Goal: Task Accomplishment & Management: Use online tool/utility

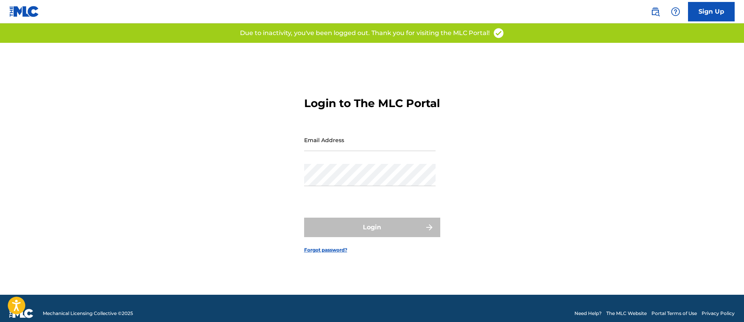
click at [324, 145] on input "Email Address" at bounding box center [369, 140] width 131 height 22
click at [346, 151] on input "Email Address" at bounding box center [369, 140] width 131 height 22
type input "[PERSON_NAME][EMAIL_ADDRESS][PERSON_NAME][DOMAIN_NAME]"
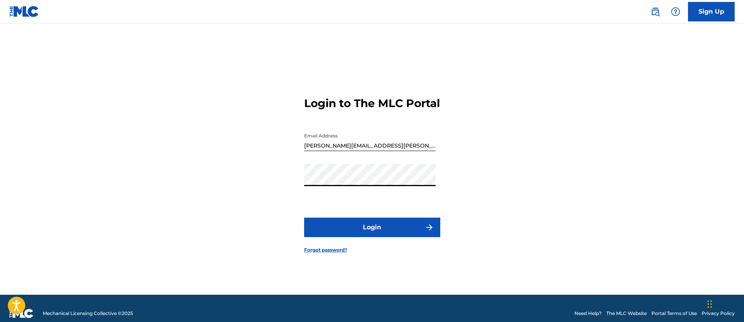
click at [339, 237] on button "Login" at bounding box center [372, 226] width 136 height 19
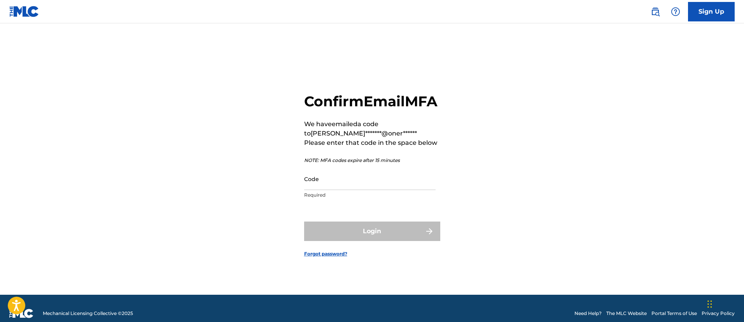
click at [390, 186] on input "Code" at bounding box center [369, 179] width 131 height 22
click at [277, 77] on div "Confirm Email MFA We have emailed a code to [PERSON_NAME]*******@oner****** Ple…" at bounding box center [372, 169] width 545 height 252
click at [339, 190] on input "Code" at bounding box center [369, 179] width 131 height 22
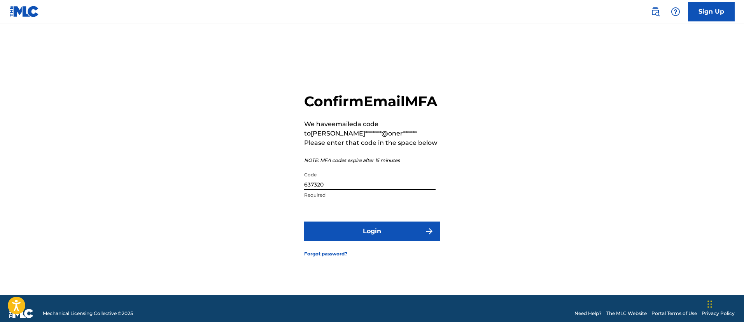
type input "637320"
click at [304, 221] on button "Login" at bounding box center [372, 230] width 136 height 19
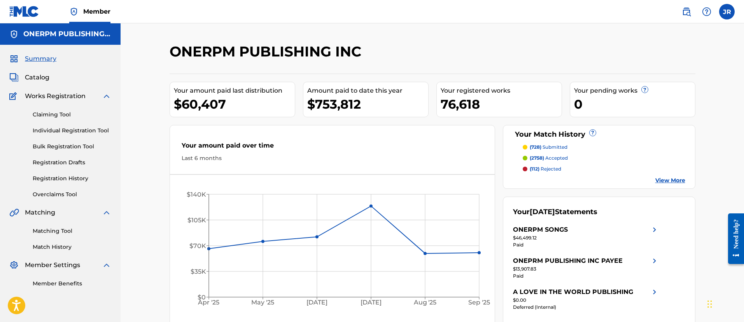
click at [65, 230] on link "Matching Tool" at bounding box center [72, 231] width 79 height 8
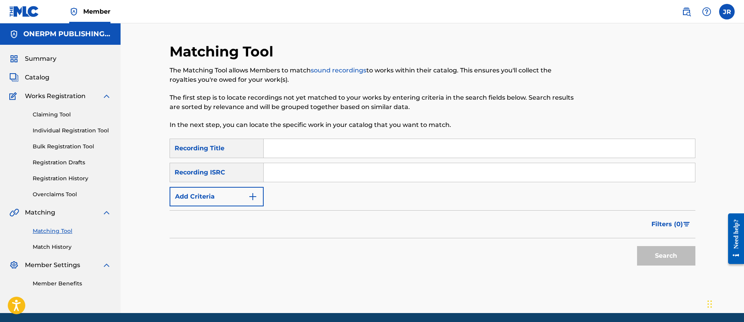
click at [300, 179] on input "Search Form" at bounding box center [479, 172] width 431 height 19
paste input "QMFME1552866"
click at [300, 179] on input "QMFME1552866" at bounding box center [479, 172] width 431 height 19
click at [637, 246] on button "Search" at bounding box center [666, 255] width 58 height 19
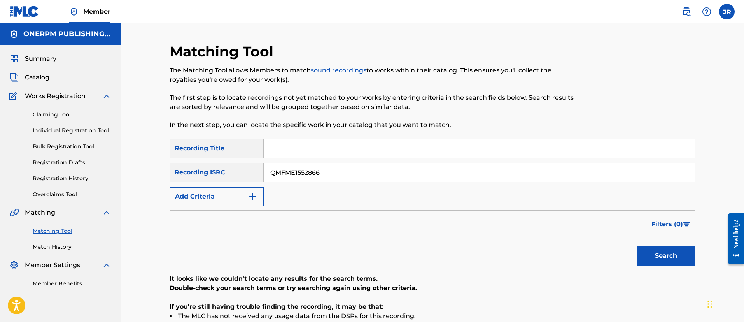
type input "QMFME1552866"
click at [637, 246] on button "Search" at bounding box center [666, 255] width 58 height 19
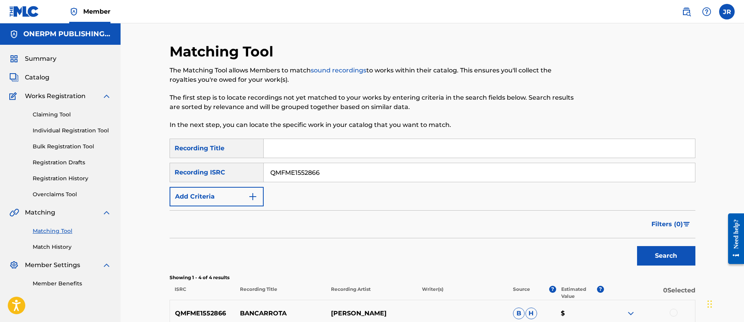
scroll to position [163, 0]
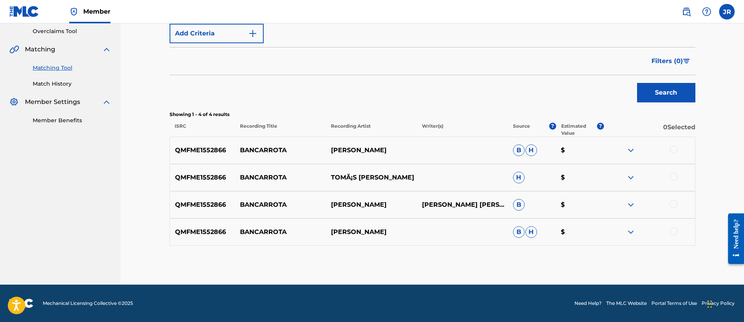
click at [671, 151] on div at bounding box center [674, 149] width 8 height 8
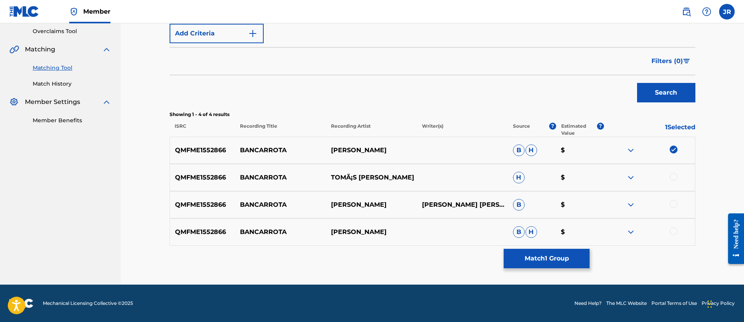
click at [673, 175] on div at bounding box center [674, 177] width 8 height 8
click at [672, 201] on div at bounding box center [674, 204] width 8 height 8
click at [672, 229] on div at bounding box center [674, 231] width 8 height 8
click at [547, 251] on button "Match 4 Groups" at bounding box center [547, 258] width 86 height 19
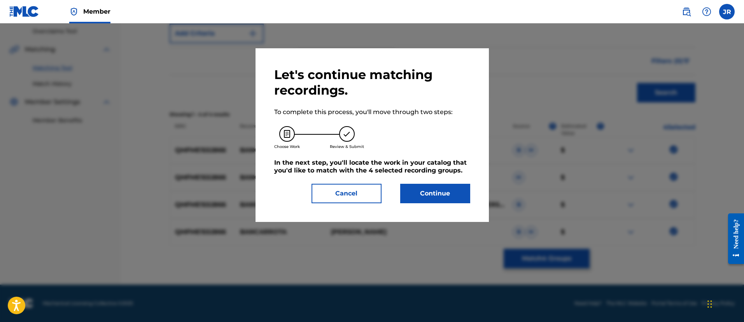
click at [419, 191] on button "Continue" at bounding box center [435, 193] width 70 height 19
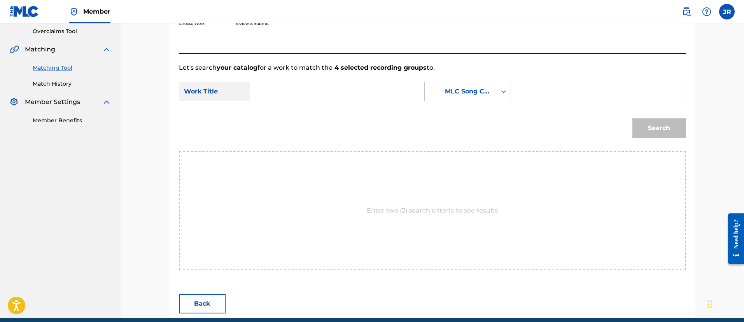
click at [559, 80] on form "SearchWithCriteria94c04818-8c88-440a-b888-7ecd76060d2b Work Title SearchWithCri…" at bounding box center [432, 111] width 507 height 79
click at [541, 91] on input "Search Form" at bounding box center [598, 91] width 161 height 19
paste input "BF8KVH"
type input "BF8KVH"
click at [343, 90] on input "Search Form" at bounding box center [337, 91] width 161 height 19
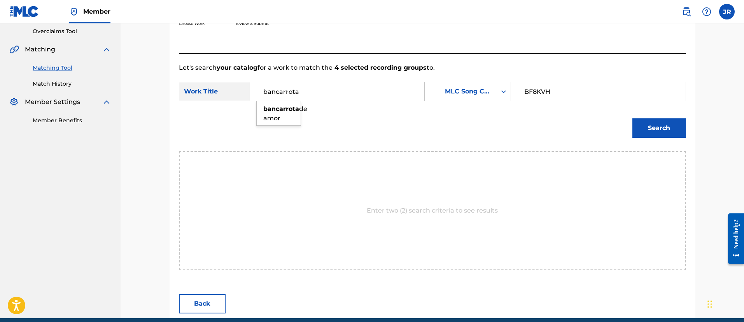
click at [297, 118] on div "bancarrota de amor" at bounding box center [279, 113] width 44 height 23
type input "bancarrota de amor"
click at [668, 133] on button "Search" at bounding box center [660, 127] width 54 height 19
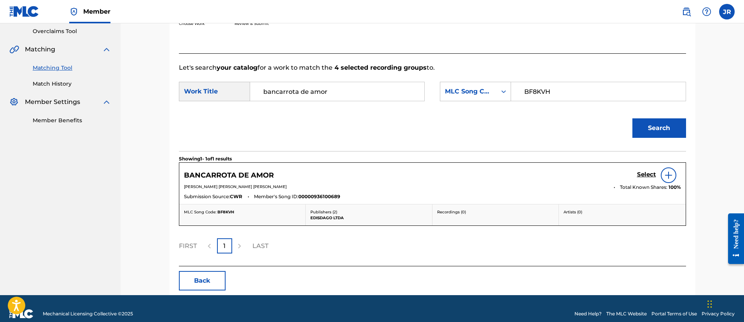
click at [650, 173] on h5 "Select" at bounding box center [646, 174] width 19 height 7
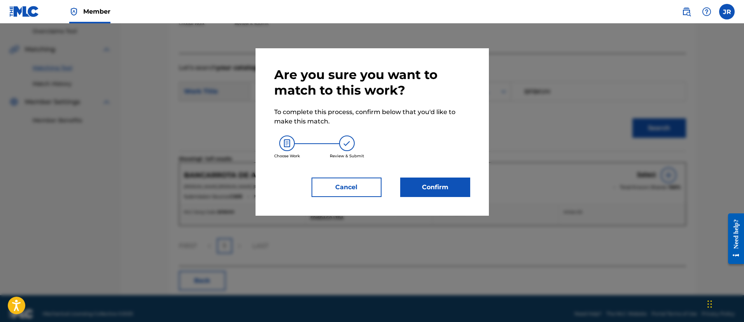
click at [420, 194] on button "Confirm" at bounding box center [435, 186] width 70 height 19
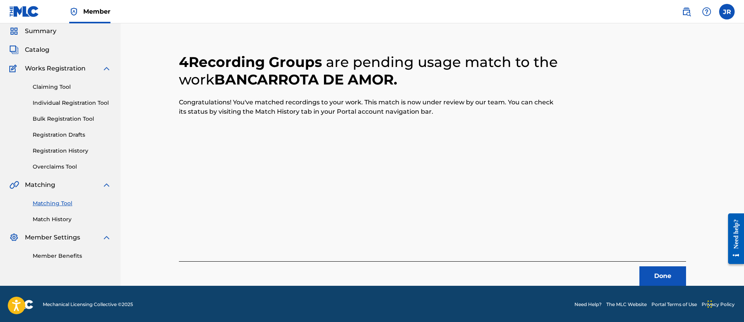
scroll to position [0, 0]
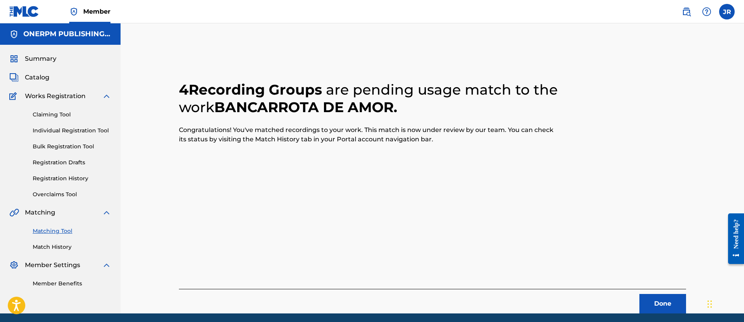
click at [672, 303] on button "Done" at bounding box center [663, 303] width 47 height 19
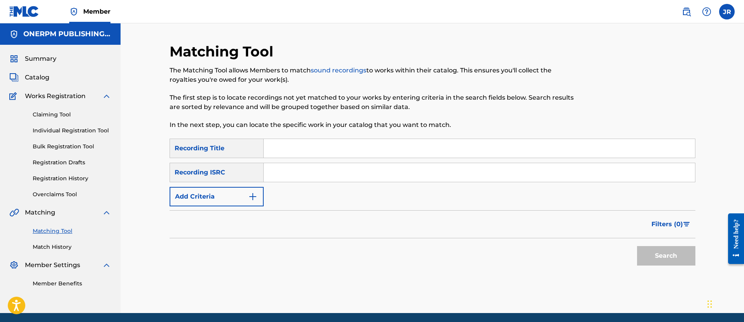
click at [481, 268] on div "Search" at bounding box center [433, 253] width 526 height 31
click at [301, 158] on div "SearchWithCriteria64b996a4-8be0-45e5-9b0a-e5a45270480a Recording Title SearchWi…" at bounding box center [433, 172] width 526 height 68
click at [289, 167] on input "Search Form" at bounding box center [479, 172] width 431 height 19
paste input "COC010125106"
type input "COC010125106"
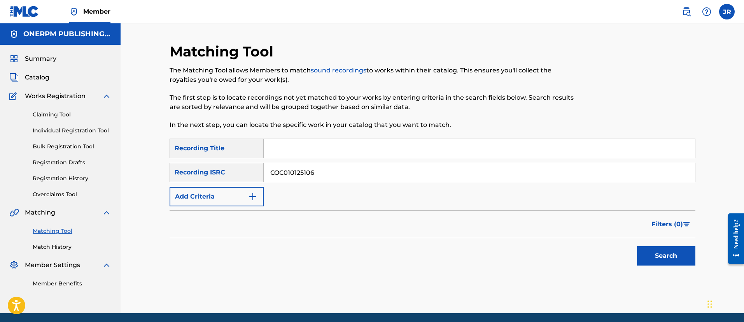
click at [637, 246] on button "Search" at bounding box center [666, 255] width 58 height 19
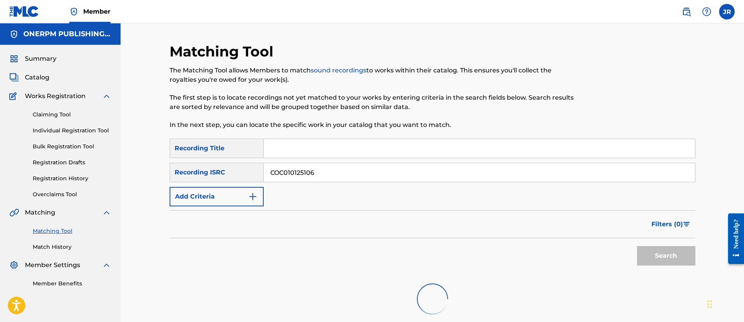
scroll to position [78, 0]
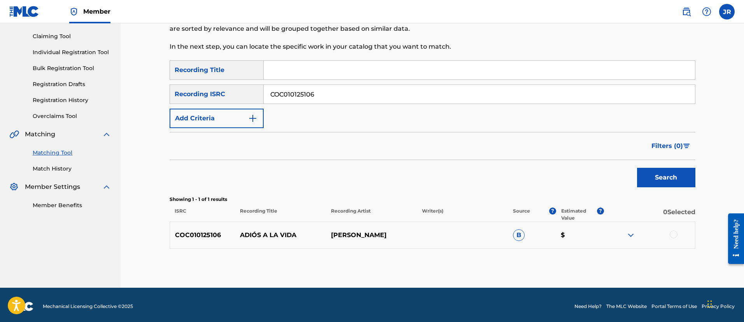
click at [675, 236] on div at bounding box center [674, 234] width 8 height 8
click at [562, 259] on button "Match 1 Group" at bounding box center [547, 258] width 86 height 19
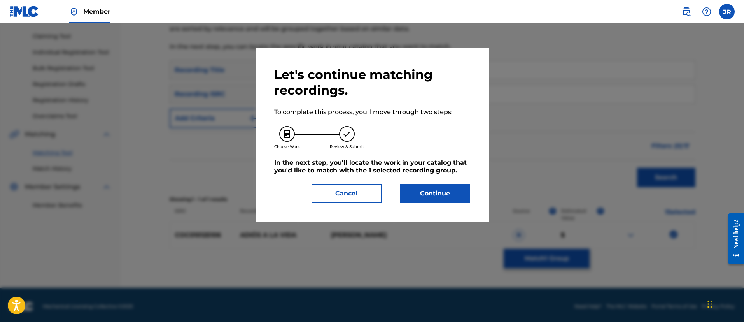
click at [443, 193] on button "Continue" at bounding box center [435, 193] width 70 height 19
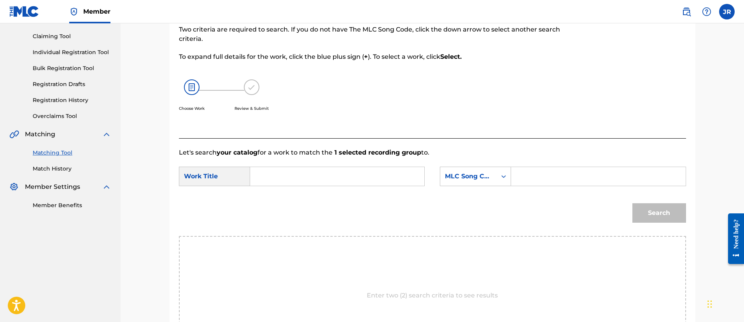
click at [542, 177] on input "Search Form" at bounding box center [598, 176] width 161 height 19
paste input "MN1MMJ"
type input "MN1MMJ"
click at [360, 175] on input "Search Form" at bounding box center [337, 176] width 161 height 19
type input "mi adios a ala vida"
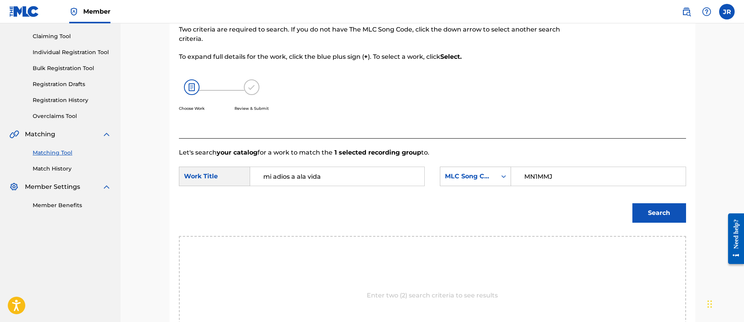
click at [633, 203] on button "Search" at bounding box center [660, 212] width 54 height 19
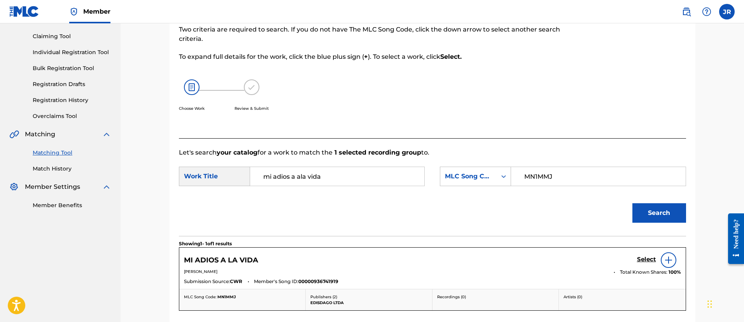
scroll to position [174, 0]
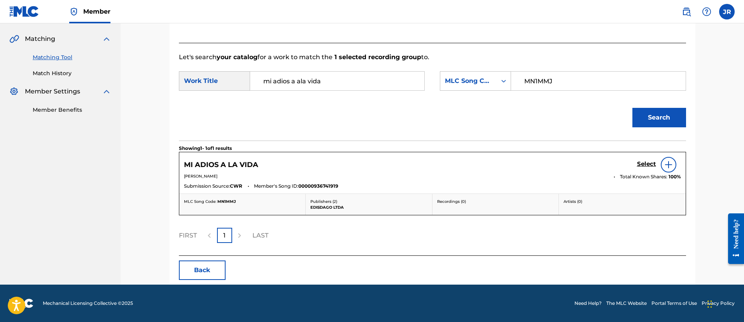
click at [652, 163] on h5 "Select" at bounding box center [646, 163] width 19 height 7
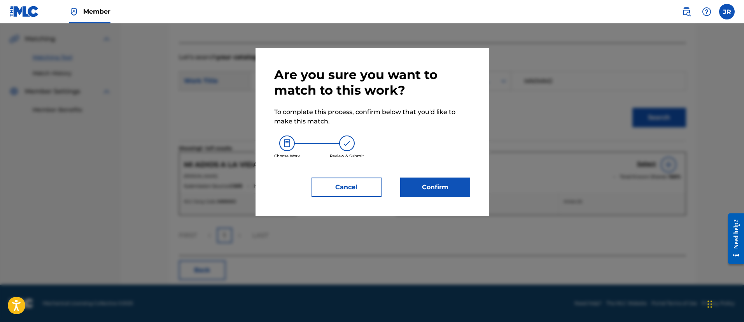
click at [438, 183] on button "Confirm" at bounding box center [435, 186] width 70 height 19
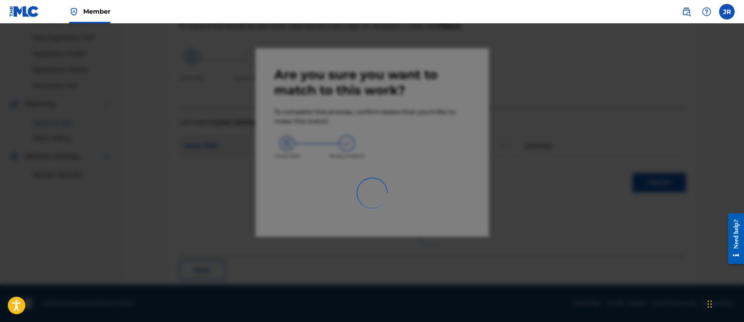
scroll to position [29, 0]
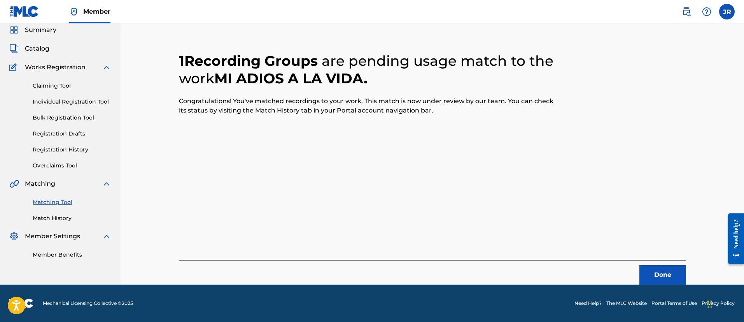
click at [661, 279] on button "Done" at bounding box center [663, 274] width 47 height 19
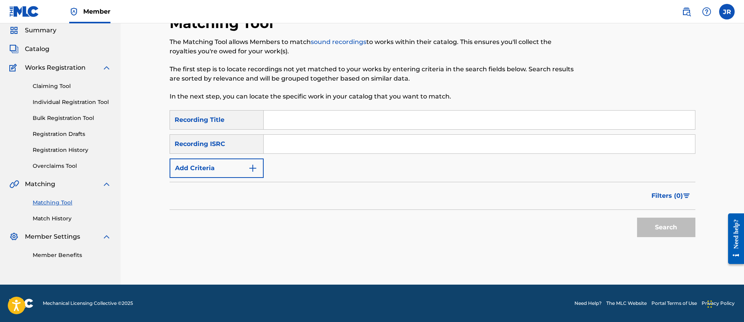
scroll to position [0, 0]
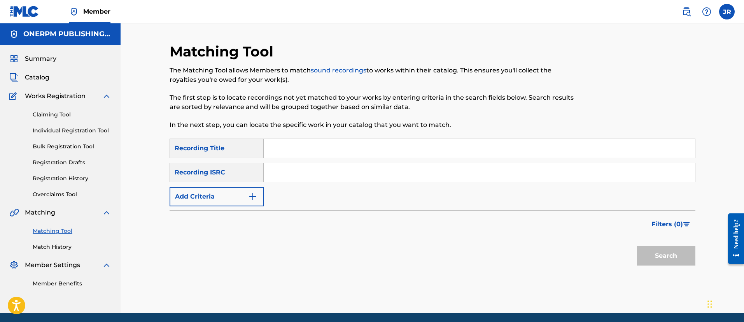
click at [294, 167] on input "Search Form" at bounding box center [479, 172] width 431 height 19
paste input "US6R21496674"
type input "US6R21496674"
click at [637, 246] on button "Search" at bounding box center [666, 255] width 58 height 19
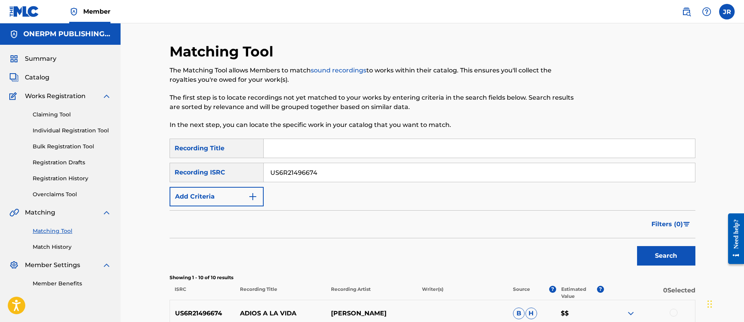
scroll to position [326, 0]
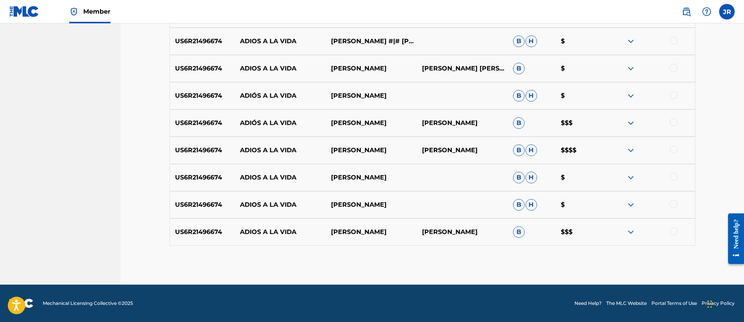
click at [671, 233] on div at bounding box center [674, 231] width 8 height 8
click at [674, 202] on div at bounding box center [674, 204] width 8 height 8
click at [673, 178] on div at bounding box center [674, 177] width 8 height 8
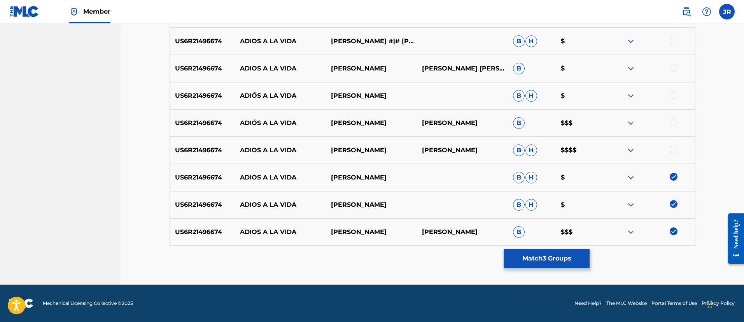
click at [677, 148] on div at bounding box center [674, 149] width 8 height 8
click at [675, 125] on div at bounding box center [674, 122] width 8 height 8
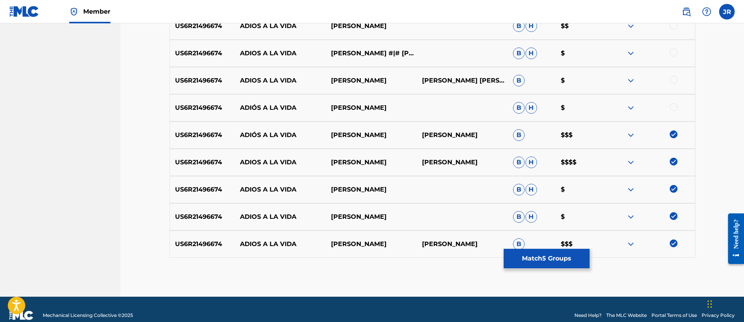
scroll to position [312, 0]
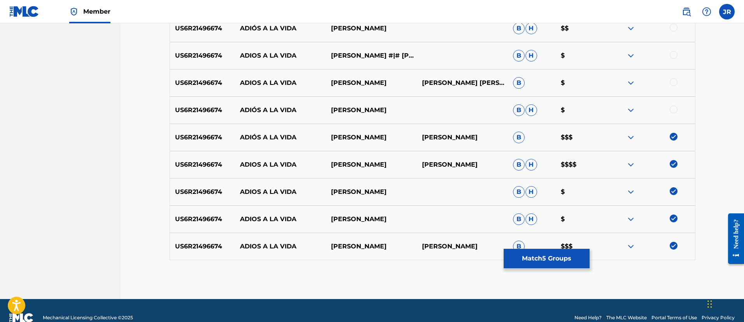
click at [677, 116] on div "US6R21496674 ADIÓS A LA VIDA DARIO GOMEZ B H $" at bounding box center [433, 109] width 526 height 27
click at [675, 109] on div at bounding box center [674, 109] width 8 height 8
click at [676, 80] on div at bounding box center [674, 82] width 8 height 8
click at [675, 56] on div at bounding box center [674, 55] width 8 height 8
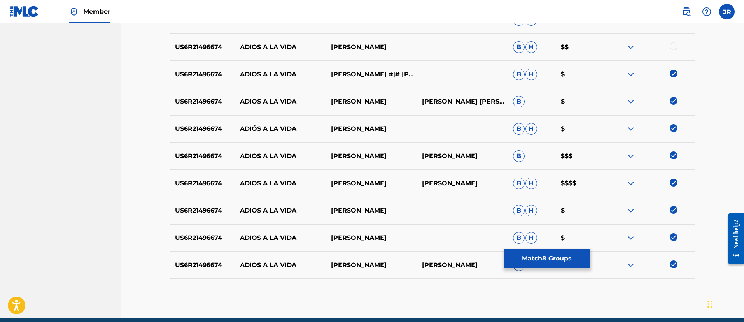
scroll to position [270, 0]
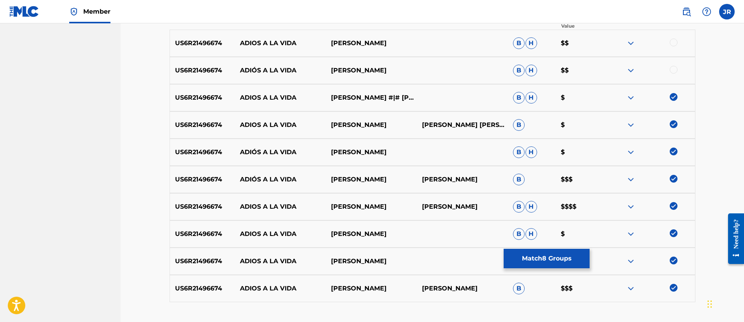
click at [675, 69] on div at bounding box center [674, 70] width 8 height 8
click at [674, 39] on div at bounding box center [674, 43] width 8 height 8
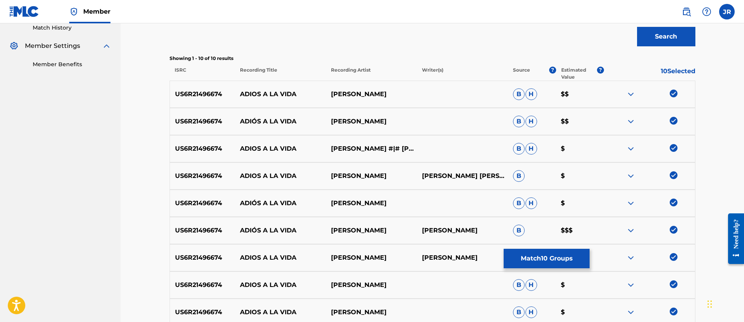
scroll to position [326, 0]
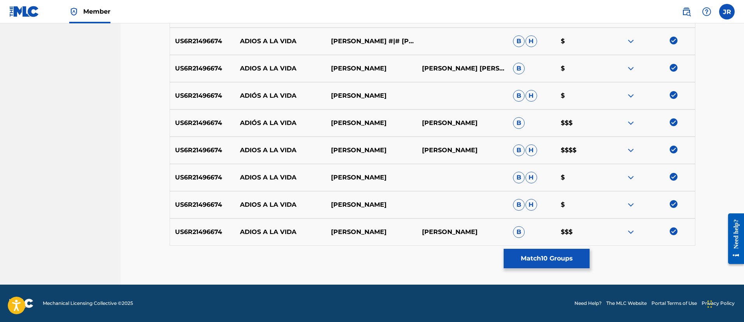
click at [573, 254] on button "Match 10 Groups" at bounding box center [547, 258] width 86 height 19
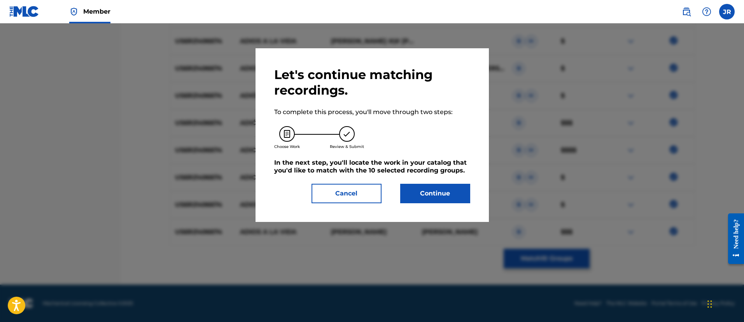
click at [438, 198] on button "Continue" at bounding box center [435, 193] width 70 height 19
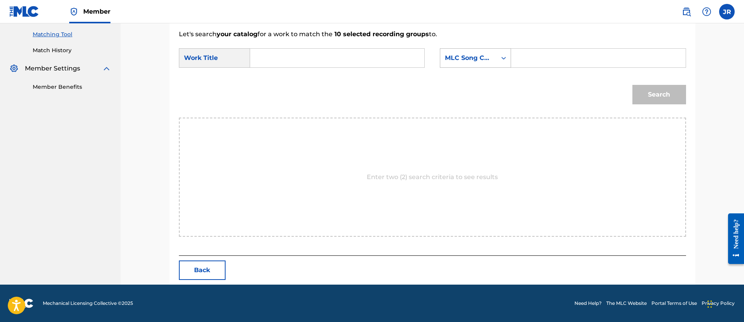
click at [510, 57] on div "Search Form" at bounding box center [504, 58] width 14 height 14
click at [526, 58] on input "Search Form" at bounding box center [598, 58] width 161 height 19
paste input "MN1MMJ"
click at [526, 58] on input "MN1MMJ" at bounding box center [598, 58] width 161 height 19
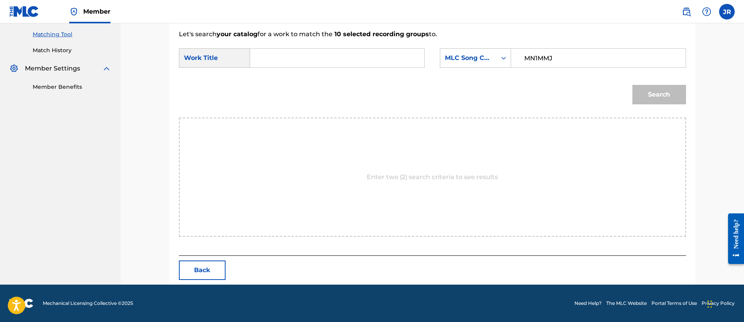
type input "MN1MMJ"
click at [346, 52] on input "Search Form" at bounding box center [337, 58] width 161 height 19
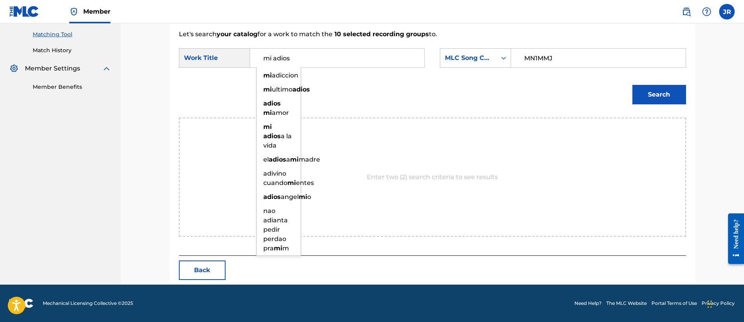
type input "mi adios"
click at [633, 85] on button "Search" at bounding box center [660, 94] width 54 height 19
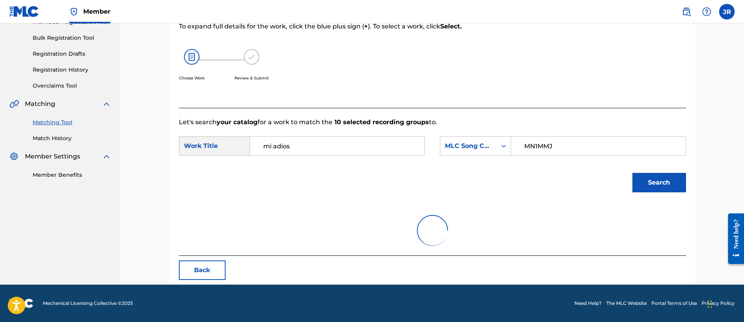
scroll to position [174, 0]
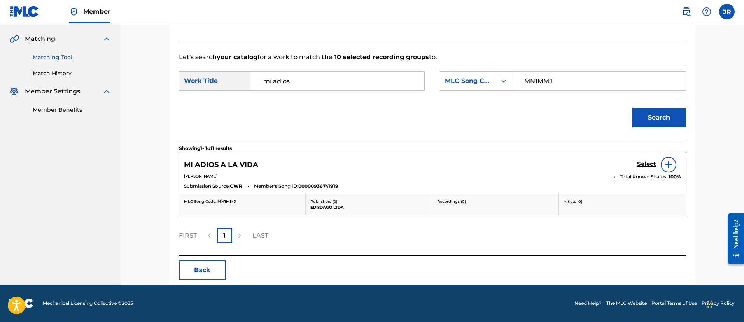
click at [639, 162] on h5 "Select" at bounding box center [646, 163] width 19 height 7
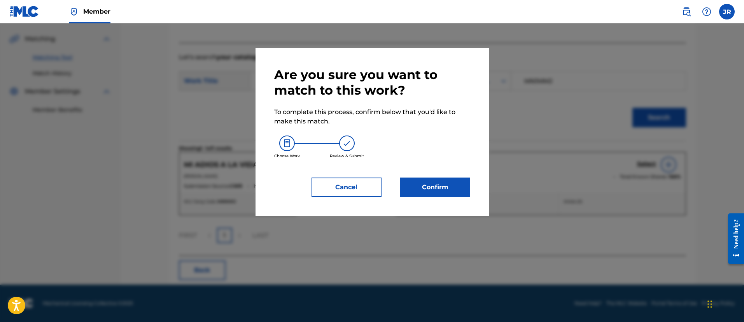
click at [436, 186] on button "Confirm" at bounding box center [435, 186] width 70 height 19
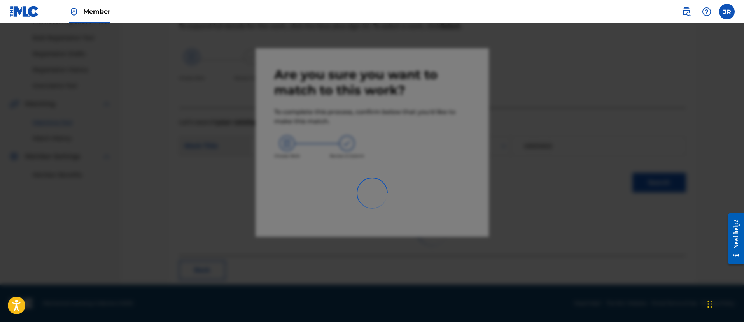
scroll to position [0, 0]
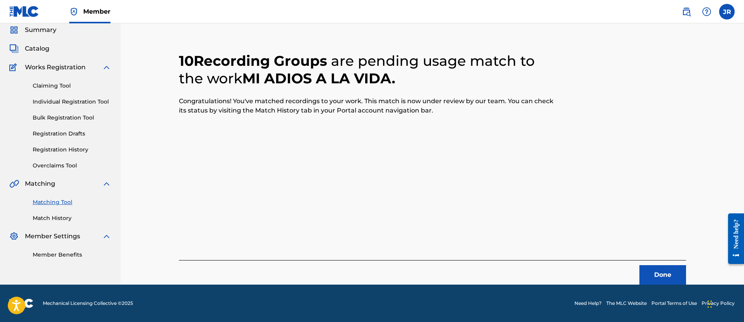
click at [641, 276] on button "Done" at bounding box center [663, 274] width 47 height 19
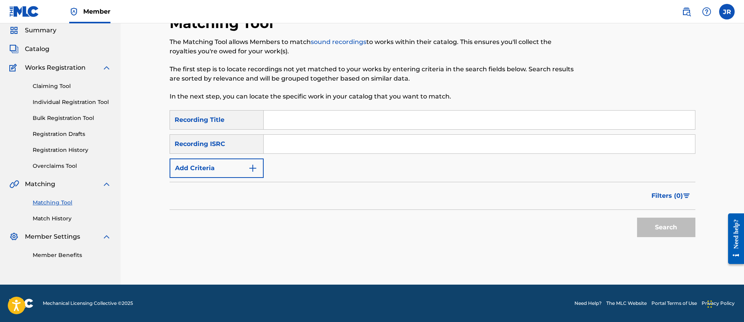
scroll to position [28, 0]
click at [294, 140] on input "Search Form" at bounding box center [479, 144] width 431 height 19
paste input "USV291403449"
type input "USV291403449"
click at [637, 217] on button "Search" at bounding box center [666, 226] width 58 height 19
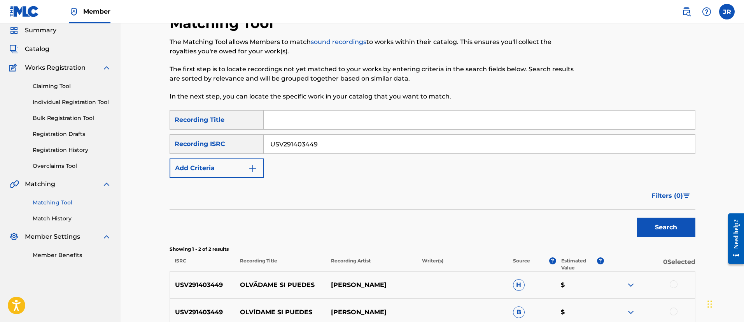
scroll to position [109, 0]
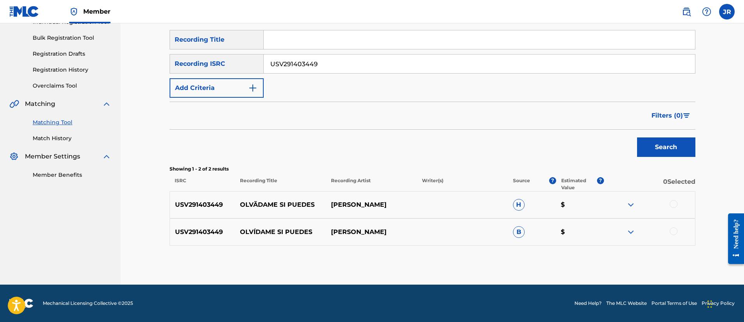
click at [681, 203] on div at bounding box center [649, 204] width 91 height 9
click at [672, 206] on div at bounding box center [674, 204] width 8 height 8
click at [672, 232] on div at bounding box center [674, 231] width 8 height 8
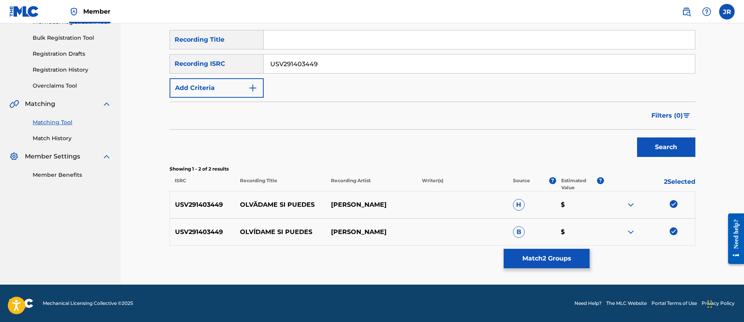
click at [578, 249] on button "Match 2 Groups" at bounding box center [547, 258] width 86 height 19
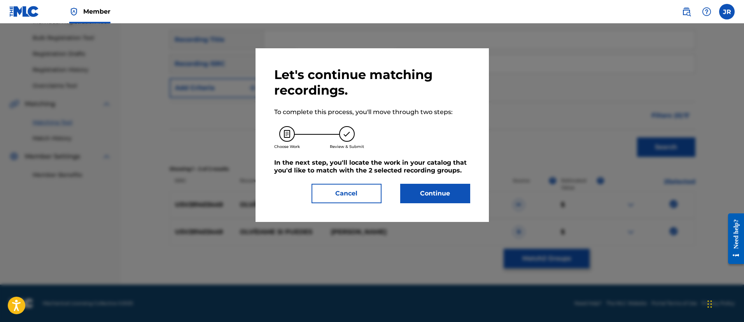
click at [440, 196] on button "Continue" at bounding box center [435, 193] width 70 height 19
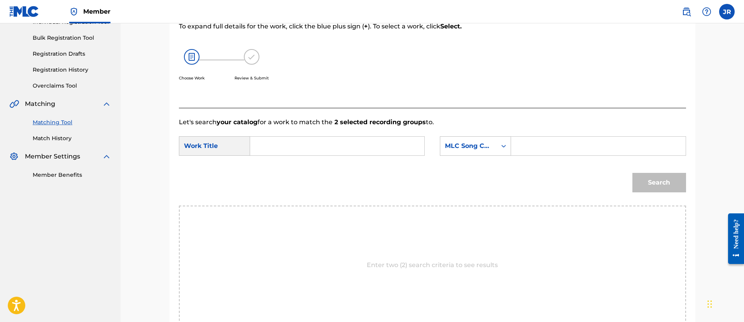
click at [547, 131] on form "SearchWithCriteria94c04818-8c88-440a-b888-7ecd76060d2b Work Title SearchWithCri…" at bounding box center [432, 166] width 507 height 79
click at [540, 137] on input "Search Form" at bounding box center [598, 146] width 161 height 19
paste input "OL7XJB"
type input "OL7XJB"
click at [386, 144] on input "Search Form" at bounding box center [337, 146] width 161 height 19
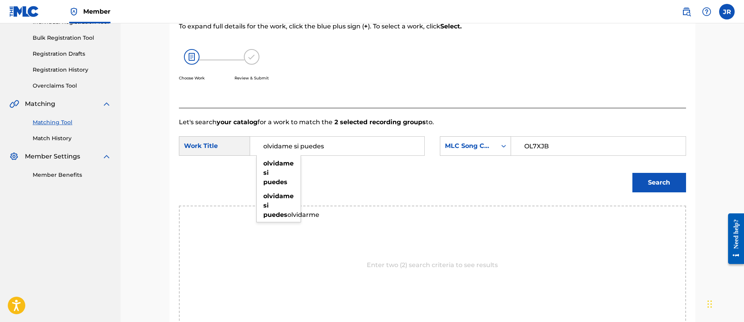
type input "olvidame si puedes"
click at [633, 173] on button "Search" at bounding box center [660, 182] width 54 height 19
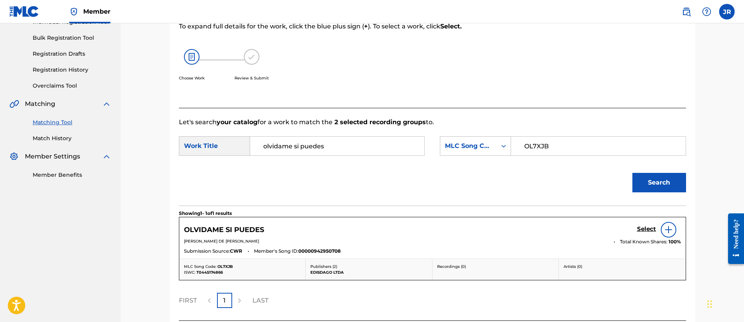
scroll to position [174, 0]
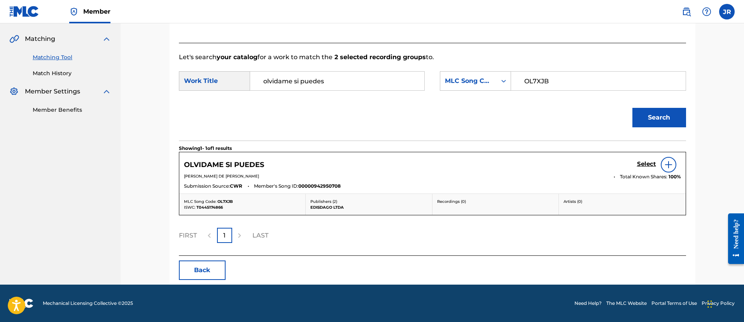
click at [642, 165] on h5 "Select" at bounding box center [646, 163] width 19 height 7
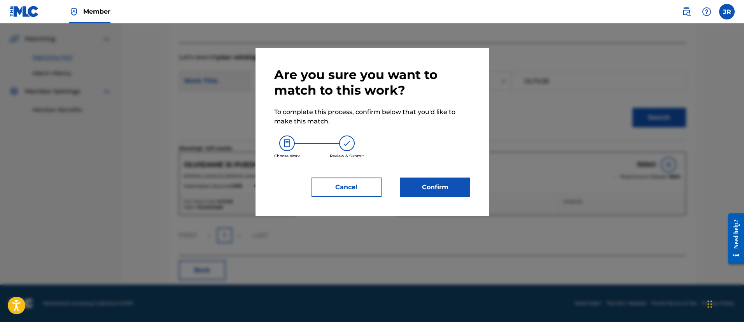
click at [415, 188] on button "Confirm" at bounding box center [435, 186] width 70 height 19
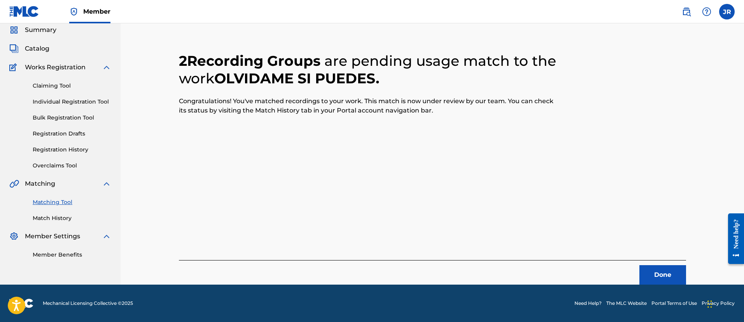
scroll to position [0, 0]
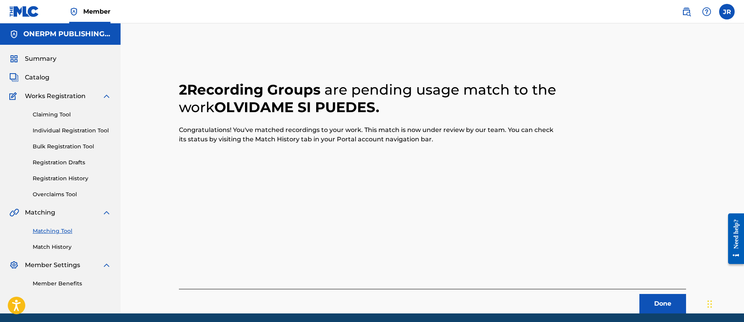
click at [663, 302] on button "Done" at bounding box center [663, 303] width 47 height 19
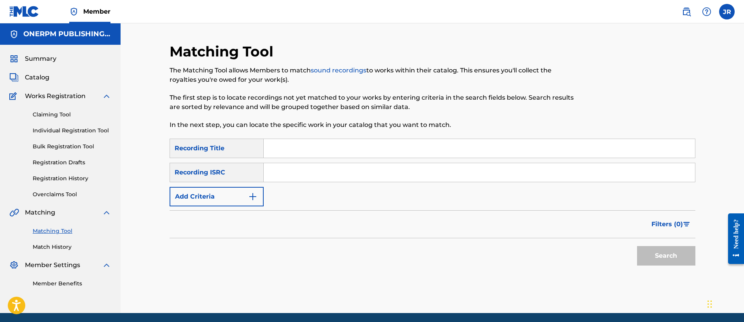
click at [315, 187] on div "SearchWithCriteria64b996a4-8be0-45e5-9b0a-e5a45270480a Recording Title SearchWi…" at bounding box center [433, 172] width 526 height 68
click at [330, 179] on input "Search Form" at bounding box center [479, 172] width 431 height 19
paste input "QMDA71582164"
click at [330, 179] on input "QMDA71582164" at bounding box center [479, 172] width 431 height 19
type input "QMDA71582164"
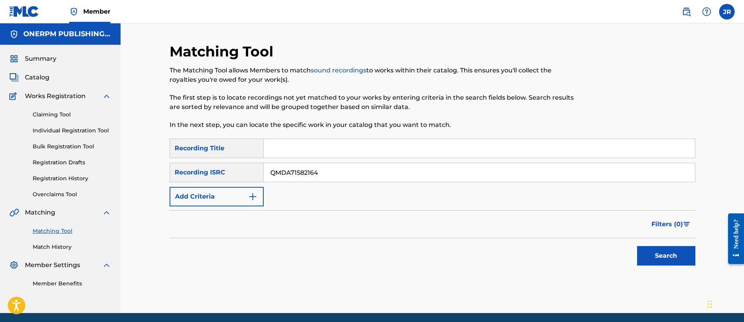
click at [637, 246] on button "Search" at bounding box center [666, 255] width 58 height 19
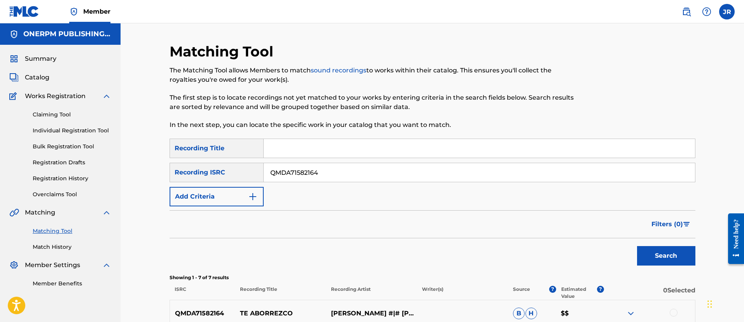
click at [254, 186] on div "SearchWithCriteria64b996a4-8be0-45e5-9b0a-e5a45270480a Recording Title SearchWi…" at bounding box center [433, 172] width 526 height 68
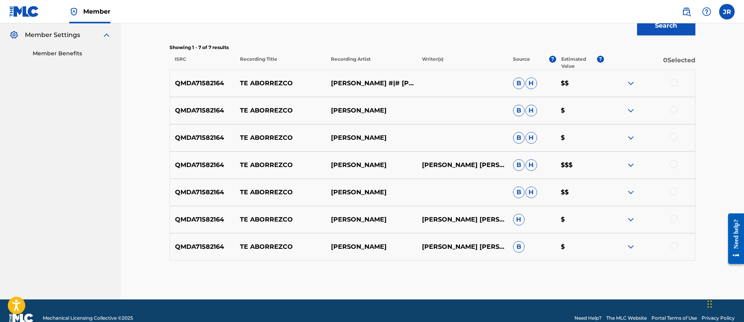
scroll to position [245, 0]
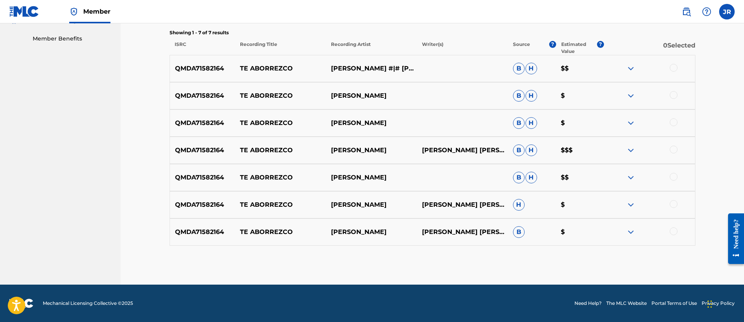
click at [677, 227] on div at bounding box center [649, 231] width 91 height 9
click at [674, 228] on div at bounding box center [674, 231] width 8 height 8
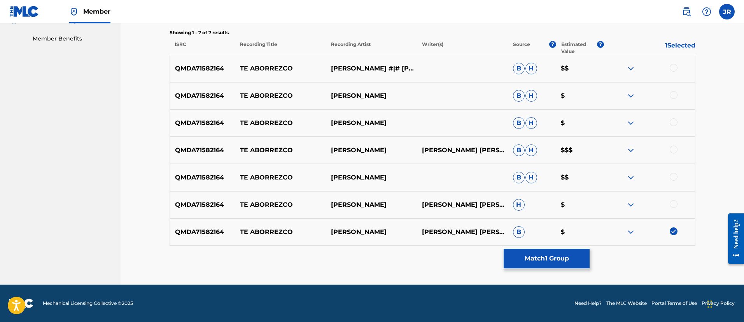
click at [672, 201] on div at bounding box center [674, 204] width 8 height 8
click at [673, 170] on div "QMDA71582164 TE ABORREZCO DARÍO GÓMEZ B H $$" at bounding box center [433, 177] width 526 height 27
click at [671, 177] on div at bounding box center [674, 177] width 8 height 8
click at [672, 149] on div at bounding box center [674, 149] width 8 height 8
click at [674, 125] on div at bounding box center [674, 122] width 8 height 8
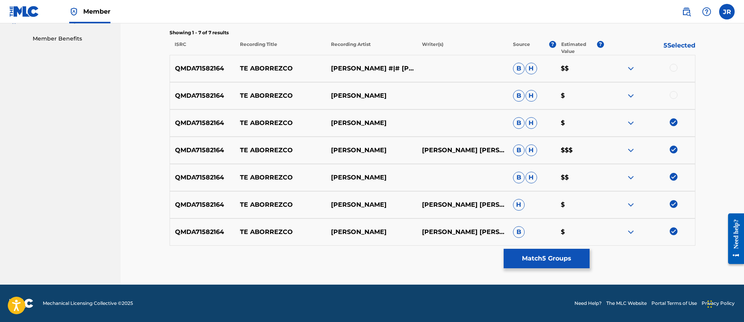
click at [673, 93] on div at bounding box center [674, 95] width 8 height 8
click at [675, 68] on div at bounding box center [674, 68] width 8 height 8
click at [573, 241] on div "QMDA71582164 TE ABORREZCO DARÍO GÓMEZ DARIO GOMEZ ZAPATA B $" at bounding box center [433, 231] width 526 height 27
click at [563, 248] on div "Matching Tool The Matching Tool allows Members to match sound recordings to wor…" at bounding box center [433, 41] width 526 height 486
click at [547, 254] on button "Match 7 Groups" at bounding box center [547, 258] width 86 height 19
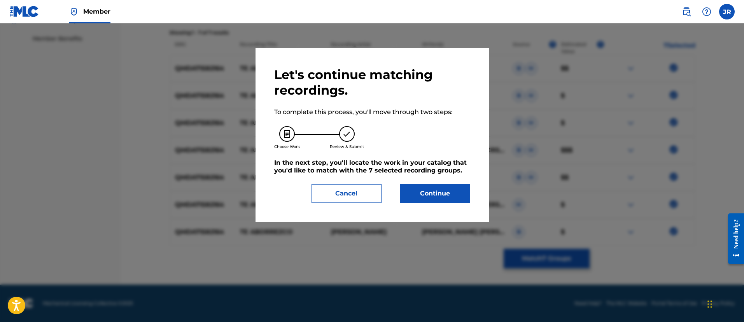
click at [429, 195] on button "Continue" at bounding box center [435, 193] width 70 height 19
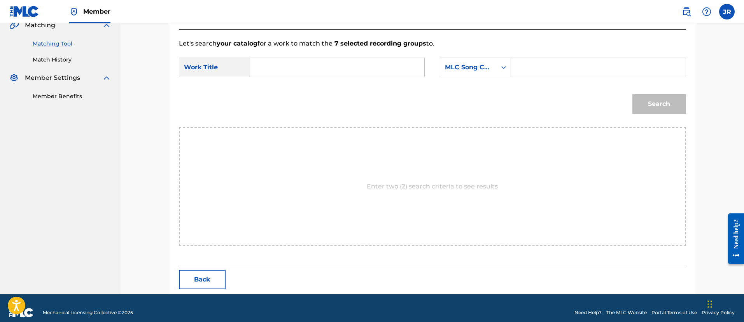
scroll to position [196, 0]
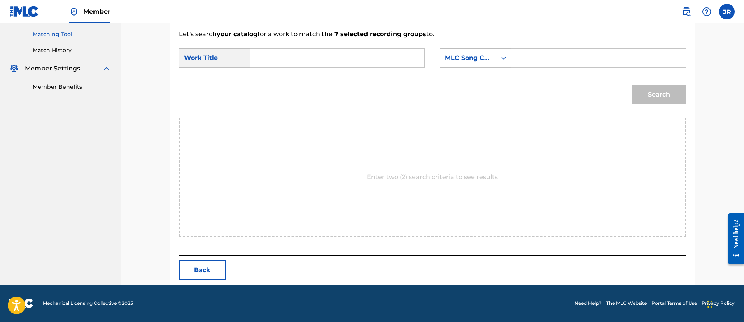
click at [585, 53] on input "Search Form" at bounding box center [598, 58] width 161 height 19
paste input "TX12ZG"
click at [585, 53] on input "TX12ZG" at bounding box center [598, 58] width 161 height 19
type input "TX12ZG"
click at [347, 68] on div "SearchWithCriteria94c04818-8c88-440a-b888-7ecd76060d2b Work Title SearchWithCri…" at bounding box center [432, 60] width 507 height 24
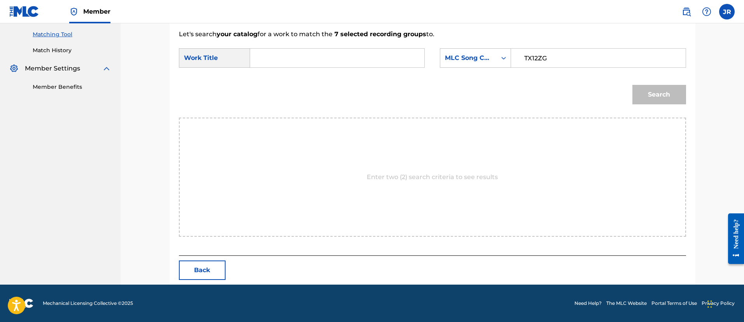
click at [329, 61] on input "Search Form" at bounding box center [337, 58] width 161 height 19
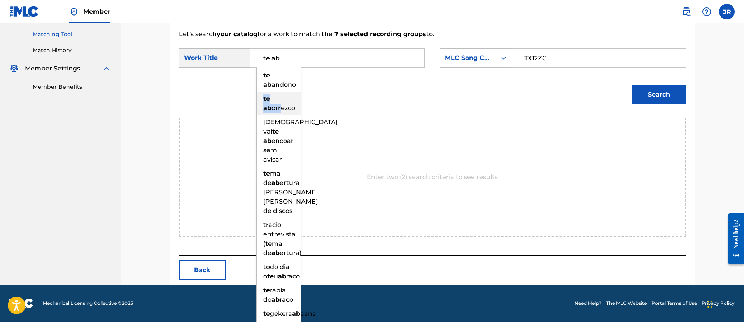
drag, startPoint x: 294, startPoint y: 89, endPoint x: 281, endPoint y: 106, distance: 21.1
click at [281, 106] on ul "te ab andono te ab orrezco deus vai te ab encoar sem avisar te ma de ab ertura …" at bounding box center [279, 222] width 44 height 308
click at [281, 106] on span "orrezco" at bounding box center [284, 107] width 24 height 7
type input "te aborrezco"
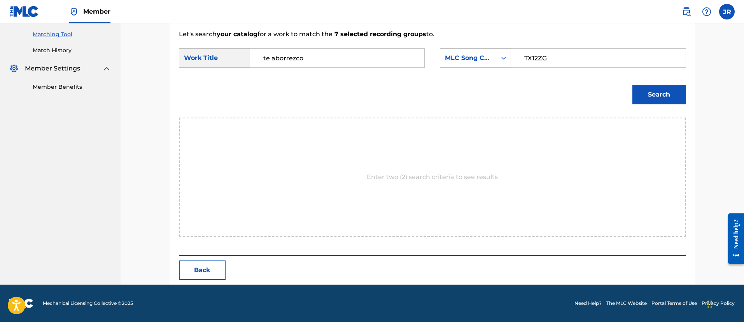
click at [661, 96] on button "Search" at bounding box center [660, 94] width 54 height 19
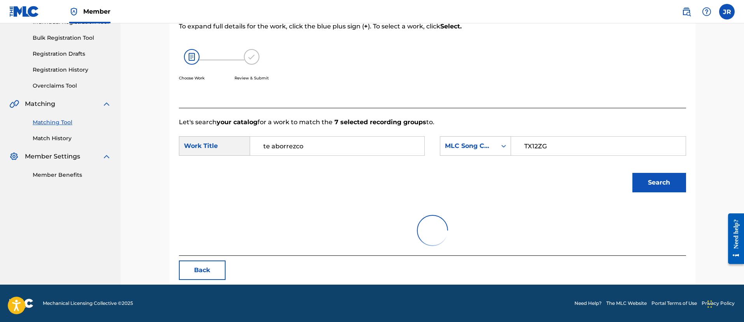
scroll to position [174, 0]
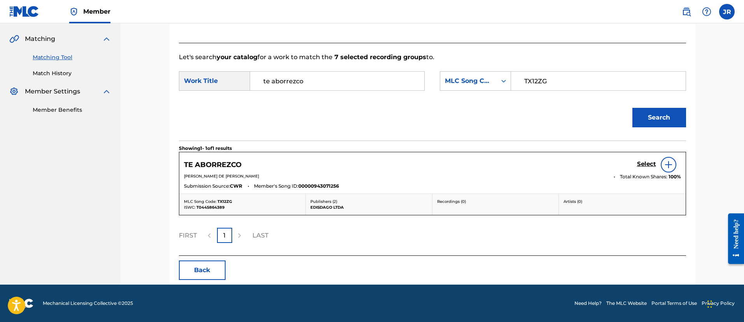
click at [645, 163] on h5 "Select" at bounding box center [646, 163] width 19 height 7
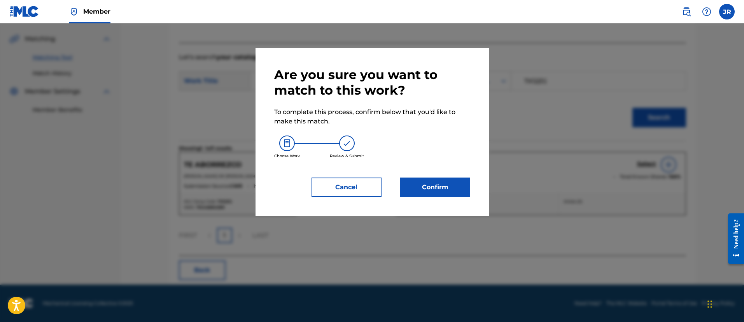
click at [431, 189] on button "Confirm" at bounding box center [435, 186] width 70 height 19
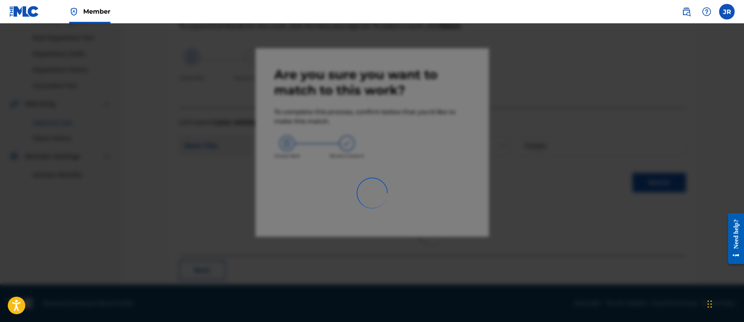
scroll to position [29, 0]
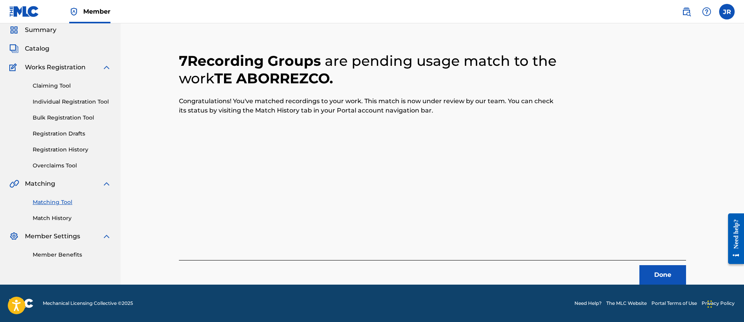
click at [662, 276] on button "Done" at bounding box center [663, 274] width 47 height 19
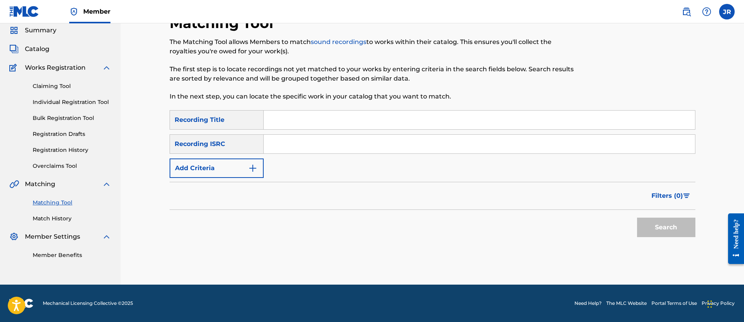
click at [275, 138] on input "Search Form" at bounding box center [479, 144] width 431 height 19
paste input "USDXS2300343"
type input "USDXS2300343"
click at [637, 217] on button "Search" at bounding box center [666, 226] width 58 height 19
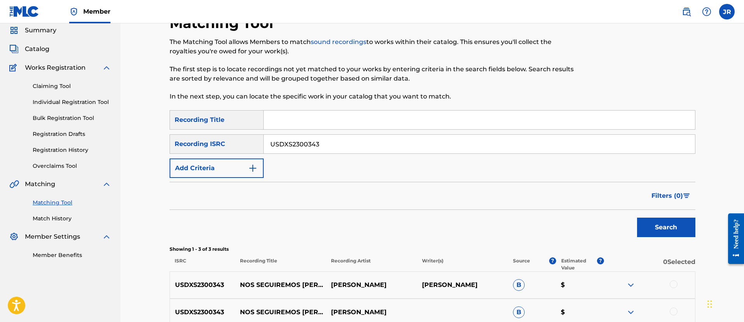
scroll to position [136, 0]
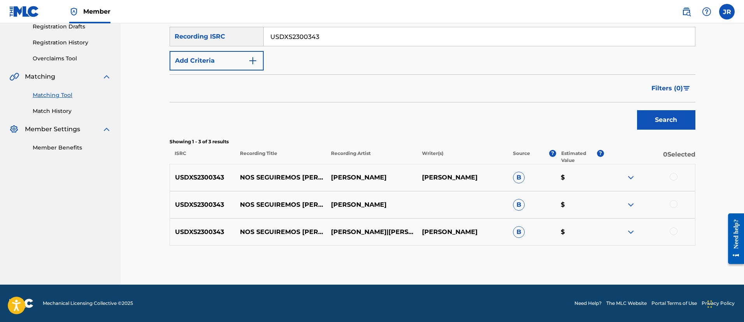
click at [676, 177] on div at bounding box center [674, 177] width 8 height 8
click at [673, 201] on div at bounding box center [674, 204] width 8 height 8
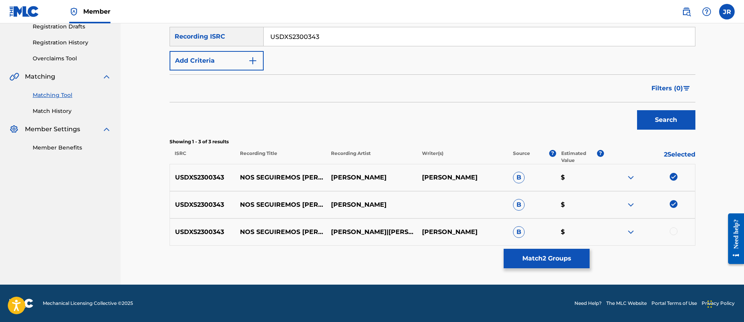
click at [671, 231] on div at bounding box center [674, 231] width 8 height 8
click at [539, 247] on div "Matching Tool The Matching Tool allows Members to match sound recordings to wor…" at bounding box center [433, 95] width 526 height 377
click at [528, 256] on button "Match 3 Groups" at bounding box center [547, 258] width 86 height 19
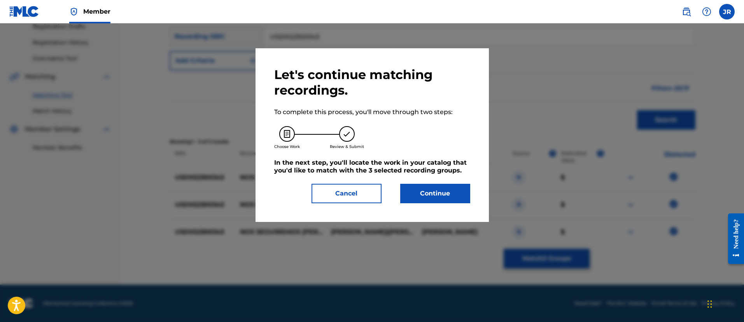
click at [440, 198] on button "Continue" at bounding box center [435, 193] width 70 height 19
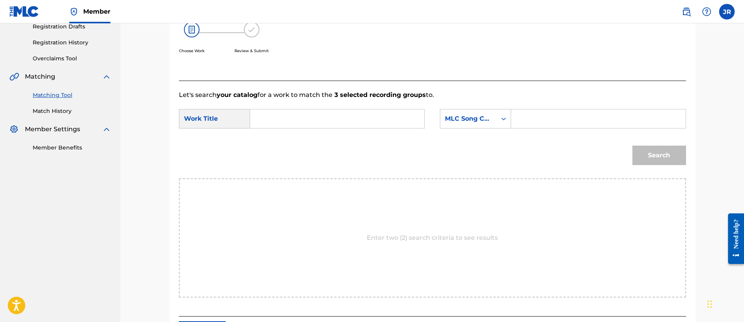
click at [550, 116] on input "Search Form" at bounding box center [598, 118] width 161 height 19
paste input "N95E1C"
type input "N95E1C"
click at [359, 116] on input "Search Form" at bounding box center [337, 118] width 161 height 19
type input "nos"
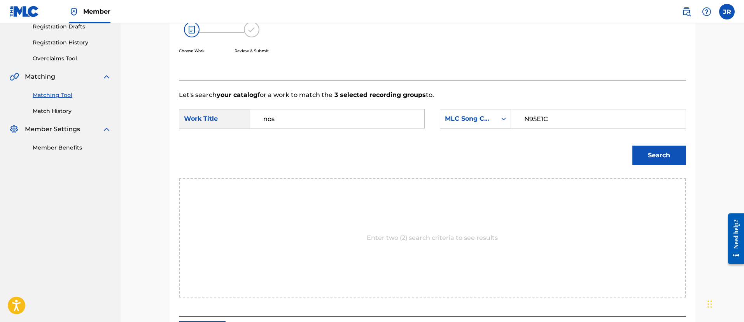
click at [633, 145] on button "Search" at bounding box center [660, 154] width 54 height 19
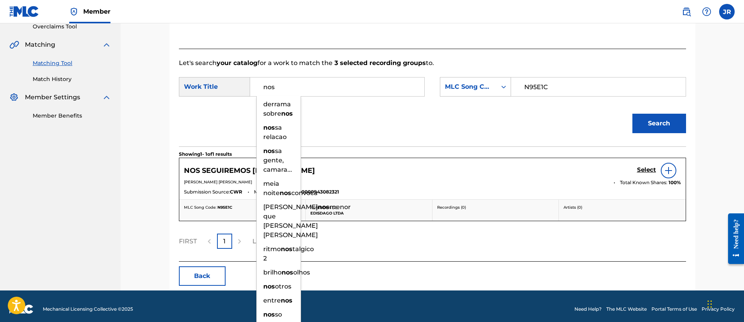
scroll to position [168, 0]
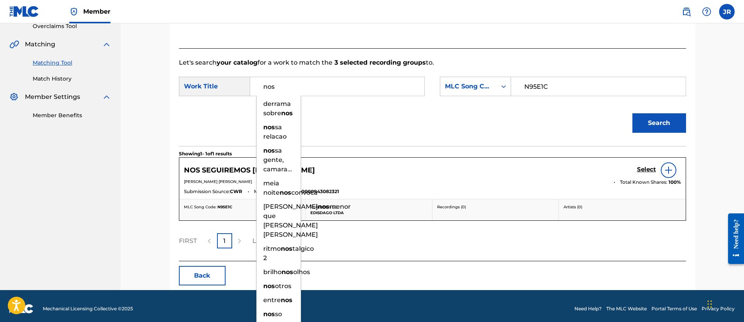
click at [444, 145] on div "Search" at bounding box center [432, 125] width 507 height 40
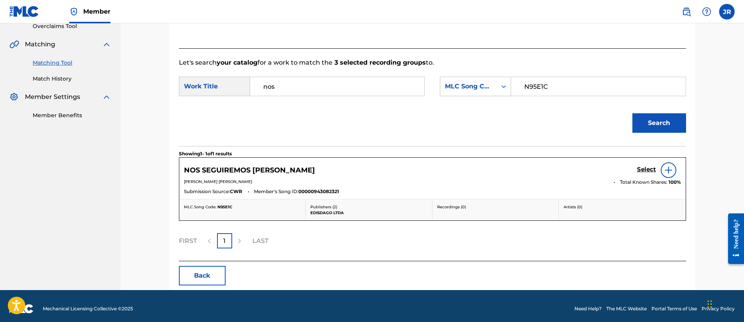
click at [645, 173] on link "Select" at bounding box center [646, 170] width 19 height 9
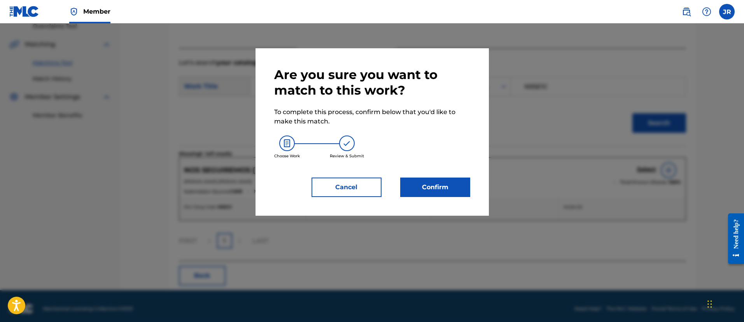
click at [463, 189] on button "Confirm" at bounding box center [435, 186] width 70 height 19
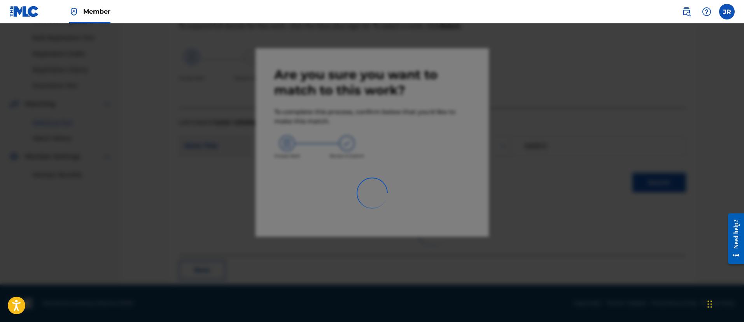
scroll to position [29, 0]
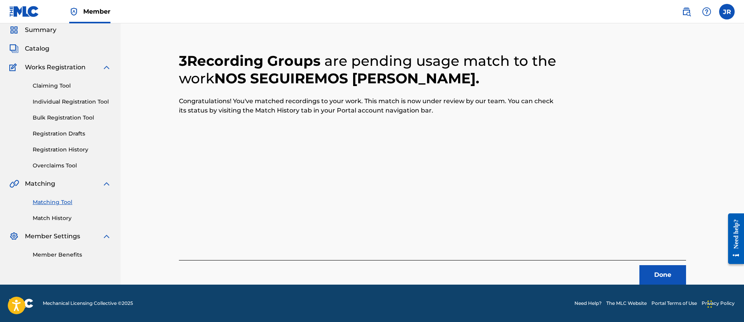
click at [672, 280] on button "Done" at bounding box center [663, 274] width 47 height 19
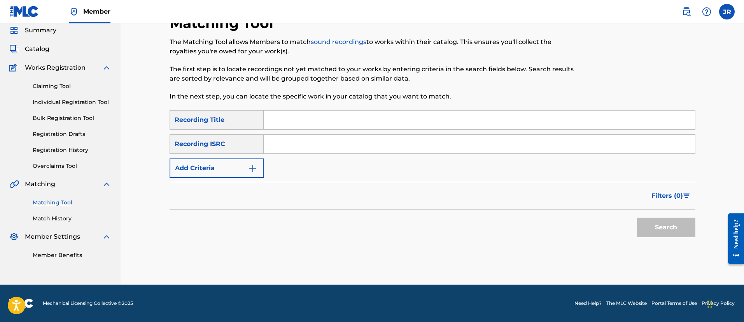
scroll to position [28, 0]
click at [326, 150] on input "Search Form" at bounding box center [479, 144] width 431 height 19
paste input "USDXS2203906"
type input "USDXS2203906"
click at [637, 217] on button "Search" at bounding box center [666, 226] width 58 height 19
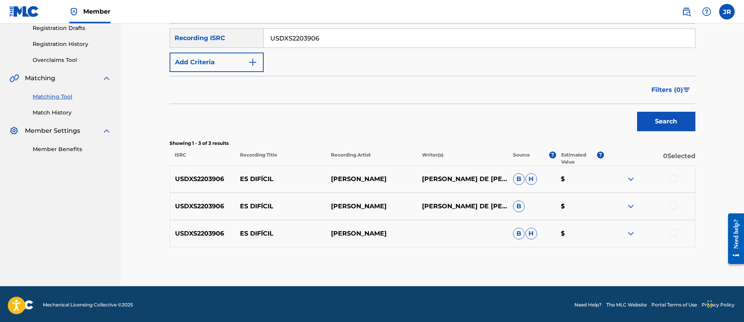
scroll to position [135, 0]
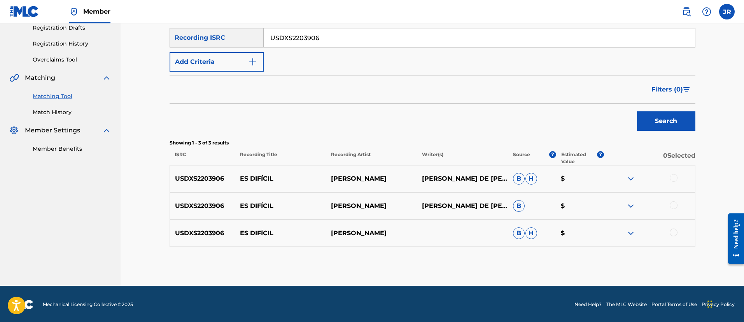
click at [675, 177] on div at bounding box center [674, 178] width 8 height 8
click at [674, 204] on div at bounding box center [674, 205] width 8 height 8
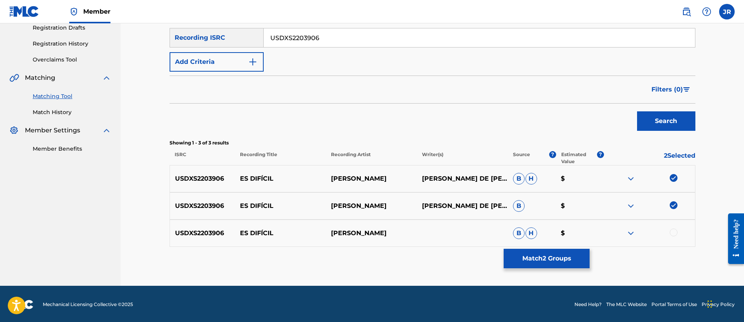
click at [673, 230] on div at bounding box center [674, 232] width 8 height 8
click at [513, 256] on button "Match 3 Groups" at bounding box center [547, 258] width 86 height 19
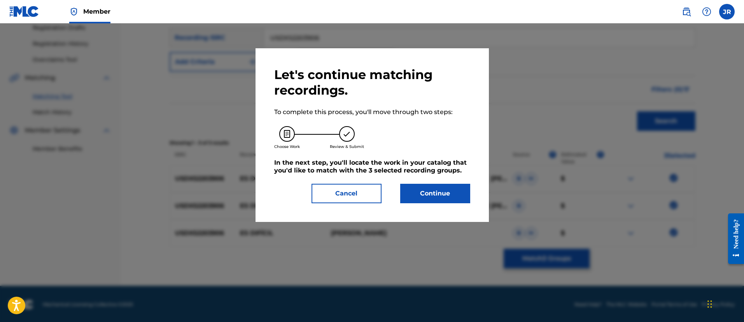
click at [429, 201] on button "Continue" at bounding box center [435, 193] width 70 height 19
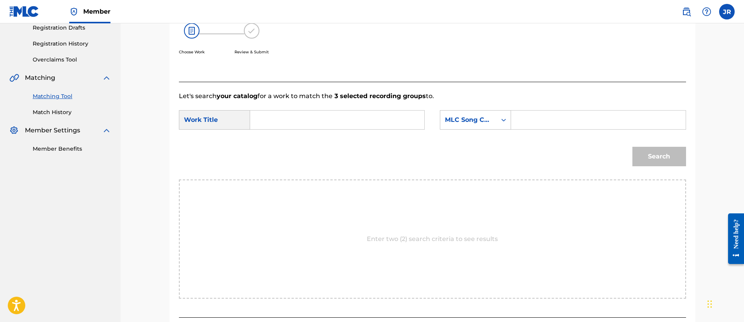
click at [541, 117] on input "Search Form" at bounding box center [598, 119] width 161 height 19
paste input "ES3VFI"
type input "ES3VFI"
click at [391, 124] on input "Search Form" at bounding box center [337, 119] width 161 height 19
type input "es"
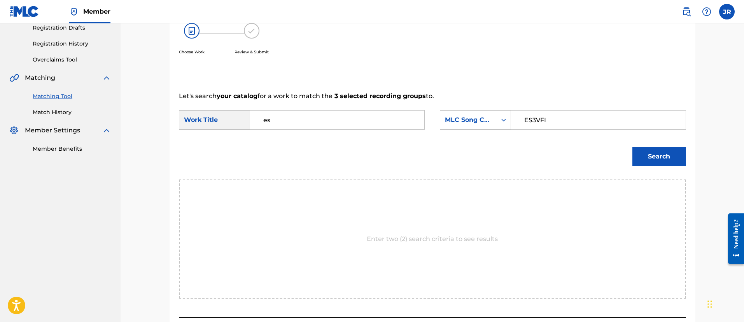
click at [633, 147] on button "Search" at bounding box center [660, 156] width 54 height 19
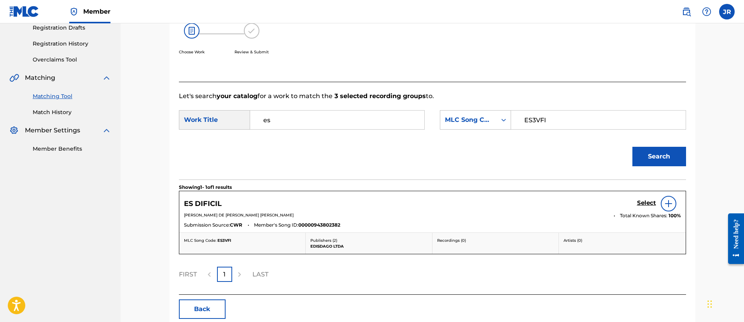
scroll to position [174, 0]
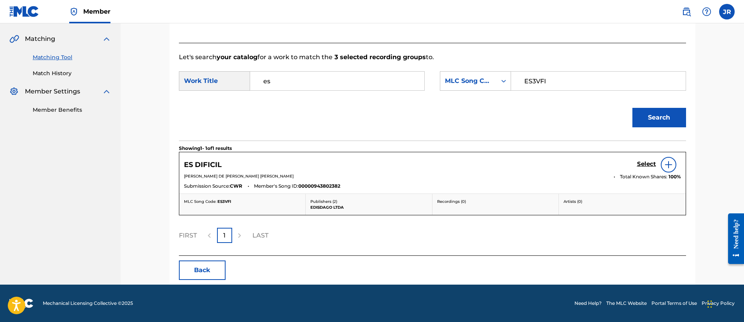
click at [646, 162] on h5 "Select" at bounding box center [646, 163] width 19 height 7
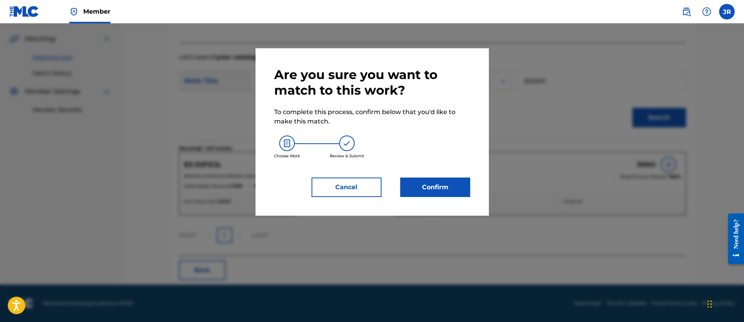
click at [388, 201] on div "Are you sure you want to match to this work? To complete this process, confirm …" at bounding box center [372, 131] width 233 height 167
click at [430, 190] on button "Confirm" at bounding box center [435, 186] width 70 height 19
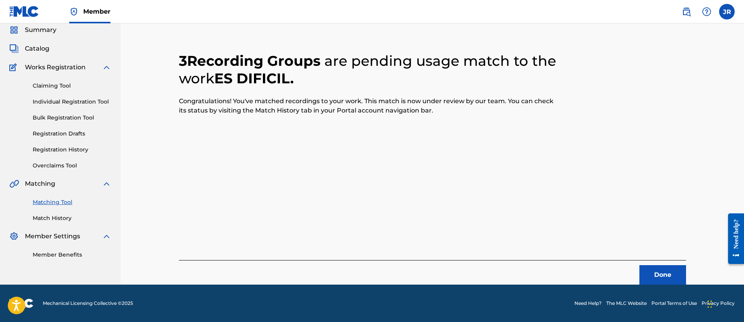
scroll to position [29, 0]
click at [652, 273] on button "Done" at bounding box center [663, 274] width 47 height 19
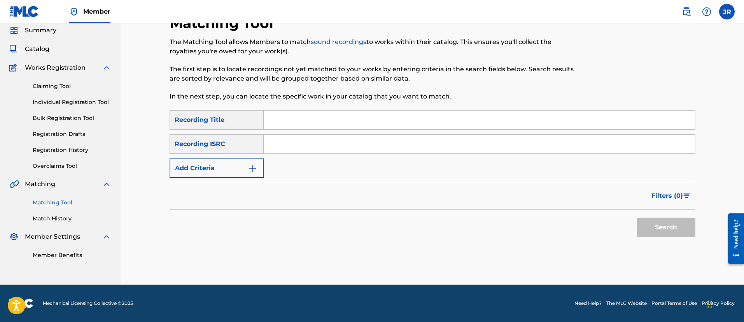
click at [294, 151] on input "Search Form" at bounding box center [479, 144] width 431 height 19
paste input "USDXS2202408"
type input "USDXS2202408"
click at [637, 217] on button "Search" at bounding box center [666, 226] width 58 height 19
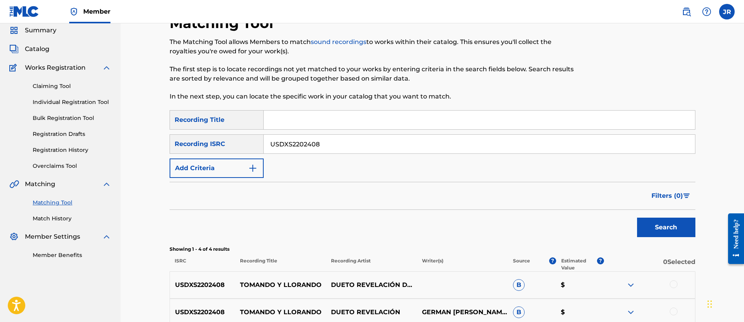
scroll to position [163, 0]
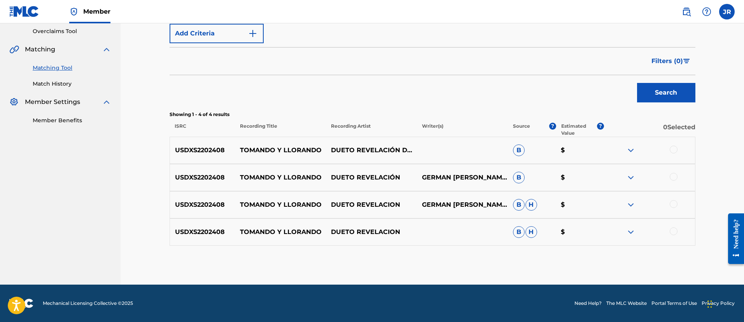
click at [674, 231] on div at bounding box center [674, 231] width 8 height 8
click at [672, 203] on div at bounding box center [674, 204] width 8 height 8
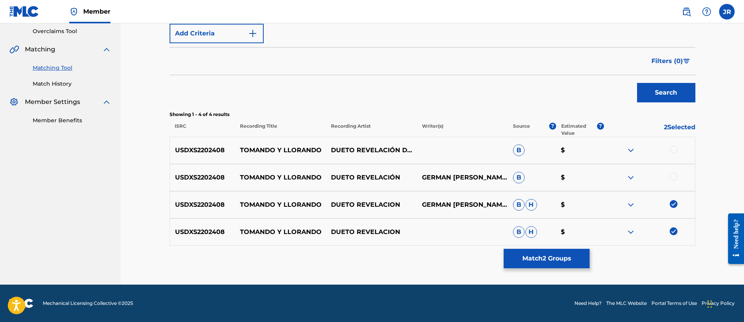
click at [673, 175] on div at bounding box center [674, 177] width 8 height 8
click at [675, 144] on div "USDXS2202408 TOMANDO Y LLORANDO DUETO REVELACIÓN DUETOS BURITICÁ B $" at bounding box center [433, 150] width 526 height 27
click at [675, 148] on div at bounding box center [674, 149] width 8 height 8
click at [570, 255] on button "Match 4 Groups" at bounding box center [547, 258] width 86 height 19
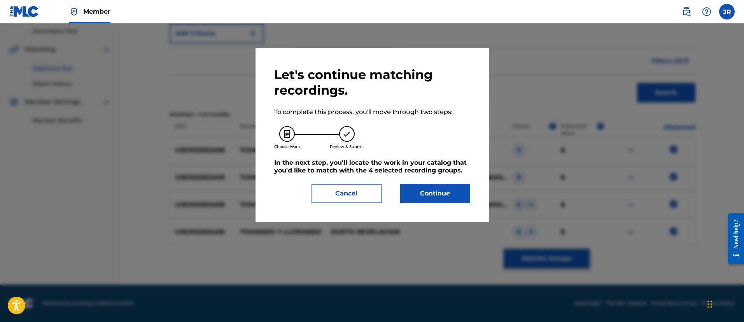
click at [459, 189] on button "Continue" at bounding box center [435, 193] width 70 height 19
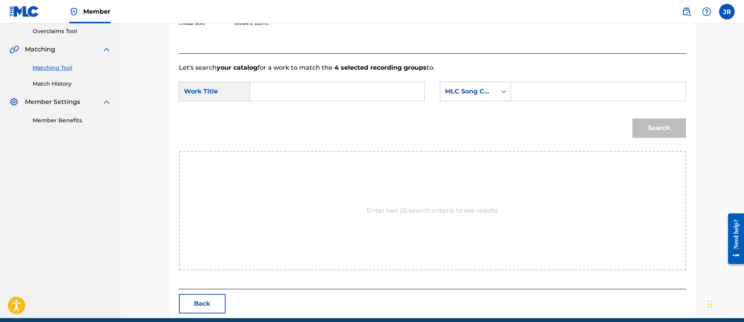
click at [544, 88] on input "Search Form" at bounding box center [598, 91] width 161 height 19
paste input "T523W4"
type input "T523W4"
click at [358, 87] on input "Search Form" at bounding box center [337, 91] width 161 height 19
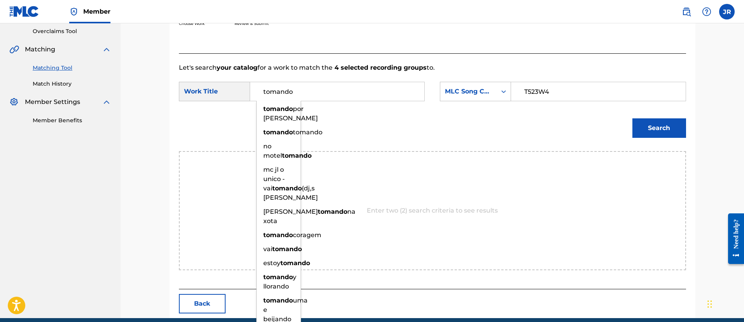
click at [633, 118] on button "Search" at bounding box center [660, 127] width 54 height 19
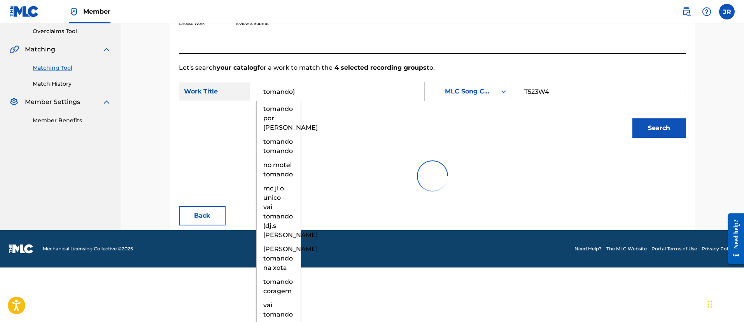
scroll to position [109, 0]
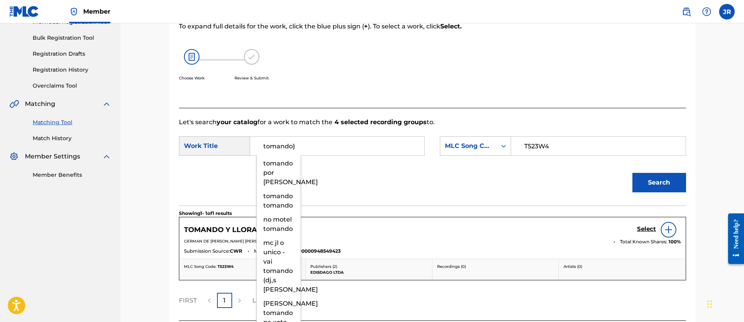
type input "tomando}"
click at [589, 244] on div "GERMAN DE JESUS GIRALDO PANESSO" at bounding box center [396, 241] width 424 height 7
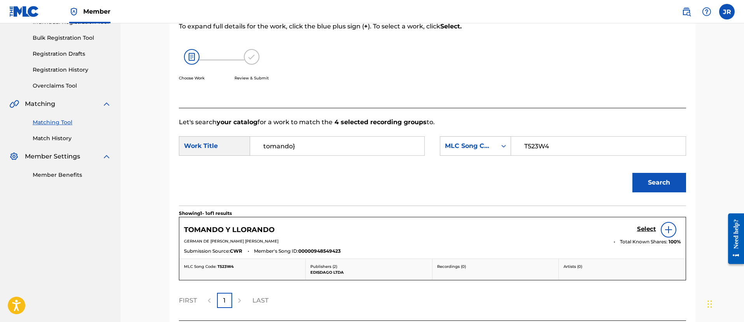
click at [643, 231] on h5 "Select" at bounding box center [646, 228] width 19 height 7
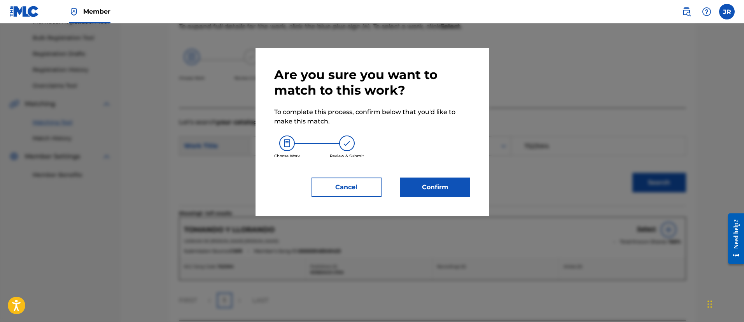
click at [417, 185] on button "Confirm" at bounding box center [435, 186] width 70 height 19
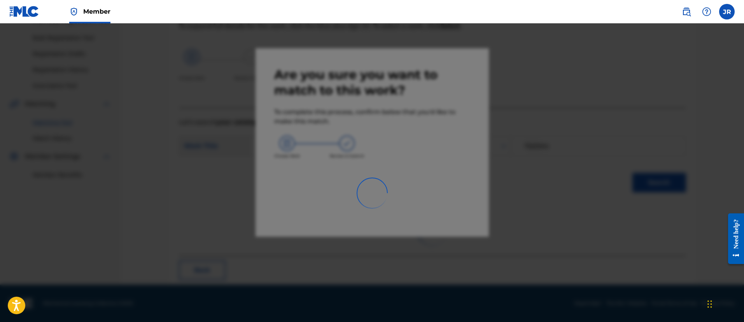
scroll to position [29, 0]
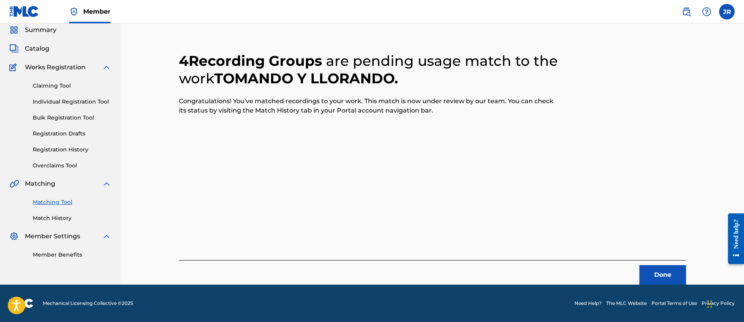
click at [666, 273] on button "Done" at bounding box center [663, 274] width 47 height 19
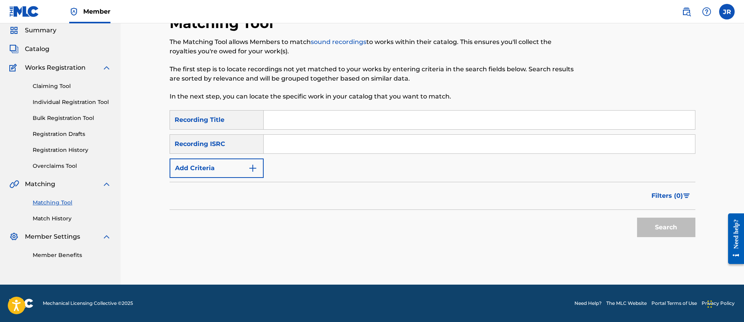
click at [322, 138] on input "Search Form" at bounding box center [479, 144] width 431 height 19
paste input "US6R21494561"
type input "US6R21494561"
click at [637, 217] on button "Search" at bounding box center [666, 226] width 58 height 19
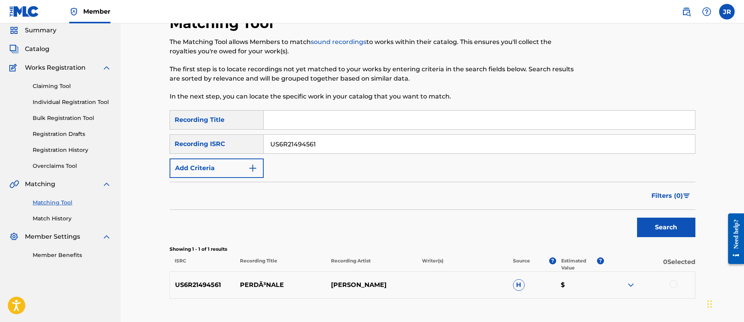
scroll to position [81, 0]
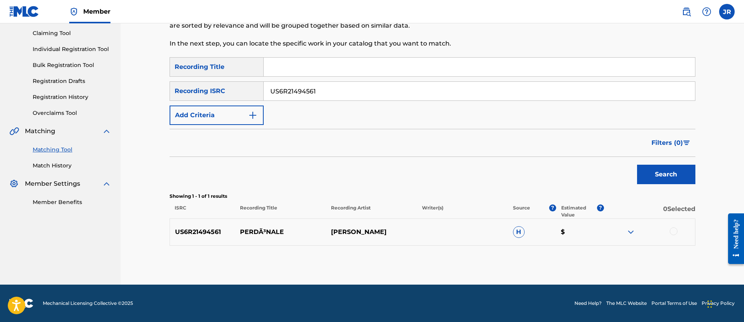
click at [675, 231] on div at bounding box center [674, 231] width 8 height 8
click at [569, 245] on div "Matching Tool The Matching Tool allows Members to match sound recordings to wor…" at bounding box center [433, 122] width 526 height 323
click at [537, 266] on button "Match 1 Group" at bounding box center [547, 258] width 86 height 19
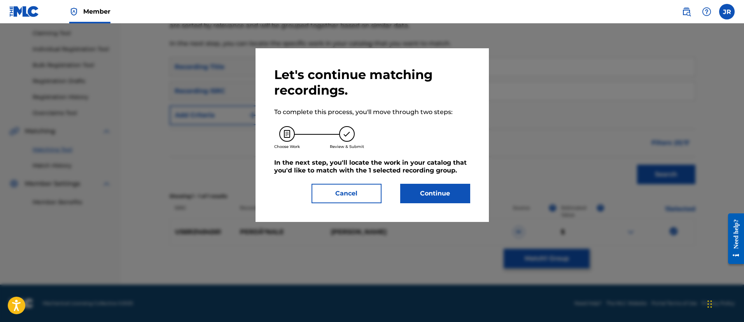
click at [418, 189] on button "Continue" at bounding box center [435, 193] width 70 height 19
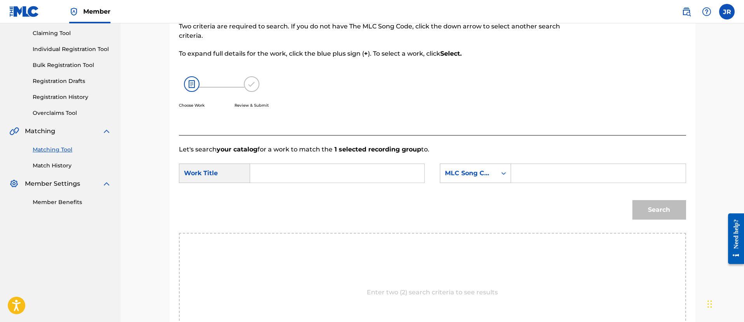
click at [539, 172] on input "Search Form" at bounding box center [598, 173] width 161 height 19
paste input "PN8WIO"
type input "PN8WIO"
click at [425, 164] on div "SearchWithCriteria94c04818-8c88-440a-b888-7ecd76060d2b Work Title SearchWithCri…" at bounding box center [432, 175] width 507 height 24
click at [362, 177] on input "Search Form" at bounding box center [337, 173] width 161 height 19
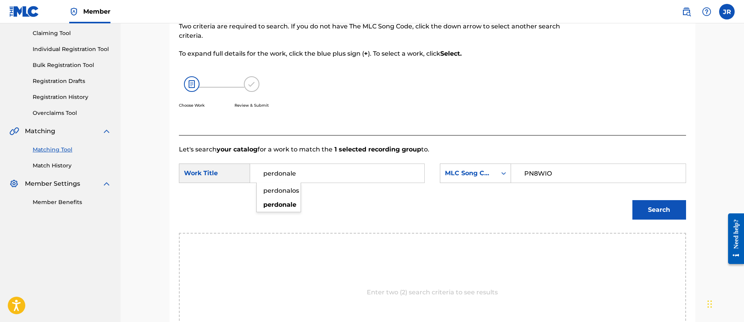
type input "perdonale"
click at [633, 200] on button "Search" at bounding box center [660, 209] width 54 height 19
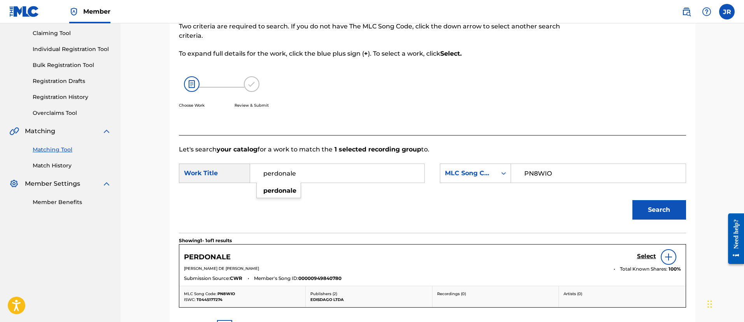
scroll to position [174, 0]
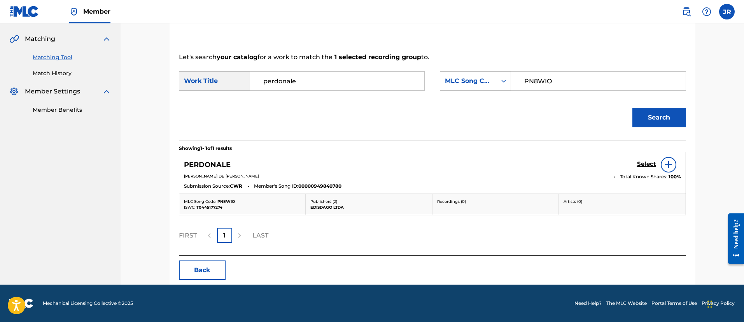
click at [535, 179] on div "DARIO DE JESUS GOMEZ-ZAPATA" at bounding box center [396, 176] width 424 height 7
click at [650, 168] on link "Select" at bounding box center [646, 164] width 19 height 9
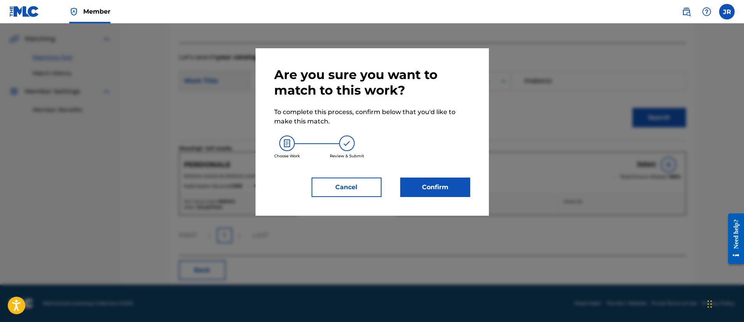
click at [425, 178] on button "Confirm" at bounding box center [435, 186] width 70 height 19
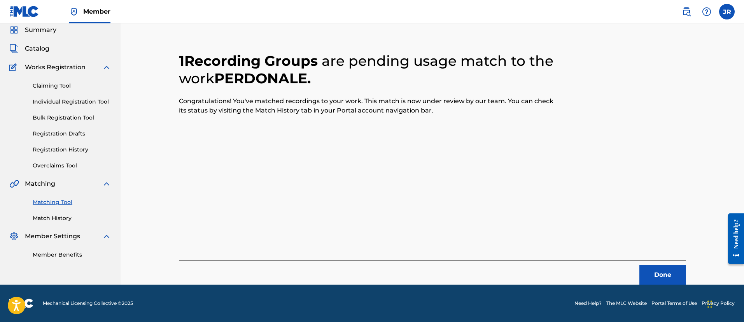
scroll to position [29, 0]
click at [666, 282] on button "Done" at bounding box center [663, 274] width 47 height 19
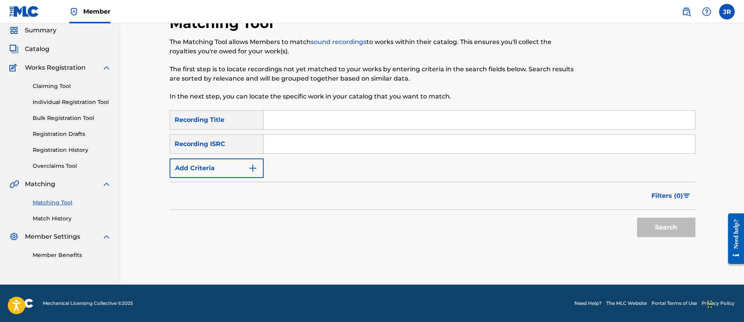
scroll to position [28, 0]
click at [299, 149] on input "Search Form" at bounding box center [479, 144] width 431 height 19
paste input "BK4DA2459062"
type input "BK4DA2459062"
click at [637, 217] on button "Search" at bounding box center [666, 226] width 58 height 19
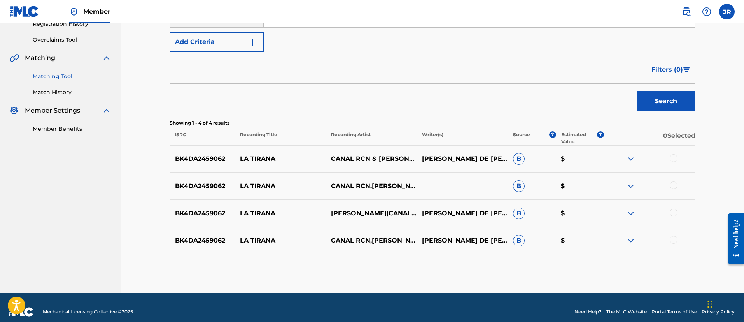
scroll to position [156, 0]
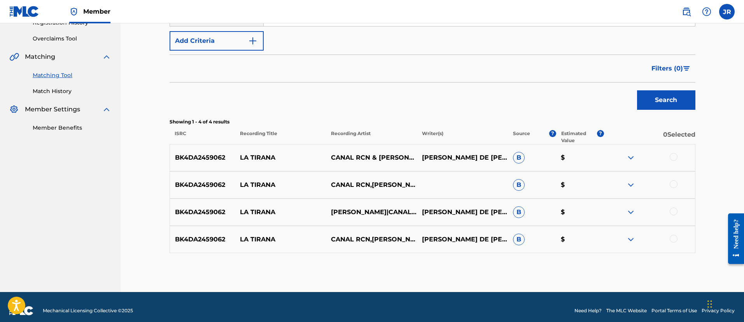
click at [670, 161] on div at bounding box center [649, 157] width 91 height 9
click at [673, 156] on div at bounding box center [674, 157] width 8 height 8
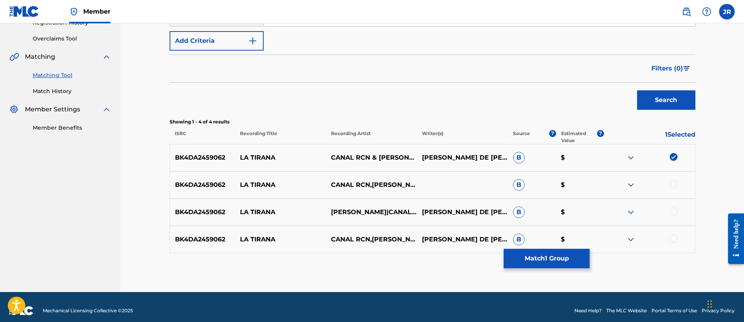
click at [673, 183] on div at bounding box center [674, 184] width 8 height 8
click at [674, 210] on div at bounding box center [674, 211] width 8 height 8
click at [673, 241] on div at bounding box center [674, 239] width 8 height 8
click at [574, 252] on button "Match 4 Groups" at bounding box center [547, 258] width 86 height 19
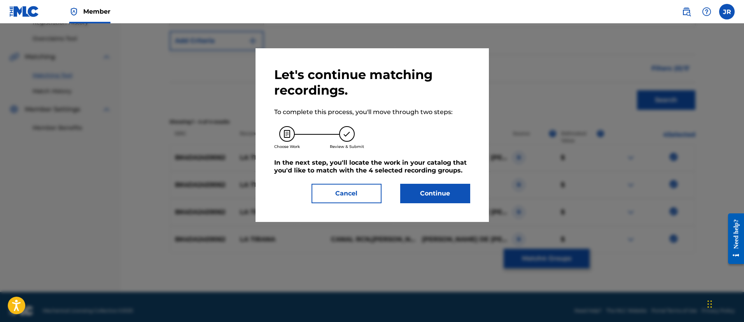
click at [417, 187] on button "Continue" at bounding box center [435, 193] width 70 height 19
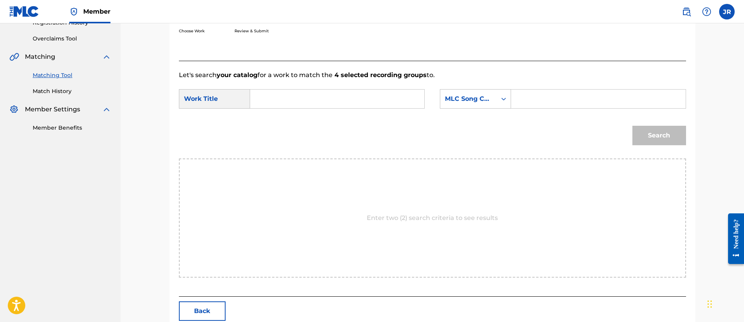
click at [562, 97] on input "Search Form" at bounding box center [598, 98] width 161 height 19
paste input "LS6KWN"
type input "LS6KWN"
click at [419, 95] on div "Search Form" at bounding box center [337, 98] width 175 height 19
click at [366, 106] on input "Search Form" at bounding box center [337, 98] width 161 height 19
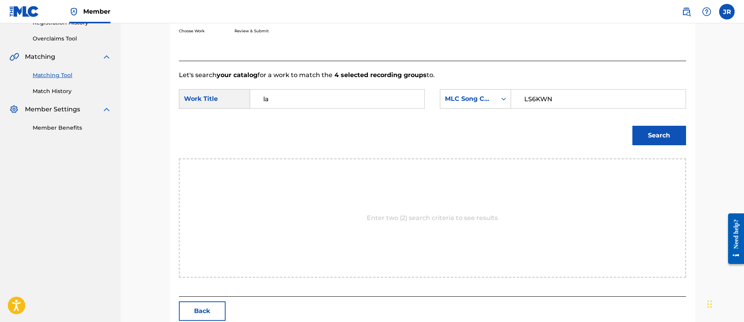
type input "la"
click at [633, 126] on button "Search" at bounding box center [660, 135] width 54 height 19
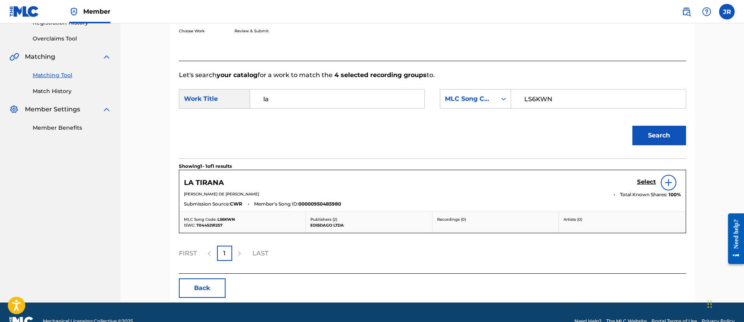
scroll to position [174, 0]
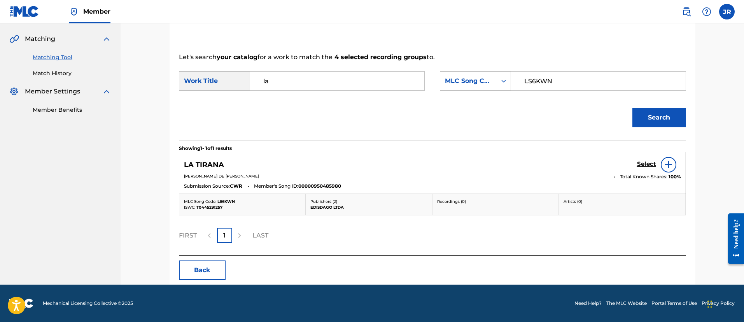
click at [641, 166] on h5 "Select" at bounding box center [646, 163] width 19 height 7
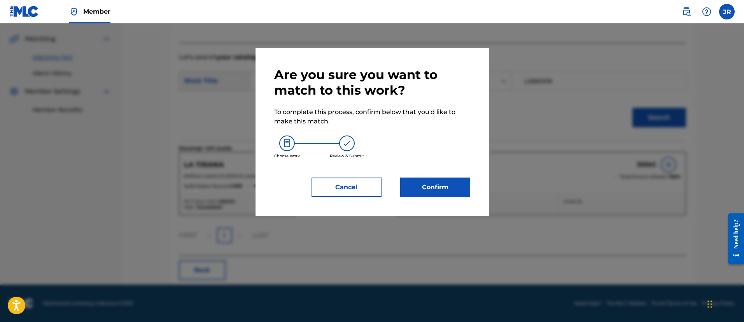
click at [415, 195] on button "Confirm" at bounding box center [435, 186] width 70 height 19
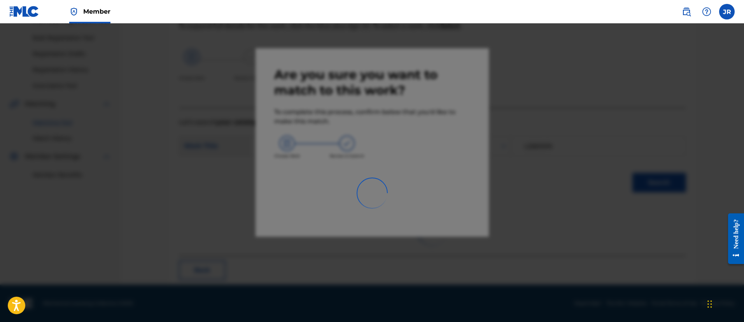
scroll to position [29, 0]
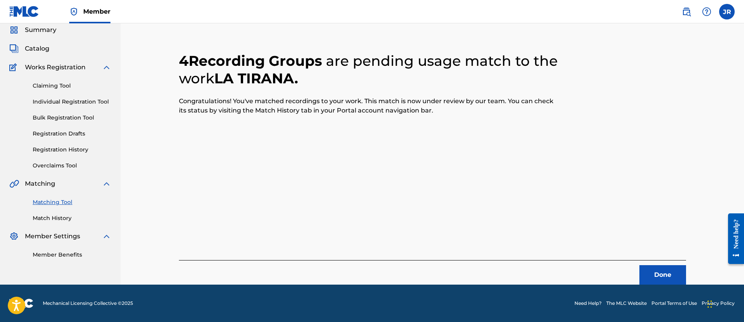
click at [666, 270] on button "Done" at bounding box center [663, 274] width 47 height 19
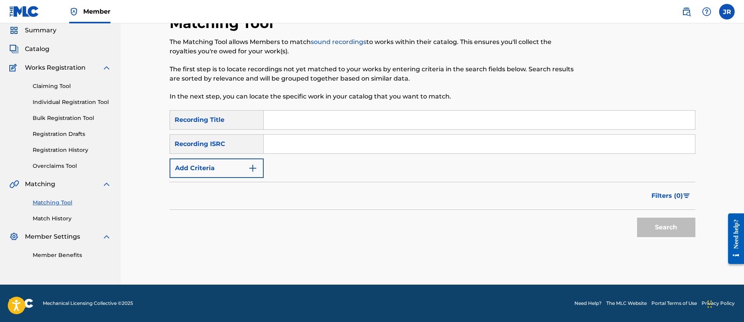
click at [283, 144] on input "Search Form" at bounding box center [479, 144] width 431 height 19
paste input "US6R21494554"
click at [283, 144] on input "US6R21494554" at bounding box center [479, 144] width 431 height 19
type input "US6R21494554"
click at [637, 217] on button "Search" at bounding box center [666, 226] width 58 height 19
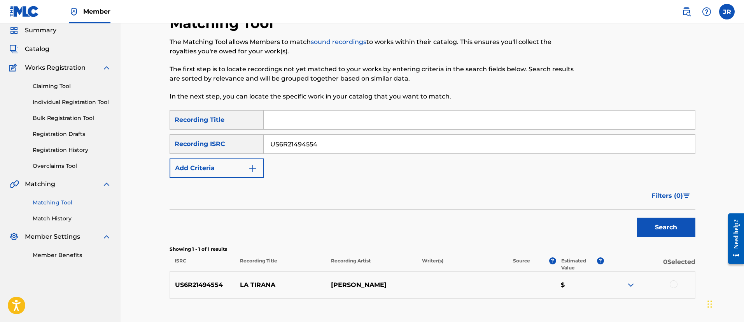
scroll to position [81, 0]
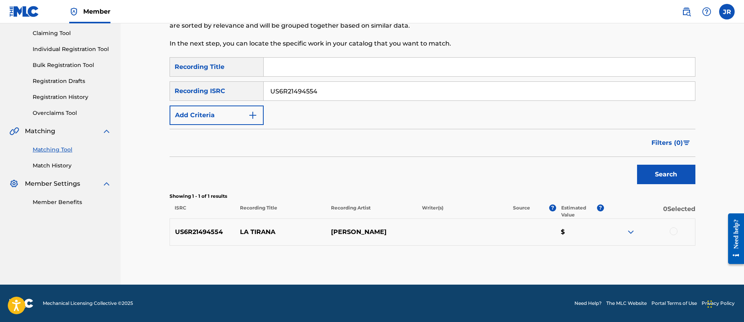
click at [675, 235] on div at bounding box center [649, 231] width 91 height 9
click at [675, 233] on div at bounding box center [674, 231] width 8 height 8
click at [578, 258] on button "Match 1 Group" at bounding box center [547, 258] width 86 height 19
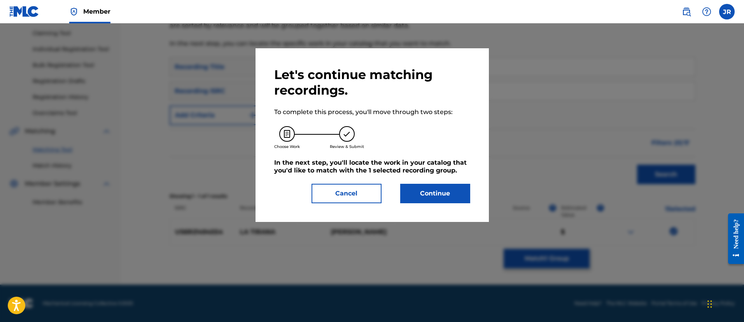
click at [421, 185] on button "Continue" at bounding box center [435, 193] width 70 height 19
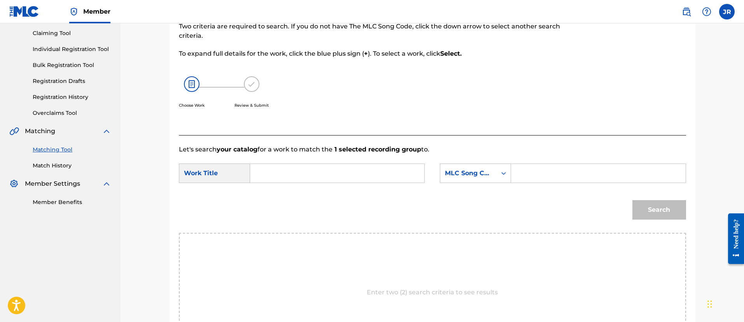
click at [320, 175] on input "Search Form" at bounding box center [337, 173] width 161 height 19
type input "la"
click at [579, 170] on input "Search Form" at bounding box center [598, 173] width 161 height 19
paste input "LS6KWN"
type input "LS6KWN"
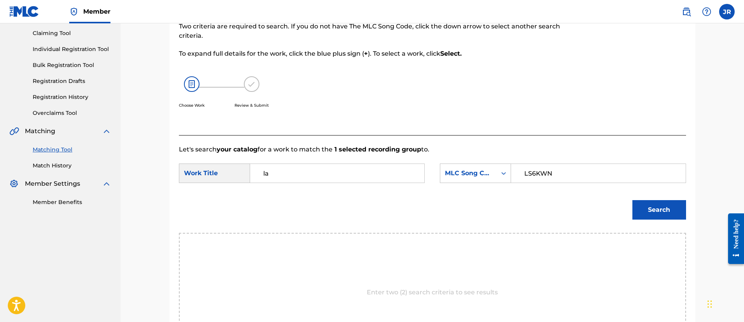
click at [633, 200] on button "Search" at bounding box center [660, 209] width 54 height 19
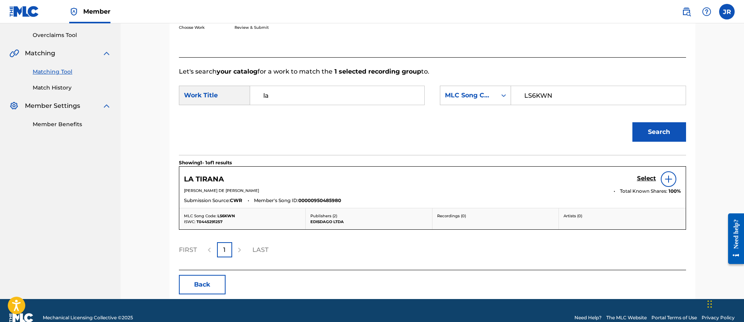
scroll to position [159, 0]
click at [652, 180] on h5 "Select" at bounding box center [646, 177] width 19 height 7
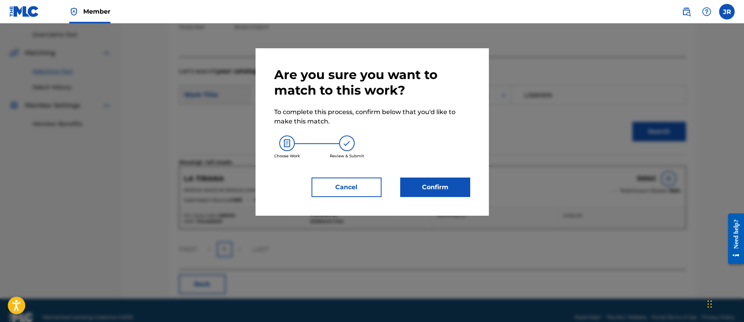
click at [417, 182] on button "Confirm" at bounding box center [435, 186] width 70 height 19
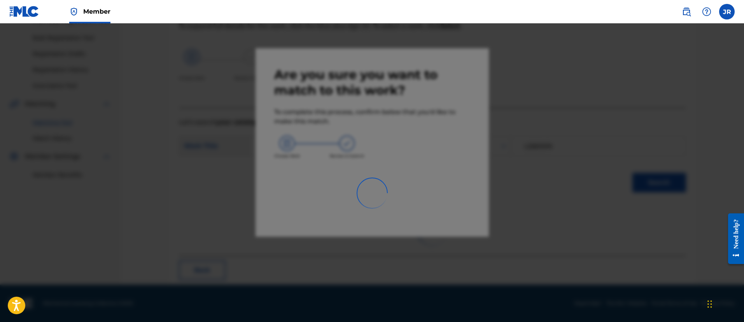
scroll to position [29, 0]
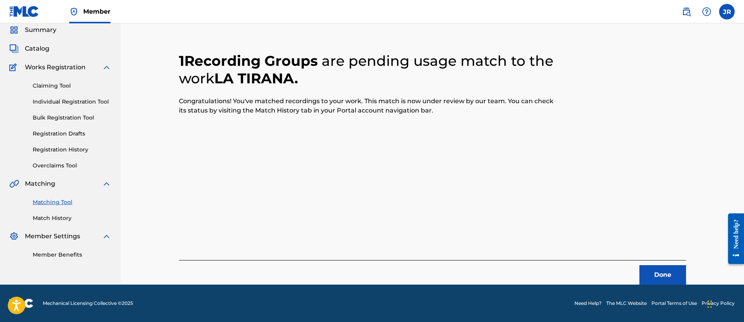
click at [655, 268] on button "Done" at bounding box center [663, 274] width 47 height 19
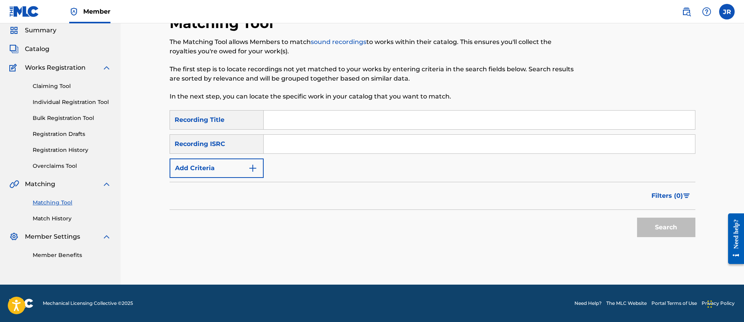
scroll to position [28, 0]
click at [288, 138] on input "Search Form" at bounding box center [479, 144] width 431 height 19
paste input "USDXS2201389"
click at [637, 217] on button "Search" at bounding box center [666, 226] width 58 height 19
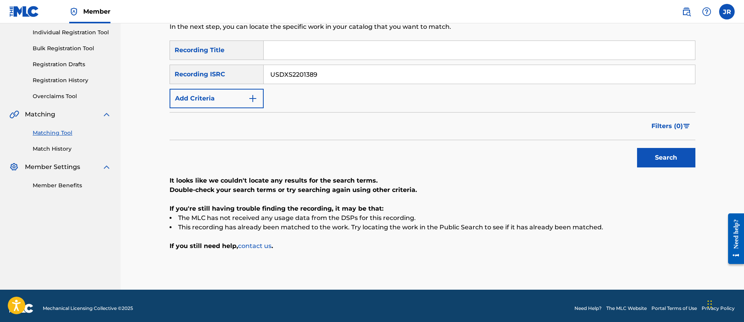
scroll to position [98, 0]
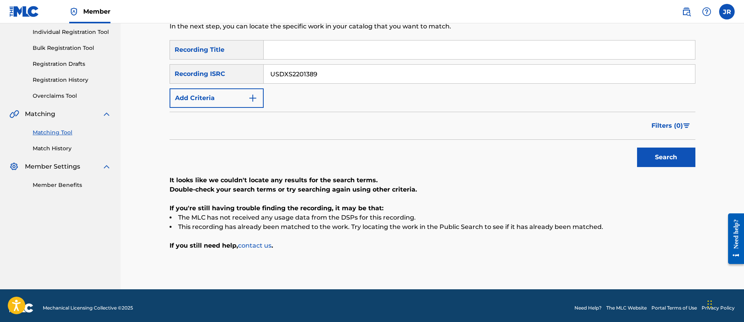
click at [311, 70] on input "USDXS2201389" at bounding box center [479, 74] width 431 height 19
click at [637, 147] on button "Search" at bounding box center [666, 156] width 58 height 19
click at [310, 69] on input "USDXS2201389" at bounding box center [479, 74] width 431 height 19
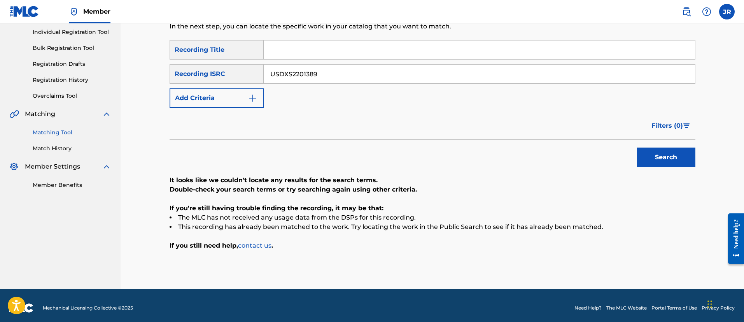
click at [310, 69] on input "USDXS2201389" at bounding box center [479, 74] width 431 height 19
paste input "3161"
type input "USDXS2203161"
click at [637, 147] on button "Search" at bounding box center [666, 156] width 58 height 19
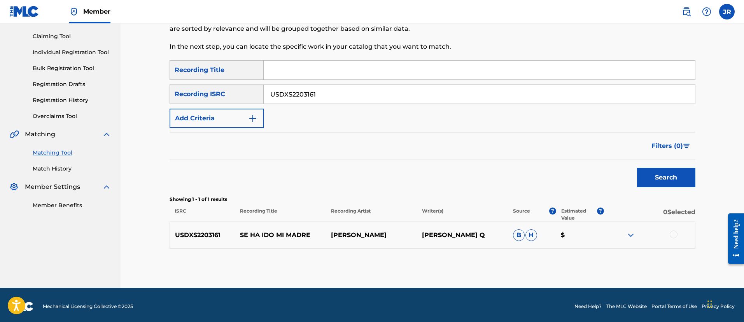
scroll to position [81, 0]
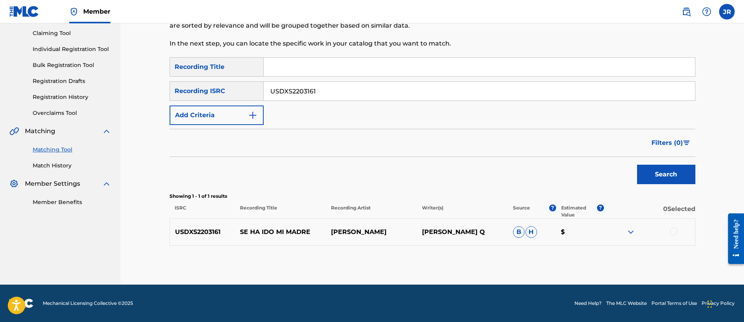
click at [672, 233] on div at bounding box center [674, 231] width 8 height 8
click at [570, 246] on div "Matching Tool The Matching Tool allows Members to match sound recordings to wor…" at bounding box center [433, 122] width 526 height 323
click at [561, 252] on button "Match 1 Group" at bounding box center [547, 258] width 86 height 19
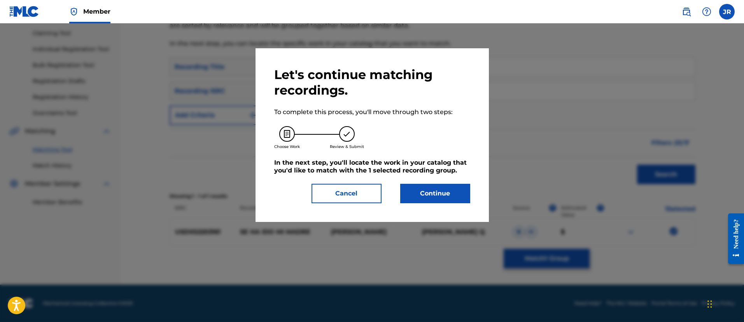
click at [440, 188] on button "Continue" at bounding box center [435, 193] width 70 height 19
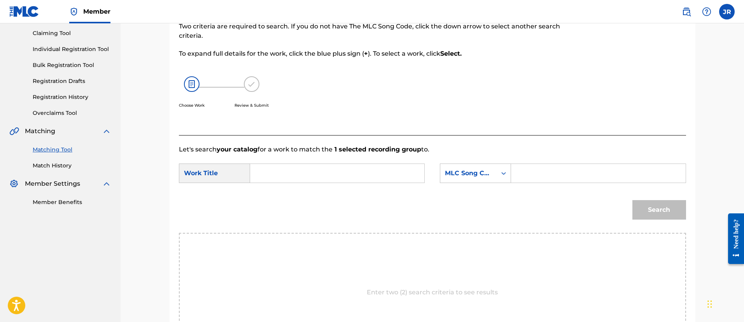
click at [535, 181] on input "Search Form" at bounding box center [598, 173] width 161 height 19
paste input "S59UIZ"
type input "S59UIZ"
click at [364, 176] on input "Search Form" at bounding box center [337, 173] width 161 height 19
type input "se"
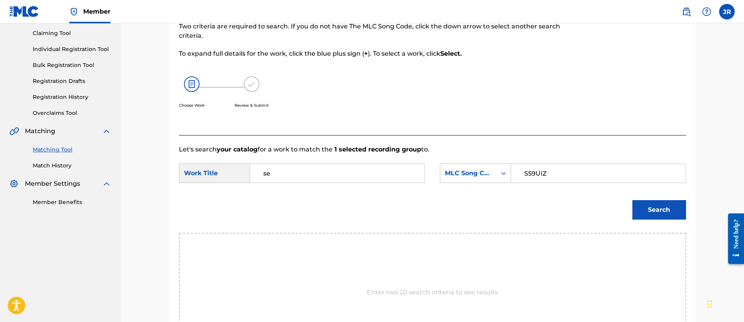
click at [633, 200] on button "Search" at bounding box center [660, 209] width 54 height 19
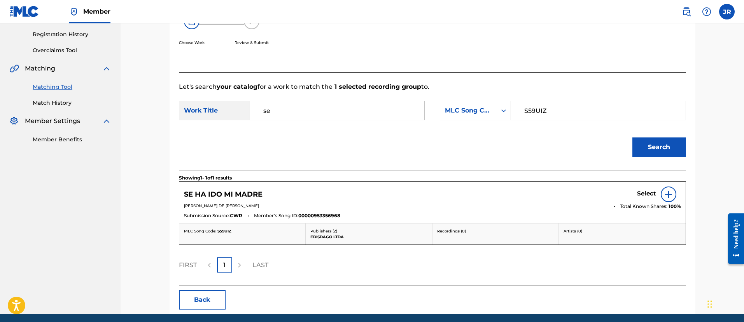
scroll to position [144, 0]
click at [645, 194] on h5 "Select" at bounding box center [646, 192] width 19 height 7
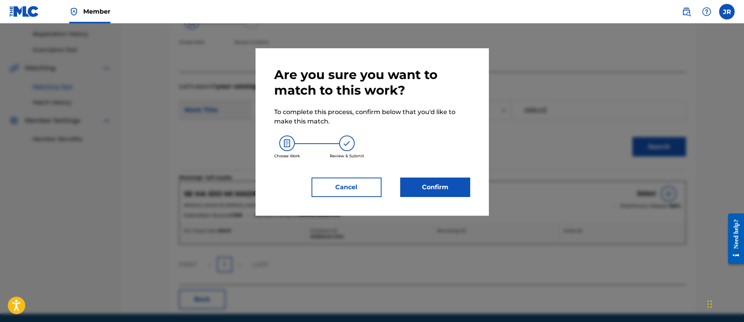
click at [438, 189] on button "Confirm" at bounding box center [435, 186] width 70 height 19
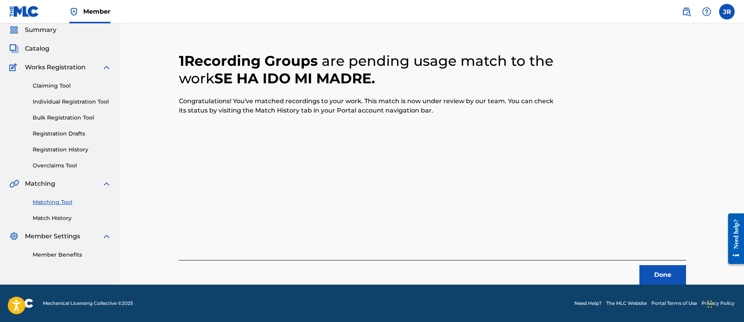
click at [654, 279] on button "Done" at bounding box center [663, 274] width 47 height 19
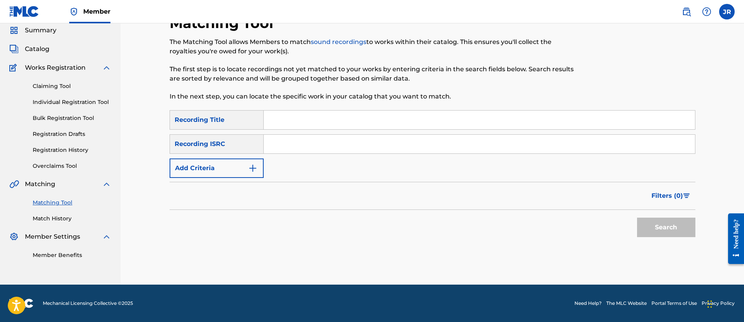
scroll to position [28, 0]
click at [306, 151] on input "Search Form" at bounding box center [479, 144] width 431 height 19
paste input "USDXS2201996"
type input "USDXS2201996"
click at [637, 217] on button "Search" at bounding box center [666, 226] width 58 height 19
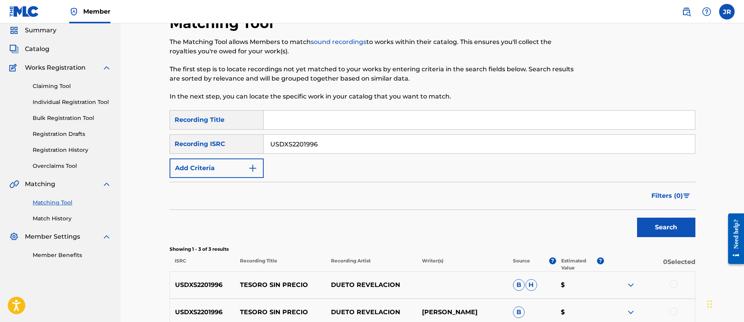
scroll to position [136, 0]
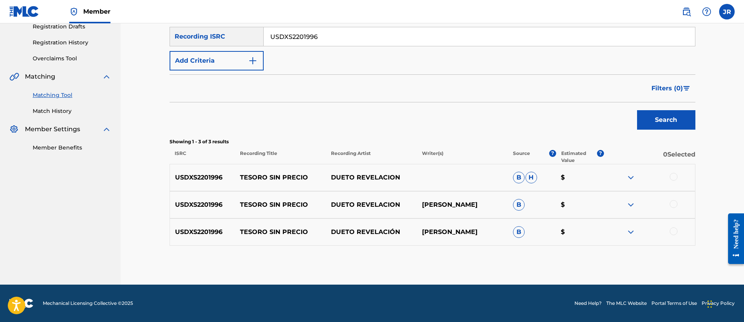
click at [671, 175] on div at bounding box center [674, 177] width 8 height 8
click at [671, 204] on div at bounding box center [674, 204] width 8 height 8
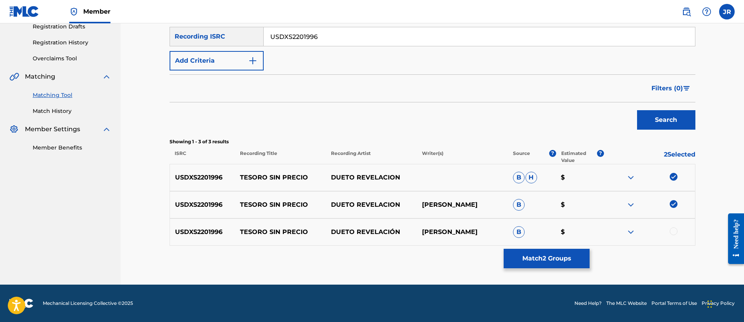
click at [676, 230] on div at bounding box center [674, 231] width 8 height 8
click at [559, 250] on button "Match 3 Groups" at bounding box center [547, 258] width 86 height 19
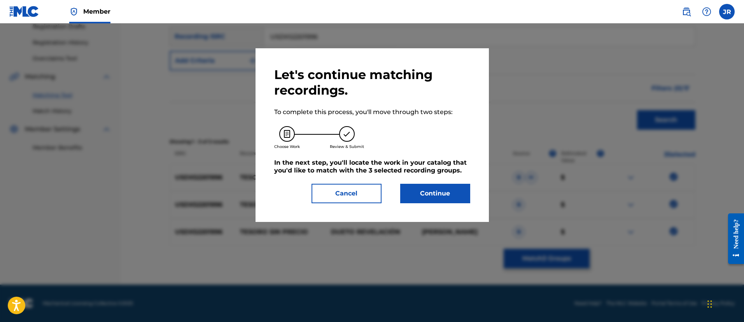
click at [356, 183] on div "Let's continue matching recordings. To complete this process, you'll move throu…" at bounding box center [372, 135] width 196 height 136
click at [358, 193] on button "Cancel" at bounding box center [347, 193] width 70 height 19
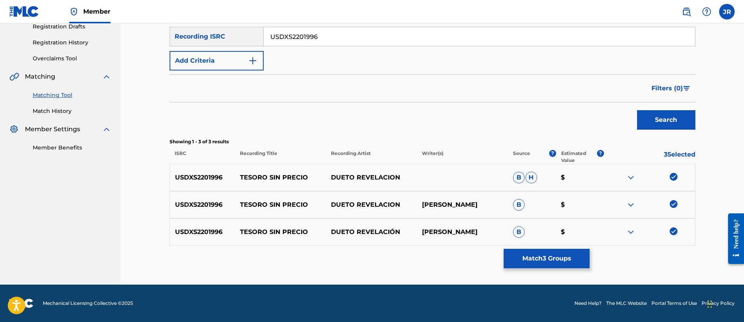
click at [555, 265] on button "Match 3 Groups" at bounding box center [547, 258] width 86 height 19
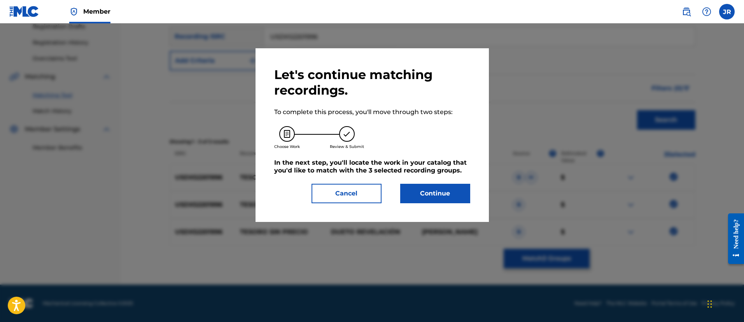
click at [426, 190] on button "Continue" at bounding box center [435, 193] width 70 height 19
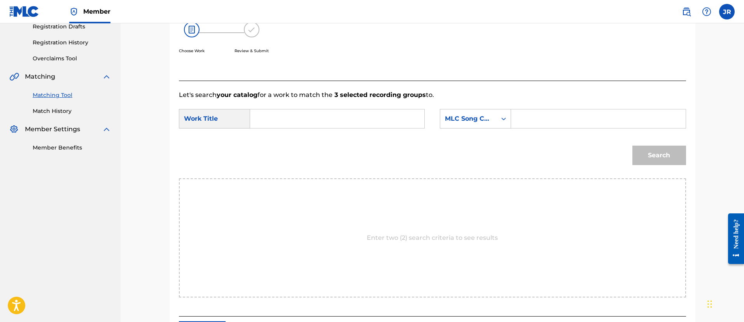
click at [534, 117] on input "Search Form" at bounding box center [598, 118] width 161 height 19
paste input "T523YY"
type input "T523YY"
click at [414, 112] on input "Search Form" at bounding box center [337, 118] width 161 height 19
type input "y"
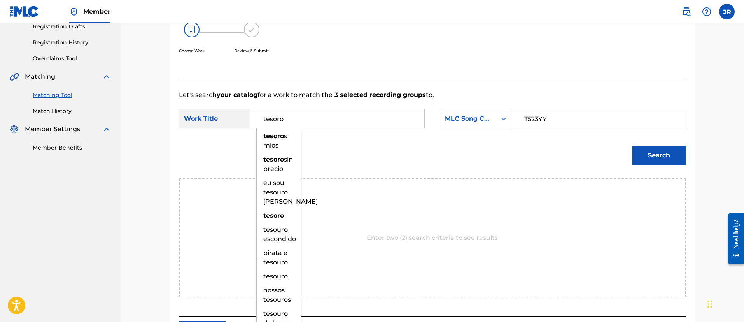
type input "tesoro"
click at [633, 145] on button "Search" at bounding box center [660, 154] width 54 height 19
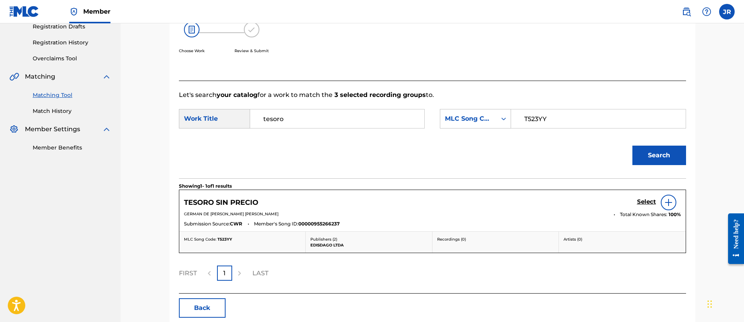
click at [639, 201] on h5 "Select" at bounding box center [646, 201] width 19 height 7
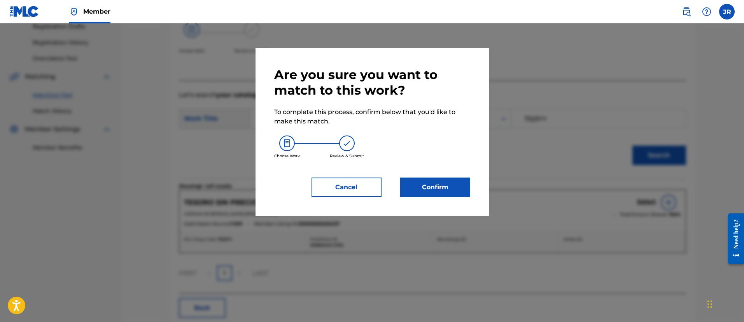
click at [409, 190] on button "Confirm" at bounding box center [435, 186] width 70 height 19
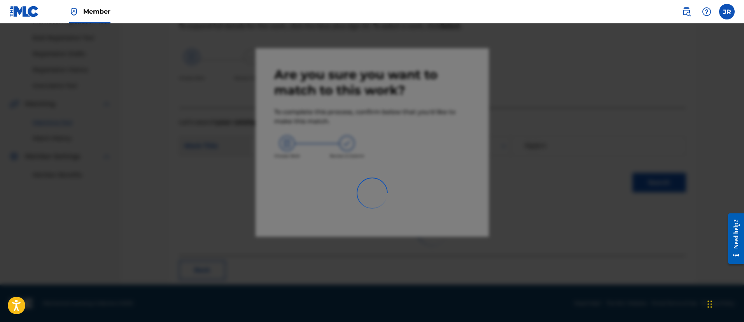
scroll to position [29, 0]
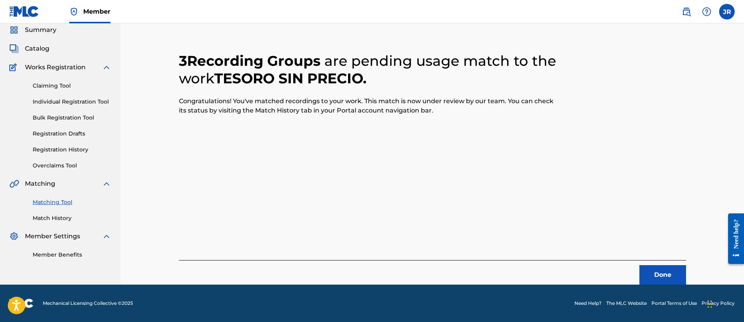
click at [655, 274] on button "Done" at bounding box center [663, 274] width 47 height 19
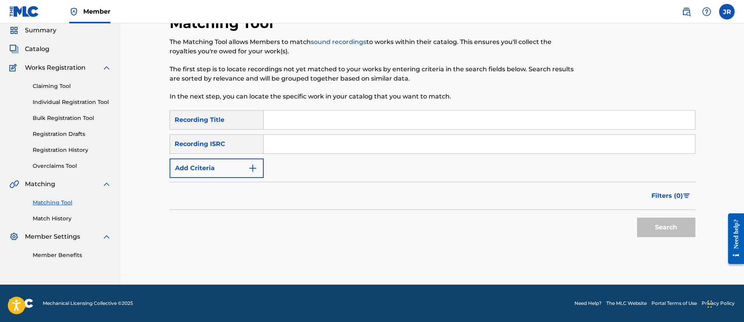
click at [273, 144] on input "Search Form" at bounding box center [479, 144] width 431 height 19
paste input "QMFME1552862"
click at [273, 144] on input "QMFME1552862" at bounding box center [479, 144] width 431 height 19
type input "QMFME1552862"
click at [637, 217] on button "Search" at bounding box center [666, 226] width 58 height 19
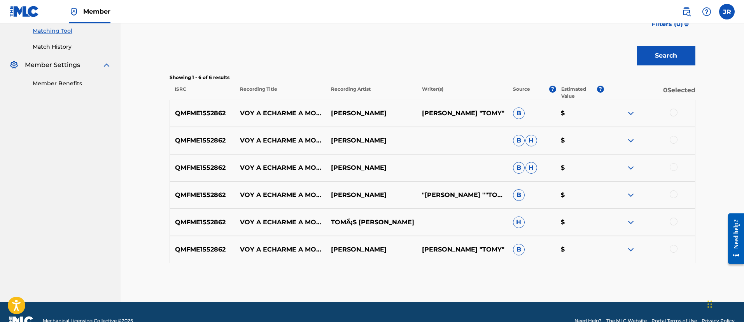
scroll to position [217, 0]
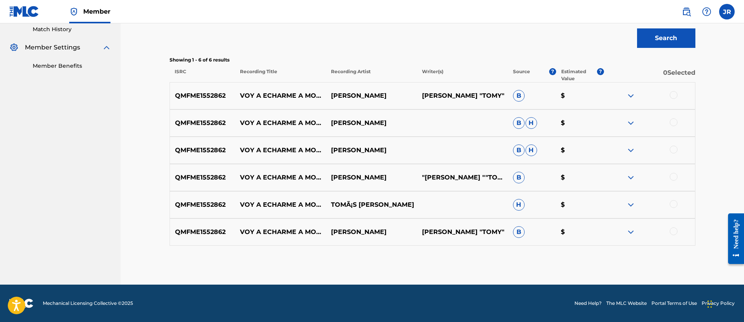
click at [676, 226] on div "QMFME1552862 VOY A ECHARME A MORIR TOMAS SALAS TOMÁS SALAS RENGIFO "TOMY" B $" at bounding box center [433, 231] width 526 height 27
click at [675, 230] on div at bounding box center [674, 231] width 8 height 8
click at [673, 209] on div at bounding box center [649, 204] width 91 height 9
click at [673, 205] on div at bounding box center [674, 204] width 8 height 8
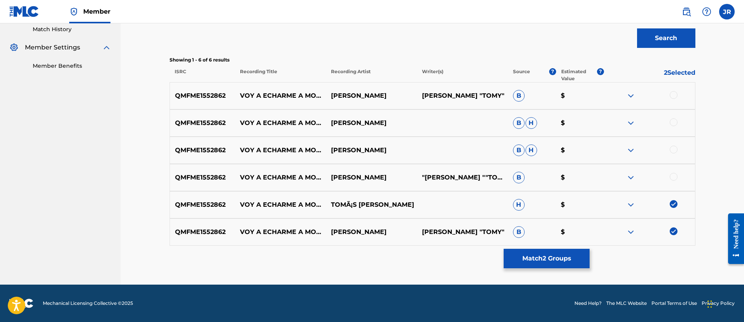
click at [675, 177] on div at bounding box center [674, 177] width 8 height 8
click at [672, 150] on div at bounding box center [674, 149] width 8 height 8
click at [675, 121] on div at bounding box center [674, 122] width 8 height 8
click at [673, 93] on div at bounding box center [674, 95] width 8 height 8
click at [557, 257] on button "Match 6 Groups" at bounding box center [547, 258] width 86 height 19
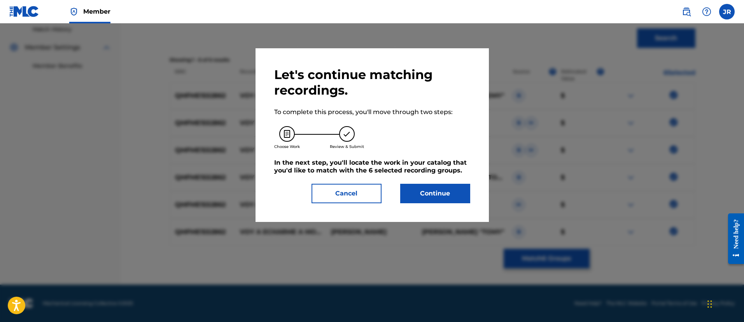
click at [412, 200] on button "Continue" at bounding box center [435, 193] width 70 height 19
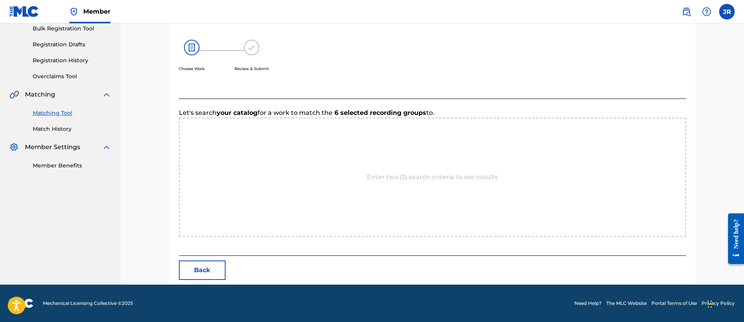
scroll to position [196, 0]
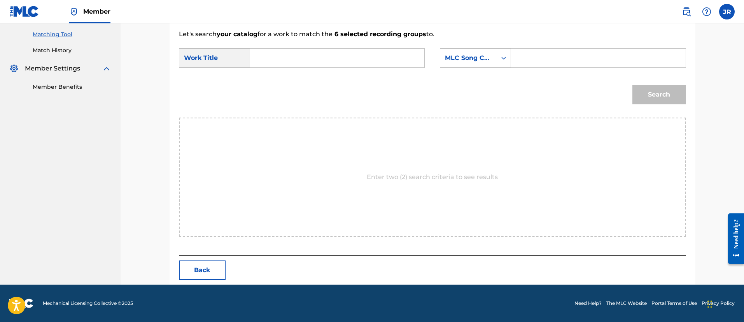
click at [523, 55] on input "Search Form" at bounding box center [598, 58] width 161 height 19
paste input "VW1EI5"
type input "VW1EI5"
click at [328, 76] on form "SearchWithCriteria94c04818-8c88-440a-b888-7ecd76060d2b Work Title SearchWithCri…" at bounding box center [432, 78] width 507 height 79
click at [296, 42] on form "SearchWithCriteria94c04818-8c88-440a-b888-7ecd76060d2b Work Title SearchWithCri…" at bounding box center [432, 78] width 507 height 79
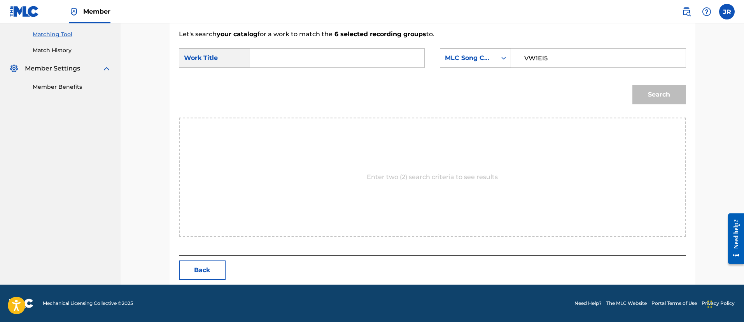
click at [286, 53] on input "Search Form" at bounding box center [337, 58] width 161 height 19
type input "voy"
click at [633, 85] on button "Search" at bounding box center [660, 94] width 54 height 19
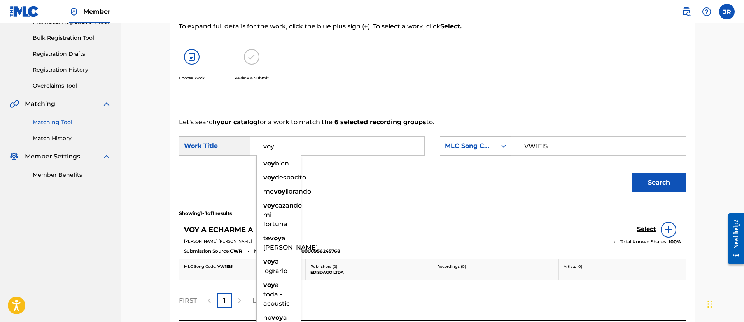
click at [370, 190] on div "Search" at bounding box center [432, 185] width 507 height 40
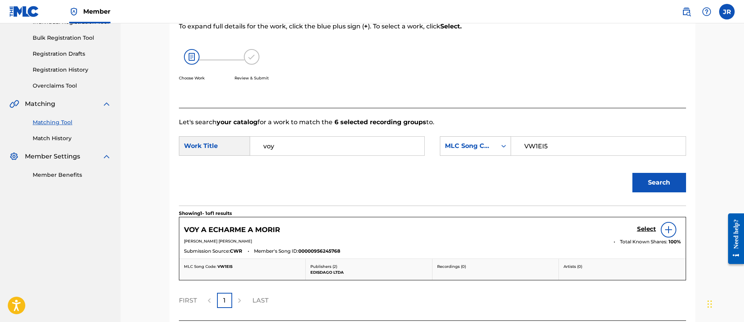
click at [649, 227] on h5 "Select" at bounding box center [646, 228] width 19 height 7
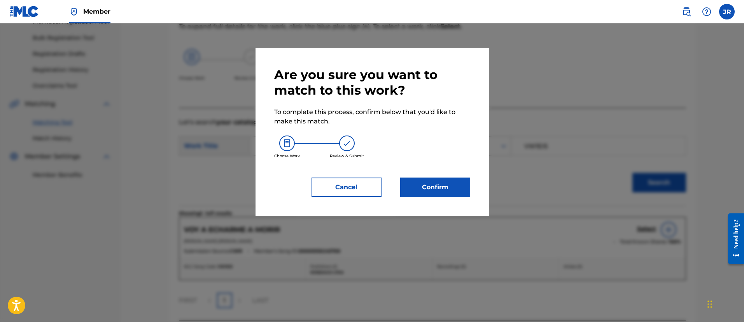
click at [431, 190] on button "Confirm" at bounding box center [435, 186] width 70 height 19
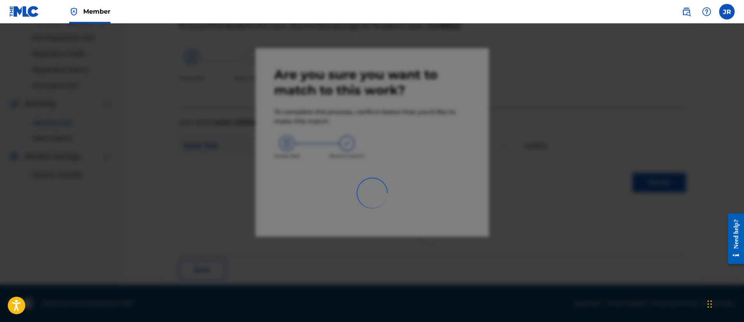
click at [569, 184] on div at bounding box center [372, 184] width 744 height 322
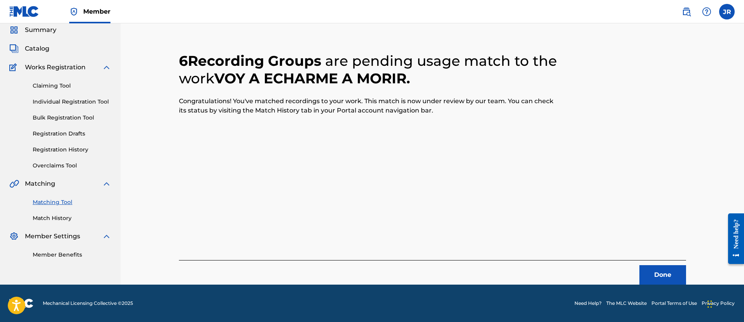
click at [569, 184] on div "6 Recording Groups are pending usage match to the work VOY A ECHARME A MORIR . …" at bounding box center [432, 158] width 507 height 251
click at [650, 269] on button "Done" at bounding box center [663, 274] width 47 height 19
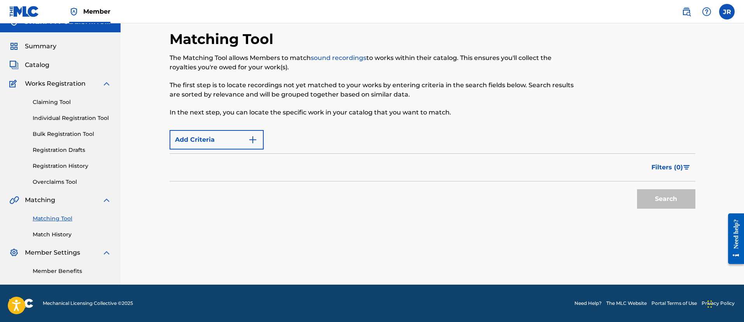
scroll to position [28, 0]
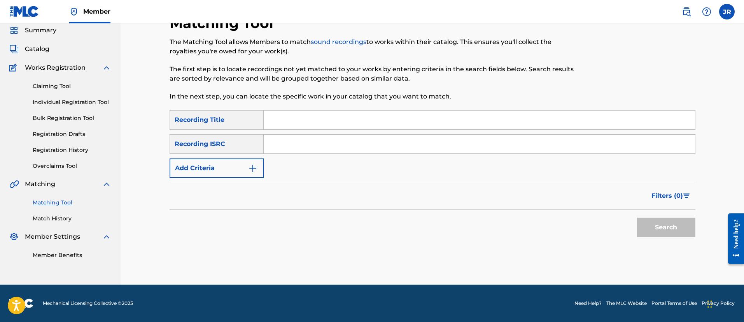
click at [300, 154] on div "SearchWithCriteria64b996a4-8be0-45e5-9b0a-e5a45270480a Recording Title SearchWi…" at bounding box center [433, 144] width 526 height 68
click at [314, 150] on input "Search Form" at bounding box center [479, 144] width 431 height 19
paste input "FRX452088530"
type input "FRX452088530"
click at [637, 217] on button "Search" at bounding box center [666, 226] width 58 height 19
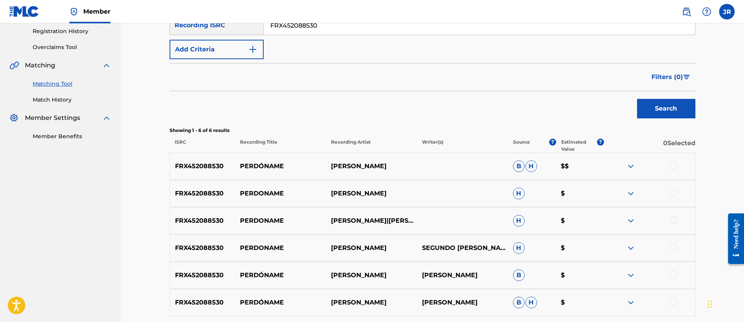
scroll to position [217, 0]
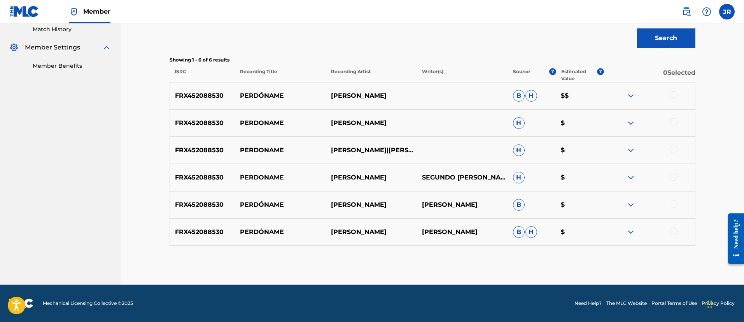
click at [672, 231] on div at bounding box center [674, 231] width 8 height 8
click at [673, 206] on div at bounding box center [674, 204] width 8 height 8
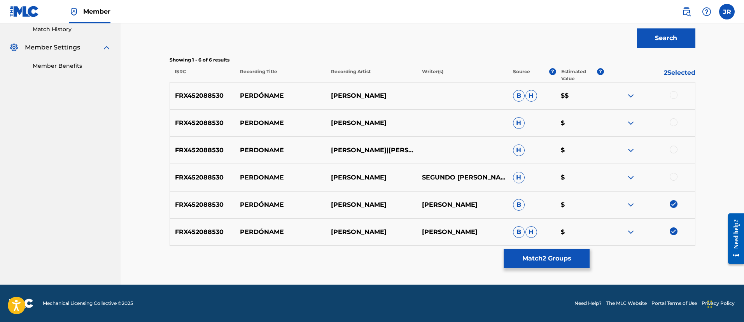
click at [671, 175] on div at bounding box center [674, 177] width 8 height 8
click at [674, 148] on div at bounding box center [674, 149] width 8 height 8
click at [673, 120] on div at bounding box center [674, 122] width 8 height 8
click at [674, 97] on div at bounding box center [674, 95] width 8 height 8
click at [558, 254] on button "Match 6 Groups" at bounding box center [547, 258] width 86 height 19
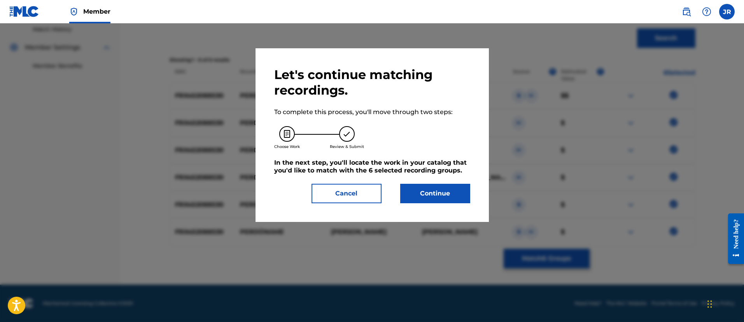
click at [438, 202] on button "Continue" at bounding box center [435, 193] width 70 height 19
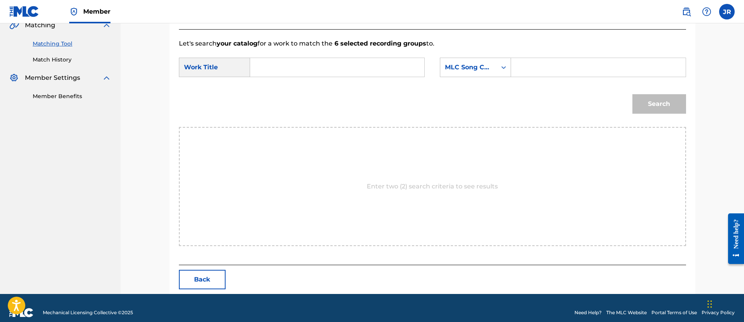
scroll to position [196, 0]
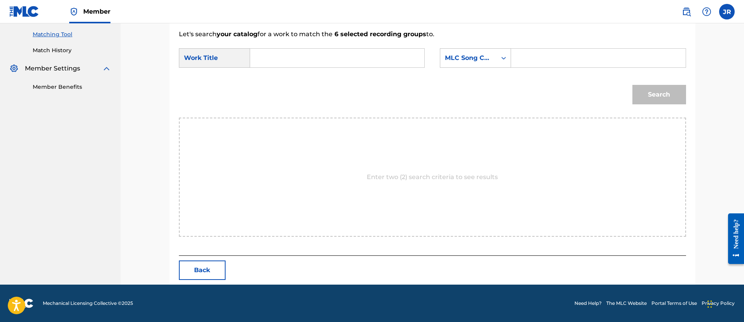
click at [564, 62] on input "Search Form" at bounding box center [598, 58] width 161 height 19
paste input "PN8TI1"
type input "PN8TI1"
click at [302, 56] on input "Search Form" at bounding box center [337, 58] width 161 height 19
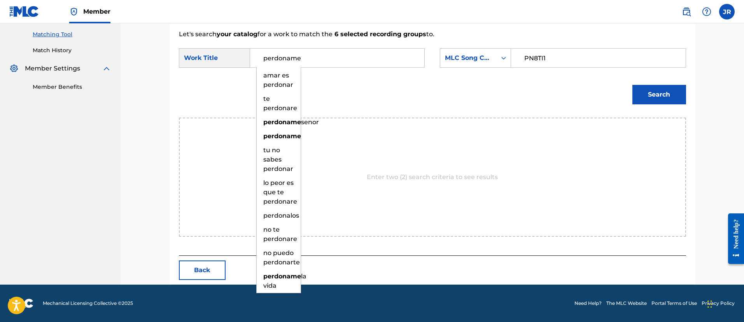
type input "perdoname"
click at [633, 85] on button "Search" at bounding box center [660, 94] width 54 height 19
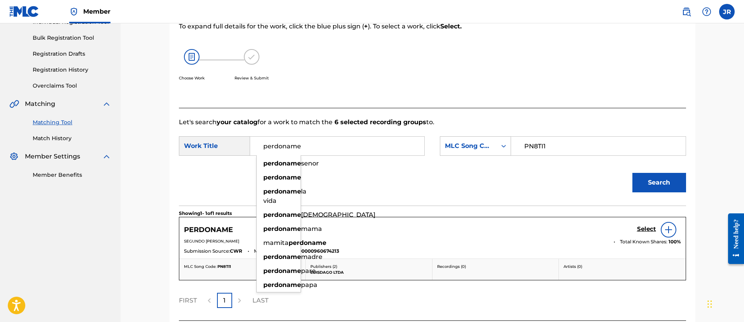
scroll to position [121, 0]
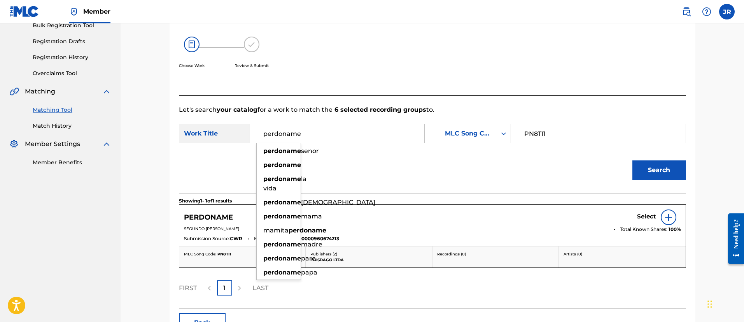
click at [302, 56] on div "Choose Work Review & Submit" at bounding box center [374, 56] width 391 height 59
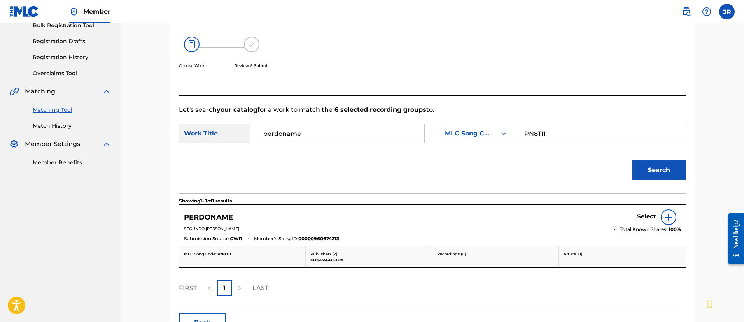
click at [648, 219] on h5 "Select" at bounding box center [646, 216] width 19 height 7
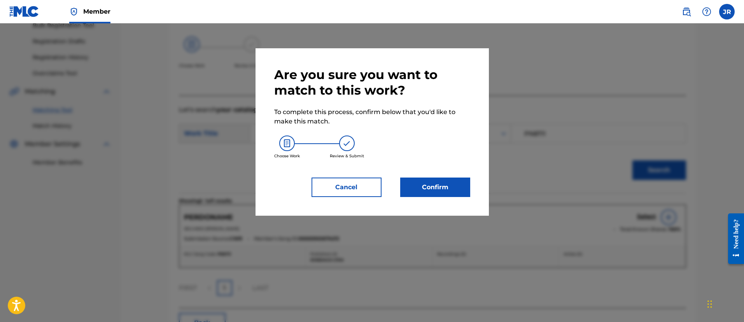
click at [442, 187] on button "Confirm" at bounding box center [435, 186] width 70 height 19
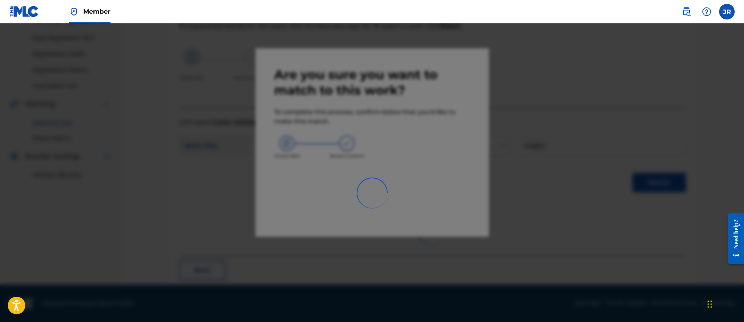
click at [528, 192] on div at bounding box center [372, 184] width 744 height 322
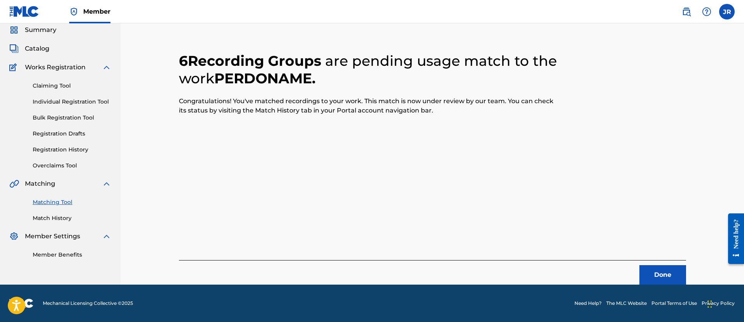
scroll to position [29, 0]
click at [668, 278] on button "Done" at bounding box center [663, 274] width 47 height 19
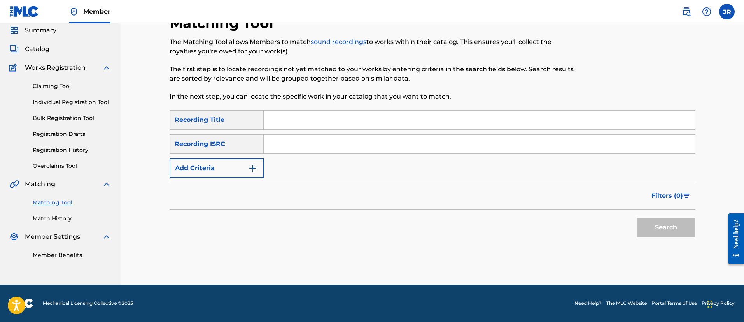
scroll to position [28, 0]
click at [306, 144] on input "Search Form" at bounding box center [479, 144] width 431 height 19
paste input "FRX452341351"
type input "FRX452341351"
click at [637, 217] on button "Search" at bounding box center [666, 226] width 58 height 19
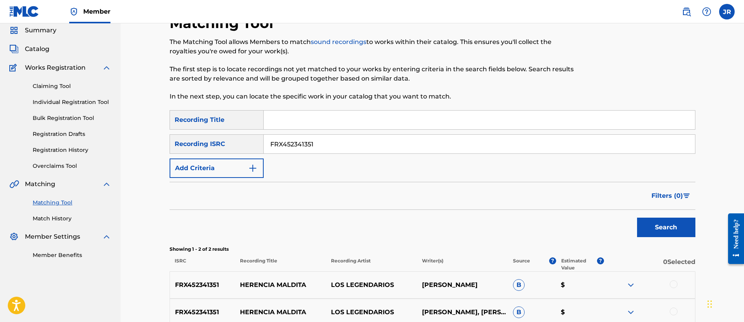
scroll to position [109, 0]
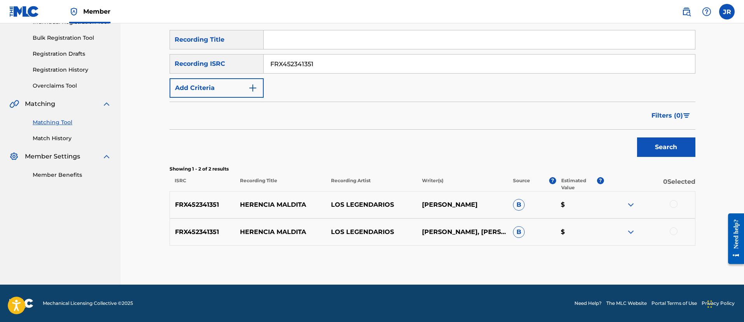
click at [671, 204] on div at bounding box center [674, 204] width 8 height 8
click at [672, 230] on div at bounding box center [674, 231] width 8 height 8
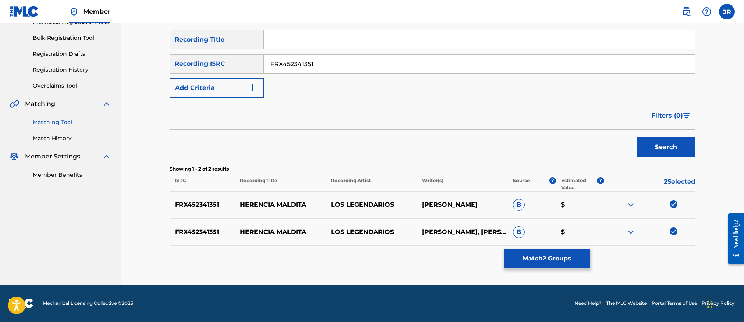
click at [571, 255] on button "Match 2 Groups" at bounding box center [547, 258] width 86 height 19
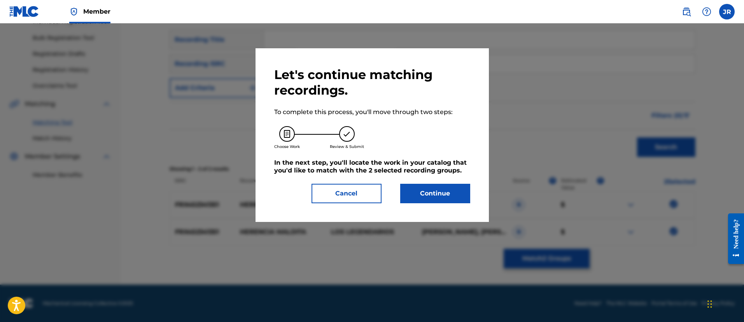
click at [430, 198] on button "Continue" at bounding box center [435, 193] width 70 height 19
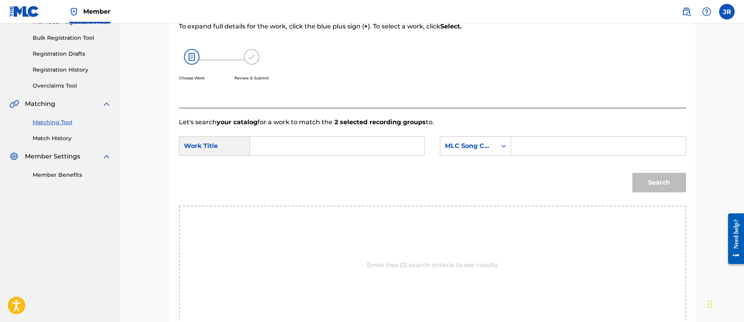
click at [566, 146] on input "Search Form" at bounding box center [598, 146] width 161 height 19
paste input "HP99VS"
type input "HP99VS"
click at [448, 141] on div "MLC Song Code" at bounding box center [468, 145] width 47 height 9
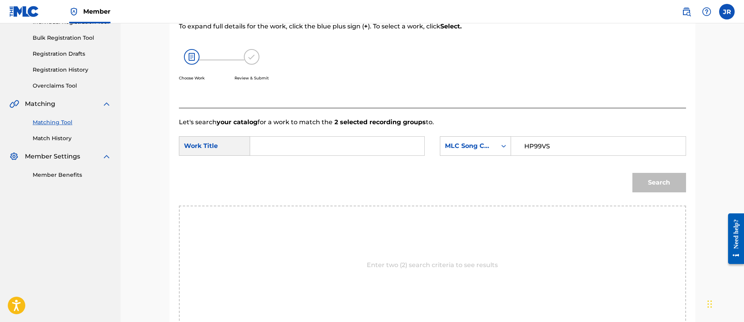
click at [391, 147] on input "Search Form" at bounding box center [337, 146] width 161 height 19
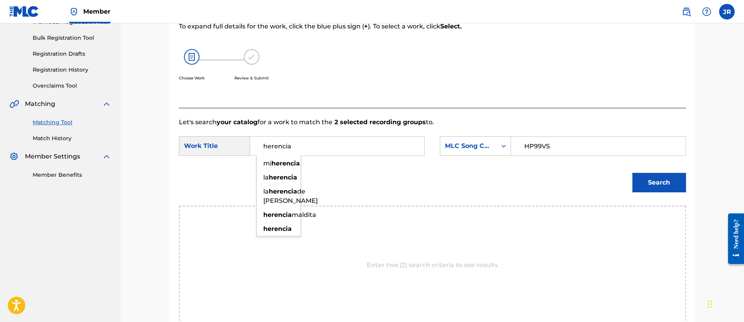
type input "herencia"
click at [633, 173] on button "Search" at bounding box center [660, 182] width 54 height 19
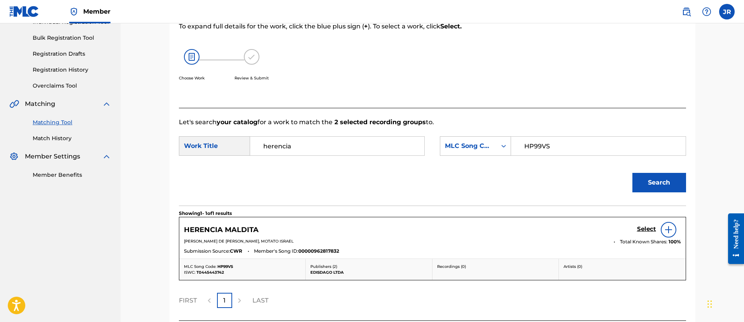
click at [651, 234] on div "Select" at bounding box center [659, 230] width 44 height 16
click at [631, 222] on div "HERENCIA MALDITA Select" at bounding box center [432, 230] width 497 height 16
click at [645, 228] on h5 "Select" at bounding box center [646, 228] width 19 height 7
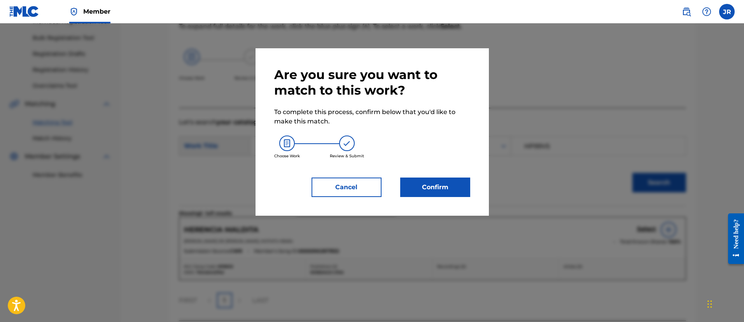
click at [431, 184] on button "Confirm" at bounding box center [435, 186] width 70 height 19
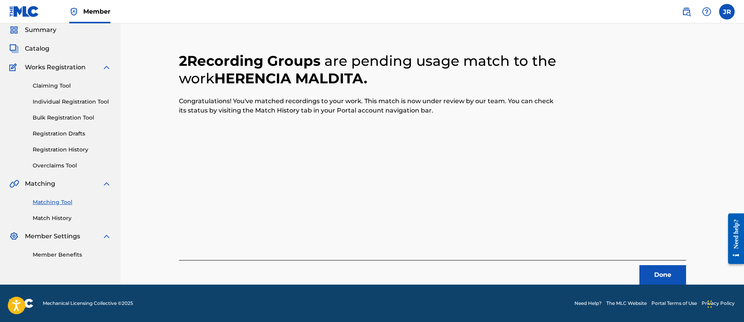
click at [671, 271] on button "Done" at bounding box center [663, 274] width 47 height 19
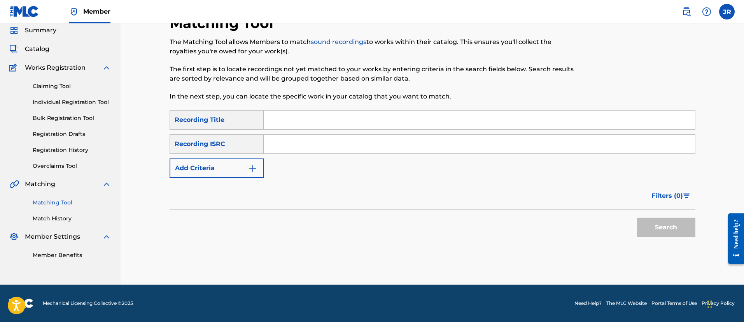
scroll to position [28, 0]
click at [285, 140] on input "Search Form" at bounding box center [479, 144] width 431 height 19
paste input "USDXS2201149"
type input "USDXS2201149"
click at [637, 217] on button "Search" at bounding box center [666, 226] width 58 height 19
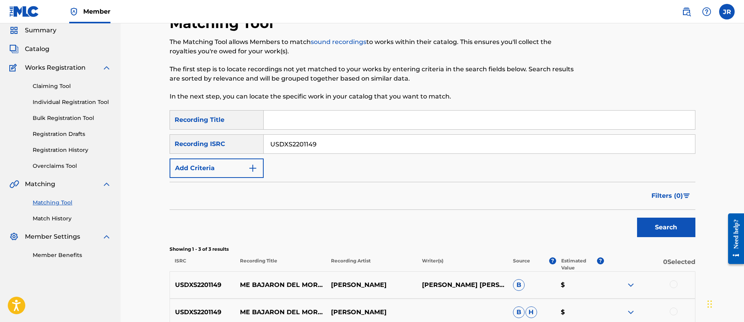
scroll to position [136, 0]
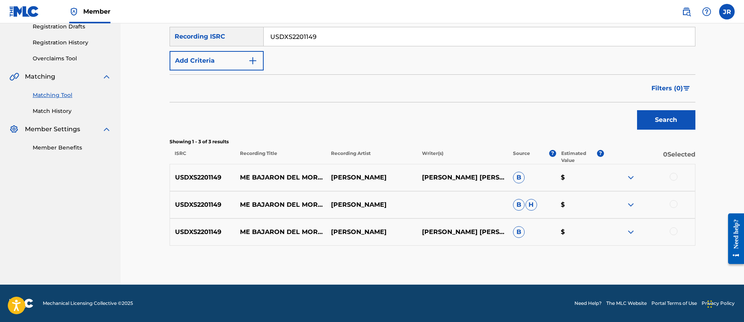
click at [677, 175] on div at bounding box center [674, 177] width 8 height 8
click at [676, 203] on div at bounding box center [674, 204] width 8 height 8
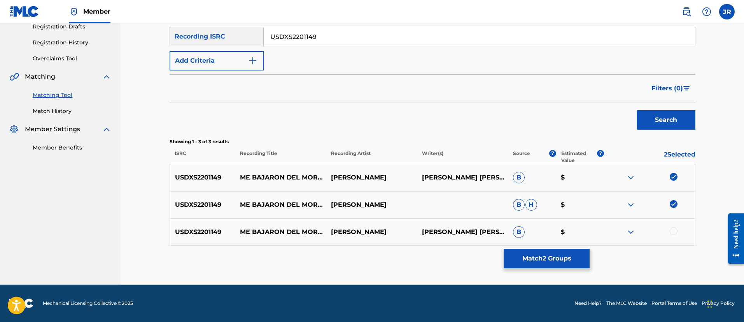
click at [671, 236] on div at bounding box center [649, 231] width 91 height 9
click at [672, 234] on div at bounding box center [674, 231] width 8 height 8
click at [567, 255] on button "Match 3 Groups" at bounding box center [547, 258] width 86 height 19
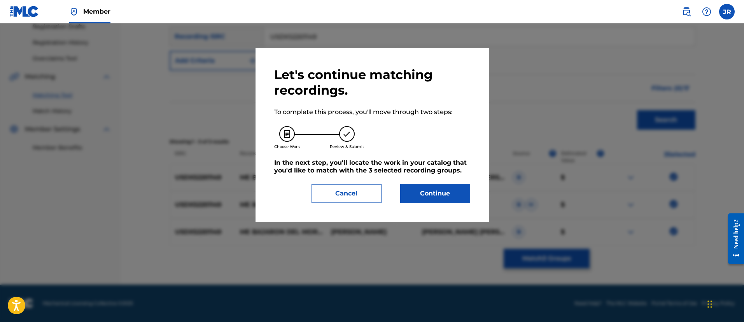
click at [435, 189] on button "Continue" at bounding box center [435, 193] width 70 height 19
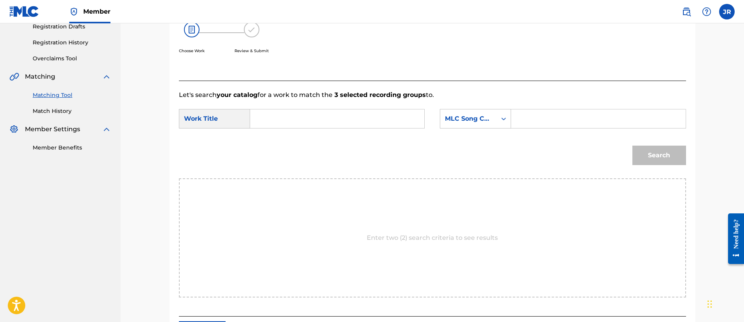
click at [566, 116] on input "Search Form" at bounding box center [598, 118] width 161 height 19
click at [528, 117] on input "Search Form" at bounding box center [598, 118] width 161 height 19
paste input "MV2KUN"
type input "MV2KUN"
click at [341, 107] on form "SearchWithCriteria94c04818-8c88-440a-b888-7ecd76060d2b Work Title SearchWithCri…" at bounding box center [432, 139] width 507 height 79
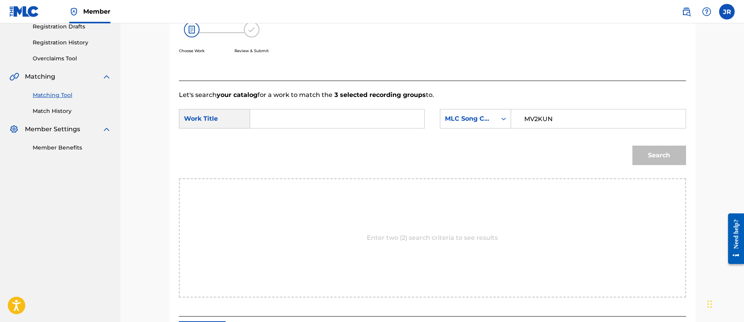
click at [331, 115] on input "Search Form" at bounding box center [337, 118] width 161 height 19
click at [633, 145] on button "Search" at bounding box center [660, 154] width 54 height 19
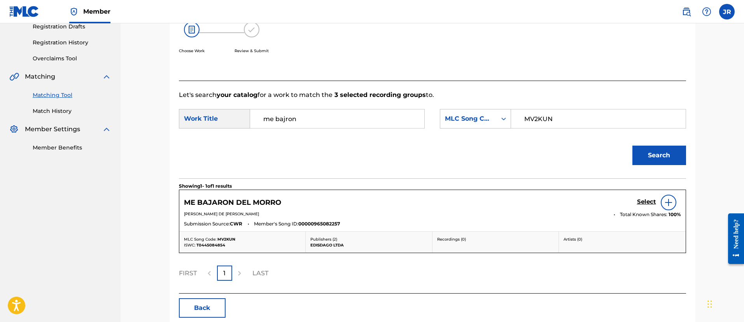
click at [287, 120] on input "me bajron" at bounding box center [337, 118] width 161 height 19
type input "me bajaron"
click at [633, 145] on button "Search" at bounding box center [660, 154] width 54 height 19
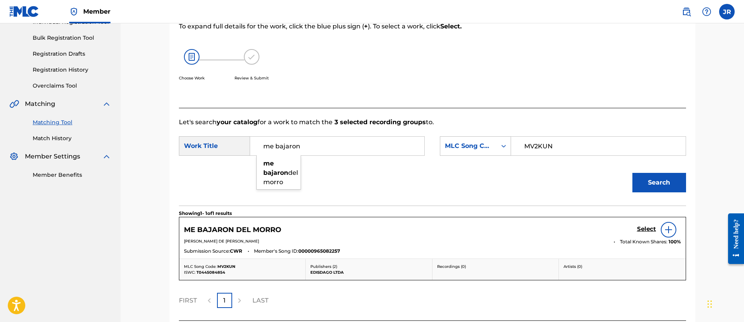
click at [489, 213] on section "Showing 1 - 1 of 1 results" at bounding box center [432, 210] width 507 height 11
click at [644, 233] on link "Select" at bounding box center [646, 229] width 19 height 9
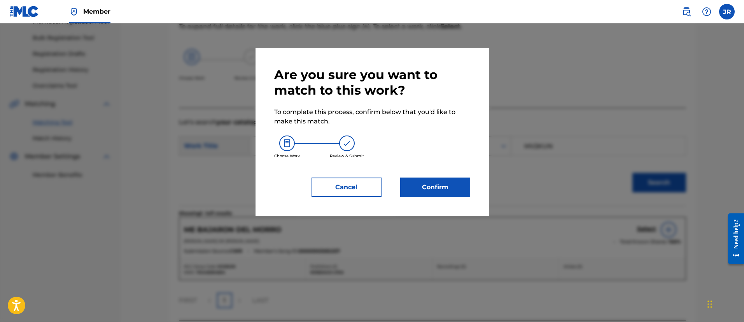
click at [455, 184] on button "Confirm" at bounding box center [435, 186] width 70 height 19
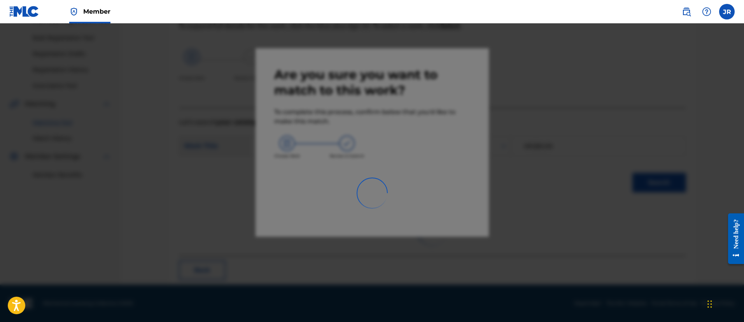
scroll to position [29, 0]
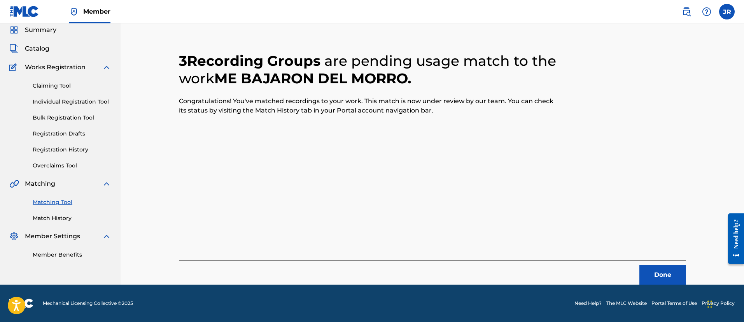
click at [676, 279] on button "Done" at bounding box center [663, 274] width 47 height 19
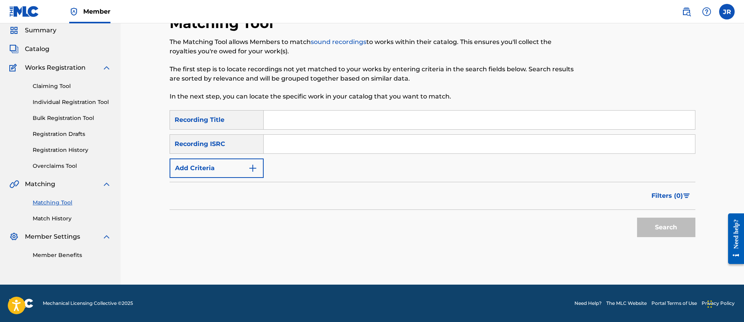
scroll to position [0, 0]
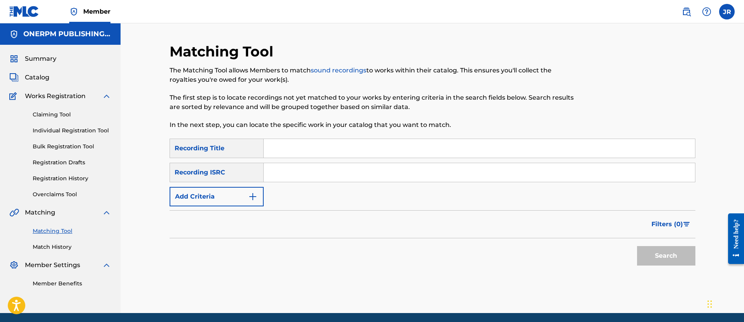
click at [325, 176] on input "Search Form" at bounding box center [479, 172] width 431 height 19
paste input "USDXS2201149"
type input "USDXS2201149"
click at [637, 246] on button "Search" at bounding box center [666, 255] width 58 height 19
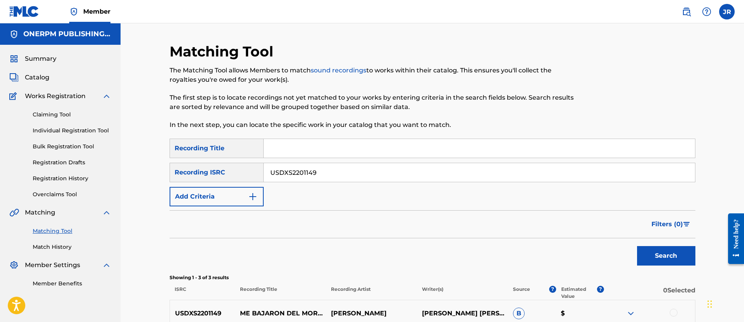
scroll to position [54, 0]
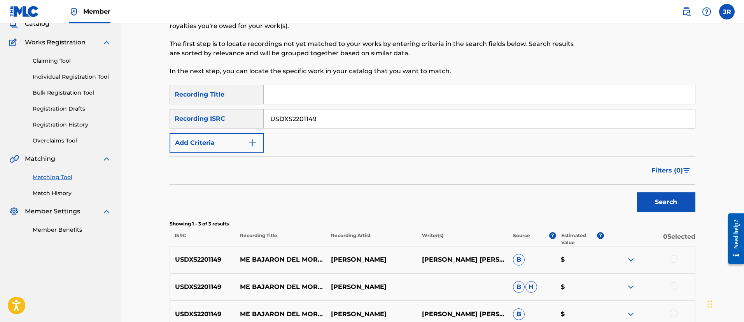
click at [65, 190] on link "Match History" at bounding box center [72, 193] width 79 height 8
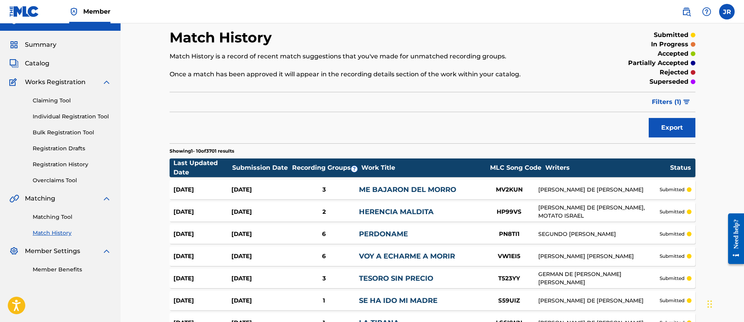
scroll to position [168, 0]
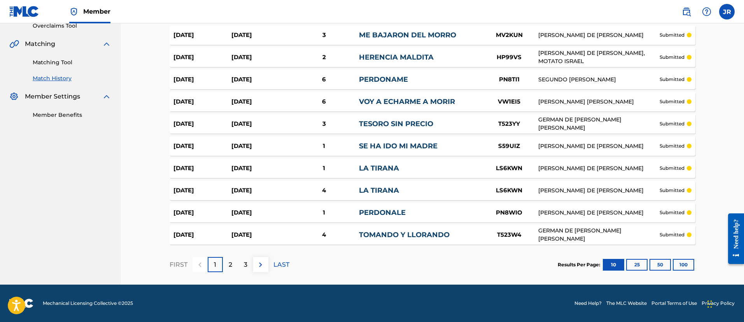
click at [249, 266] on div "3" at bounding box center [245, 264] width 15 height 15
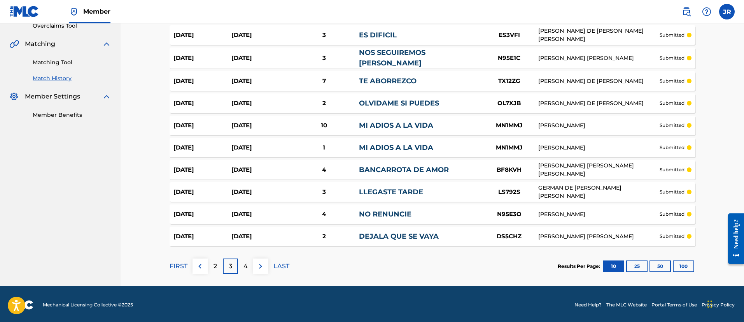
click at [250, 263] on div "4" at bounding box center [245, 265] width 15 height 15
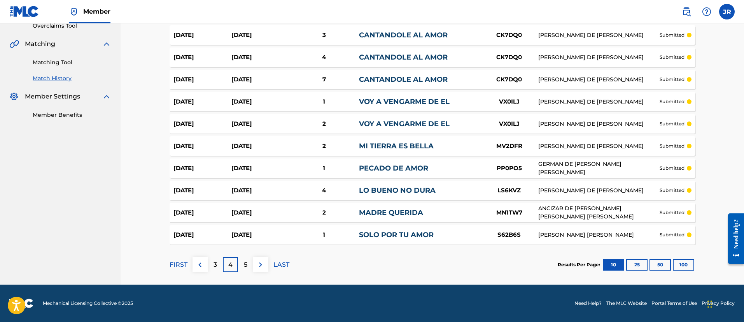
click at [680, 214] on p "submitted" at bounding box center [672, 212] width 25 height 7
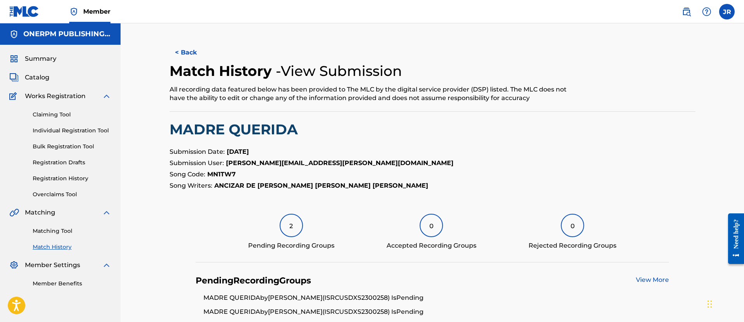
click at [46, 246] on link "Match History" at bounding box center [72, 247] width 79 height 8
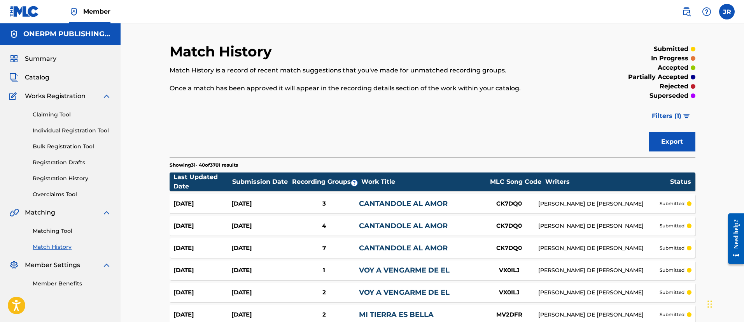
scroll to position [168, 0]
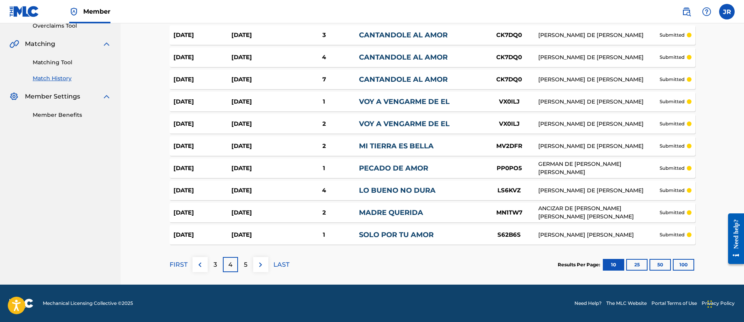
click at [240, 264] on div "5" at bounding box center [245, 264] width 15 height 15
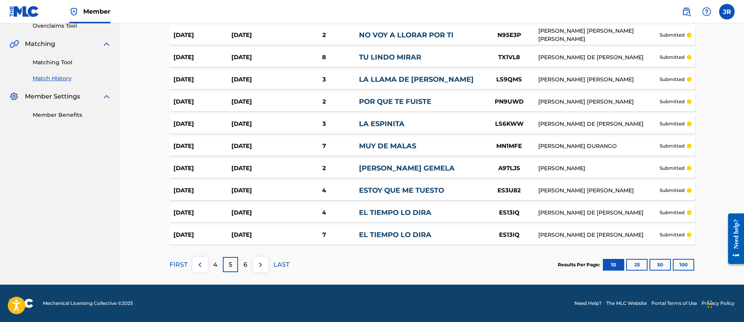
click at [241, 267] on div "6" at bounding box center [245, 264] width 15 height 15
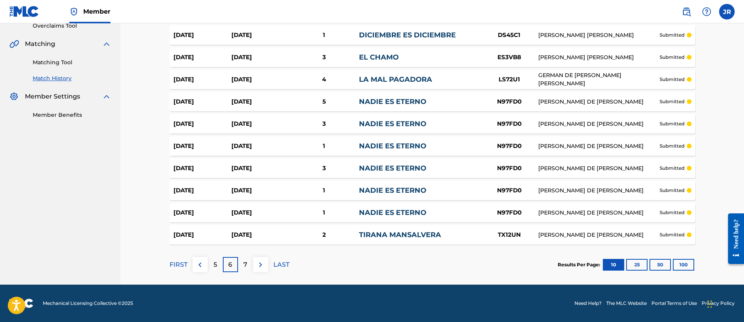
click at [262, 265] on img at bounding box center [260, 264] width 9 height 9
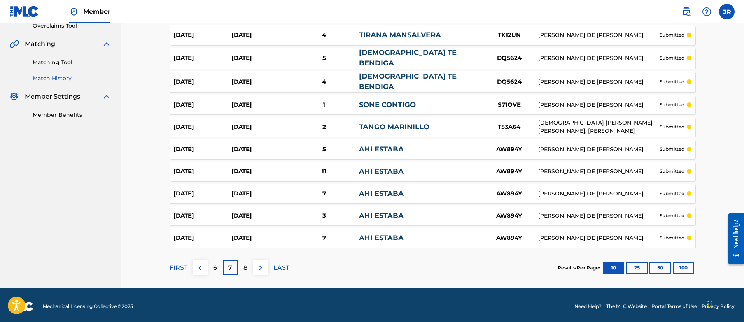
click at [262, 265] on img at bounding box center [260, 267] width 9 height 9
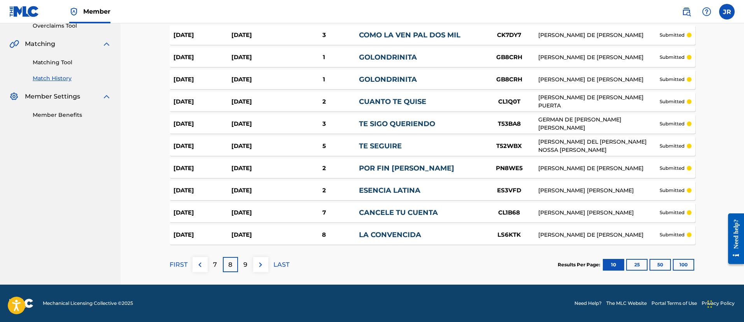
click at [262, 265] on img at bounding box center [260, 264] width 9 height 9
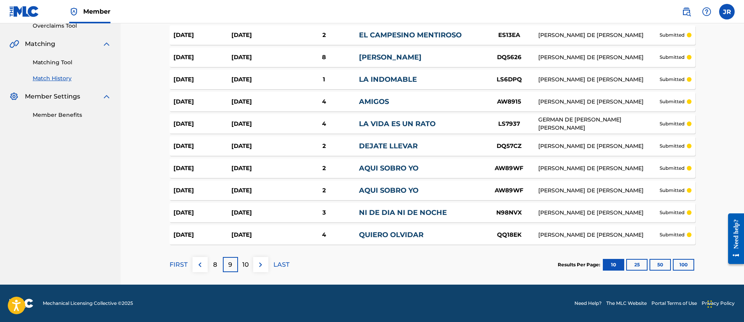
click at [690, 264] on button "100" at bounding box center [683, 265] width 21 height 12
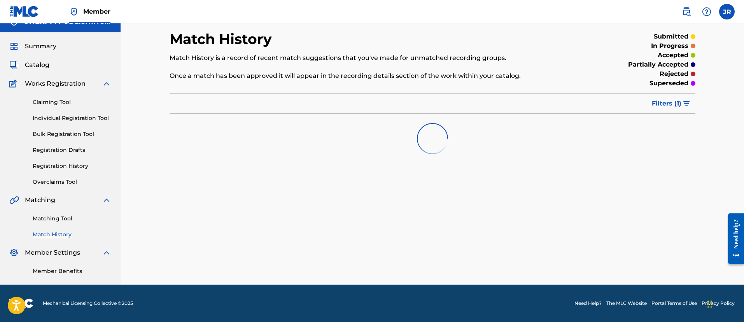
scroll to position [12, 0]
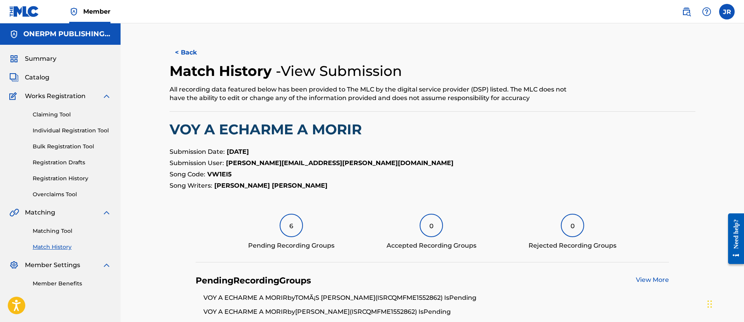
click at [179, 54] on button "< Back" at bounding box center [193, 52] width 47 height 19
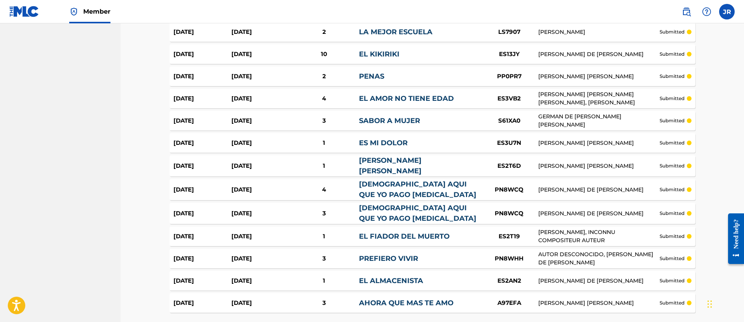
scroll to position [2164, 0]
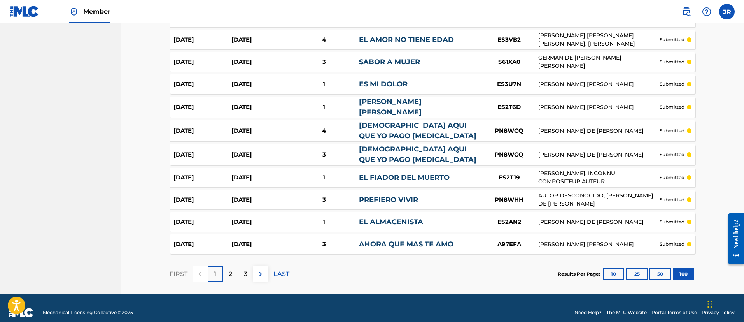
click at [251, 267] on div "3" at bounding box center [245, 273] width 15 height 15
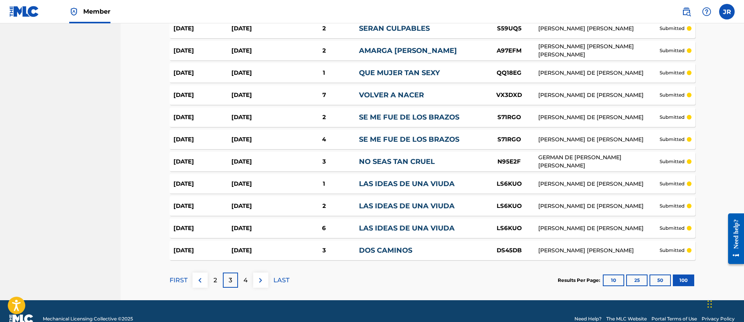
click at [246, 275] on p "4" at bounding box center [246, 279] width 4 height 9
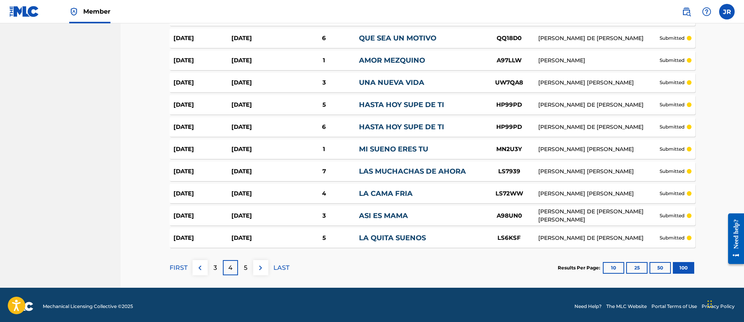
click at [246, 270] on div "5" at bounding box center [245, 267] width 15 height 15
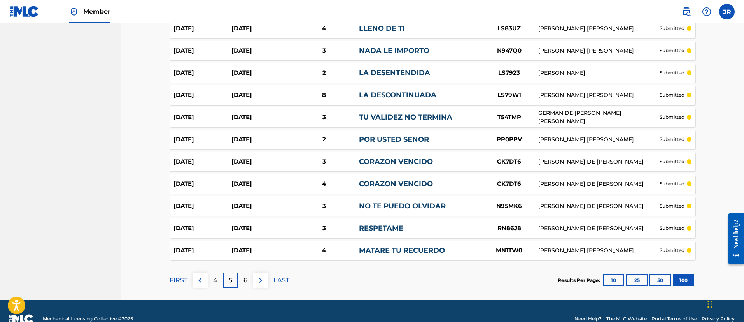
click at [246, 275] on p "6" at bounding box center [246, 279] width 4 height 9
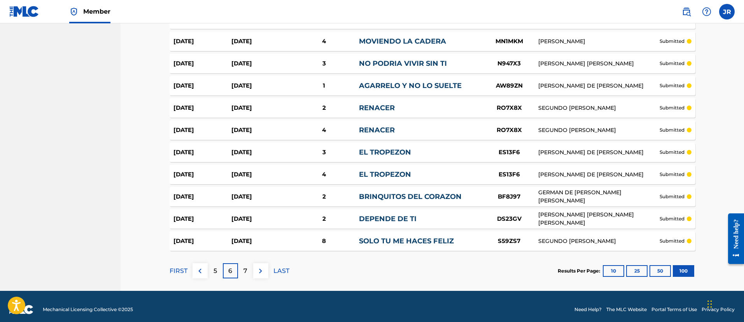
click at [246, 270] on p "7" at bounding box center [246, 270] width 4 height 9
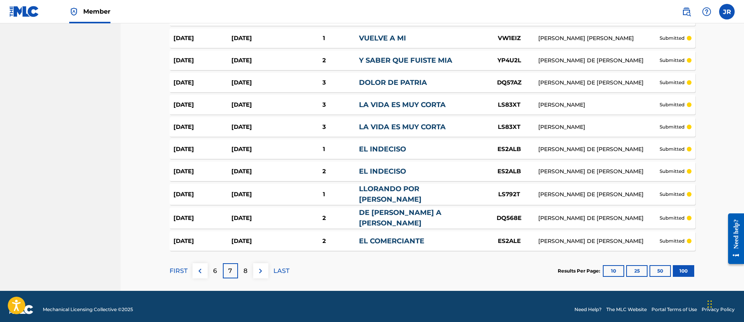
click at [246, 270] on p "8" at bounding box center [246, 270] width 4 height 9
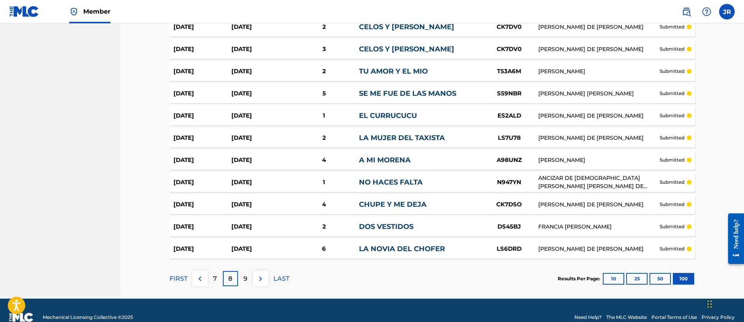
click at [246, 274] on p "9" at bounding box center [246, 278] width 4 height 9
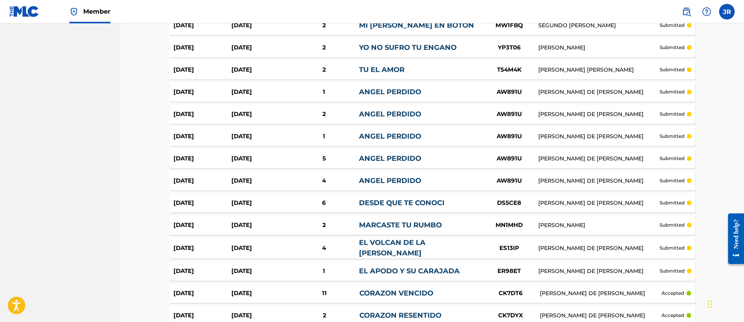
scroll to position [935, 0]
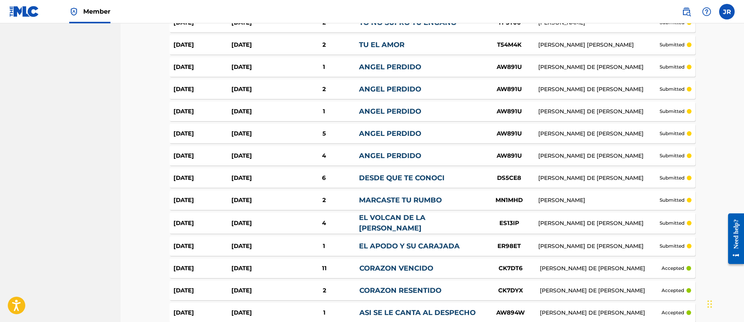
click at [82, 105] on nav "ONERPM PUBLISHING INC Summary Catalog Works Registration Claiming Tool Individu…" at bounding box center [60, 306] width 121 height 2434
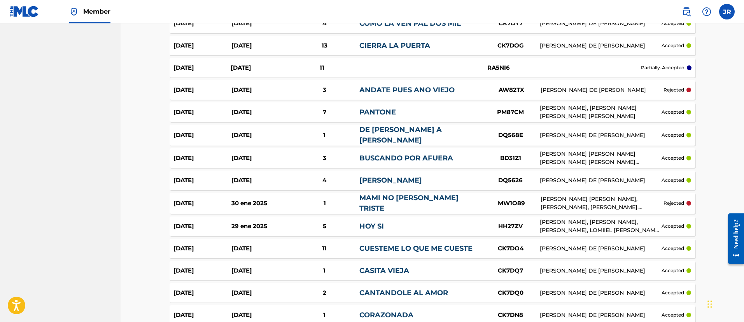
scroll to position [2164, 0]
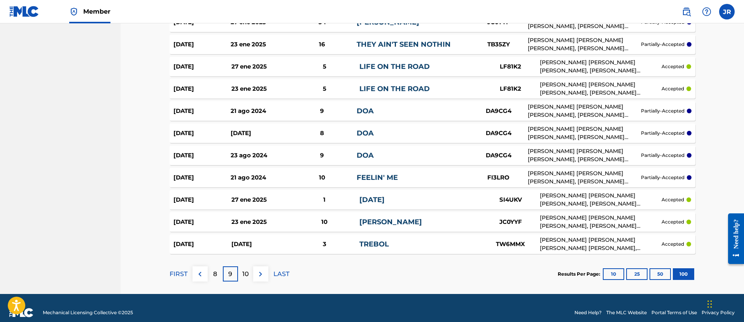
click at [206, 268] on button at bounding box center [200, 273] width 15 height 15
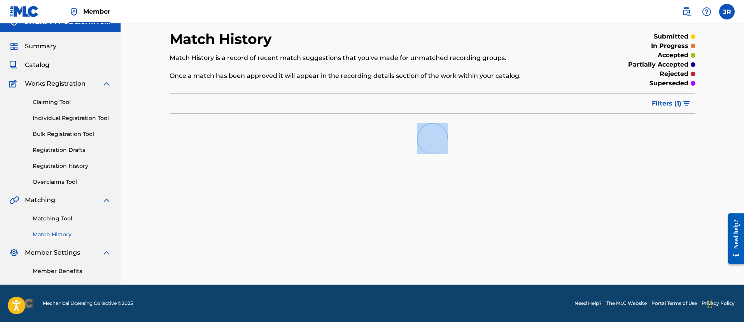
click at [206, 268] on div "Match History Match History is a record of recent match suggestions that you've…" at bounding box center [432, 157] width 545 height 254
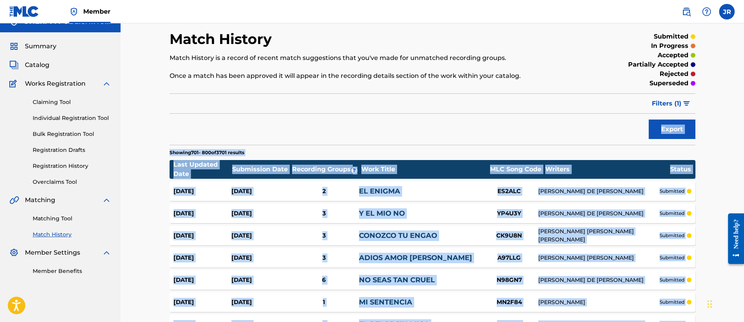
scroll to position [2164, 0]
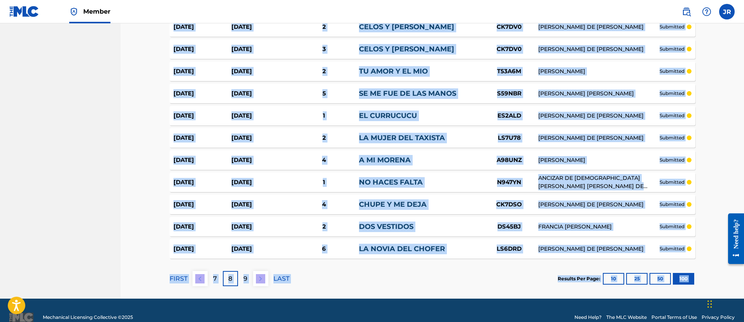
click at [207, 271] on button at bounding box center [200, 278] width 15 height 15
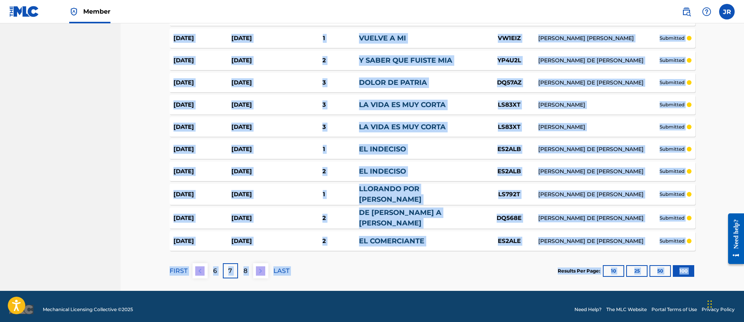
click at [207, 268] on button at bounding box center [200, 270] width 15 height 15
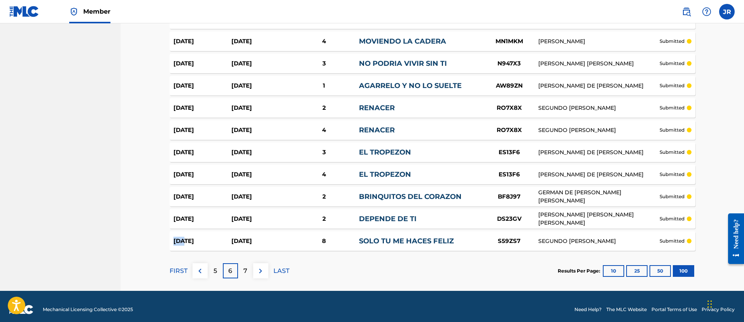
click at [220, 269] on div "5" at bounding box center [215, 270] width 15 height 15
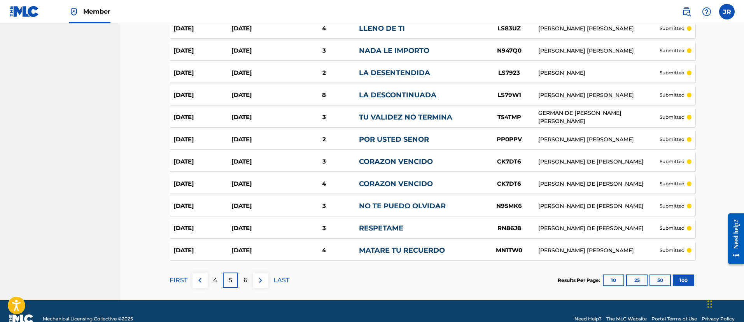
click at [220, 272] on div "4" at bounding box center [215, 279] width 15 height 15
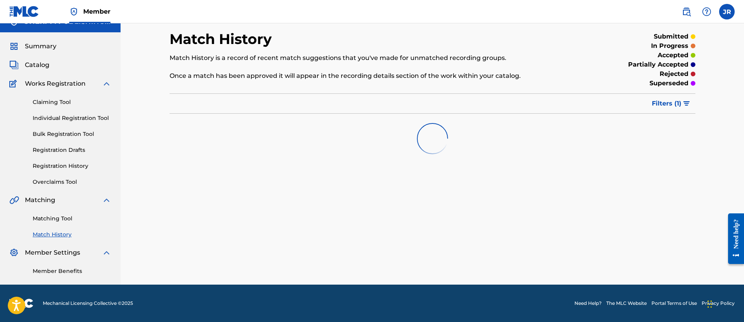
scroll to position [12, 0]
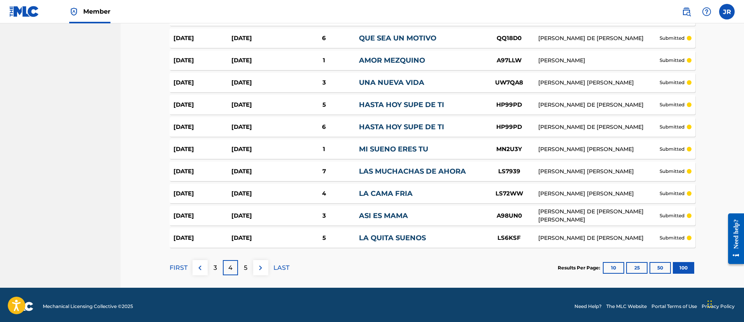
click at [220, 269] on div "3" at bounding box center [215, 267] width 15 height 15
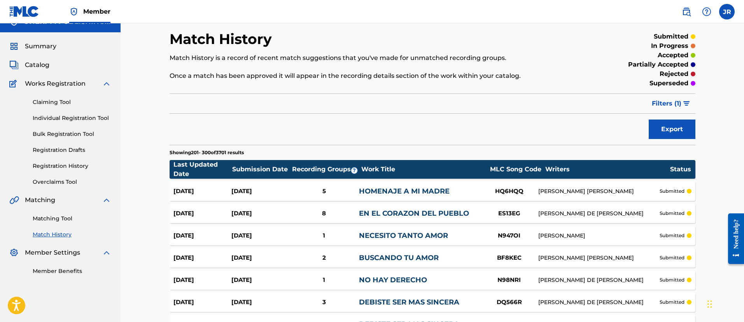
scroll to position [2164, 0]
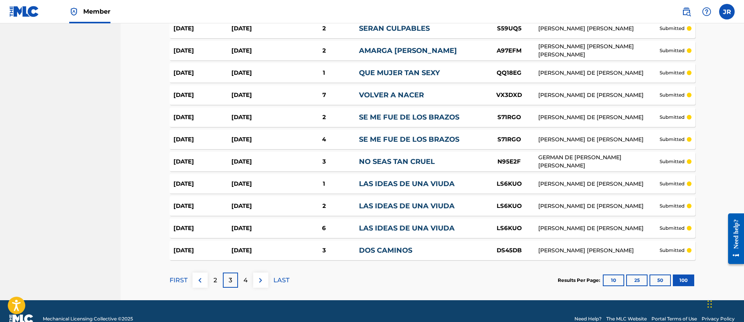
click at [220, 272] on div "2" at bounding box center [215, 279] width 15 height 15
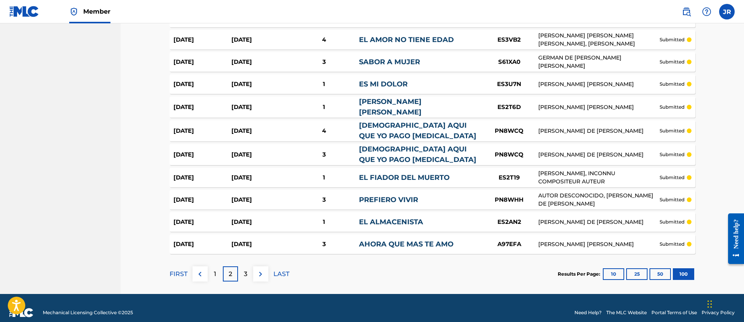
click at [220, 269] on div "1" at bounding box center [215, 273] width 15 height 15
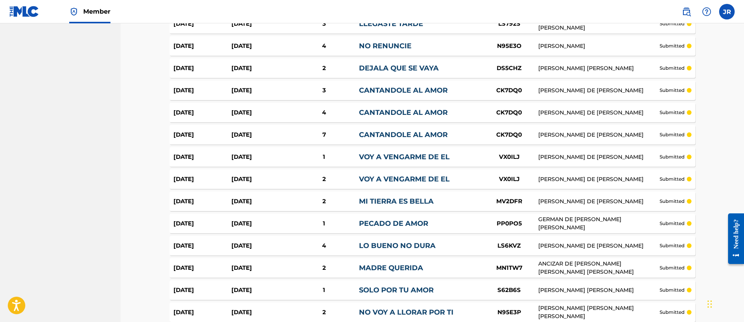
scroll to position [0, 0]
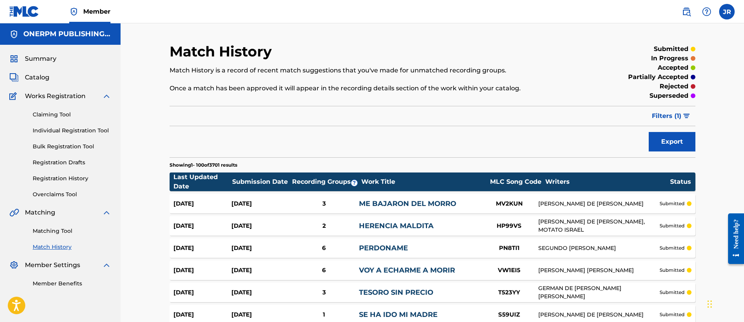
click at [54, 228] on link "Matching Tool" at bounding box center [72, 231] width 79 height 8
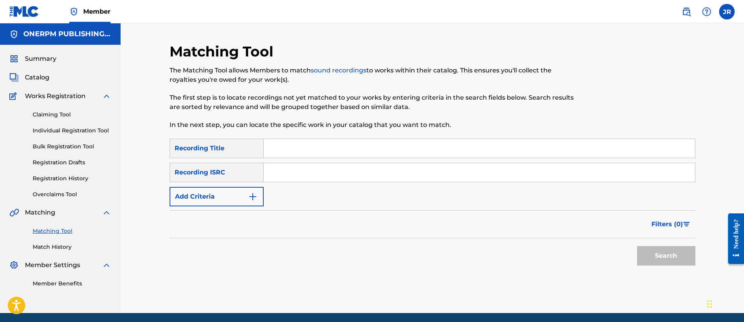
click at [319, 175] on input "Search Form" at bounding box center [479, 172] width 431 height 19
paste input "USDXS2303996"
click at [637, 246] on button "Search" at bounding box center [666, 255] width 58 height 19
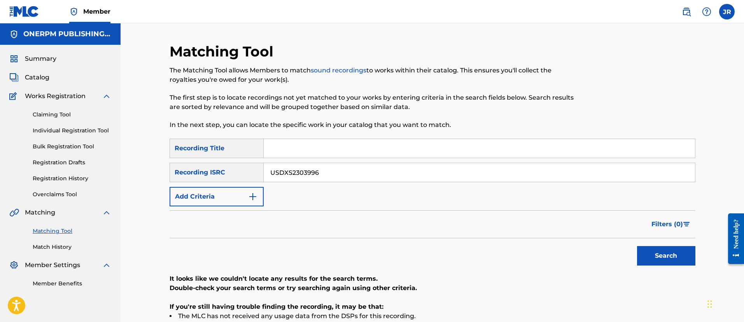
type input "USDXS2303996"
click at [637, 246] on button "Search" at bounding box center [666, 255] width 58 height 19
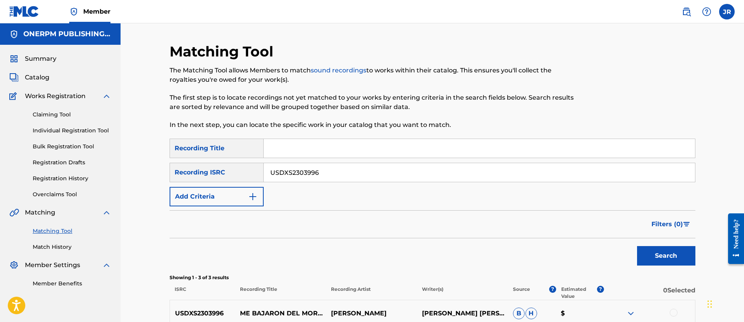
scroll to position [136, 0]
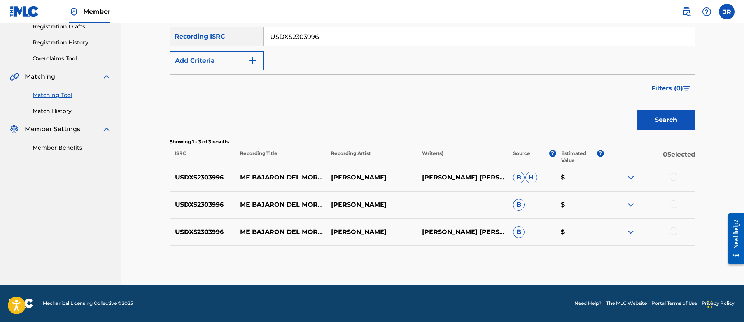
click at [675, 174] on div at bounding box center [674, 177] width 8 height 8
click at [672, 203] on div at bounding box center [674, 204] width 8 height 8
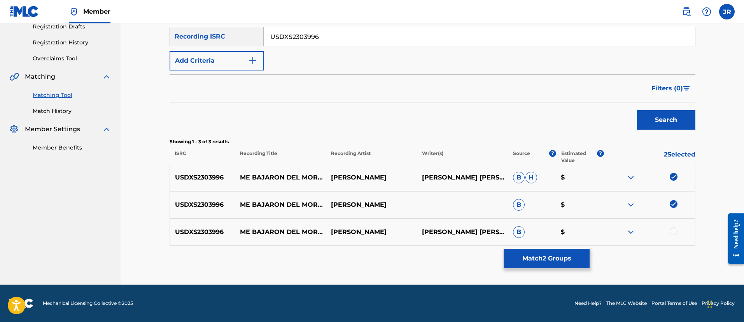
click at [673, 231] on div at bounding box center [674, 231] width 8 height 8
click at [584, 251] on button "Match 3 Groups" at bounding box center [547, 258] width 86 height 19
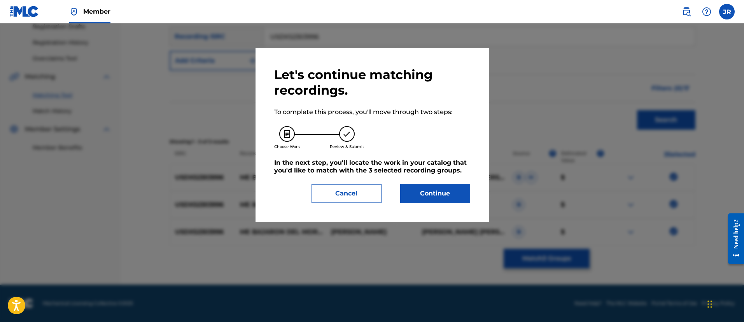
click at [449, 202] on button "Continue" at bounding box center [435, 193] width 70 height 19
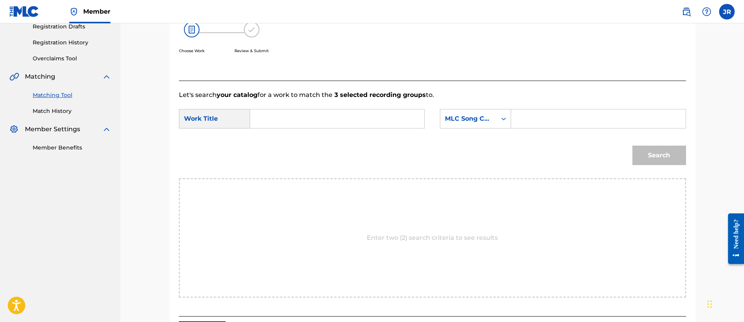
click at [538, 121] on input "Search Form" at bounding box center [598, 118] width 161 height 19
paste input "MV2KUN"
type input "MV2KUN"
click at [412, 130] on div "SearchWithCriteria94c04818-8c88-440a-b888-7ecd76060d2b Work Title SearchWithCri…" at bounding box center [432, 121] width 507 height 24
click at [346, 116] on input "Search Form" at bounding box center [337, 118] width 161 height 19
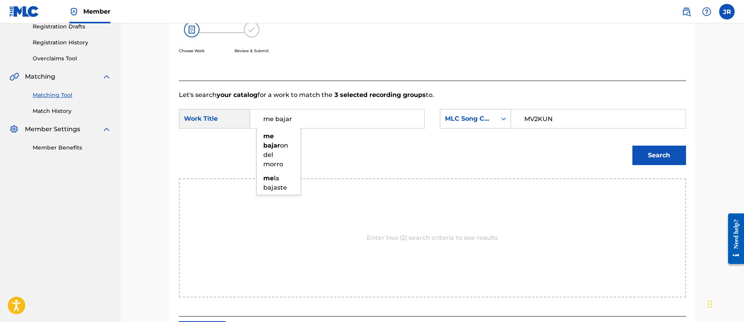
type input "me bajar"
click at [633, 145] on button "Search" at bounding box center [660, 154] width 54 height 19
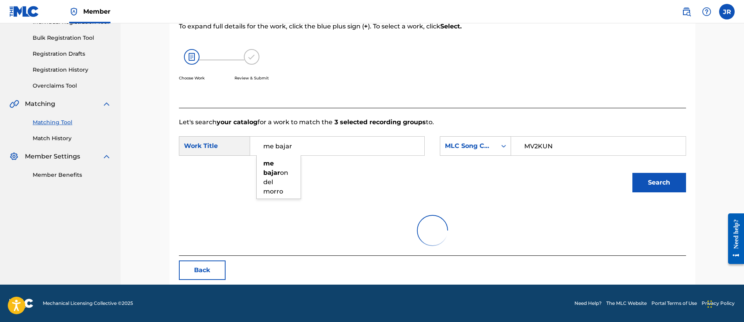
scroll to position [109, 0]
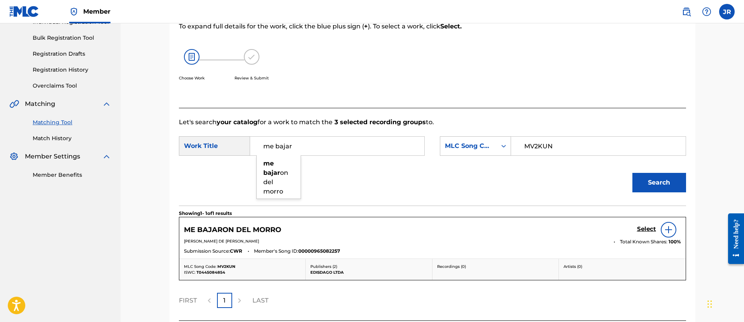
click at [643, 230] on h5 "Select" at bounding box center [646, 228] width 19 height 7
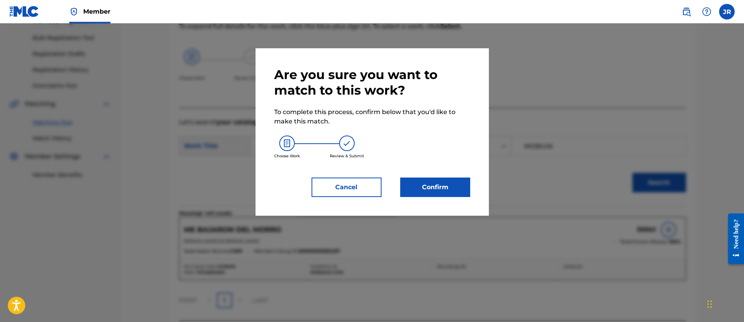
click at [447, 196] on button "Confirm" at bounding box center [435, 186] width 70 height 19
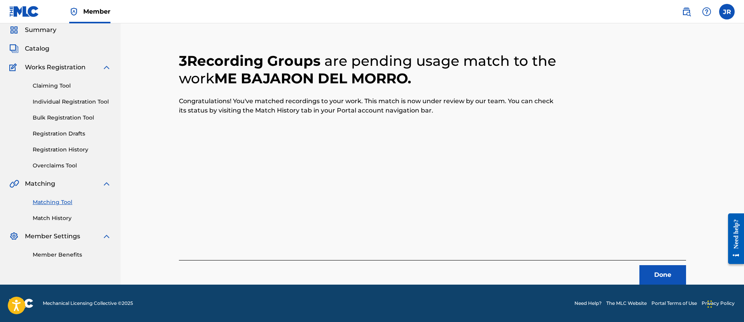
scroll to position [29, 0]
click at [670, 272] on button "Done" at bounding box center [663, 274] width 47 height 19
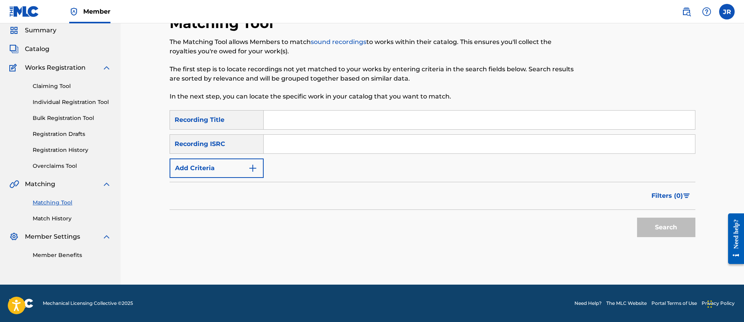
scroll to position [28, 0]
click at [319, 156] on div "SearchWithCriteria64b996a4-8be0-45e5-9b0a-e5a45270480a Recording Title SearchWi…" at bounding box center [433, 144] width 526 height 68
click at [306, 151] on input "Search Form" at bounding box center [479, 144] width 431 height 19
paste input "QZ5AB1759012"
type input "QZ5AB1759012"
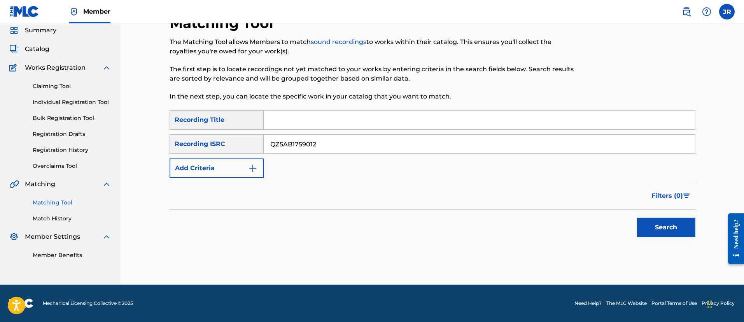
click at [637, 217] on button "Search" at bounding box center [666, 226] width 58 height 19
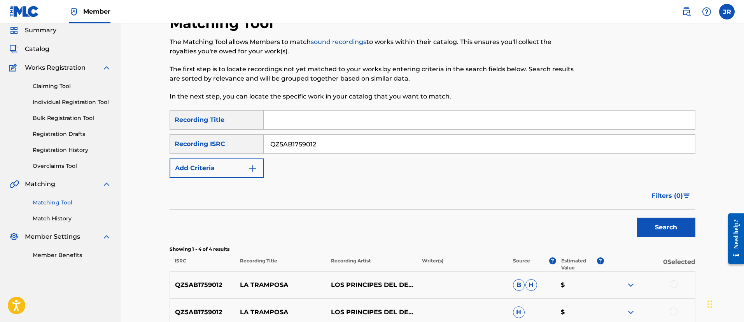
scroll to position [163, 0]
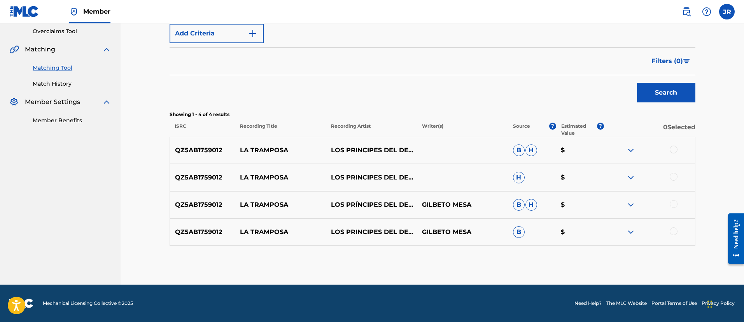
click at [670, 149] on div at bounding box center [674, 149] width 8 height 8
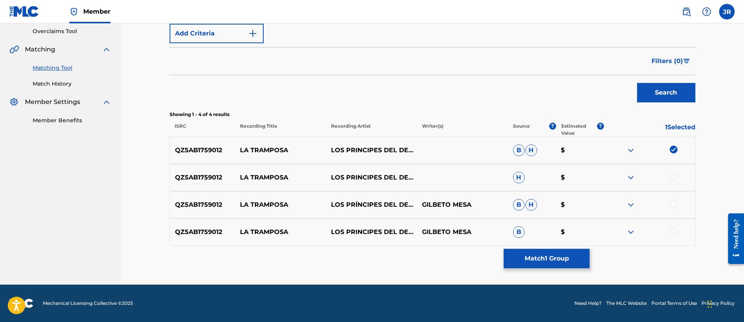
click at [676, 183] on div "QZ5AB1759012 LA TRAMPOSA LOS PRINCIPES DEL DESPECHO|GILBETO MESA H $" at bounding box center [433, 177] width 526 height 27
click at [675, 176] on div at bounding box center [674, 177] width 8 height 8
click at [675, 206] on div at bounding box center [674, 204] width 8 height 8
click at [672, 228] on div at bounding box center [674, 231] width 8 height 8
click at [558, 258] on button "Match 4 Groups" at bounding box center [547, 258] width 86 height 19
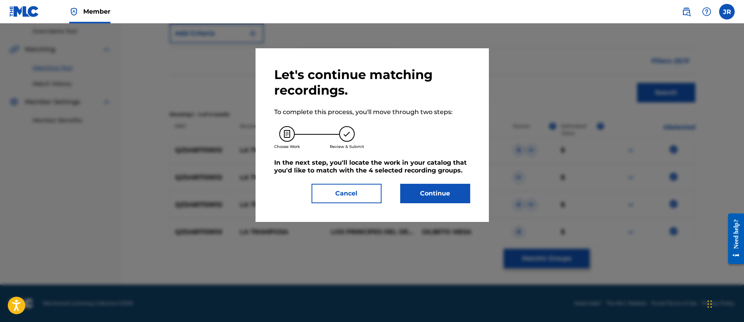
click at [422, 187] on button "Continue" at bounding box center [435, 193] width 70 height 19
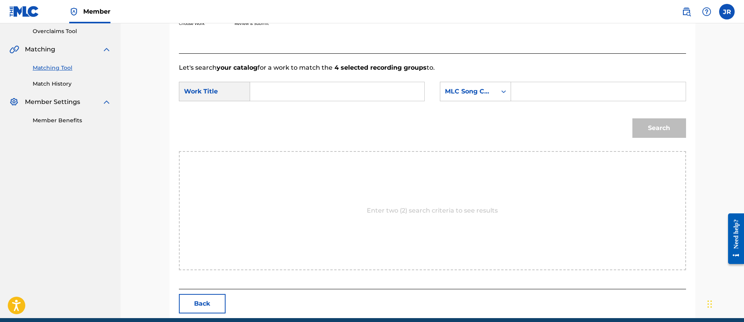
click at [279, 80] on form "SearchWithCriteria94c04818-8c88-440a-b888-7ecd76060d2b Work Title SearchWithCri…" at bounding box center [432, 111] width 507 height 79
click at [564, 103] on div "SearchWithCriteria94c04818-8c88-440a-b888-7ecd76060d2b Work Title SearchWithCri…" at bounding box center [432, 94] width 507 height 24
click at [559, 100] on input "Search Form" at bounding box center [598, 91] width 161 height 19
paste input "LT0SD8"
type input "LT0SD8"
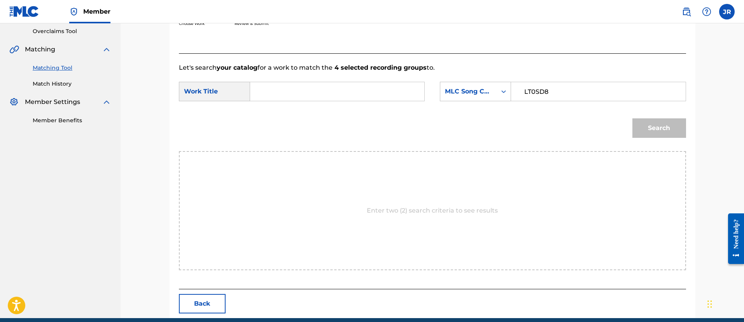
click at [359, 95] on input "Search Form" at bounding box center [337, 91] width 161 height 19
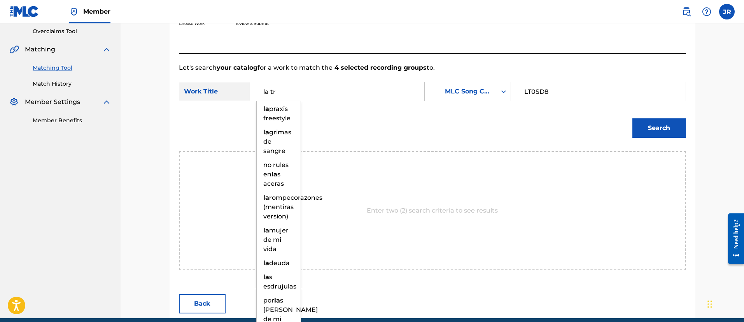
type input "la tr"
click at [633, 118] on button "Search" at bounding box center [660, 127] width 54 height 19
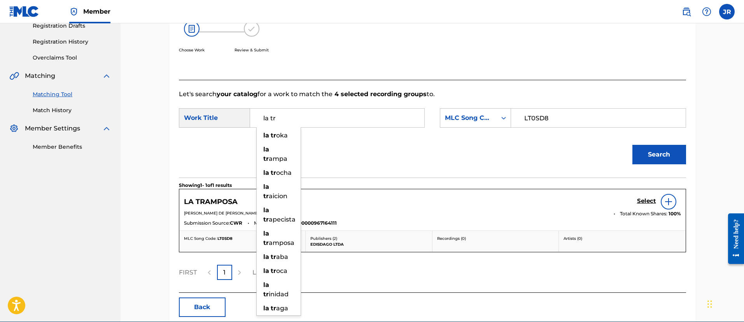
scroll to position [140, 0]
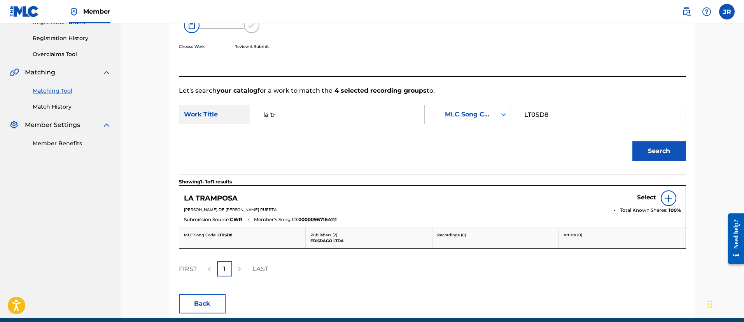
click at [450, 164] on div "Search" at bounding box center [432, 153] width 507 height 40
click at [651, 198] on h5 "Select" at bounding box center [646, 197] width 19 height 7
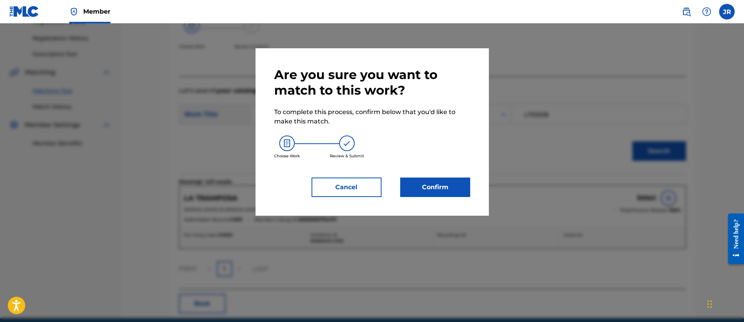
click at [447, 188] on button "Confirm" at bounding box center [435, 186] width 70 height 19
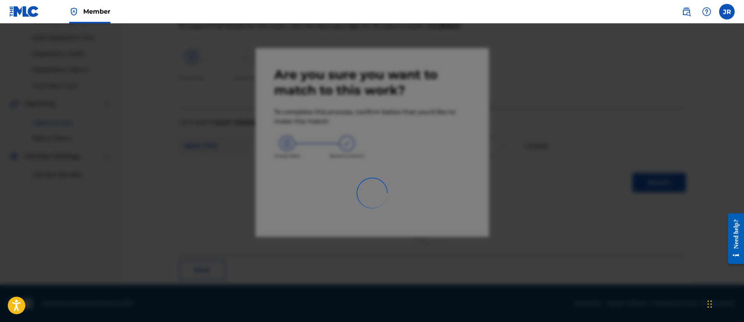
scroll to position [29, 0]
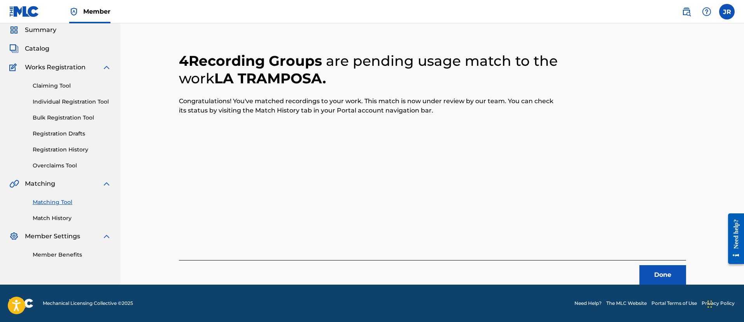
click at [665, 283] on button "Done" at bounding box center [663, 274] width 47 height 19
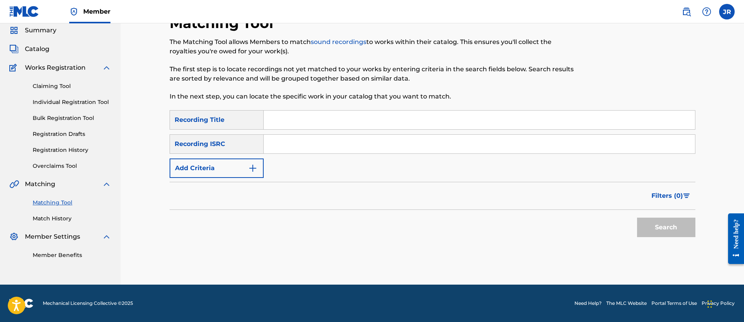
click at [288, 135] on input "Search Form" at bounding box center [479, 144] width 431 height 19
paste input "COC017912022"
type input "COC017912022"
click at [637, 217] on button "Search" at bounding box center [666, 226] width 58 height 19
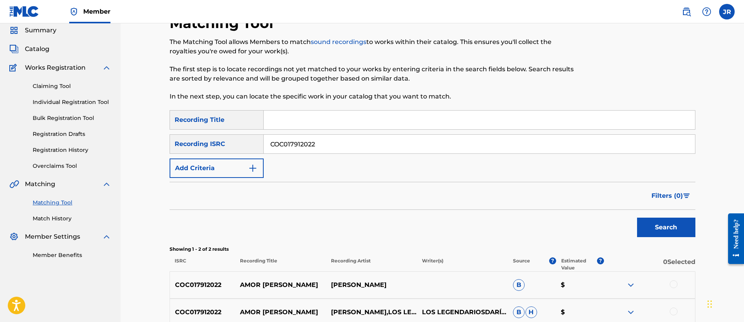
scroll to position [109, 0]
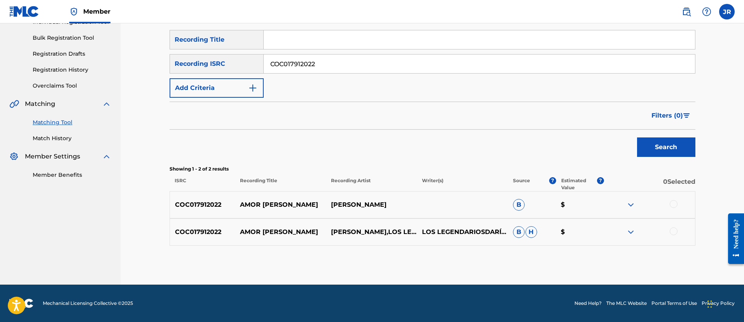
click at [675, 202] on div at bounding box center [674, 204] width 8 height 8
click at [675, 230] on div at bounding box center [674, 231] width 8 height 8
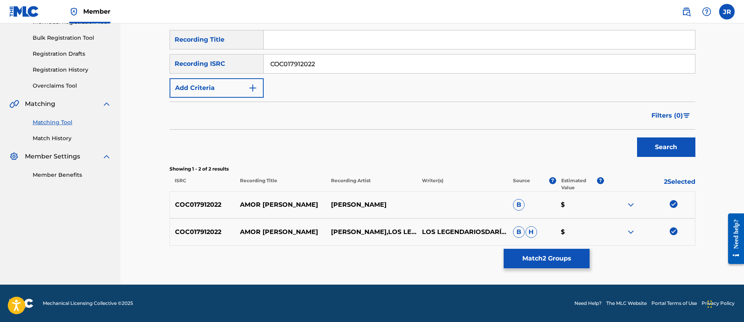
click at [548, 251] on button "Match 2 Groups" at bounding box center [547, 258] width 86 height 19
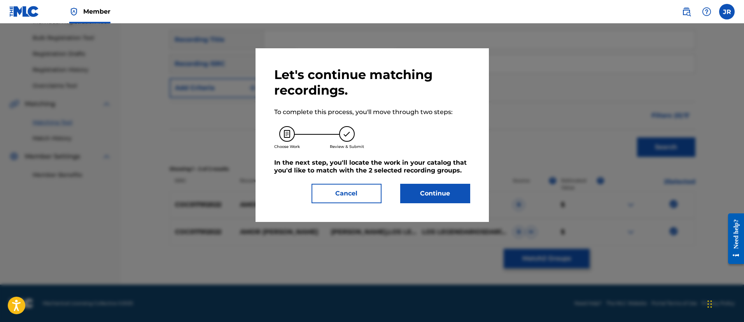
click at [448, 184] on button "Continue" at bounding box center [435, 193] width 70 height 19
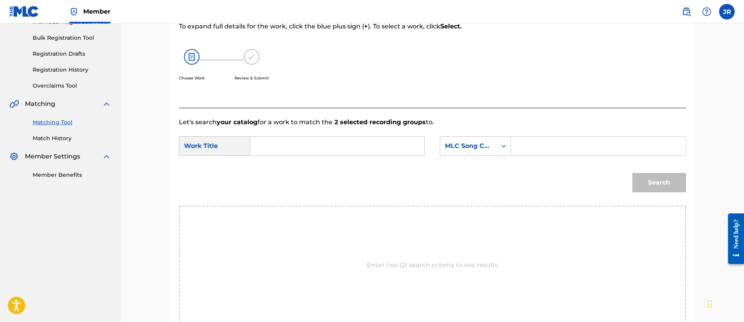
click at [554, 141] on input "Search Form" at bounding box center [598, 146] width 161 height 19
paste input "AW82OV"
type input "AW82OV"
click at [376, 136] on div "Search Form" at bounding box center [337, 145] width 175 height 19
drag, startPoint x: 336, startPoint y: 147, endPoint x: 352, endPoint y: 144, distance: 17.0
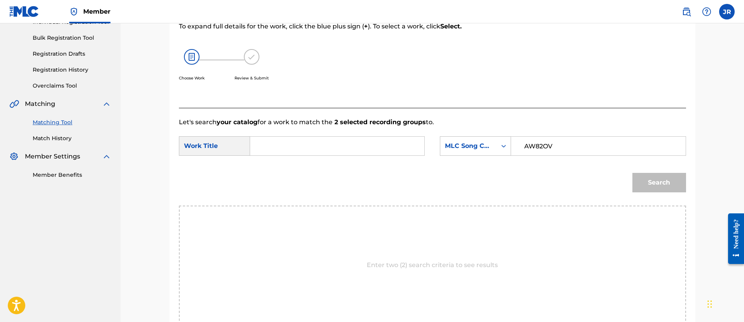
click at [352, 144] on input "Search Form" at bounding box center [337, 146] width 161 height 19
type input "amor"
click at [633, 173] on button "Search" at bounding box center [660, 182] width 54 height 19
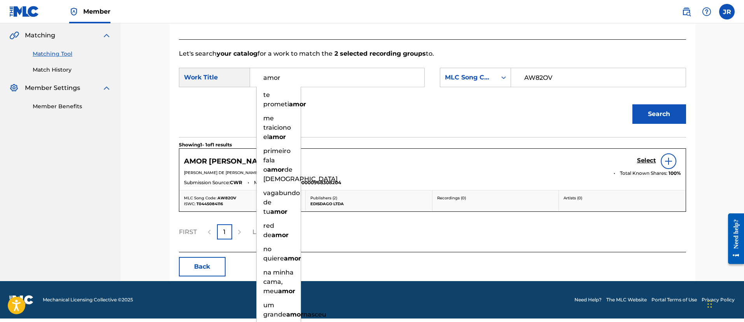
click at [577, 173] on p "DARIO DE JESUS GOMEZ-ZAPATA" at bounding box center [396, 173] width 424 height 6
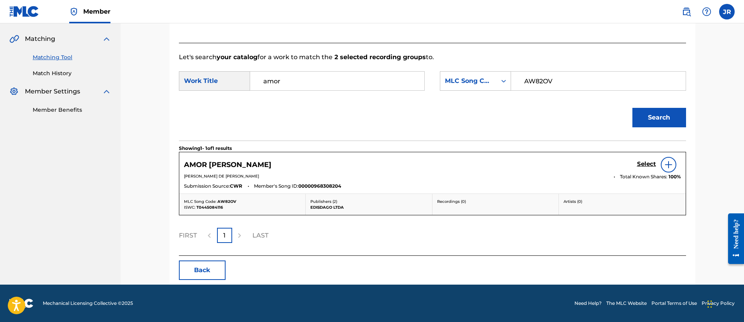
click at [661, 165] on div at bounding box center [669, 165] width 16 height 16
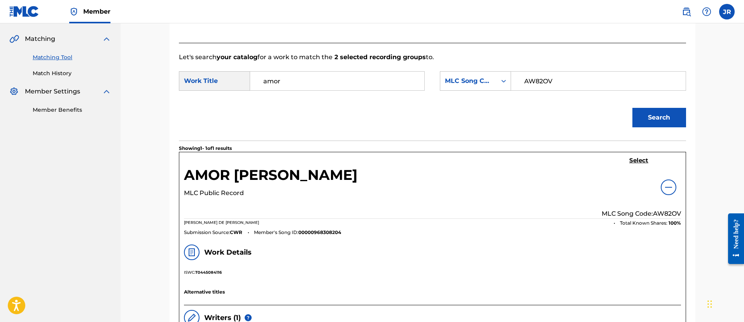
click at [637, 157] on h5 "Select" at bounding box center [638, 160] width 19 height 7
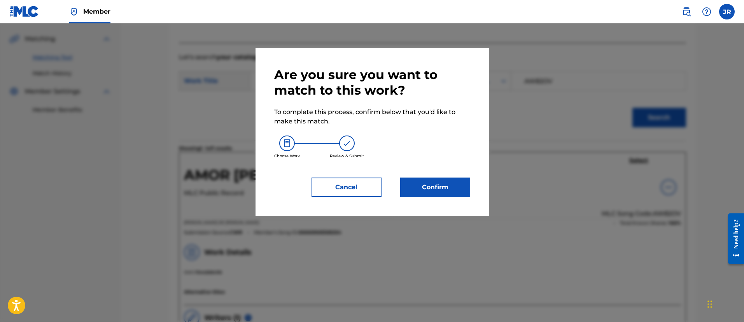
click at [451, 180] on button "Confirm" at bounding box center [435, 186] width 70 height 19
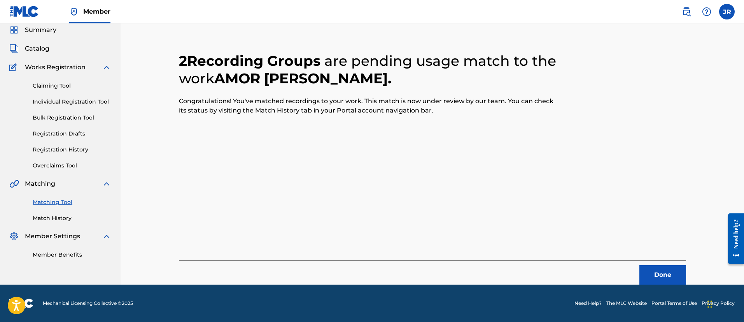
scroll to position [29, 0]
click at [669, 272] on button "Done" at bounding box center [663, 274] width 47 height 19
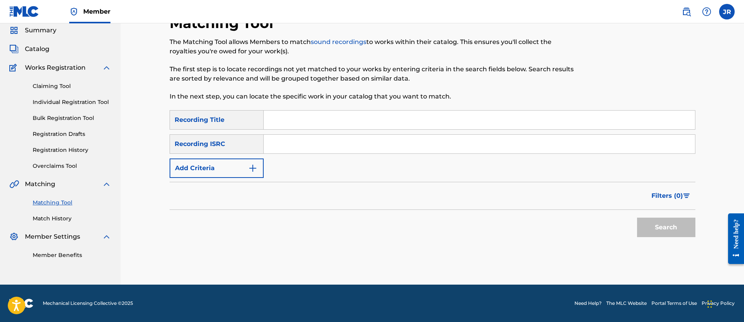
scroll to position [28, 0]
click at [286, 144] on input "Search Form" at bounding box center [479, 144] width 431 height 19
paste input "QMDA71591834"
click at [286, 144] on input "QMDA71591834" at bounding box center [479, 144] width 431 height 19
type input "QMDA71591834"
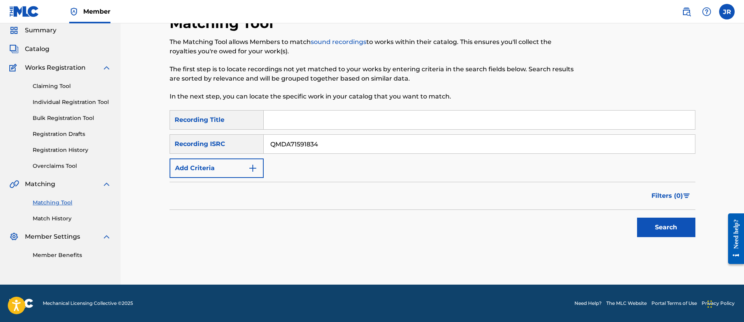
click at [637, 217] on button "Search" at bounding box center [666, 226] width 58 height 19
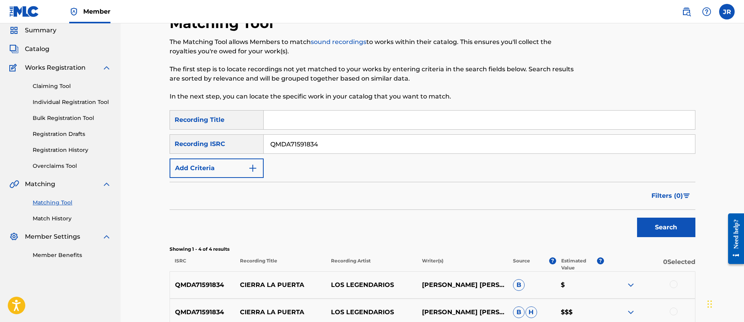
click at [404, 176] on div "SearchWithCriteria64b996a4-8be0-45e5-9b0a-e5a45270480a Recording Title SearchWi…" at bounding box center [433, 144] width 526 height 68
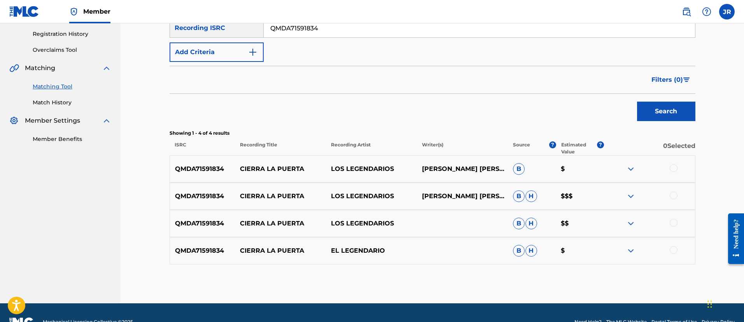
scroll to position [147, 0]
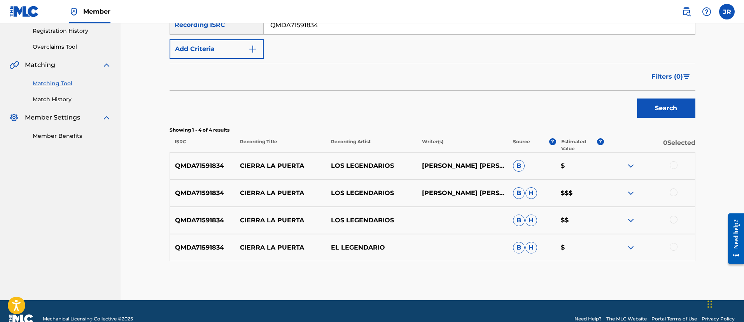
click at [678, 251] on div at bounding box center [649, 247] width 91 height 9
click at [675, 245] on div at bounding box center [674, 247] width 8 height 8
click at [672, 221] on div at bounding box center [674, 220] width 8 height 8
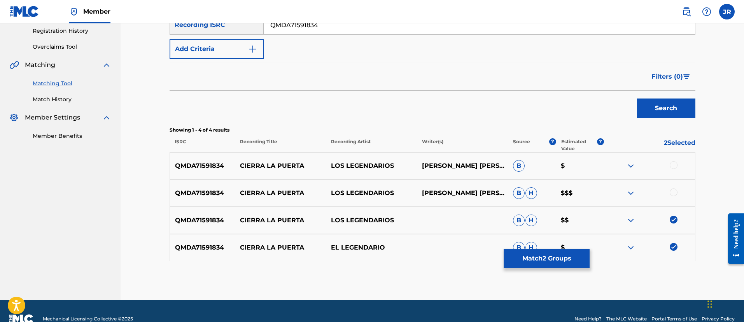
click at [674, 192] on div at bounding box center [674, 192] width 8 height 8
click at [672, 166] on div at bounding box center [674, 165] width 8 height 8
click at [567, 258] on button "Match 4 Groups" at bounding box center [547, 258] width 86 height 19
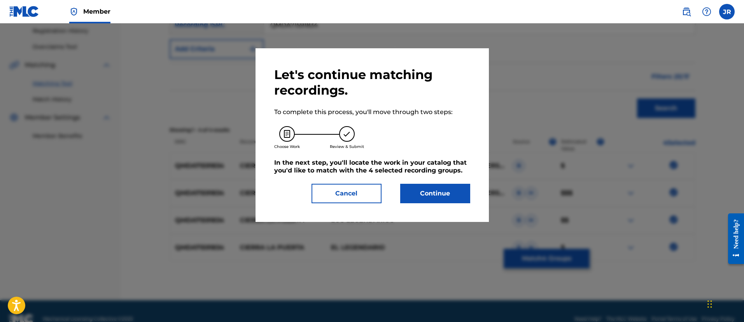
click at [435, 196] on button "Continue" at bounding box center [435, 193] width 70 height 19
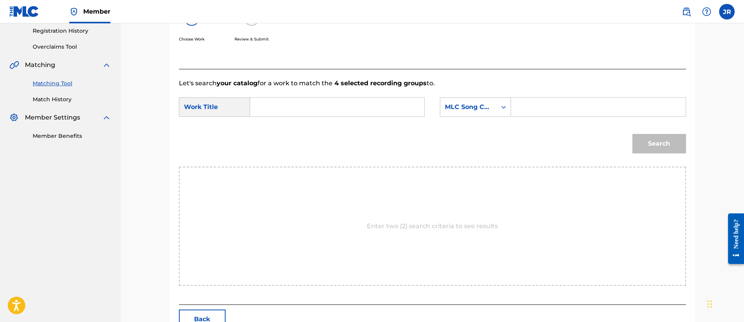
click at [585, 120] on div "SearchWithCriteria94c04818-8c88-440a-b888-7ecd76060d2b Work Title SearchWithCri…" at bounding box center [432, 109] width 507 height 24
click at [581, 118] on div "SearchWithCriteria94c04818-8c88-440a-b888-7ecd76060d2b Work Title SearchWithCri…" at bounding box center [432, 109] width 507 height 24
click at [558, 113] on input "Search Form" at bounding box center [598, 107] width 161 height 19
paste input "CK7DOG"
type input "CK7DOG"
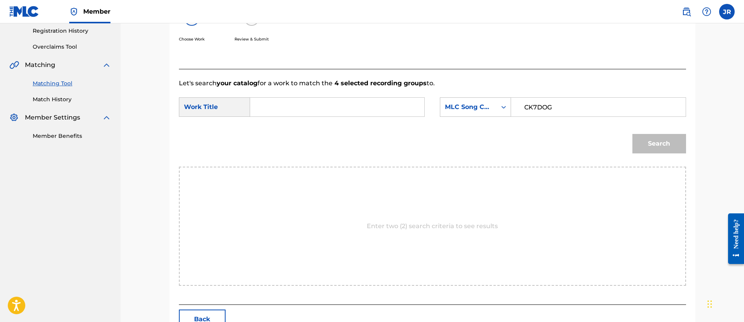
click at [363, 103] on input "Search Form" at bounding box center [337, 107] width 161 height 19
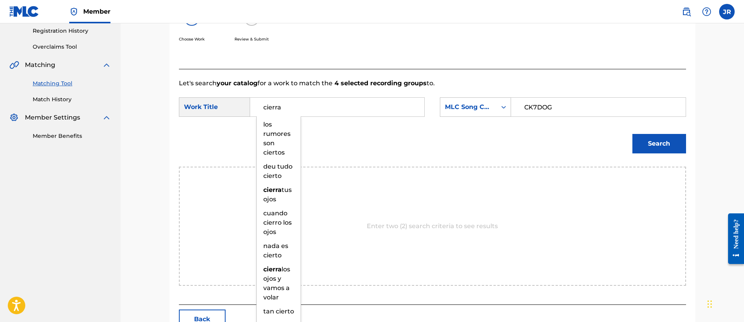
type input "cierra"
click at [633, 134] on button "Search" at bounding box center [660, 143] width 54 height 19
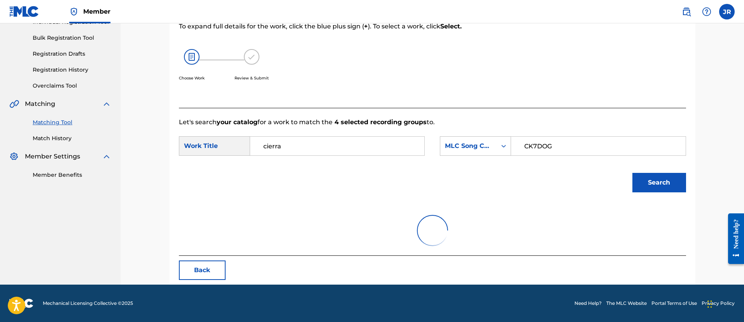
scroll to position [109, 0]
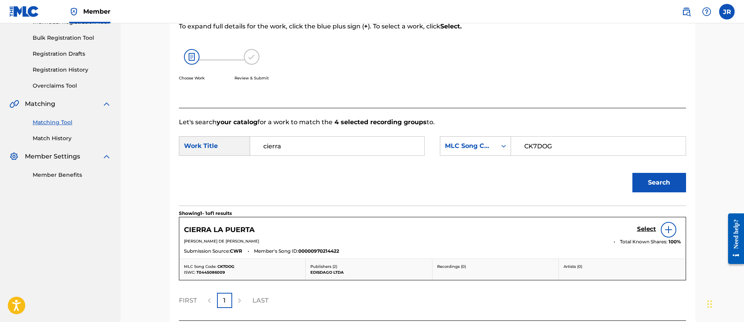
click at [426, 188] on div "Search" at bounding box center [432, 185] width 507 height 40
click at [640, 224] on div "Select" at bounding box center [659, 230] width 44 height 16
click at [648, 231] on h5 "Select" at bounding box center [646, 228] width 19 height 7
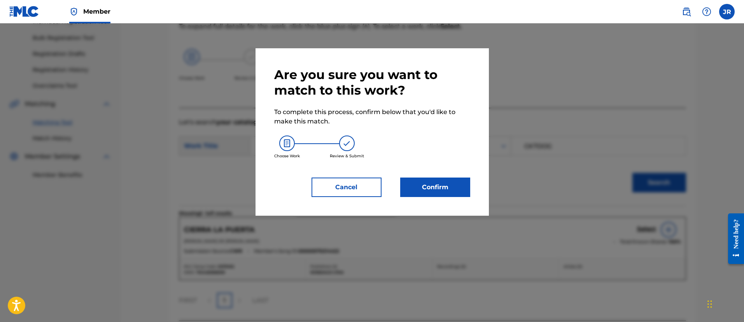
click at [423, 193] on button "Confirm" at bounding box center [435, 186] width 70 height 19
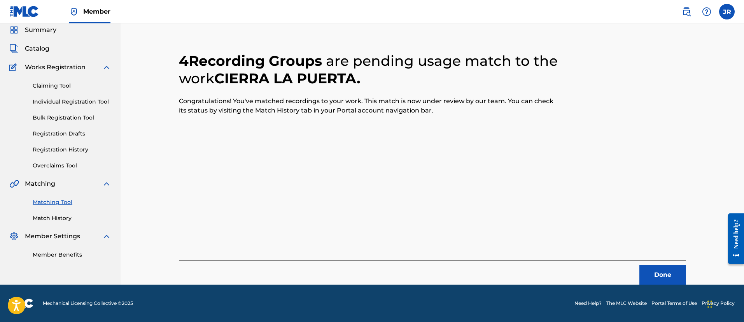
click at [662, 280] on button "Done" at bounding box center [663, 274] width 47 height 19
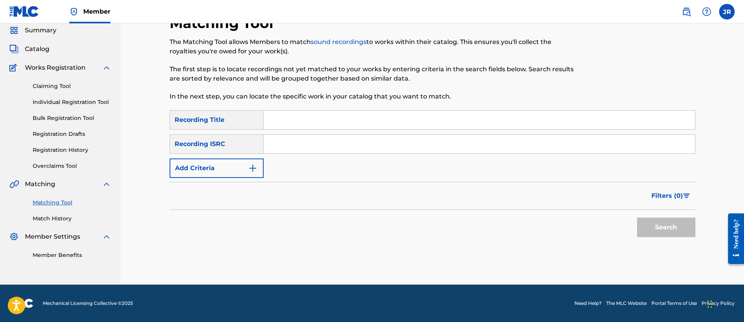
click at [301, 150] on input "Search Form" at bounding box center [479, 144] width 431 height 19
paste input "USDXS2201139"
click at [301, 150] on input "USDXS2201139" at bounding box center [479, 144] width 431 height 19
type input "USDXS2201139"
click at [637, 217] on button "Search" at bounding box center [666, 226] width 58 height 19
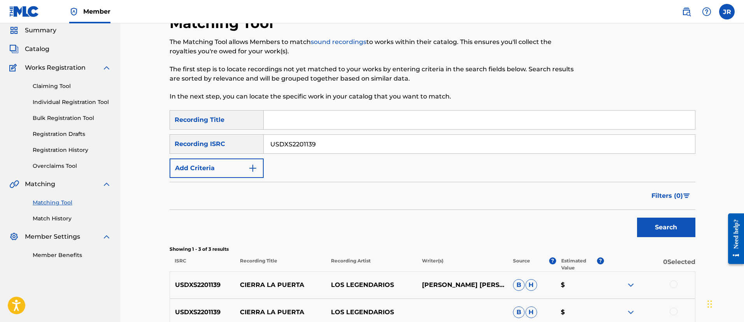
scroll to position [136, 0]
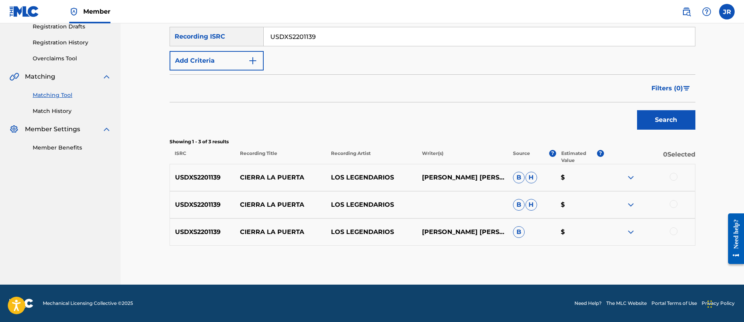
click at [674, 179] on div at bounding box center [674, 177] width 8 height 8
click at [675, 202] on div at bounding box center [674, 204] width 8 height 8
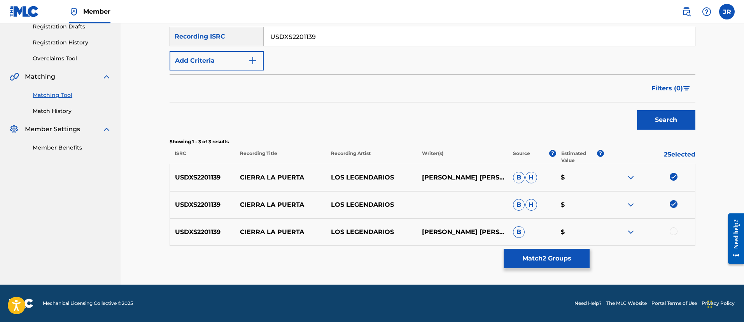
click at [676, 230] on div at bounding box center [674, 231] width 8 height 8
click at [567, 261] on button "Match 3 Groups" at bounding box center [547, 258] width 86 height 19
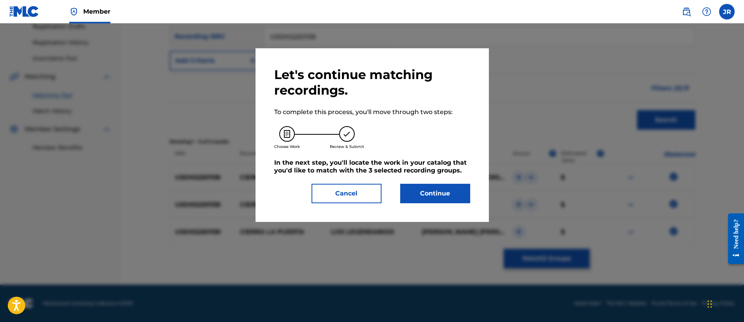
click at [450, 191] on button "Continue" at bounding box center [435, 193] width 70 height 19
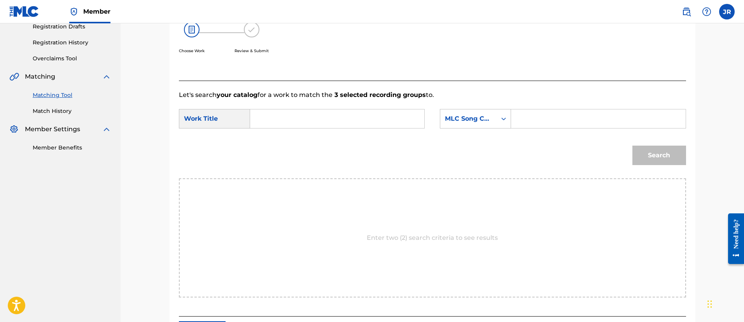
click at [342, 123] on input "Search Form" at bounding box center [337, 118] width 161 height 19
click at [547, 120] on input "Search Form" at bounding box center [598, 118] width 161 height 19
paste input "CK7DOG"
type input "CK7DOG"
click at [391, 156] on div "Search" at bounding box center [432, 158] width 507 height 40
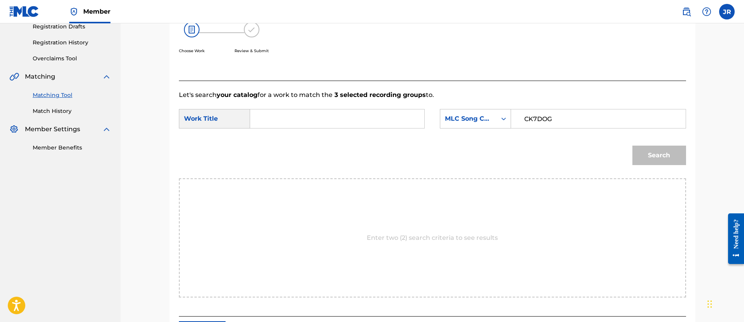
click at [287, 108] on form "SearchWithCriteria94c04818-8c88-440a-b888-7ecd76060d2b Work Title SearchWithCri…" at bounding box center [432, 139] width 507 height 79
click at [285, 116] on input "Search Form" at bounding box center [337, 118] width 161 height 19
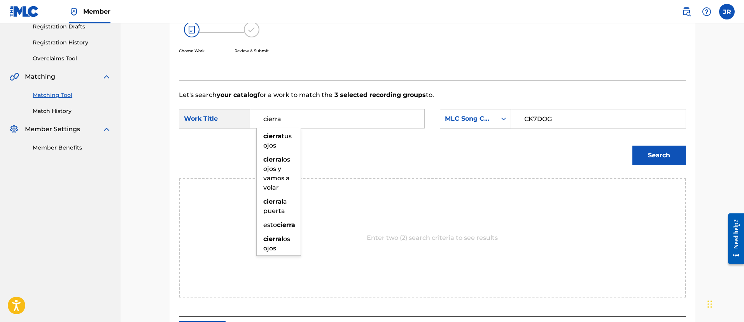
type input "cierra"
click at [633, 145] on button "Search" at bounding box center [660, 154] width 54 height 19
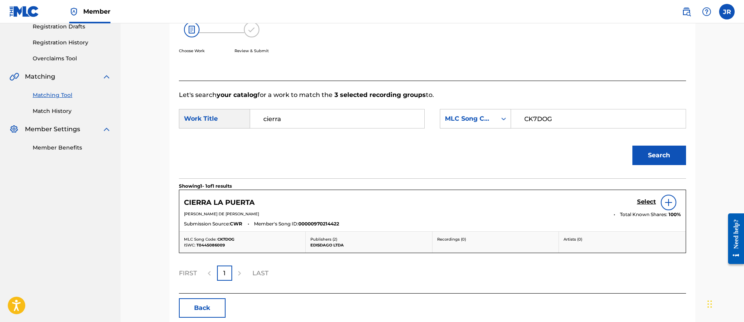
click at [647, 199] on h5 "Select" at bounding box center [646, 201] width 19 height 7
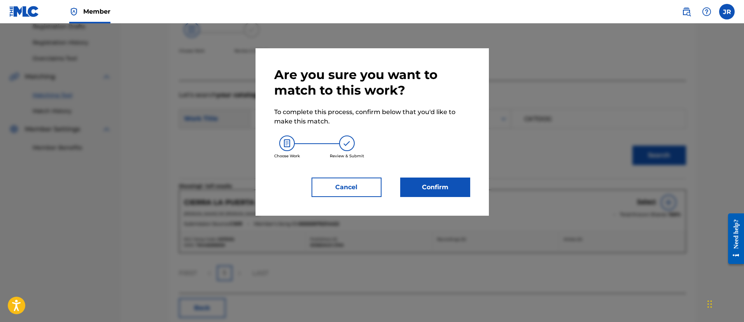
click at [476, 194] on div "Are you sure you want to match to this work? To complete this process, confirm …" at bounding box center [372, 131] width 233 height 167
click at [447, 186] on button "Confirm" at bounding box center [435, 186] width 70 height 19
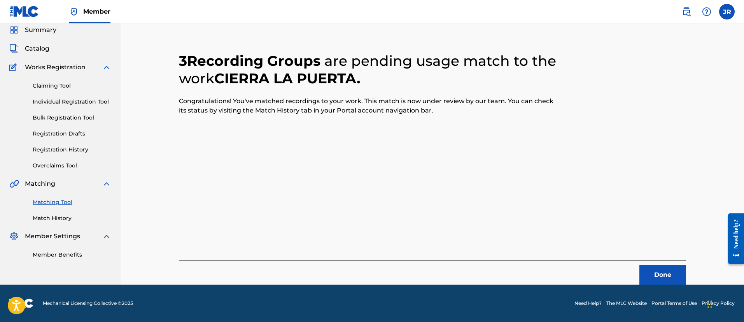
click at [662, 267] on button "Done" at bounding box center [663, 274] width 47 height 19
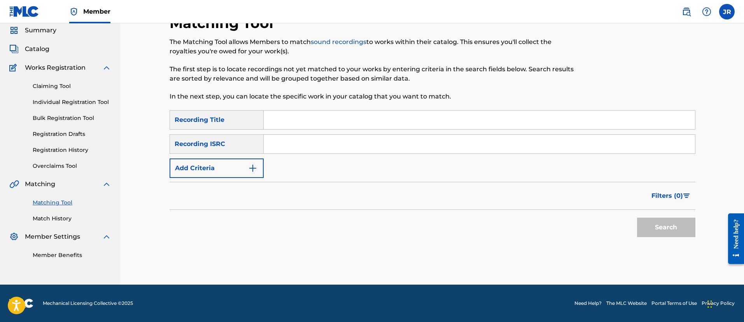
click at [286, 149] on input "Search Form" at bounding box center [479, 144] width 431 height 19
paste input "USDXS2300323"
type input "USDXS2300323"
click at [637, 217] on button "Search" at bounding box center [666, 226] width 58 height 19
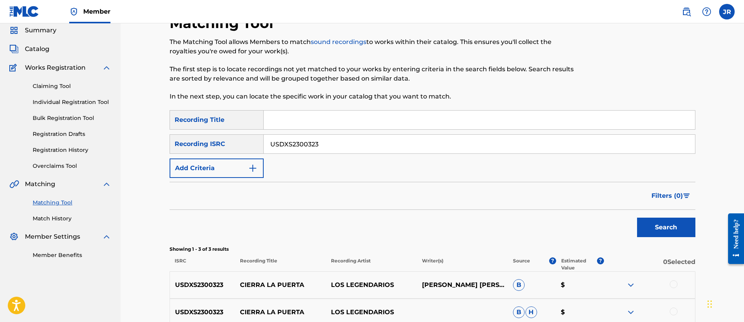
scroll to position [136, 0]
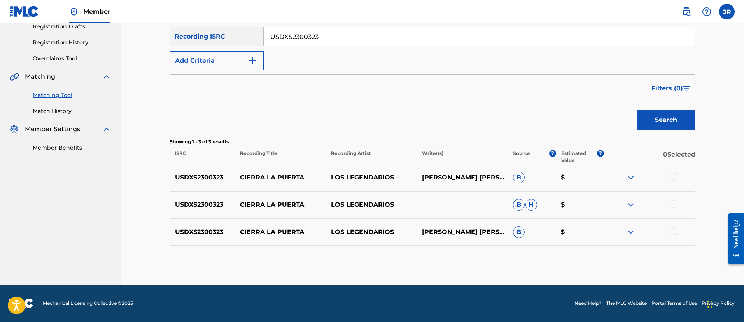
click at [674, 177] on div at bounding box center [674, 177] width 8 height 8
click at [674, 197] on div "USDXS2300323 CIERRA LA PUERTA LOS LEGENDARIOS B H $" at bounding box center [433, 204] width 526 height 27
click at [675, 200] on div at bounding box center [674, 204] width 8 height 8
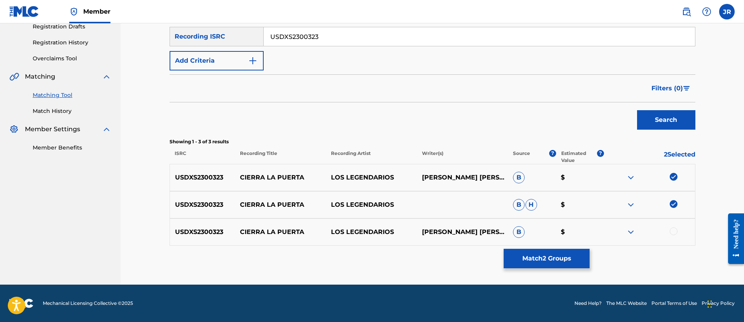
click at [672, 230] on div at bounding box center [674, 231] width 8 height 8
click at [578, 253] on button "Match 3 Groups" at bounding box center [547, 258] width 86 height 19
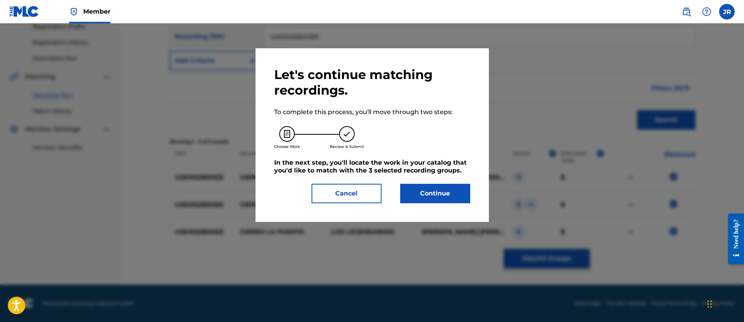
click at [418, 179] on div "Let's continue matching recordings. To complete this process, you'll move throu…" at bounding box center [372, 135] width 196 height 136
click at [416, 185] on button "Continue" at bounding box center [435, 193] width 70 height 19
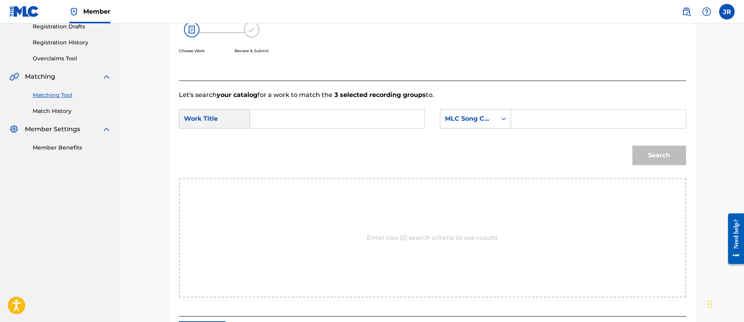
click at [545, 105] on form "SearchWithCriteria94c04818-8c88-440a-b888-7ecd76060d2b Work Title SearchWithCri…" at bounding box center [432, 139] width 507 height 79
click at [535, 113] on input "Search Form" at bounding box center [598, 118] width 161 height 19
paste input "CK7DOG"
type input "CK7DOG"
click at [327, 128] on input "Search Form" at bounding box center [337, 118] width 161 height 19
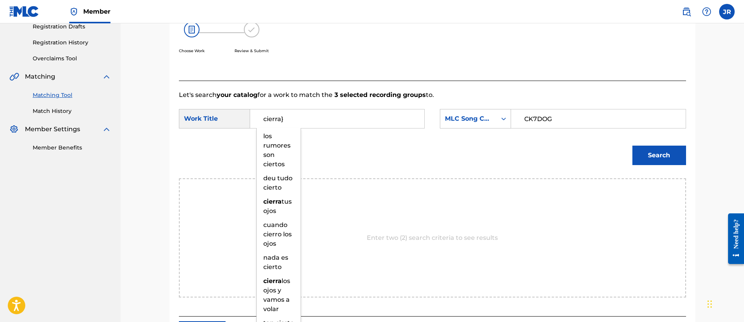
click at [633, 145] on button "Search" at bounding box center [660, 154] width 54 height 19
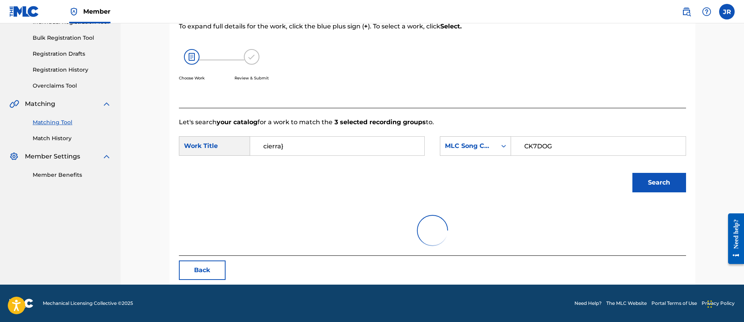
scroll to position [109, 0]
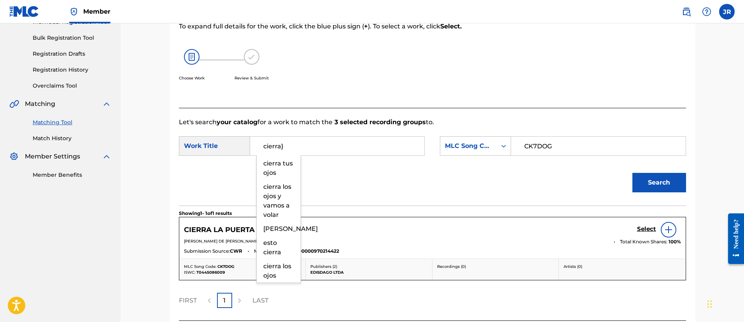
click at [317, 137] on input "cierra}" at bounding box center [337, 146] width 161 height 19
type input "cierra"
click at [633, 173] on button "Search" at bounding box center [660, 182] width 54 height 19
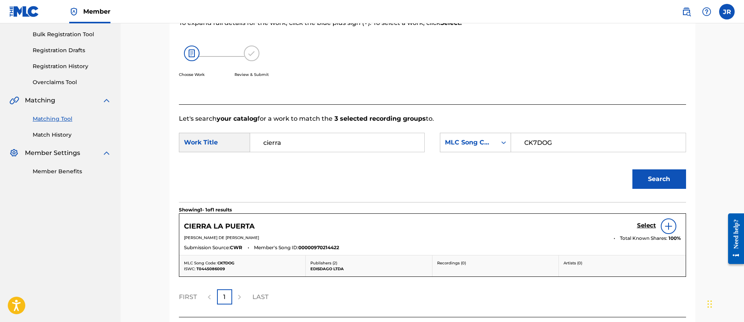
scroll to position [174, 0]
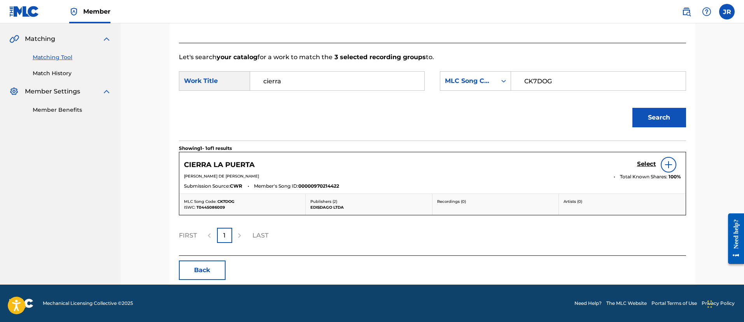
click at [647, 168] on link "Select" at bounding box center [646, 164] width 19 height 9
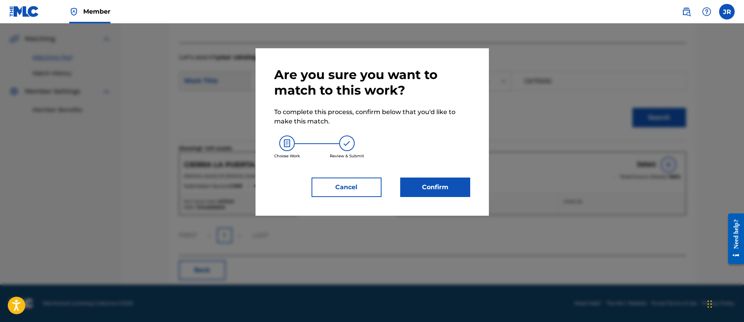
click at [480, 182] on div "Are you sure you want to match to this work? To complete this process, confirm …" at bounding box center [372, 131] width 233 height 167
click at [459, 185] on button "Confirm" at bounding box center [435, 186] width 70 height 19
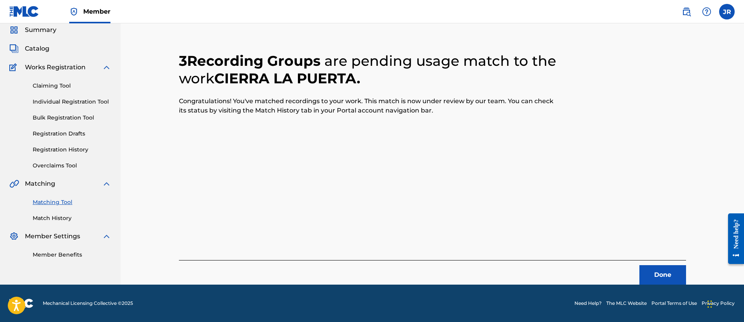
scroll to position [29, 0]
click at [620, 210] on div "3 Recording Groups are pending usage match to the work CIERRA LA PUERTA . Congr…" at bounding box center [432, 158] width 507 height 251
click at [648, 263] on div "Done" at bounding box center [432, 272] width 507 height 25
click at [649, 267] on button "Done" at bounding box center [663, 274] width 47 height 19
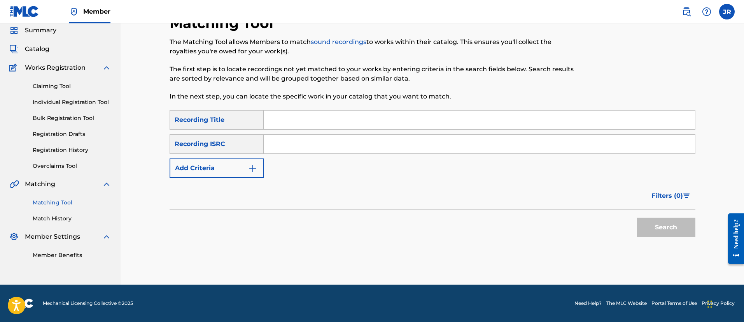
click at [294, 135] on input "Search Form" at bounding box center [479, 144] width 431 height 19
paste input "USV291405783"
type input "USV291405783"
click at [637, 217] on button "Search" at bounding box center [666, 226] width 58 height 19
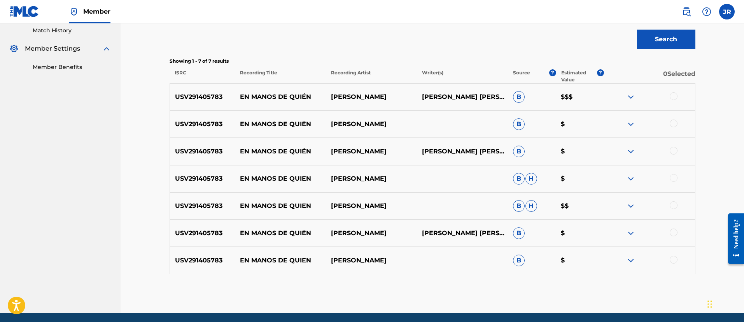
scroll to position [217, 0]
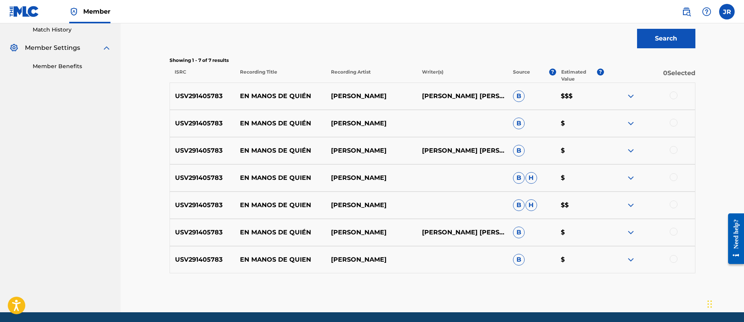
click at [671, 261] on div at bounding box center [674, 259] width 8 height 8
click at [675, 232] on div at bounding box center [674, 232] width 8 height 8
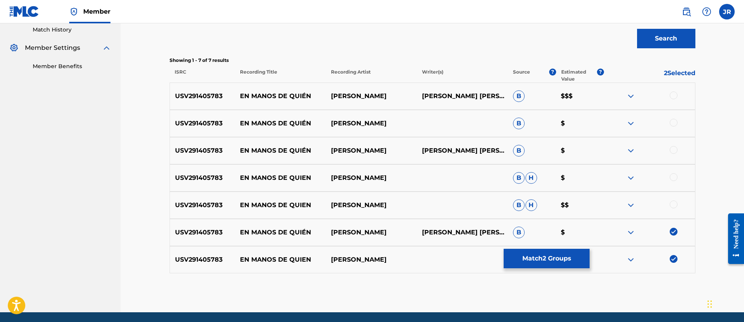
click at [673, 203] on div at bounding box center [674, 204] width 8 height 8
click at [676, 179] on div at bounding box center [674, 177] width 8 height 8
click at [677, 151] on div at bounding box center [674, 150] width 8 height 8
click at [673, 124] on div at bounding box center [674, 123] width 8 height 8
click at [675, 97] on div at bounding box center [674, 95] width 8 height 8
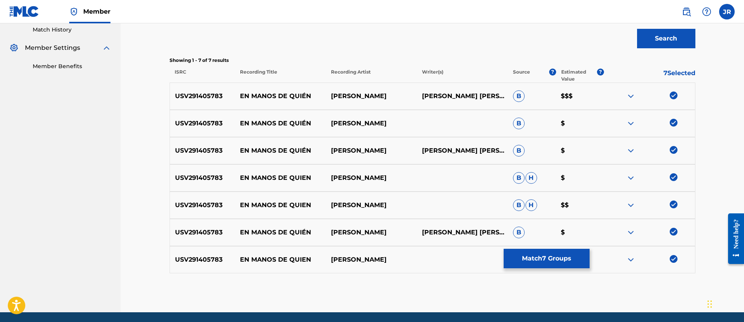
click at [564, 252] on button "Match 7 Groups" at bounding box center [547, 258] width 86 height 19
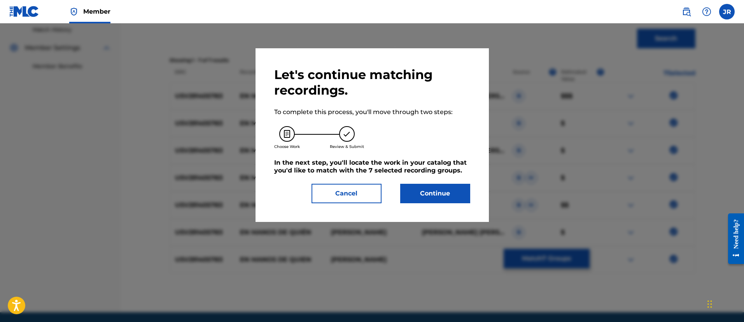
click at [422, 200] on button "Continue" at bounding box center [435, 193] width 70 height 19
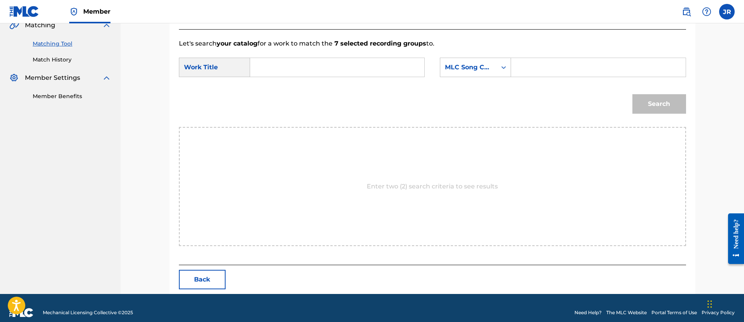
scroll to position [196, 0]
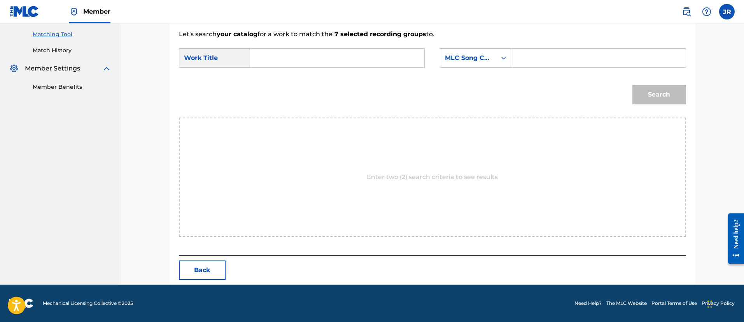
click at [577, 69] on div "SearchWithCriteria94c04818-8c88-440a-b888-7ecd76060d2b Work Title SearchWithCri…" at bounding box center [432, 60] width 507 height 24
click at [573, 67] on div "Search Form" at bounding box center [598, 57] width 175 height 19
click at [568, 65] on input "Search Form" at bounding box center [598, 58] width 161 height 19
paste input "ES13IK"
type input "ES13IK"
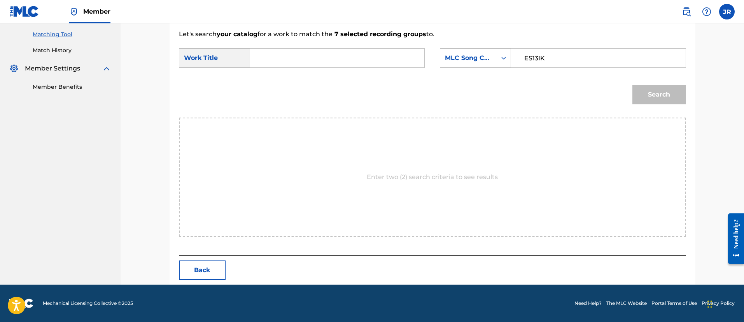
click at [344, 63] on input "Search Form" at bounding box center [337, 58] width 161 height 19
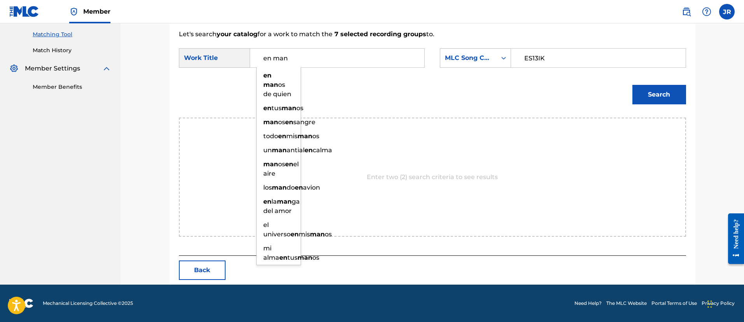
type input "en man"
click at [633, 85] on button "Search" at bounding box center [660, 94] width 54 height 19
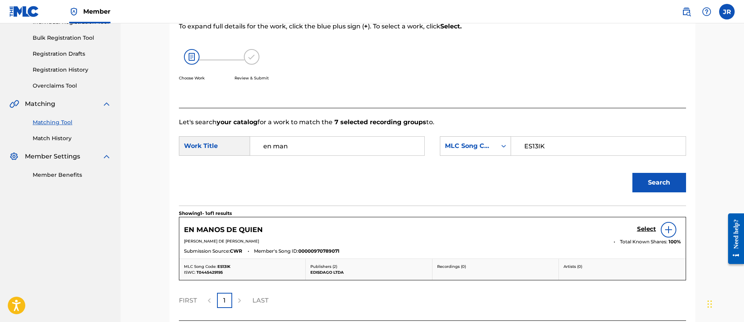
scroll to position [174, 0]
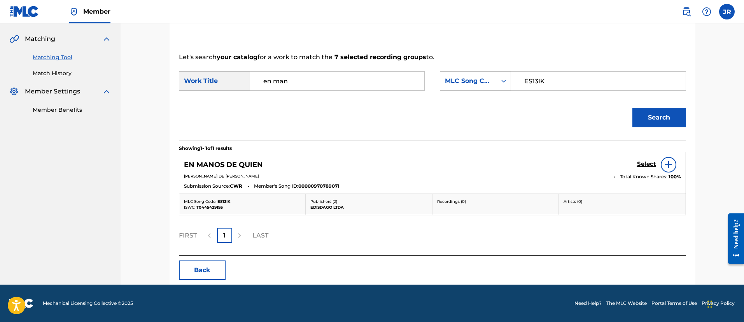
click at [650, 169] on div "Select" at bounding box center [659, 165] width 44 height 16
click at [636, 161] on div "EN MANOS DE QUIEN Select" at bounding box center [432, 165] width 497 height 16
click at [649, 163] on h5 "Select" at bounding box center [646, 163] width 19 height 7
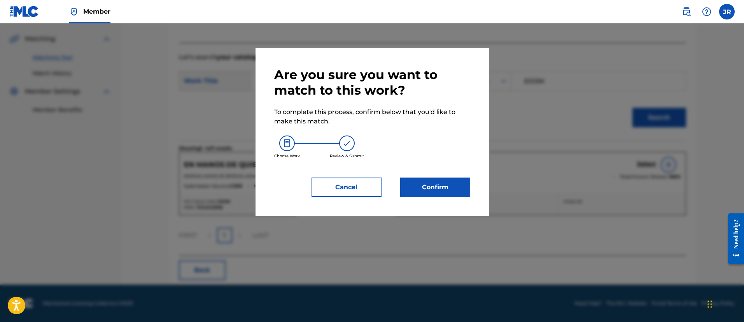
click at [452, 186] on button "Confirm" at bounding box center [435, 186] width 70 height 19
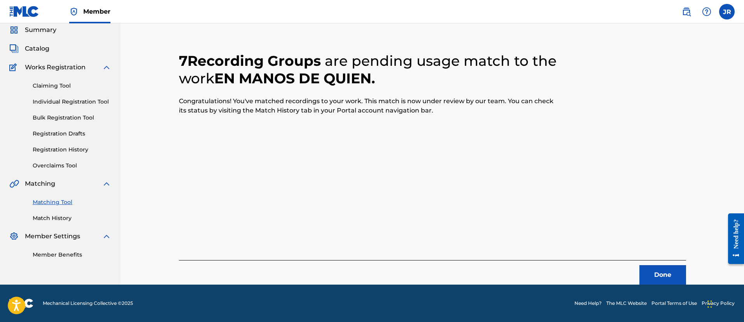
scroll to position [29, 0]
click at [565, 201] on div "7 Recording Groups are pending usage match to the work EN MANOS DE QUIEN . Cong…" at bounding box center [432, 158] width 507 height 251
click at [655, 268] on button "Done" at bounding box center [663, 274] width 47 height 19
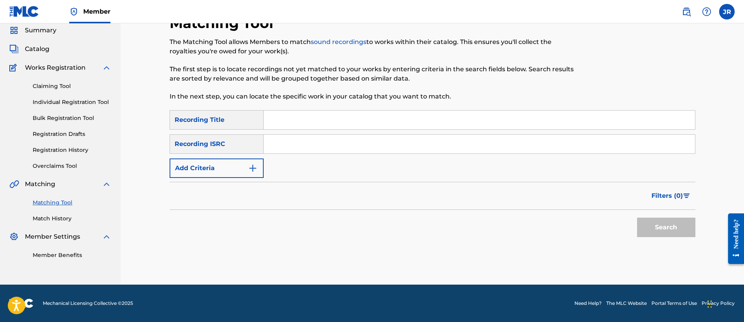
scroll to position [28, 0]
click at [310, 154] on div "SearchWithCriteria64b996a4-8be0-45e5-9b0a-e5a45270480a Recording Title SearchWi…" at bounding box center [433, 144] width 526 height 68
click at [329, 146] on input "Search Form" at bounding box center [479, 144] width 431 height 19
paste input "COC017914001"
type input "COC017914001"
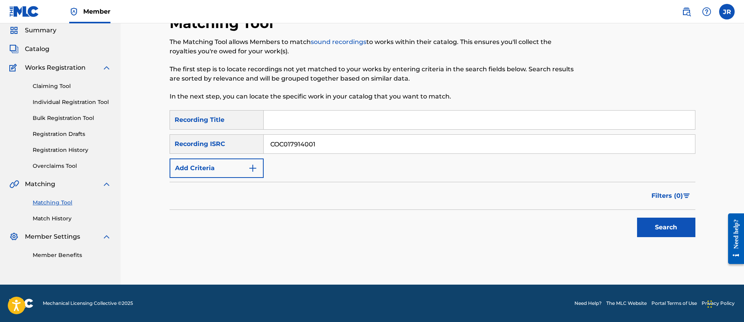
click at [637, 217] on button "Search" at bounding box center [666, 226] width 58 height 19
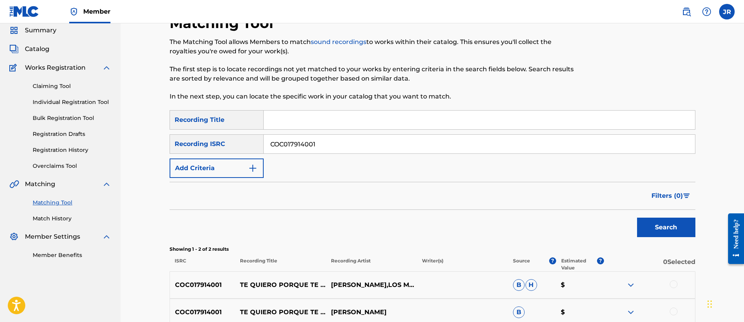
scroll to position [109, 0]
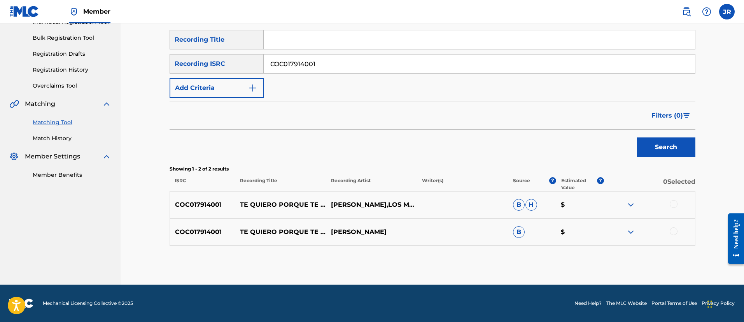
click at [675, 203] on div at bounding box center [674, 204] width 8 height 8
click at [675, 233] on div at bounding box center [674, 231] width 8 height 8
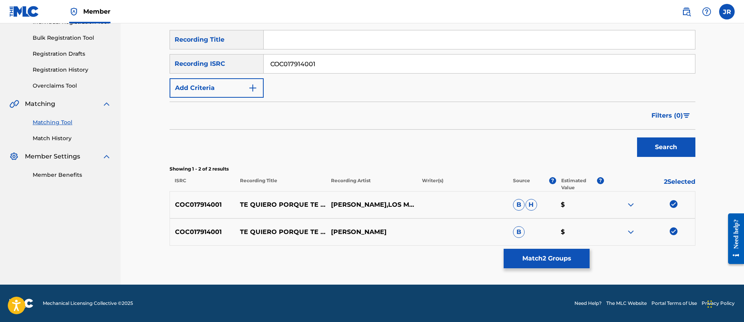
click at [559, 255] on button "Match 2 Groups" at bounding box center [547, 258] width 86 height 19
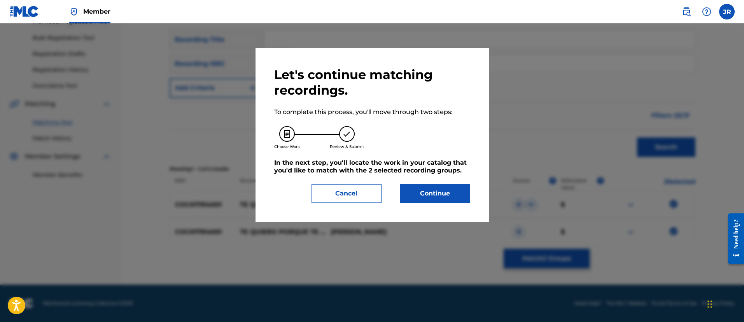
click at [419, 186] on button "Continue" at bounding box center [435, 193] width 70 height 19
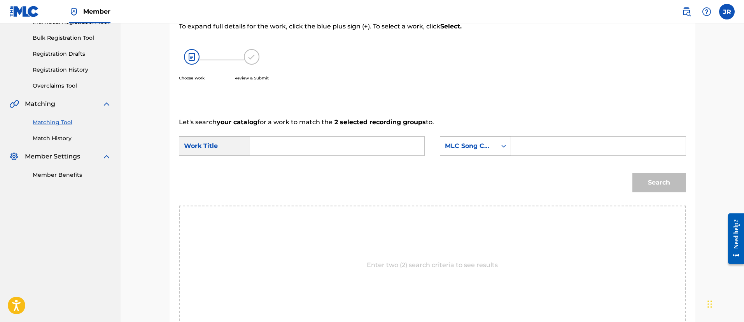
click at [582, 168] on div "Search" at bounding box center [432, 185] width 507 height 40
click at [561, 150] on input "Search Form" at bounding box center [598, 146] width 161 height 19
paste input "TX1VP6"
type input "TX1VP6"
click at [364, 152] on input "Search Form" at bounding box center [337, 146] width 161 height 19
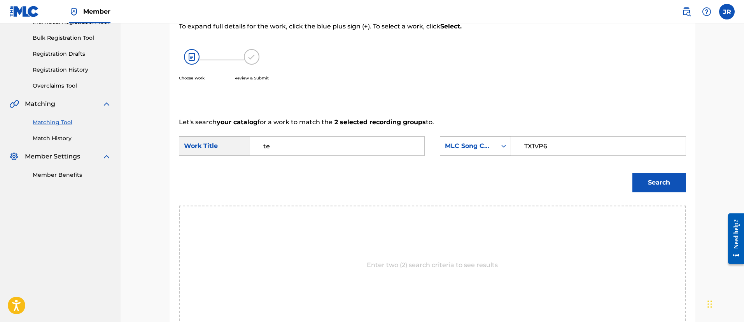
type input "te"
click at [633, 173] on button "Search" at bounding box center [660, 182] width 54 height 19
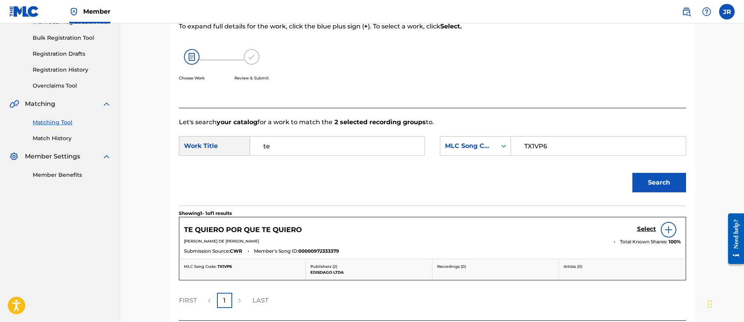
click at [646, 233] on link "Select" at bounding box center [646, 229] width 19 height 9
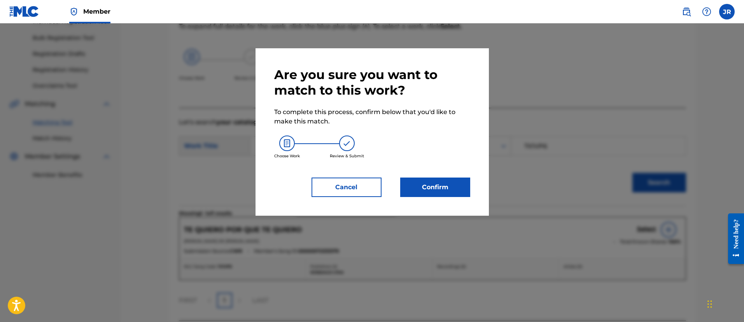
click at [452, 193] on button "Confirm" at bounding box center [435, 186] width 70 height 19
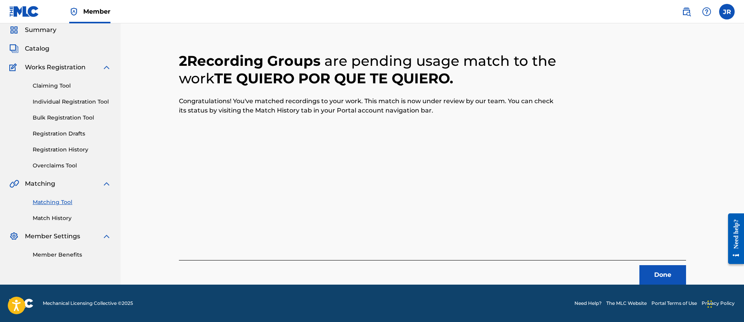
scroll to position [29, 0]
click at [674, 267] on button "Done" at bounding box center [663, 274] width 47 height 19
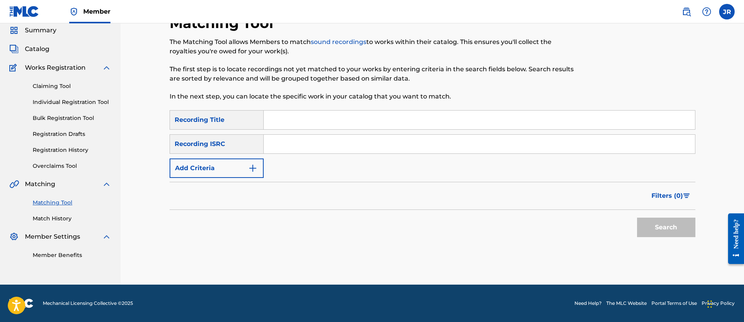
click at [357, 149] on input "Search Form" at bounding box center [479, 144] width 431 height 19
paste input "USDXS2300217"
type input "USDXS2300217"
click at [637, 217] on button "Search" at bounding box center [666, 226] width 58 height 19
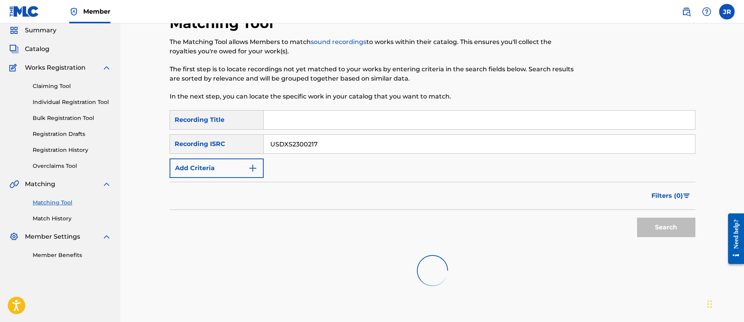
scroll to position [78, 0]
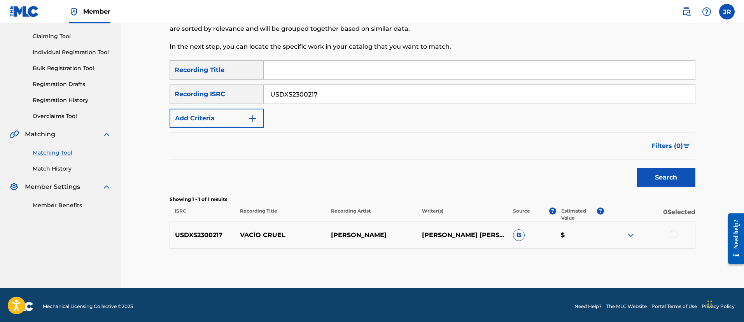
click at [668, 235] on div at bounding box center [649, 234] width 91 height 9
click at [671, 232] on div at bounding box center [674, 234] width 8 height 8
click at [562, 258] on button "Match 1 Group" at bounding box center [547, 258] width 86 height 19
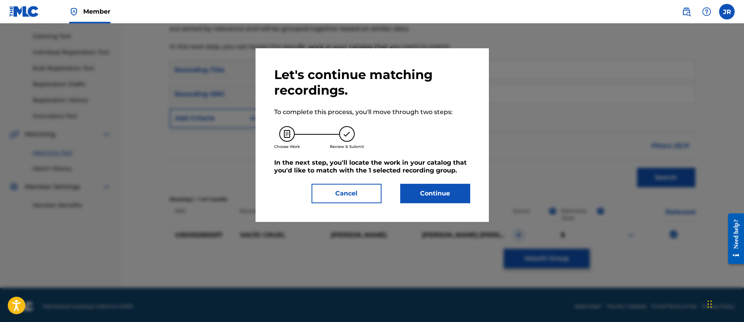
click at [455, 189] on button "Continue" at bounding box center [435, 193] width 70 height 19
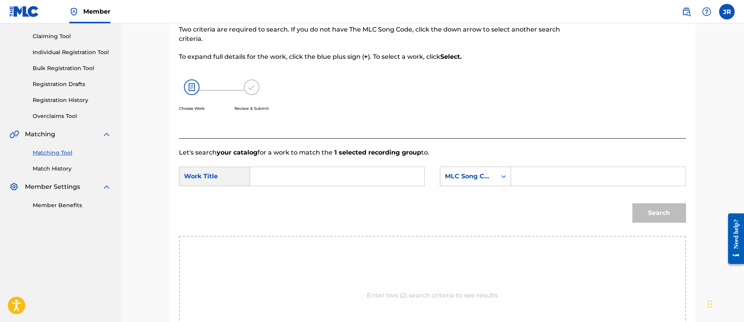
click at [641, 195] on div "Search" at bounding box center [658, 210] width 58 height 31
click at [599, 182] on input "Search Form" at bounding box center [598, 176] width 161 height 19
paste input "VW060T"
type input "VW060T"
click at [410, 207] on div "Search" at bounding box center [432, 215] width 507 height 40
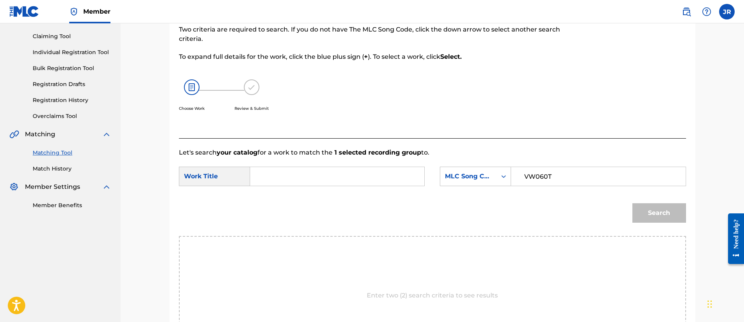
click at [286, 181] on input "Search Form" at bounding box center [337, 176] width 161 height 19
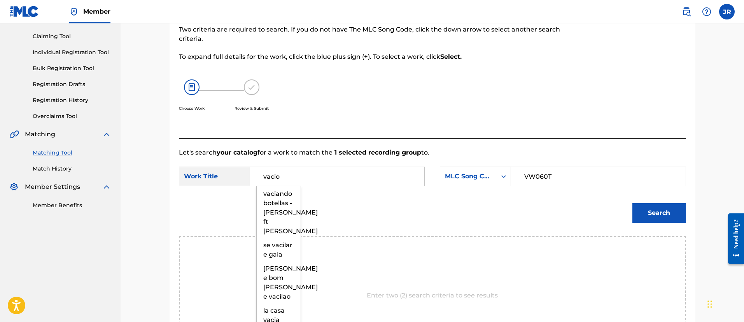
type input "vacio"
click at [633, 203] on button "Search" at bounding box center [660, 212] width 54 height 19
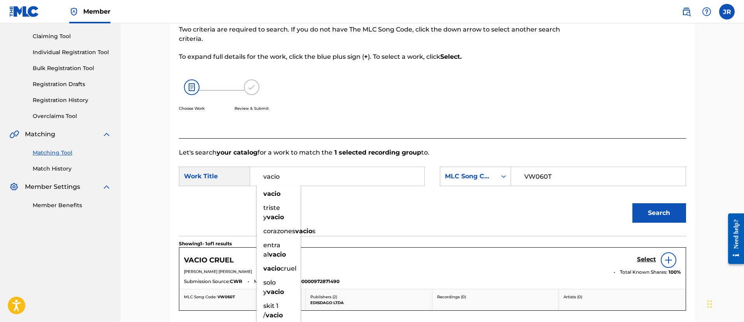
scroll to position [174, 0]
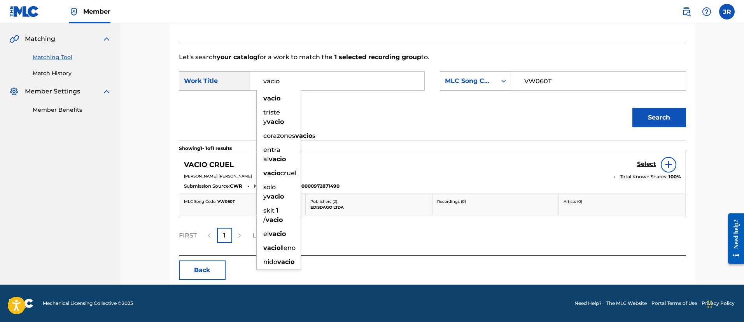
click at [499, 178] on p "PEDRO NEL ISAZA AGUIRRE" at bounding box center [396, 176] width 424 height 6
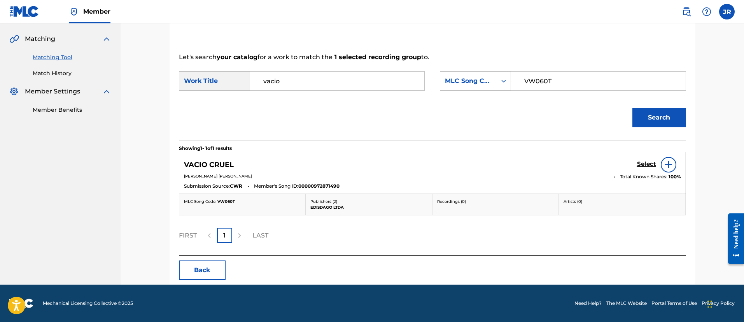
click at [643, 163] on h5 "Select" at bounding box center [646, 163] width 19 height 7
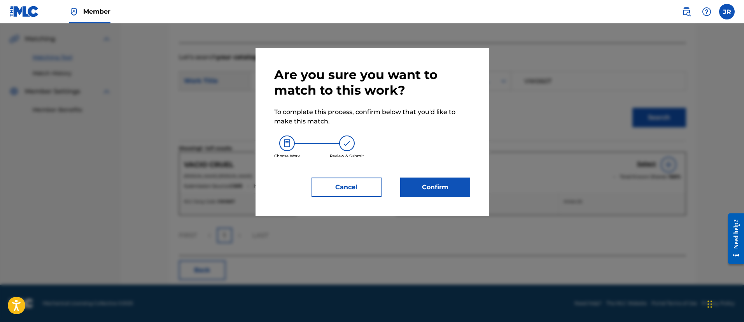
click at [428, 182] on button "Confirm" at bounding box center [435, 186] width 70 height 19
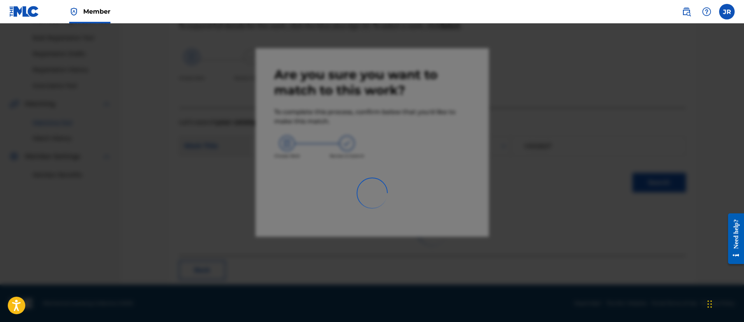
click at [588, 159] on div at bounding box center [372, 184] width 744 height 322
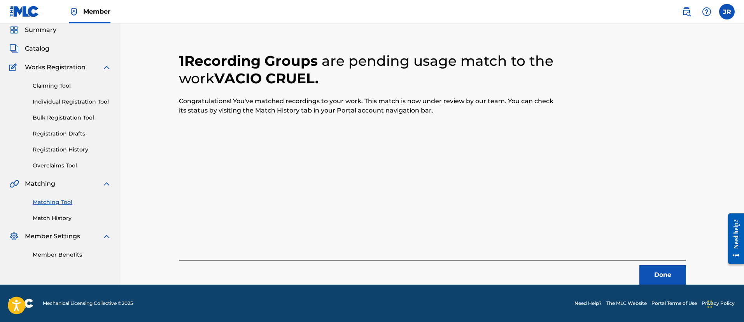
click at [661, 277] on button "Done" at bounding box center [663, 274] width 47 height 19
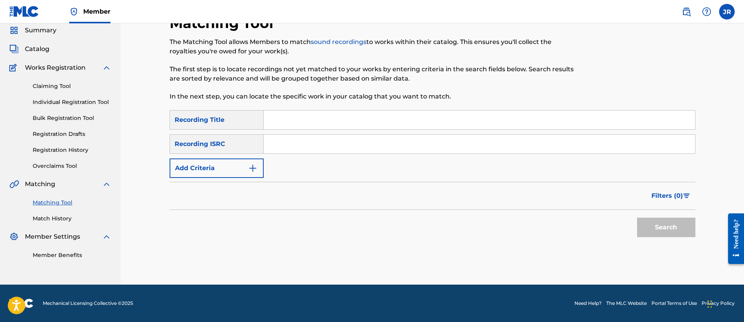
click at [316, 137] on input "Search Form" at bounding box center [479, 144] width 431 height 19
paste input "USDXS2201961"
type input "USDXS2201961"
click at [637, 217] on button "Search" at bounding box center [666, 226] width 58 height 19
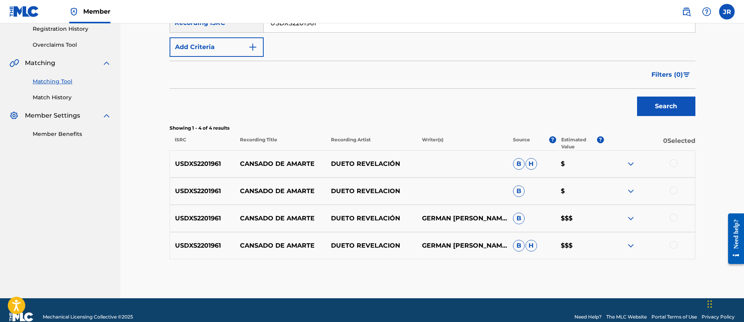
scroll to position [150, 0]
click at [673, 245] on div at bounding box center [674, 244] width 8 height 8
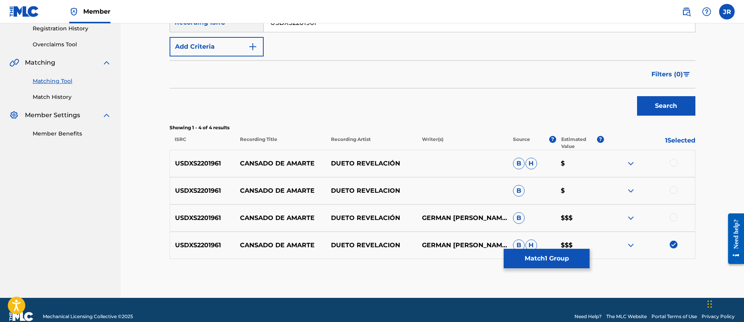
click at [673, 214] on div at bounding box center [674, 217] width 8 height 8
click at [673, 188] on div at bounding box center [674, 190] width 8 height 8
click at [671, 161] on div at bounding box center [674, 163] width 8 height 8
click at [563, 250] on button "Match 4 Groups" at bounding box center [547, 258] width 86 height 19
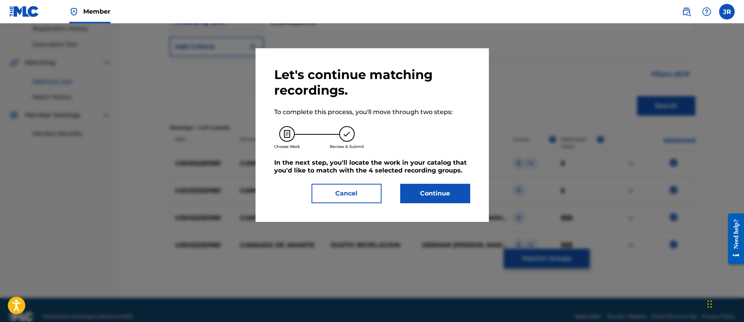
click at [418, 194] on button "Continue" at bounding box center [435, 193] width 70 height 19
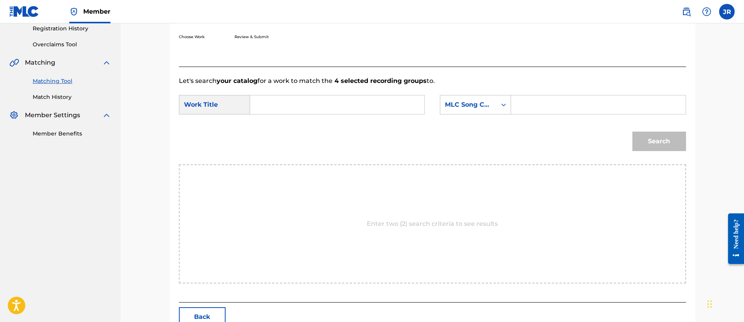
click at [553, 107] on input "Search Form" at bounding box center [598, 104] width 161 height 19
paste input "CK9VDD"
type input "CK9VDD"
click at [408, 106] on input "Search Form" at bounding box center [337, 104] width 161 height 19
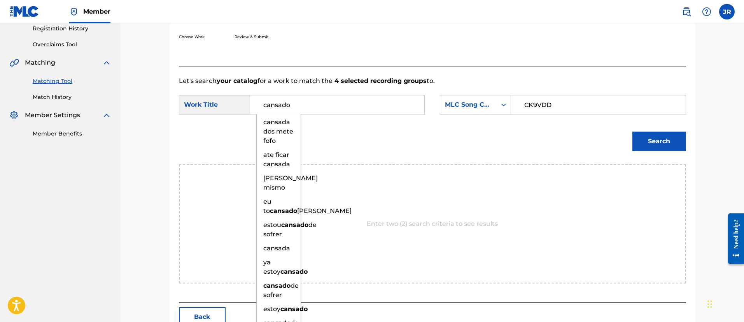
type input "cansado"
click at [633, 131] on button "Search" at bounding box center [660, 140] width 54 height 19
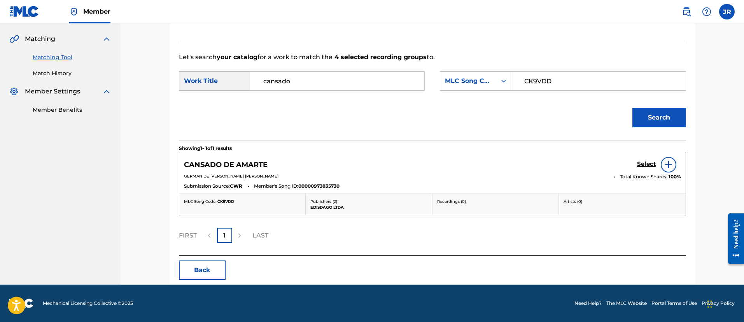
scroll to position [174, 0]
click at [466, 114] on div "Search" at bounding box center [432, 120] width 507 height 40
click at [645, 172] on div "Select" at bounding box center [659, 165] width 44 height 16
click at [639, 168] on link "Select" at bounding box center [646, 164] width 19 height 9
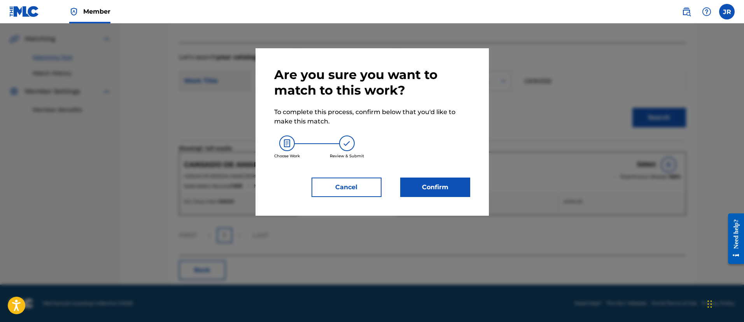
click at [438, 186] on button "Confirm" at bounding box center [435, 186] width 70 height 19
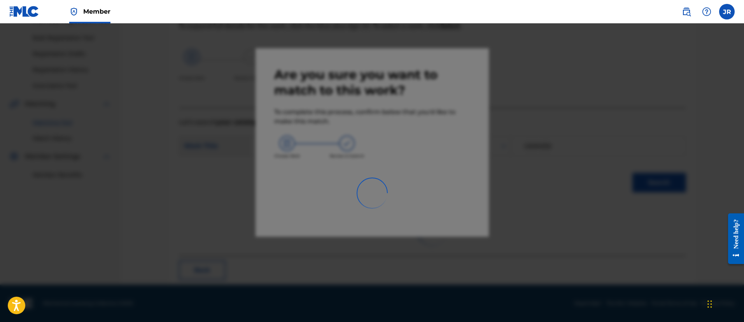
click at [580, 160] on div at bounding box center [372, 184] width 744 height 322
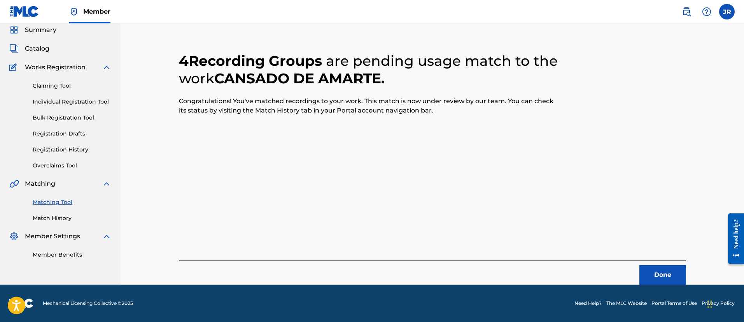
click at [662, 272] on button "Done" at bounding box center [663, 274] width 47 height 19
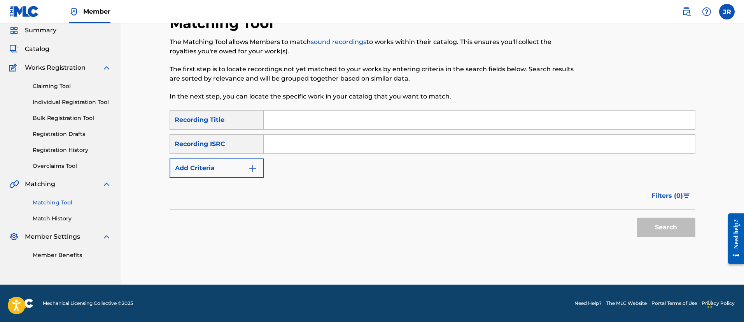
scroll to position [28, 0]
click at [287, 138] on input "Search Form" at bounding box center [479, 144] width 431 height 19
paste input "US6R21487320"
type input "US6R21487320"
click at [637, 217] on button "Search" at bounding box center [666, 226] width 58 height 19
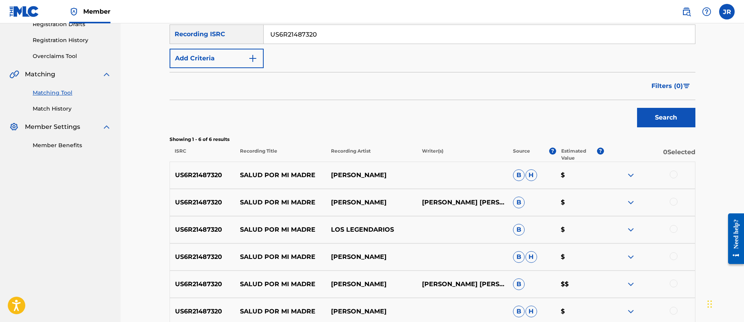
scroll to position [217, 0]
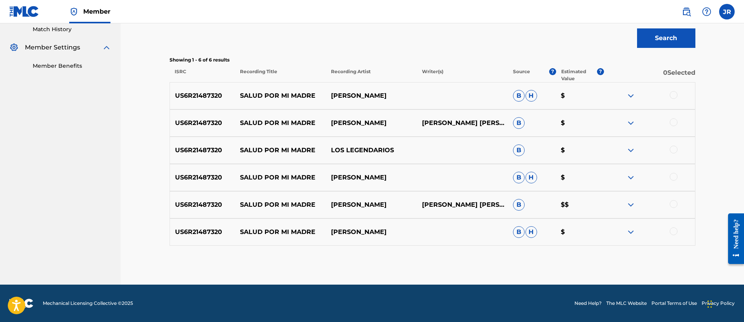
click at [674, 234] on div at bounding box center [674, 231] width 8 height 8
click at [675, 213] on div "US6R21487320 SALUD POR MI MADRE DARÍO GÓMEZ DARIO GÓMEZ ZAPATA B $$" at bounding box center [433, 204] width 526 height 27
click at [675, 204] on div at bounding box center [674, 204] width 8 height 8
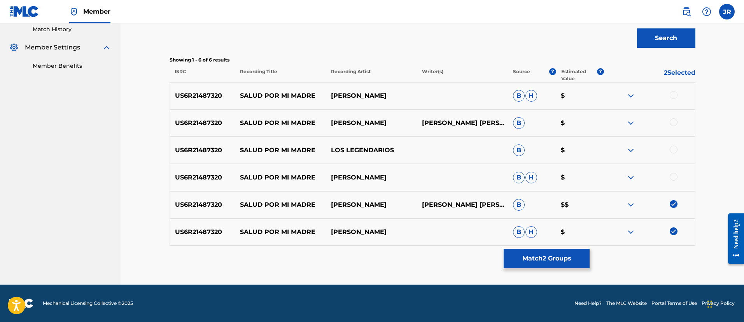
click at [674, 179] on div at bounding box center [674, 177] width 8 height 8
click at [673, 145] on div "US6R21487320 SALUD POR MI MADRE LOS LEGENDARIOS B $" at bounding box center [433, 150] width 526 height 27
click at [674, 151] on div at bounding box center [674, 149] width 8 height 8
click at [673, 122] on div at bounding box center [674, 122] width 8 height 8
click at [677, 95] on div at bounding box center [674, 95] width 8 height 8
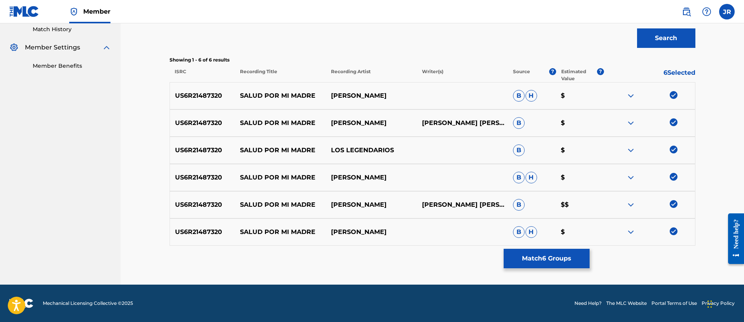
click at [563, 247] on div "Matching Tool The Matching Tool allows Members to match sound recordings to wor…" at bounding box center [433, 54] width 526 height 459
click at [552, 252] on button "Match 6 Groups" at bounding box center [547, 258] width 86 height 19
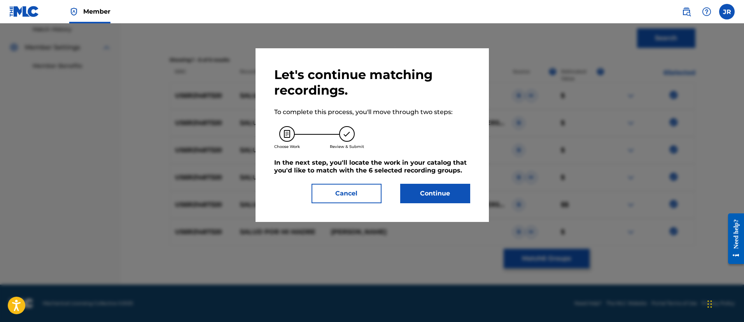
click at [445, 196] on button "Continue" at bounding box center [435, 193] width 70 height 19
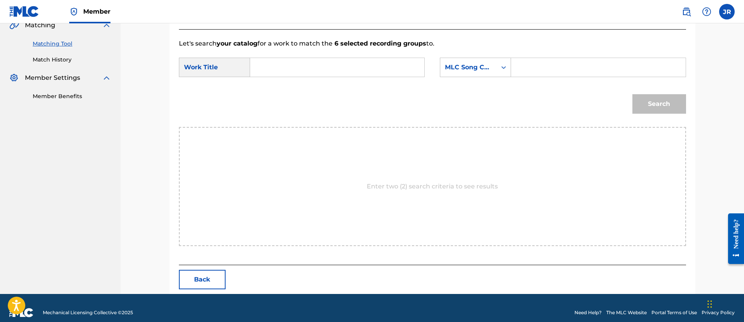
scroll to position [196, 0]
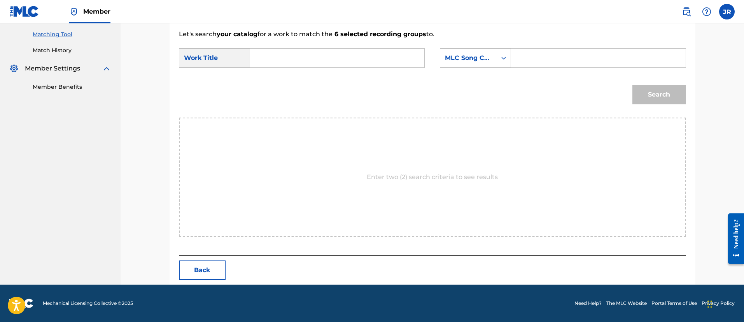
click at [536, 55] on input "Search Form" at bounding box center [598, 58] width 161 height 19
paste input "S71OVW"
type input "S71OVW"
click at [321, 56] on input "Search Form" at bounding box center [337, 58] width 161 height 19
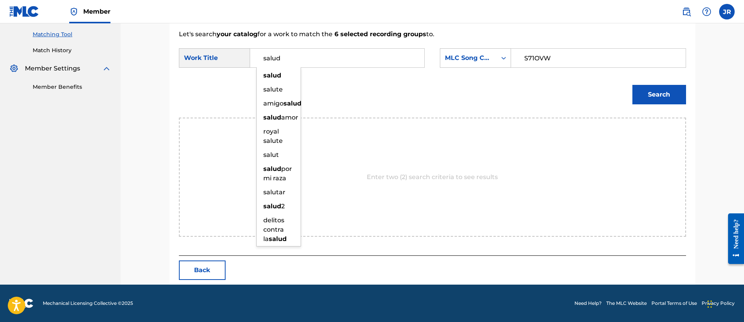
type input "salud"
click at [633, 85] on button "Search" at bounding box center [660, 94] width 54 height 19
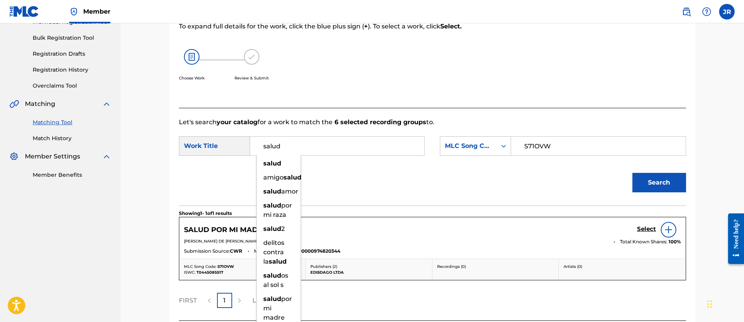
click at [454, 161] on form "SearchWithCriteria94c04818-8c88-440a-b888-7ecd76060d2b Work Title salud salud a…" at bounding box center [432, 166] width 507 height 79
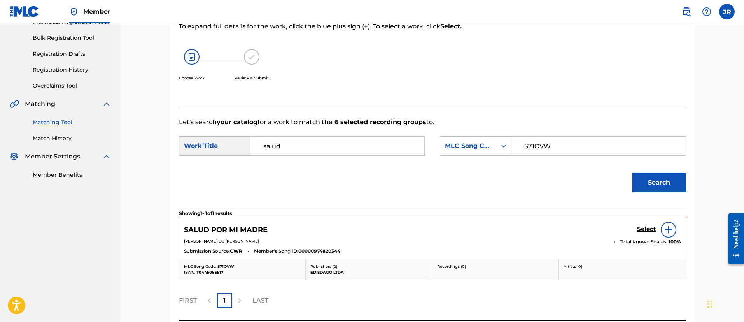
scroll to position [174, 0]
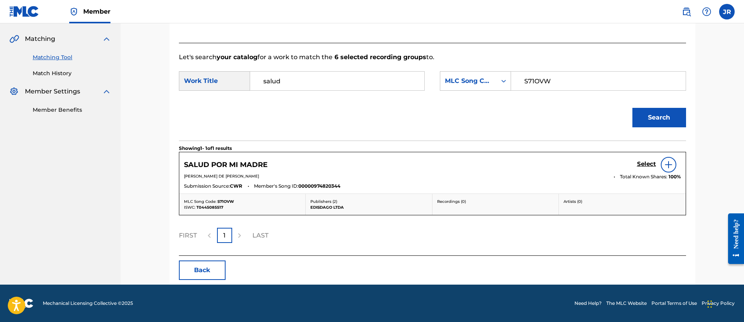
click at [655, 163] on h5 "Select" at bounding box center [646, 163] width 19 height 7
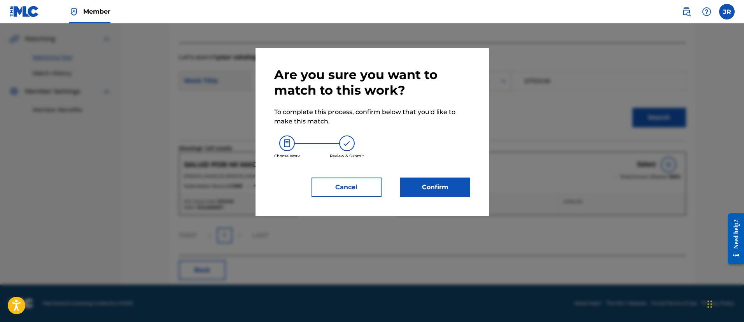
click at [431, 190] on button "Confirm" at bounding box center [435, 186] width 70 height 19
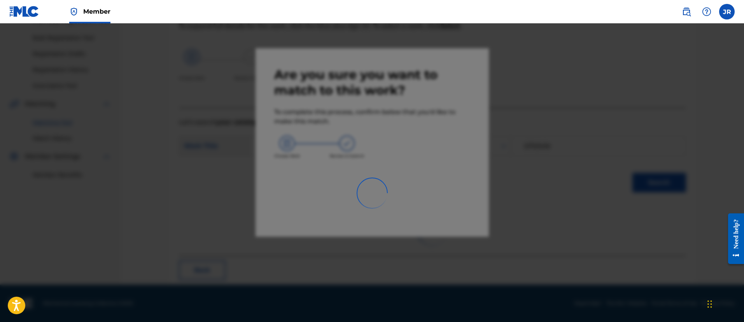
click at [577, 163] on div at bounding box center [372, 184] width 744 height 322
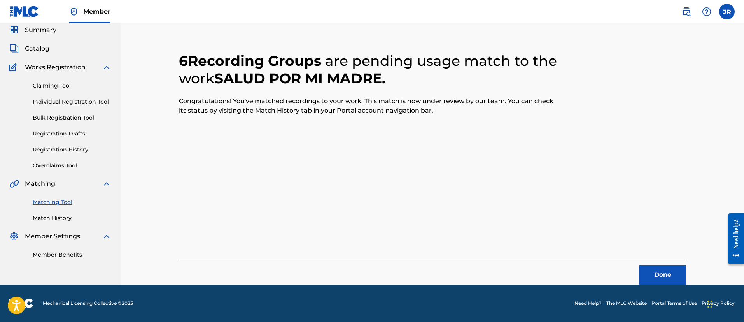
scroll to position [29, 0]
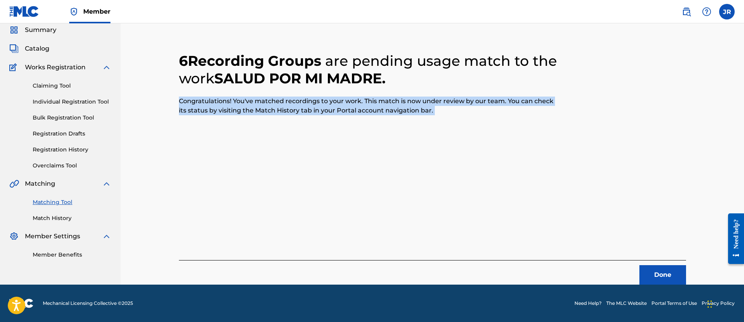
click at [577, 163] on div "6 Recording Groups are pending usage match to the work SALUD POR MI MADRE . Con…" at bounding box center [432, 158] width 507 height 251
click at [668, 265] on button "Done" at bounding box center [663, 274] width 47 height 19
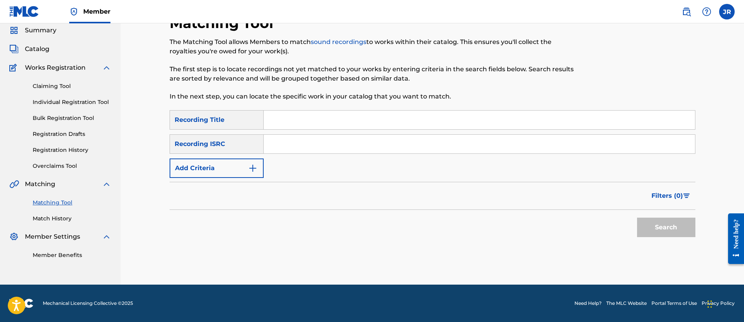
scroll to position [28, 0]
click at [270, 131] on div "SearchWithCriteria64b996a4-8be0-45e5-9b0a-e5a45270480a Recording Title SearchWi…" at bounding box center [433, 144] width 526 height 68
click at [272, 144] on input "Search Form" at bounding box center [479, 144] width 431 height 19
paste input "USDXS2201386"
type input "USDXS2201386"
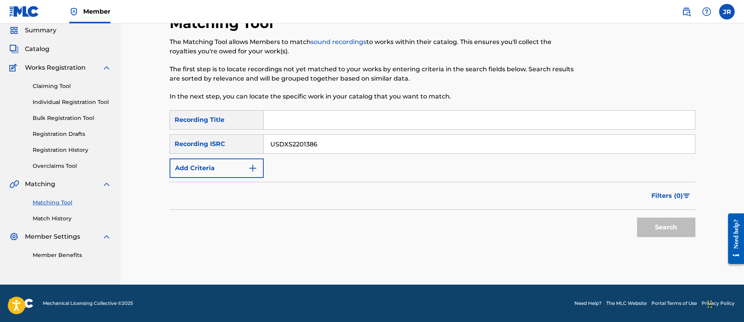
click at [637, 217] on button "Search" at bounding box center [666, 226] width 58 height 19
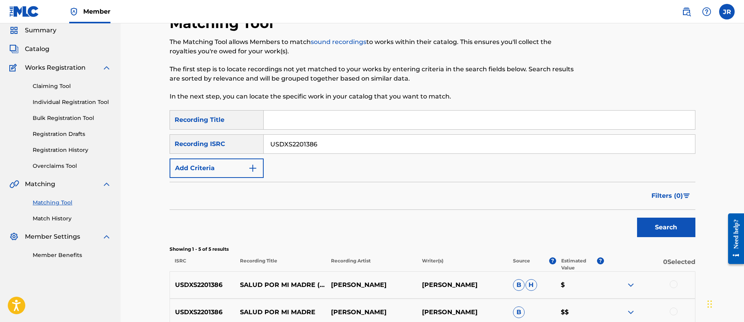
scroll to position [190, 0]
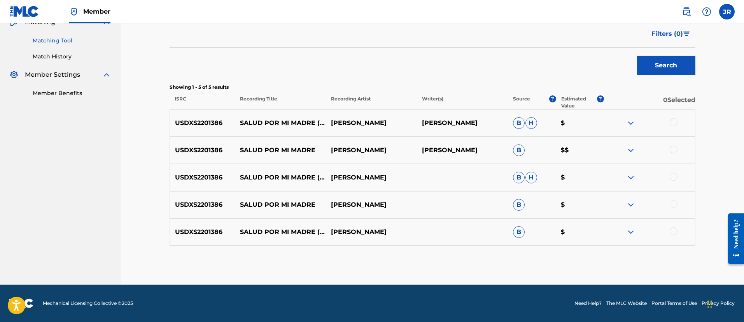
click at [673, 230] on div at bounding box center [674, 231] width 8 height 8
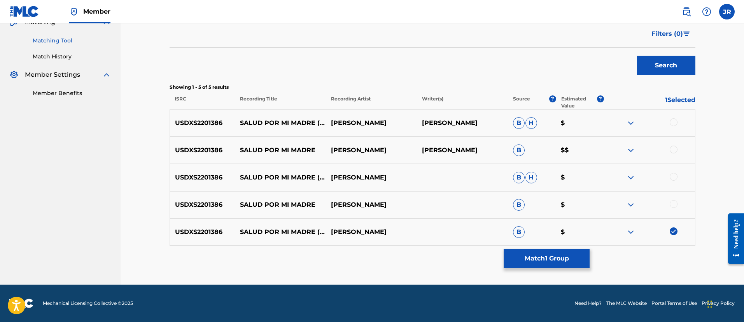
click at [672, 198] on div "USDXS2201386 SALUD POR MI MADRE DARÍO GÓMEZ B $" at bounding box center [433, 204] width 526 height 27
click at [672, 199] on div "USDXS2201386 SALUD POR MI MADRE DARÍO GÓMEZ B $" at bounding box center [433, 204] width 526 height 27
click at [674, 202] on div at bounding box center [674, 204] width 8 height 8
click at [673, 177] on div at bounding box center [674, 177] width 8 height 8
click at [675, 149] on div at bounding box center [674, 149] width 8 height 8
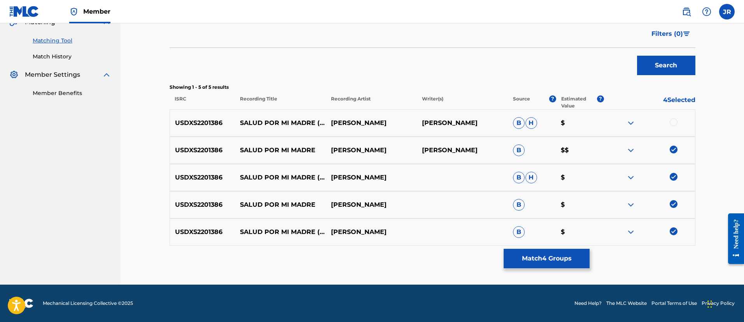
click at [676, 124] on div at bounding box center [674, 122] width 8 height 8
click at [555, 275] on div "Matching Tool The Matching Tool allows Members to match sound recordings to wor…" at bounding box center [433, 69] width 526 height 432
click at [543, 266] on button "Match 5 Groups" at bounding box center [547, 258] width 86 height 19
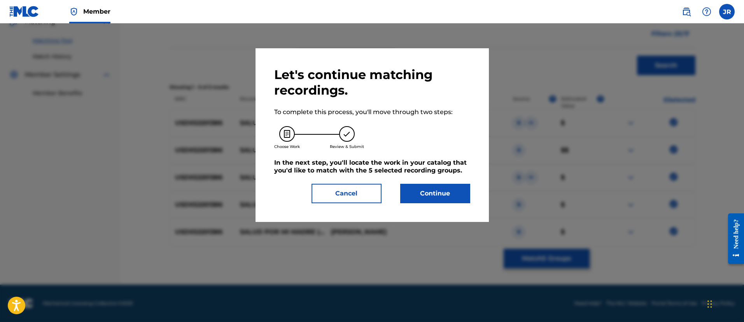
click at [414, 185] on button "Continue" at bounding box center [435, 193] width 70 height 19
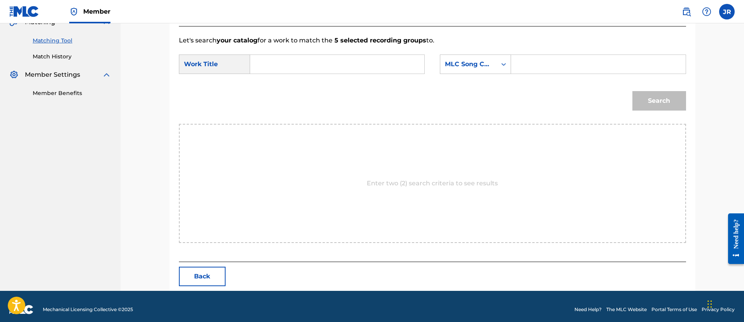
click at [567, 69] on input "Search Form" at bounding box center [598, 64] width 161 height 19
paste input "S71OVW"
type input "S71OVW"
click at [329, 64] on input "Search Form" at bounding box center [337, 64] width 161 height 19
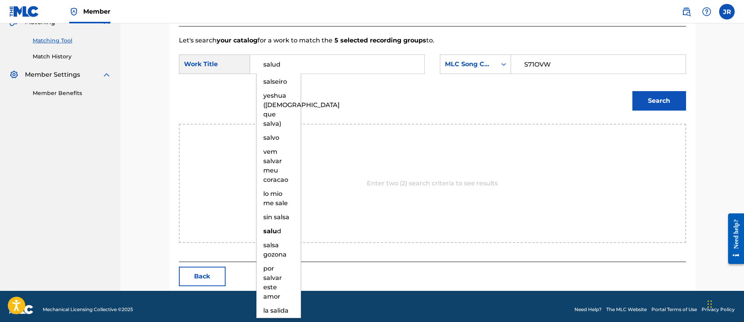
type input "salud"
click at [633, 91] on button "Search" at bounding box center [660, 100] width 54 height 19
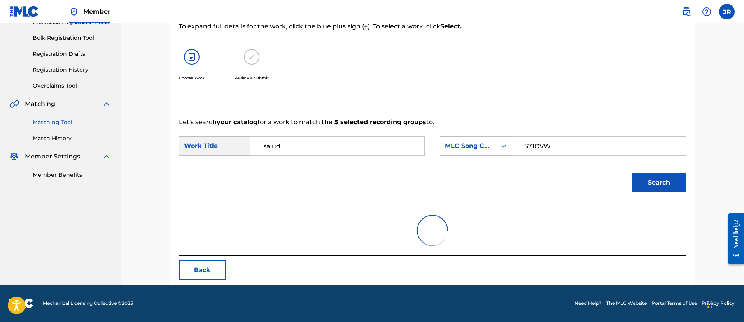
scroll to position [109, 0]
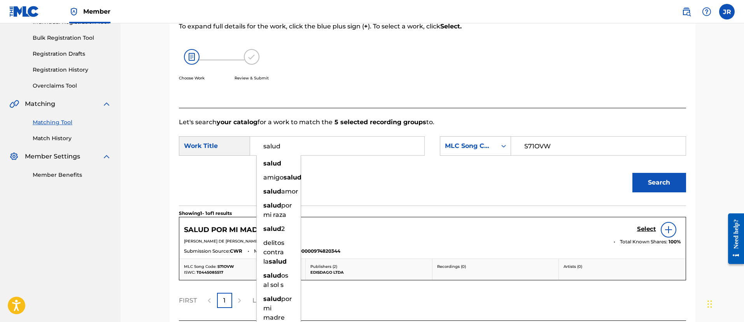
click at [329, 64] on div "Choose Work Review & Submit" at bounding box center [374, 69] width 391 height 59
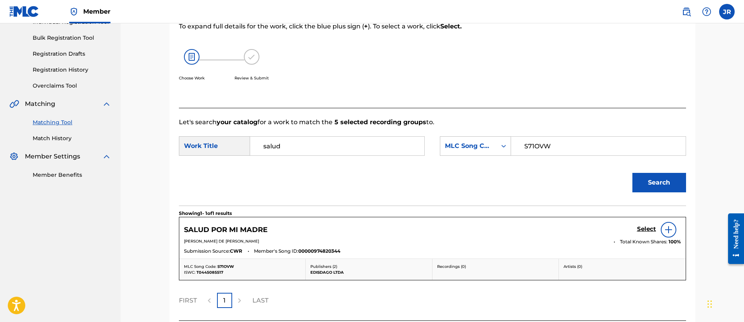
click at [651, 233] on link "Select" at bounding box center [646, 229] width 19 height 9
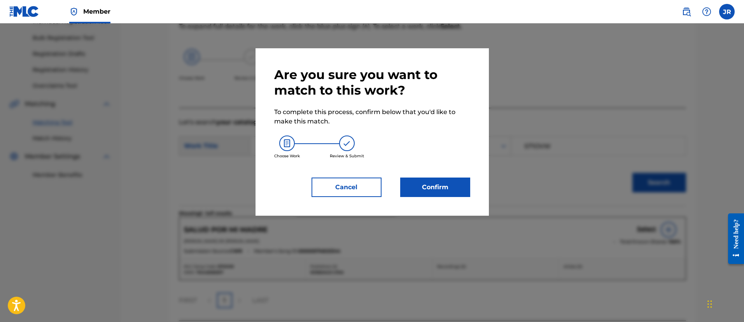
click at [435, 184] on button "Confirm" at bounding box center [435, 186] width 70 height 19
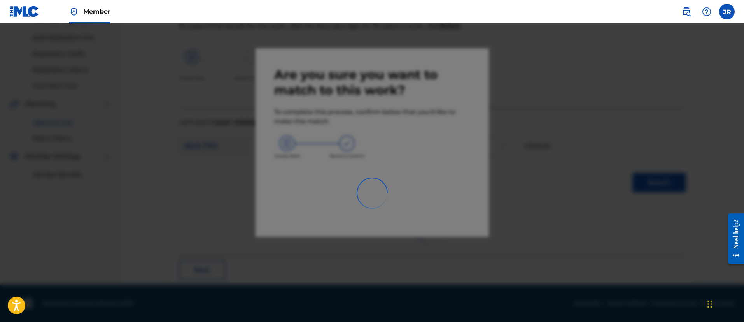
click at [528, 184] on div at bounding box center [372, 184] width 744 height 322
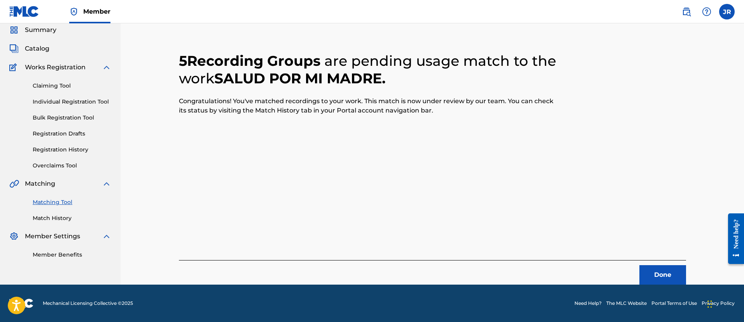
scroll to position [29, 0]
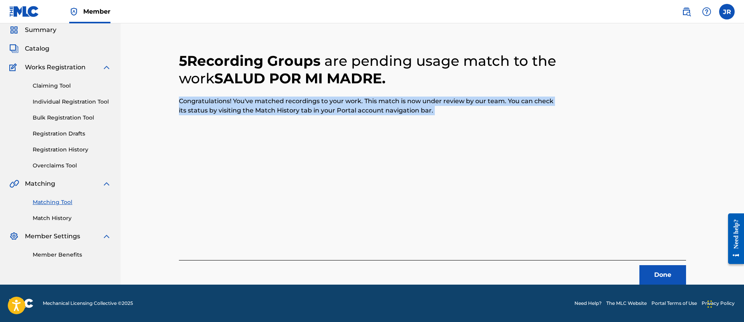
click at [528, 184] on div "5 Recording Groups are pending usage match to the work SALUD POR MI MADRE . Con…" at bounding box center [432, 158] width 507 height 251
click at [655, 273] on button "Done" at bounding box center [663, 274] width 47 height 19
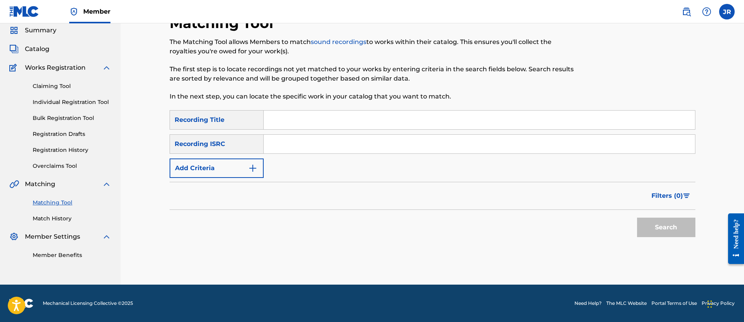
scroll to position [28, 0]
click at [320, 149] on input "Search Form" at bounding box center [479, 144] width 431 height 19
paste input "USDXS2202382"
type input "USDXS2202382"
click at [637, 217] on button "Search" at bounding box center [666, 226] width 58 height 19
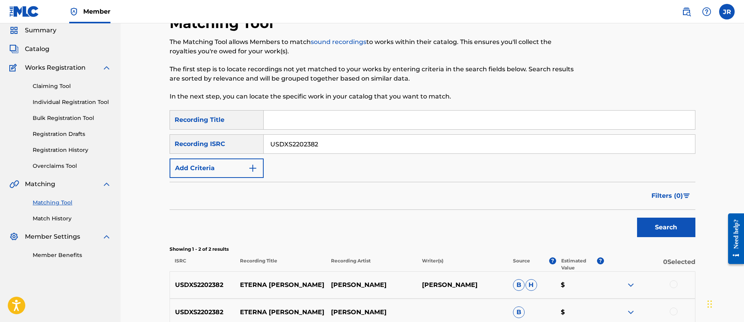
scroll to position [109, 0]
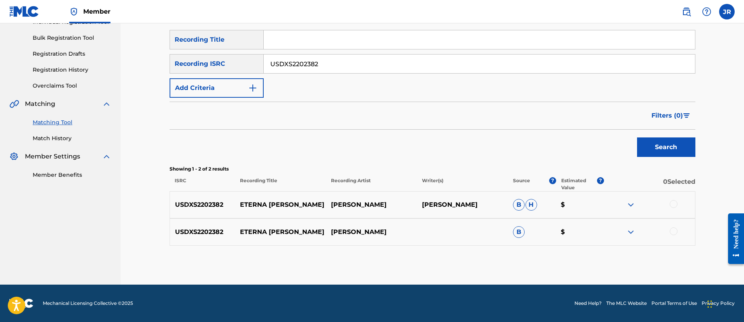
click at [680, 234] on div at bounding box center [649, 231] width 91 height 9
click at [675, 230] on div at bounding box center [674, 231] width 8 height 8
click at [674, 205] on div at bounding box center [674, 204] width 8 height 8
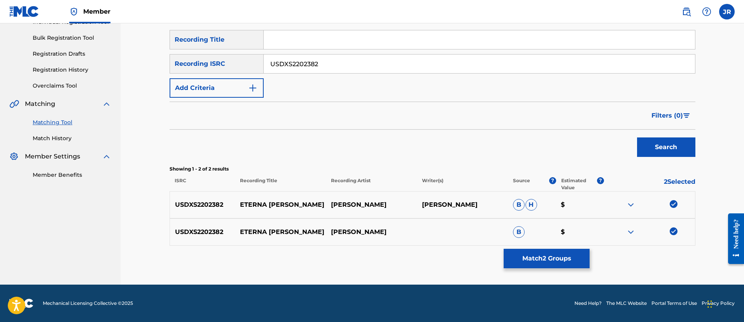
click at [563, 259] on button "Match 2 Groups" at bounding box center [547, 258] width 86 height 19
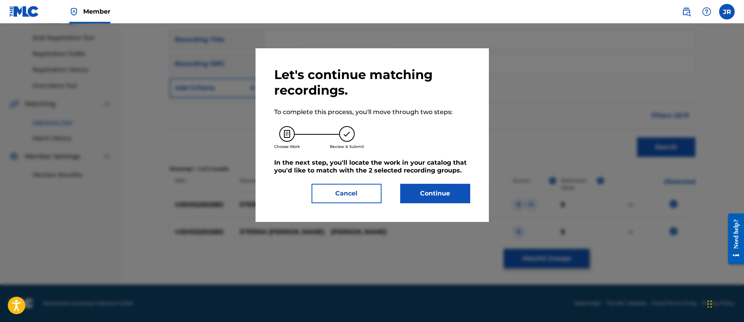
click at [423, 197] on button "Continue" at bounding box center [435, 193] width 70 height 19
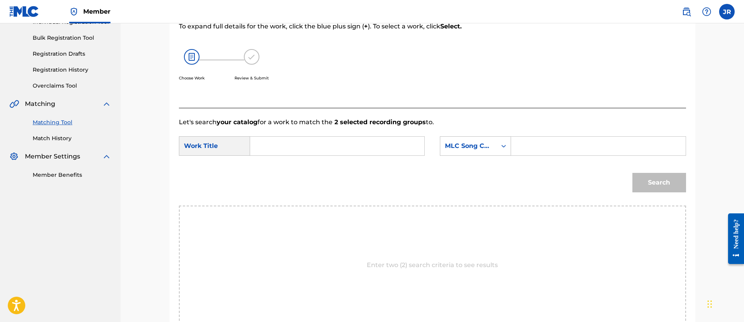
click at [571, 147] on input "Search Form" at bounding box center [598, 146] width 161 height 19
paste input "ES2TWZ"
type input "ES2TWZ"
click at [370, 158] on div "SearchWithCriteria94c04818-8c88-440a-b888-7ecd76060d2b Work Title SearchWithCri…" at bounding box center [432, 148] width 507 height 24
click at [323, 143] on input "Search Form" at bounding box center [337, 146] width 161 height 19
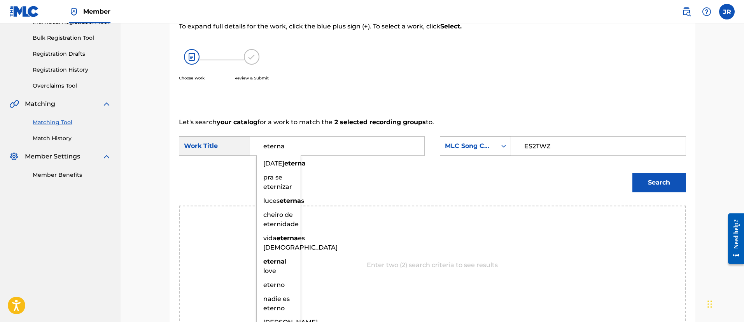
type input "eterna"
click at [633, 173] on button "Search" at bounding box center [660, 182] width 54 height 19
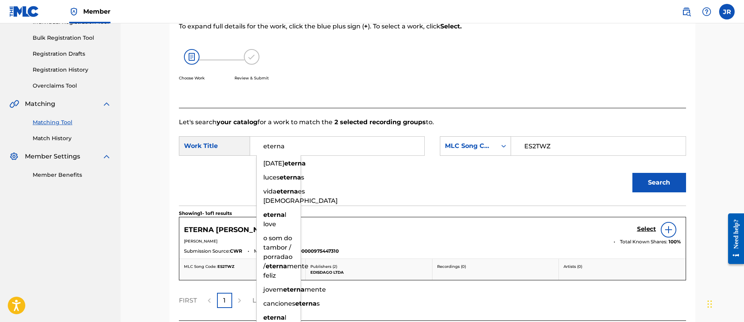
click at [661, 226] on div at bounding box center [669, 230] width 16 height 16
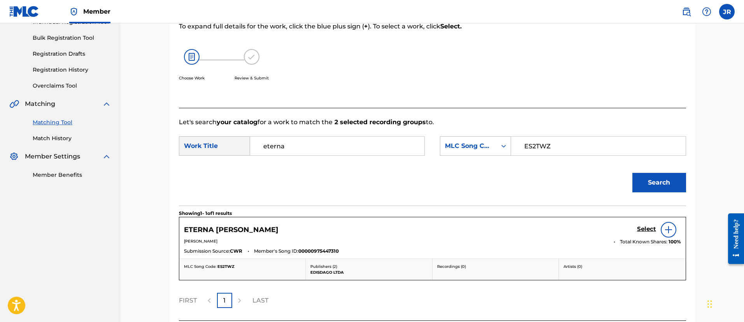
click at [647, 225] on h5 "Select" at bounding box center [646, 228] width 19 height 7
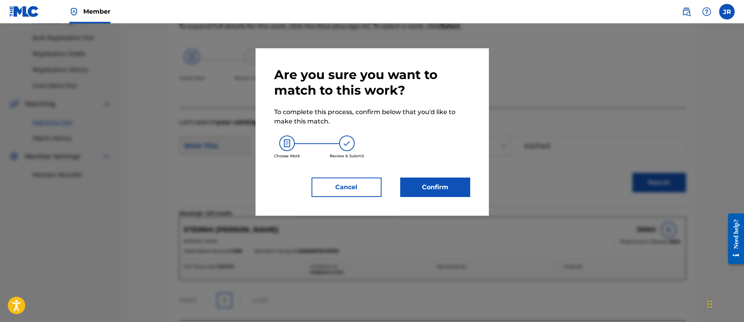
click at [452, 198] on div "Are you sure you want to match to this work? To complete this process, confirm …" at bounding box center [372, 131] width 233 height 167
click at [450, 196] on button "Confirm" at bounding box center [435, 186] width 70 height 19
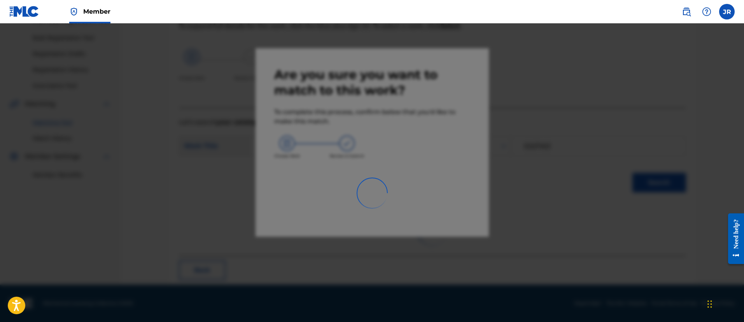
scroll to position [29, 0]
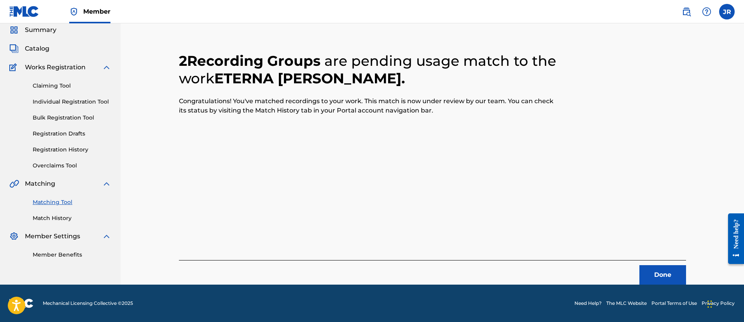
click at [671, 267] on button "Done" at bounding box center [663, 274] width 47 height 19
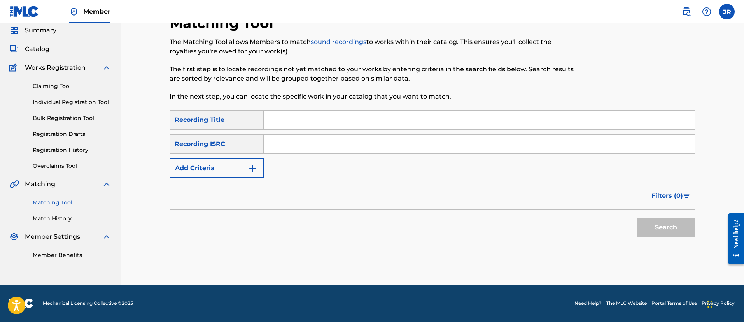
scroll to position [28, 0]
click at [291, 153] on input "Search Form" at bounding box center [479, 144] width 431 height 19
paste input "US7VG1641373"
type input "US7VG1641373"
click at [637, 217] on button "Search" at bounding box center [666, 226] width 58 height 19
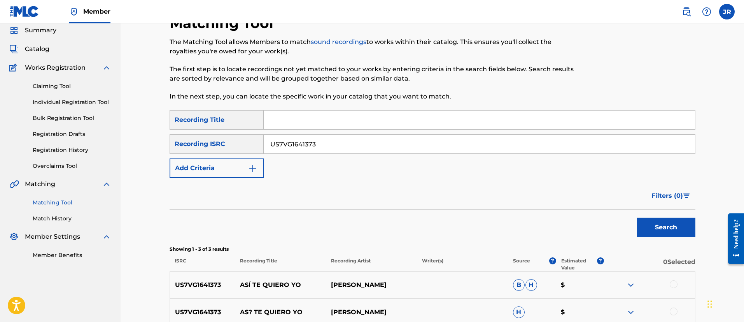
scroll to position [136, 0]
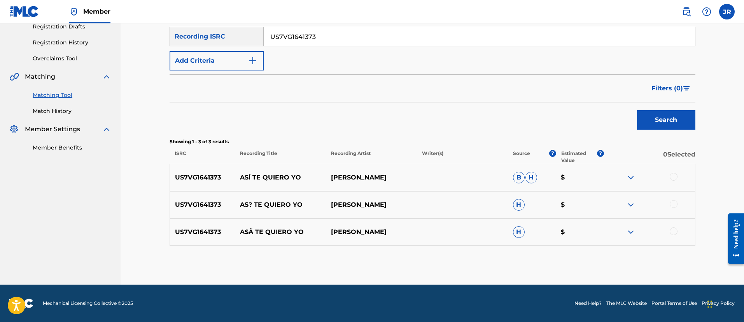
click at [675, 175] on div at bounding box center [674, 177] width 8 height 8
click at [673, 208] on div at bounding box center [649, 204] width 91 height 9
click at [674, 205] on div at bounding box center [674, 204] width 8 height 8
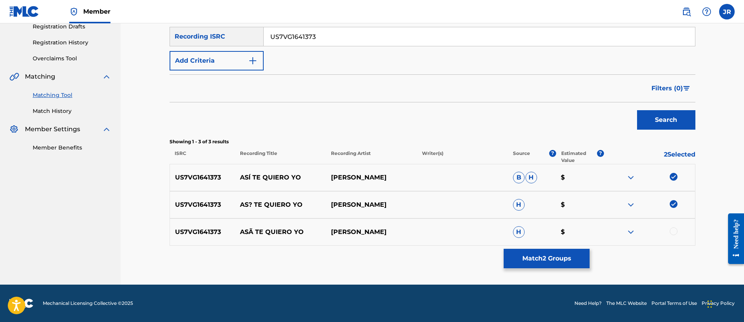
click at [676, 233] on div at bounding box center [674, 231] width 8 height 8
click at [571, 254] on button "Match 3 Groups" at bounding box center [547, 258] width 86 height 19
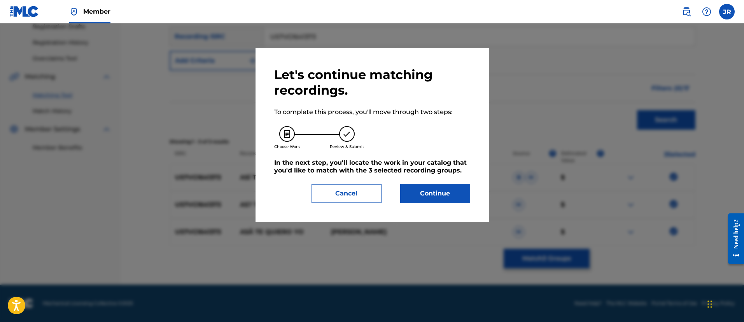
click at [424, 179] on div "Let's continue matching recordings. To complete this process, you'll move throu…" at bounding box center [372, 135] width 196 height 136
click at [419, 187] on button "Continue" at bounding box center [435, 193] width 70 height 19
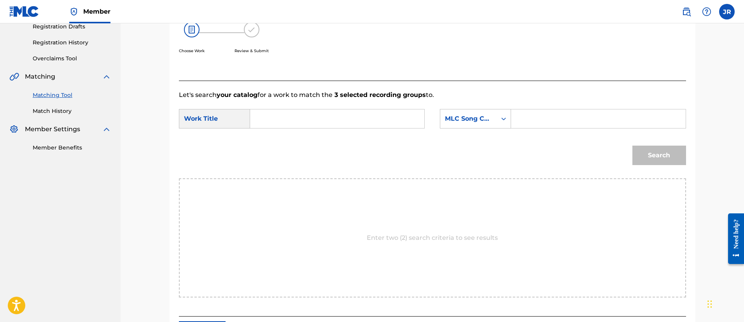
click at [564, 113] on input "Search Form" at bounding box center [598, 118] width 161 height 19
paste input "A96K01"
type input "A96K01"
click at [356, 87] on div "Let's search your catalog for a work to match the 3 selected recording groups t…" at bounding box center [432, 199] width 507 height 236
click at [319, 116] on input "Search Form" at bounding box center [337, 118] width 161 height 19
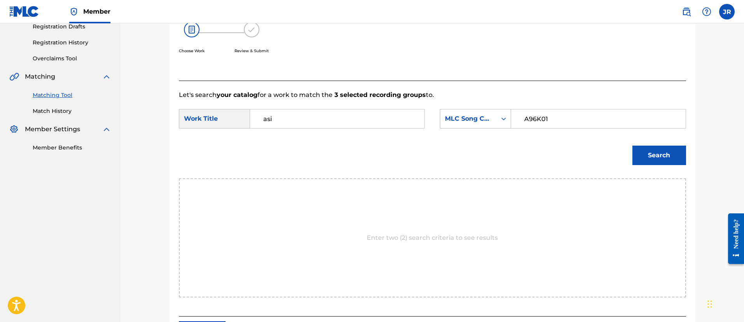
type input "asi"
click at [633, 145] on button "Search" at bounding box center [660, 154] width 54 height 19
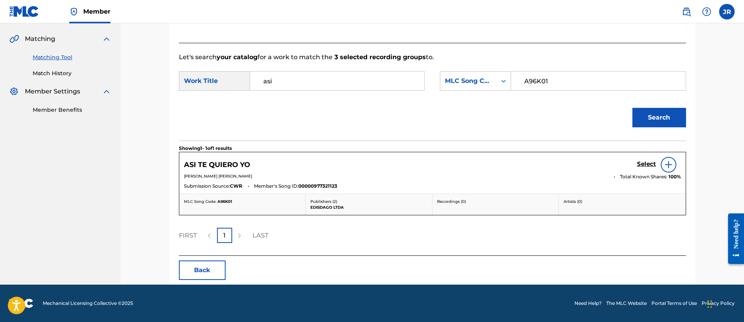
click at [513, 97] on form "SearchWithCriteria94c04818-8c88-440a-b888-7ecd76060d2b Work Title asi SearchWit…" at bounding box center [432, 101] width 507 height 79
click at [650, 162] on h5 "Select" at bounding box center [646, 163] width 19 height 7
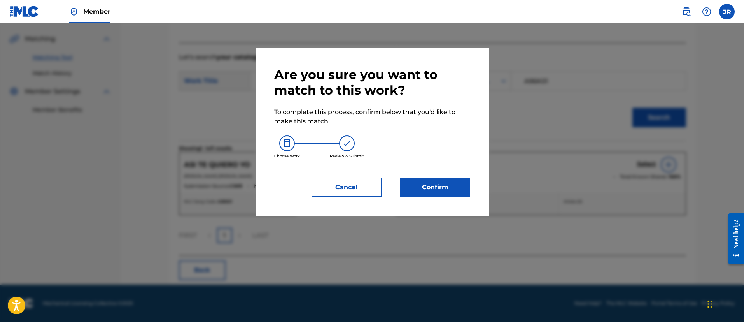
click at [417, 186] on button "Confirm" at bounding box center [435, 186] width 70 height 19
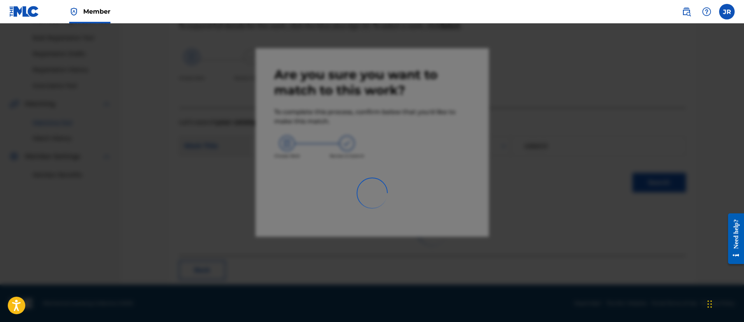
click at [538, 182] on div at bounding box center [372, 184] width 744 height 322
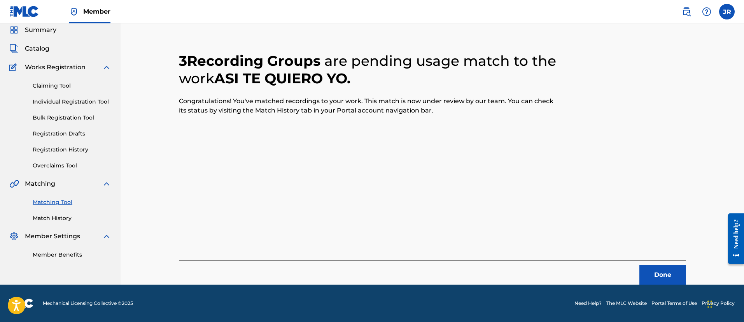
click at [687, 280] on div "3 Recording Groups are pending usage match to the work ASI TE QUIERO YO . Congr…" at bounding box center [433, 158] width 526 height 251
click at [678, 273] on button "Done" at bounding box center [663, 274] width 47 height 19
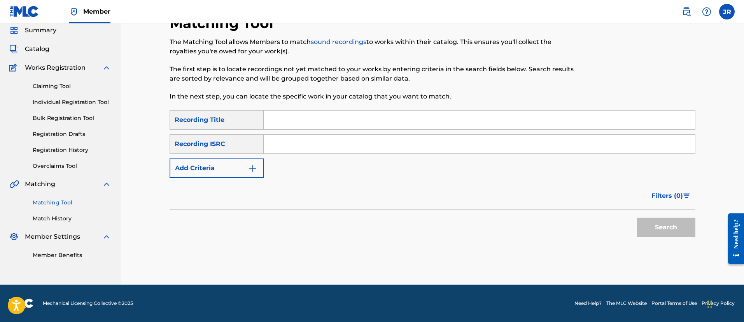
scroll to position [28, 0]
click at [291, 140] on input "Search Form" at bounding box center [479, 144] width 431 height 19
paste input "QMDA71591832"
type input "QMDA71591832"
click at [637, 217] on button "Search" at bounding box center [666, 226] width 58 height 19
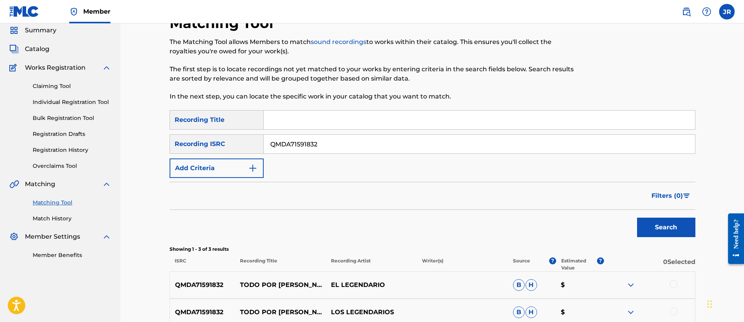
scroll to position [136, 0]
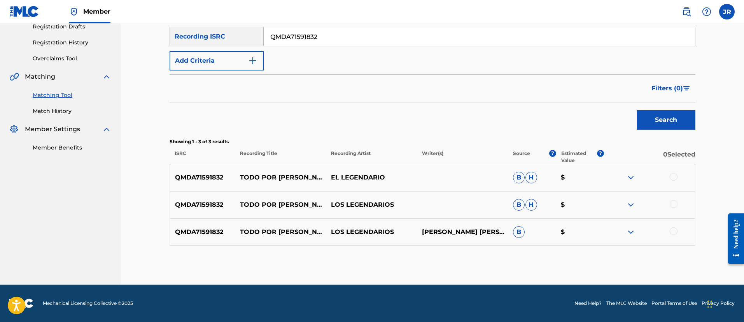
click at [674, 176] on div at bounding box center [674, 177] width 8 height 8
click at [675, 205] on div at bounding box center [674, 204] width 8 height 8
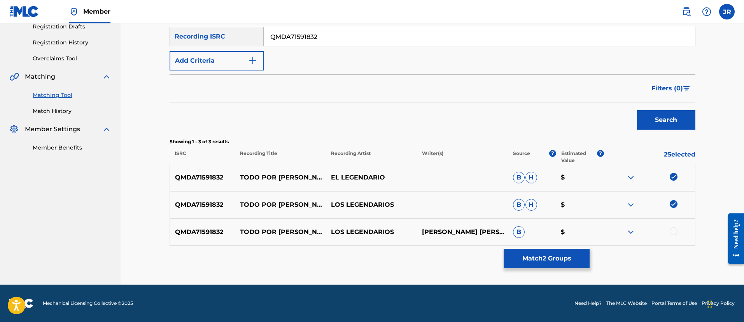
click at [674, 233] on div at bounding box center [674, 231] width 8 height 8
click at [561, 255] on button "Match 3 Groups" at bounding box center [547, 258] width 86 height 19
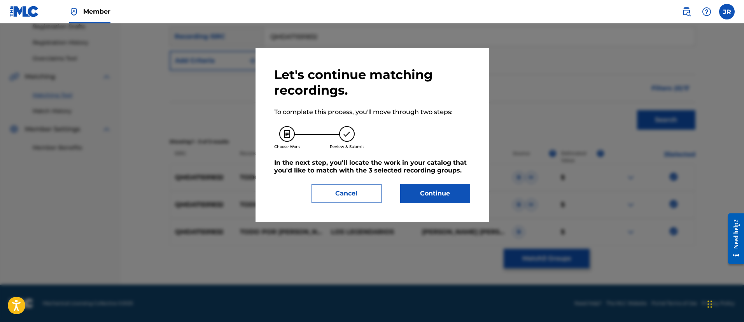
click at [450, 190] on button "Continue" at bounding box center [435, 193] width 70 height 19
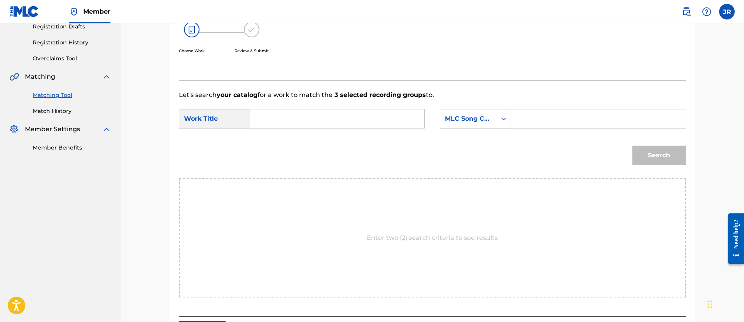
click at [569, 128] on input "Search Form" at bounding box center [598, 118] width 161 height 19
paste input "TX1227"
type input "TX1227"
click at [277, 102] on form "SearchWithCriteria94c04818-8c88-440a-b888-7ecd76060d2b Work Title SearchWithCri…" at bounding box center [432, 139] width 507 height 79
click at [272, 112] on input "Search Form" at bounding box center [337, 118] width 161 height 19
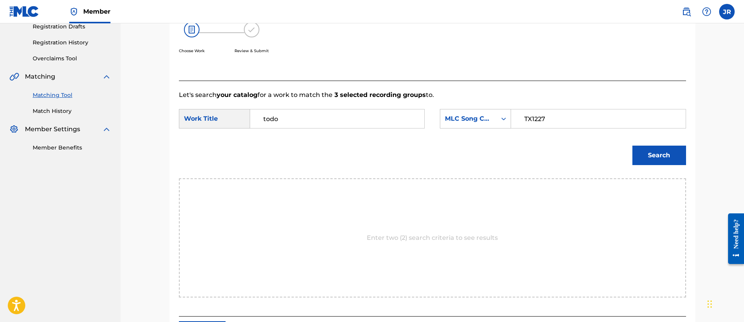
type input "todo"
click at [633, 145] on button "Search" at bounding box center [660, 154] width 54 height 19
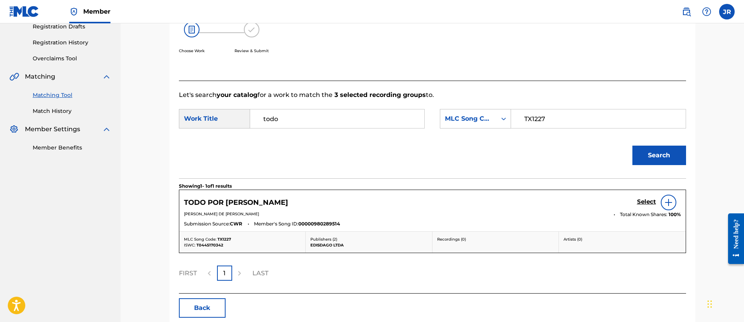
scroll to position [174, 0]
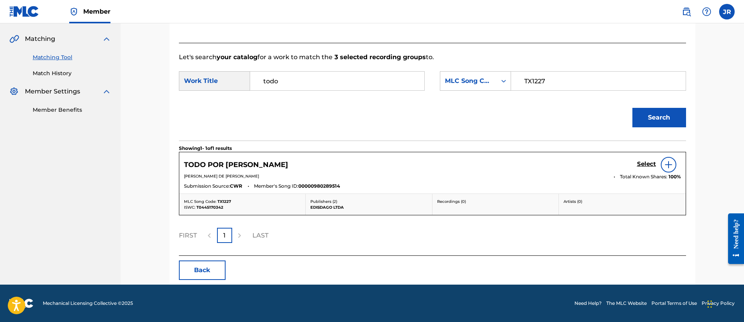
click at [653, 161] on h5 "Select" at bounding box center [646, 163] width 19 height 7
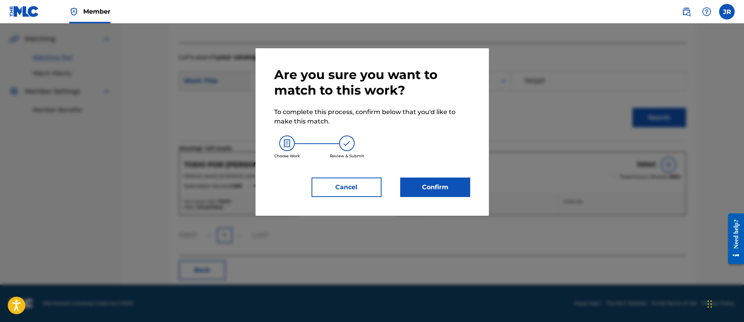
click at [424, 189] on button "Confirm" at bounding box center [435, 186] width 70 height 19
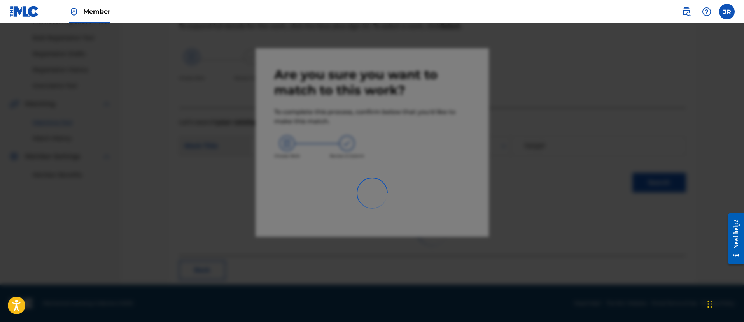
scroll to position [29, 0]
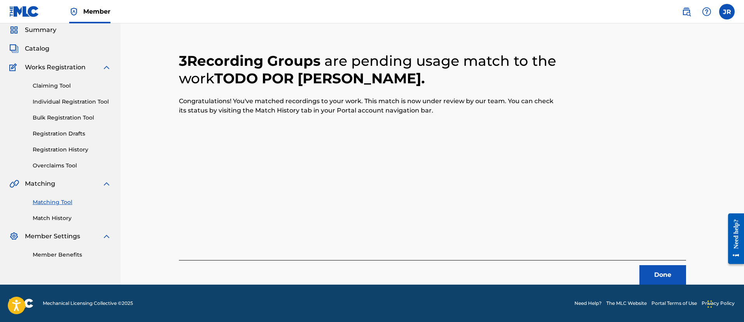
click at [671, 270] on button "Done" at bounding box center [663, 274] width 47 height 19
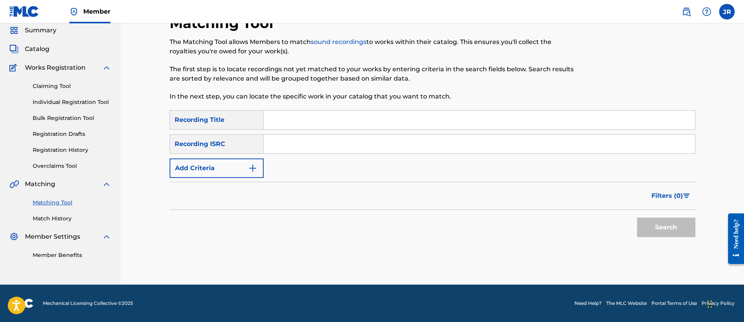
click at [281, 154] on div "SearchWithCriteria64b996a4-8be0-45e5-9b0a-e5a45270480a Recording Title SearchWi…" at bounding box center [433, 144] width 526 height 68
click at [313, 141] on input "Search Form" at bounding box center [479, 144] width 431 height 19
paste input "USDXS2201127"
type input "USDXS2201127"
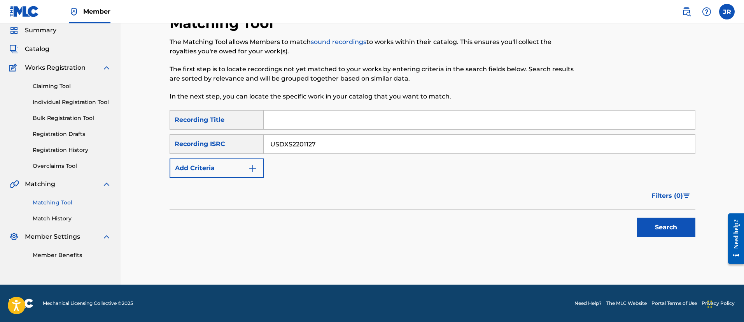
click at [637, 217] on button "Search" at bounding box center [666, 226] width 58 height 19
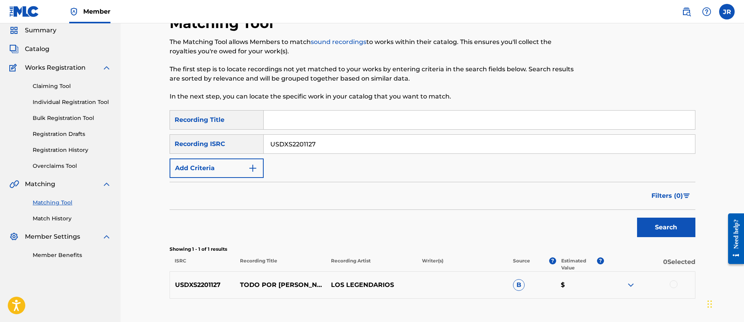
scroll to position [81, 0]
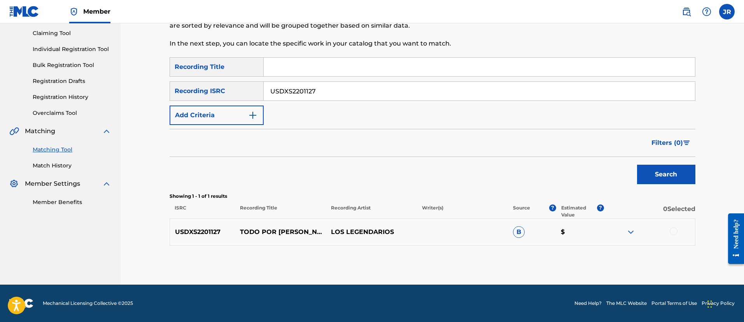
click at [675, 231] on div at bounding box center [674, 231] width 8 height 8
click at [538, 271] on div "Matching Tool The Matching Tool allows Members to match sound recordings to wor…" at bounding box center [433, 122] width 526 height 323
click at [559, 255] on button "Match 1 Group" at bounding box center [547, 258] width 86 height 19
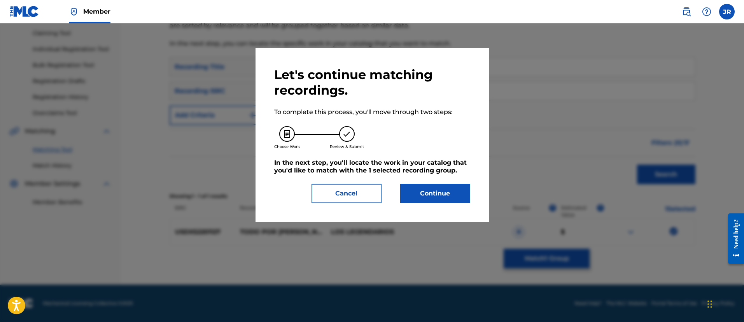
click at [453, 198] on button "Continue" at bounding box center [435, 193] width 70 height 19
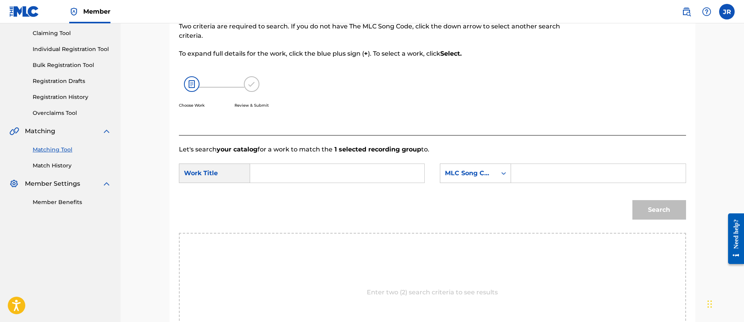
click at [582, 169] on input "Search Form" at bounding box center [598, 173] width 161 height 19
paste input "TX1227"
type input "TX1227"
click at [284, 169] on input "Search Form" at bounding box center [337, 173] width 161 height 19
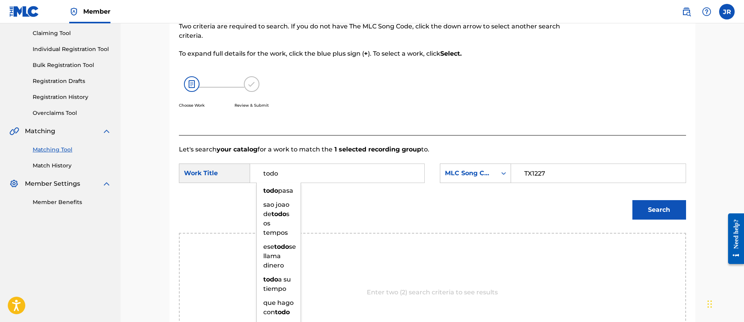
type input "todo"
click at [633, 200] on button "Search" at bounding box center [660, 209] width 54 height 19
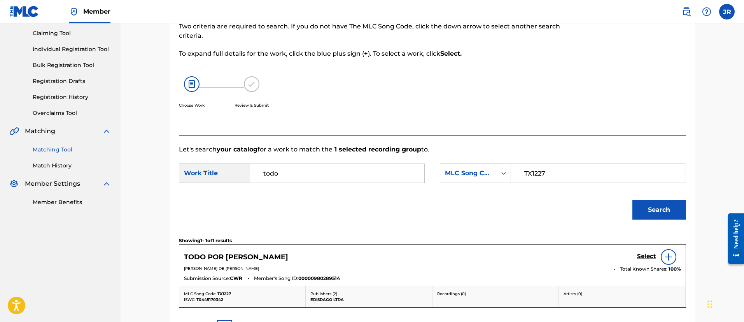
scroll to position [174, 0]
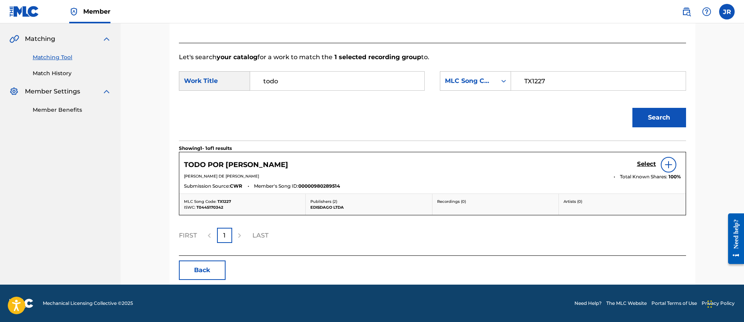
click at [650, 164] on h5 "Select" at bounding box center [646, 163] width 19 height 7
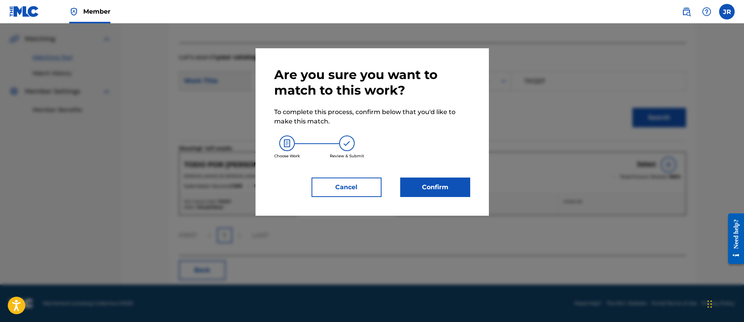
click at [418, 181] on button "Confirm" at bounding box center [435, 186] width 70 height 19
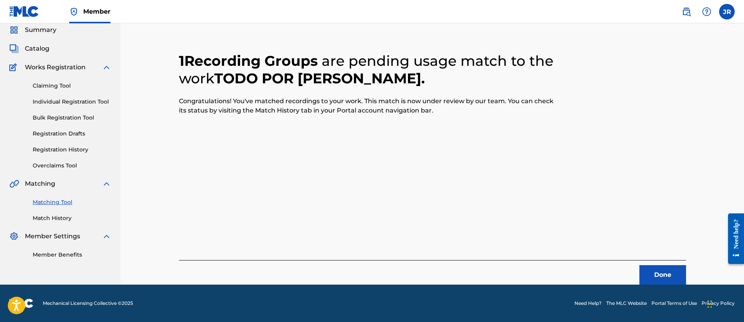
scroll to position [29, 0]
click at [675, 272] on button "Done" at bounding box center [663, 274] width 47 height 19
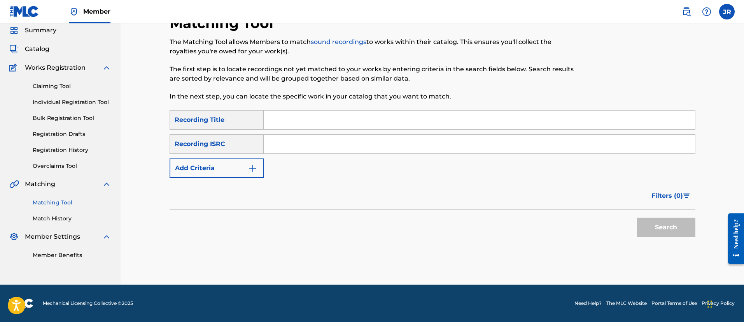
click at [298, 137] on input "Search Form" at bounding box center [479, 144] width 431 height 19
paste input "USDXS2300310"
type input "USDXS2300310"
click at [637, 217] on button "Search" at bounding box center [666, 226] width 58 height 19
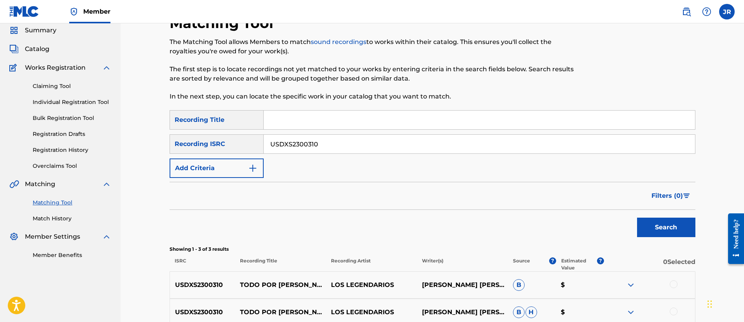
scroll to position [136, 0]
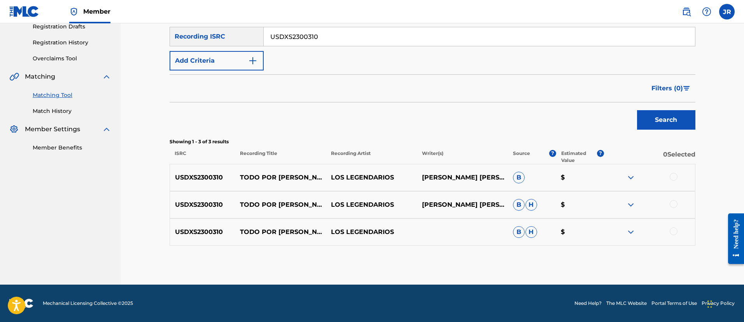
click at [673, 175] on div at bounding box center [674, 177] width 8 height 8
click at [676, 203] on div at bounding box center [674, 204] width 8 height 8
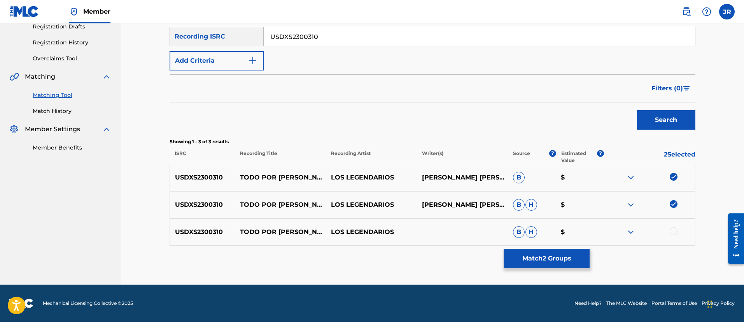
click at [674, 236] on div at bounding box center [649, 231] width 91 height 9
click at [674, 230] on div at bounding box center [674, 231] width 8 height 8
click at [547, 258] on button "Match 3 Groups" at bounding box center [547, 258] width 86 height 19
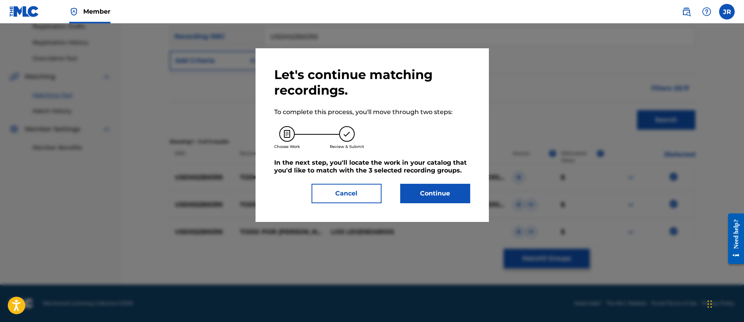
click at [447, 192] on button "Continue" at bounding box center [435, 193] width 70 height 19
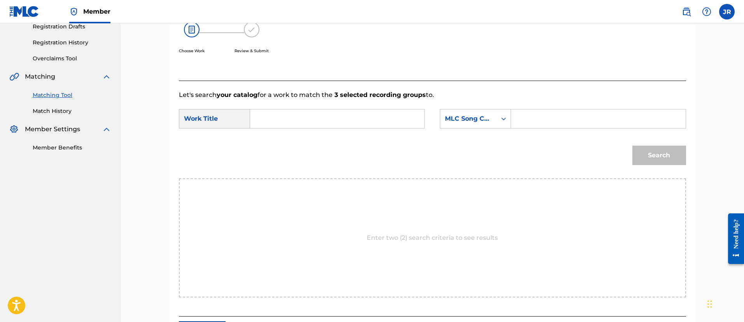
click at [527, 116] on input "Search Form" at bounding box center [598, 118] width 161 height 19
paste input "TX1227"
type input "TX1227"
click at [370, 110] on input "Search Form" at bounding box center [337, 118] width 161 height 19
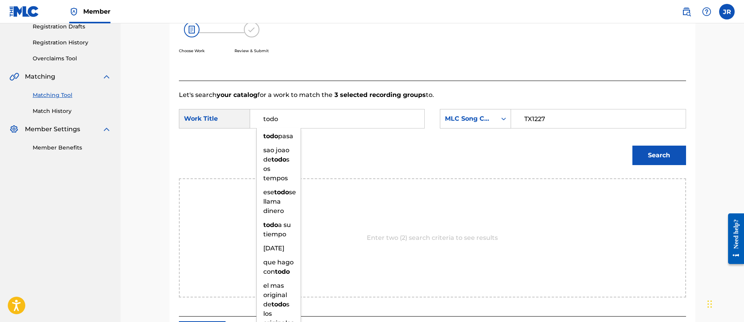
type input "todo"
click at [633, 145] on button "Search" at bounding box center [660, 154] width 54 height 19
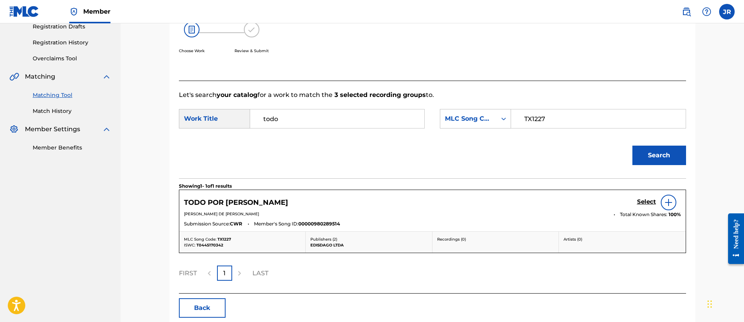
scroll to position [174, 0]
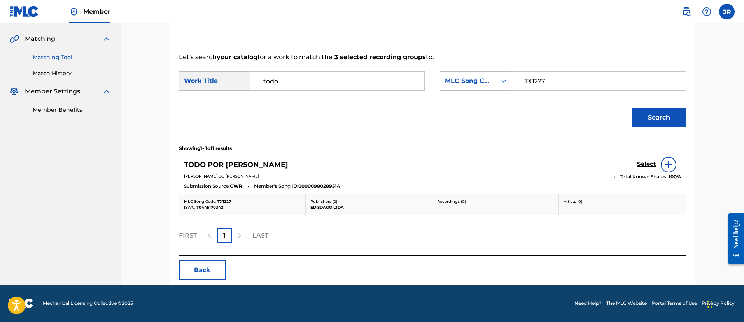
click at [647, 162] on h5 "Select" at bounding box center [646, 163] width 19 height 7
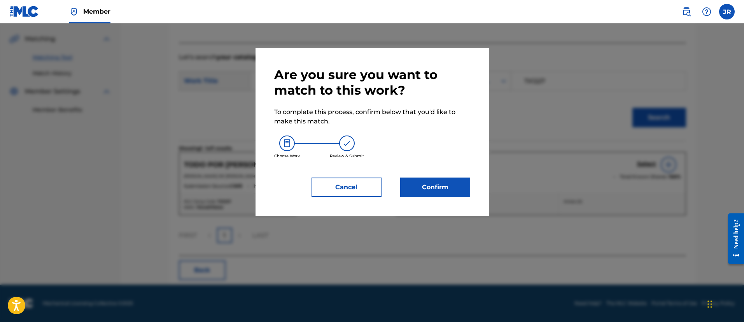
click at [427, 188] on button "Confirm" at bounding box center [435, 186] width 70 height 19
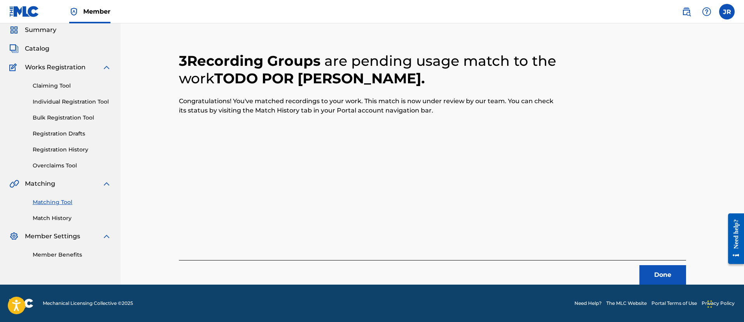
scroll to position [29, 0]
click at [661, 270] on button "Done" at bounding box center [663, 274] width 47 height 19
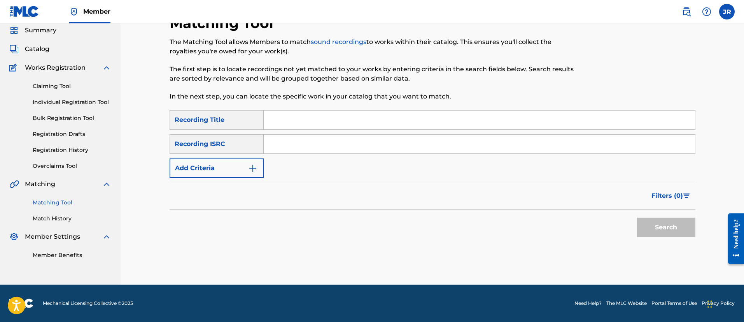
click at [278, 127] on input "Search Form" at bounding box center [479, 119] width 431 height 19
click at [277, 135] on input "Search Form" at bounding box center [479, 144] width 431 height 19
paste input "QM7281988604"
click at [277, 135] on input "QM7281988604" at bounding box center [479, 144] width 431 height 19
type input "QM7281988604"
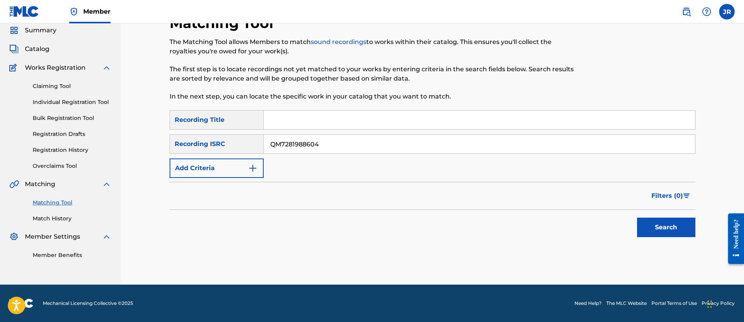
click at [637, 217] on button "Search" at bounding box center [666, 226] width 58 height 19
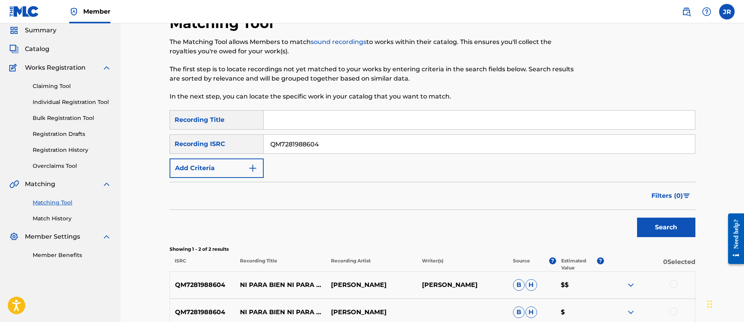
scroll to position [109, 0]
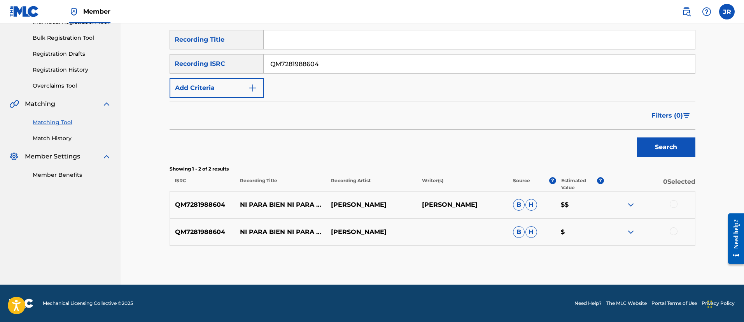
click at [674, 205] on div at bounding box center [674, 204] width 8 height 8
click at [674, 231] on div at bounding box center [674, 231] width 8 height 8
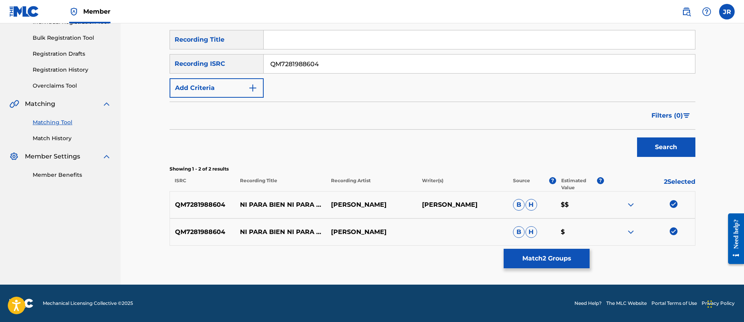
click at [547, 267] on button "Match 2 Groups" at bounding box center [547, 258] width 86 height 19
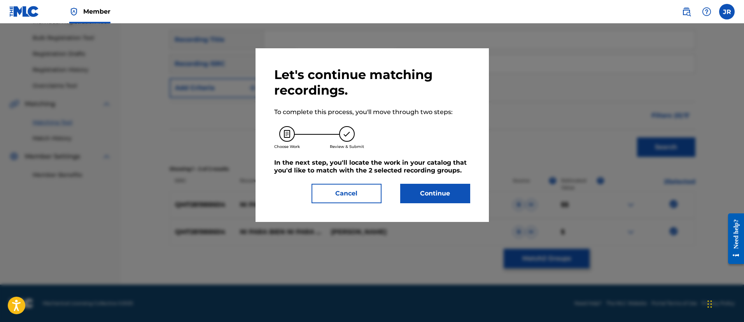
click at [417, 183] on div "Let's continue matching recordings. To complete this process, you'll move throu…" at bounding box center [372, 135] width 196 height 136
click at [417, 186] on button "Continue" at bounding box center [435, 193] width 70 height 19
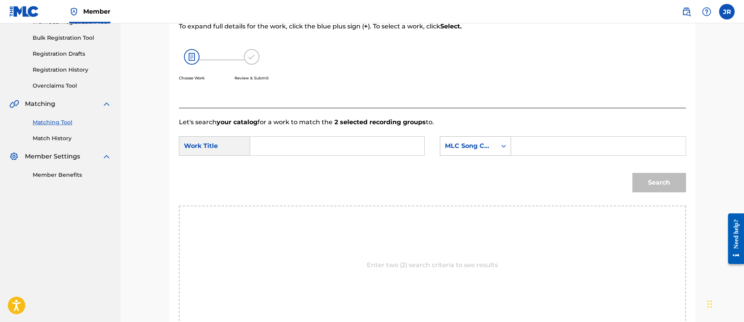
click at [507, 153] on div "Search Form" at bounding box center [504, 146] width 14 height 19
click at [532, 152] on input "Search Form" at bounding box center [598, 146] width 161 height 19
paste input "N990GH"
type input "N990GH"
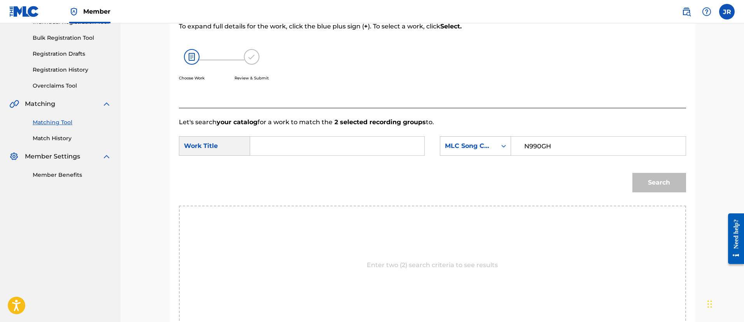
click at [328, 137] on input "Search Form" at bounding box center [337, 146] width 161 height 19
type input "ni"
click at [633, 173] on button "Search" at bounding box center [660, 182] width 54 height 19
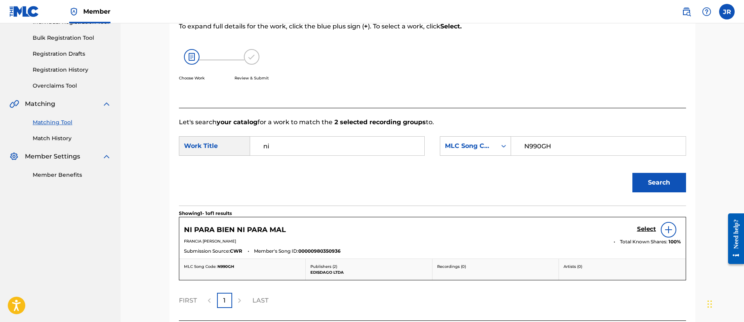
scroll to position [174, 0]
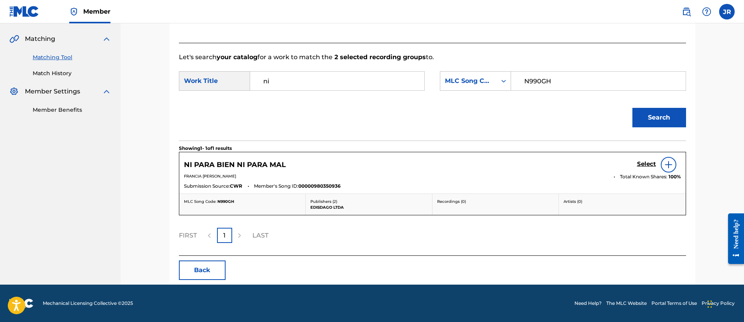
click at [636, 166] on div "NI PARA BIEN NI PARA MAL Select" at bounding box center [432, 165] width 497 height 16
click at [643, 164] on h5 "Select" at bounding box center [646, 163] width 19 height 7
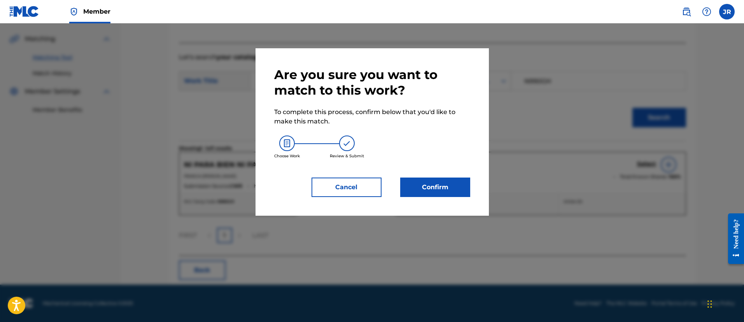
click at [463, 195] on button "Confirm" at bounding box center [435, 186] width 70 height 19
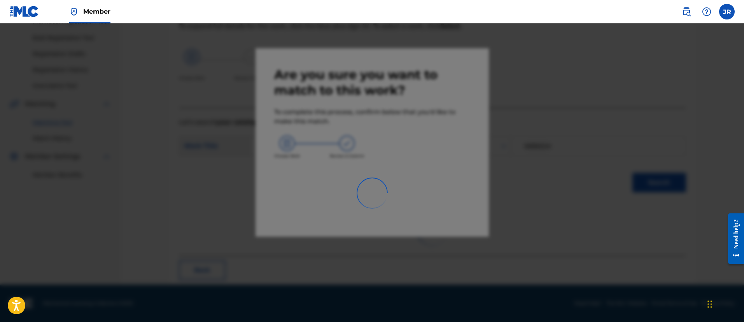
click at [522, 205] on div at bounding box center [372, 184] width 744 height 322
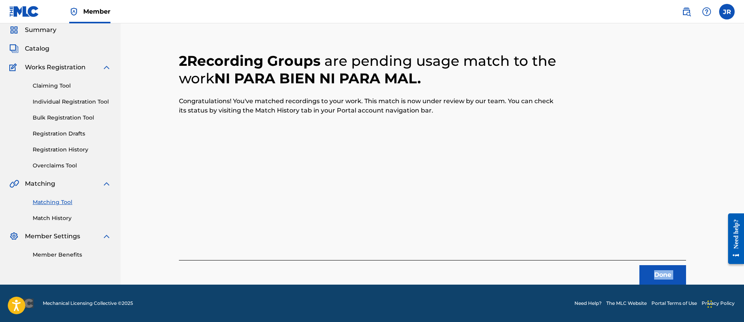
click at [522, 205] on div "2 Recording Groups are pending usage match to the work NI PARA BIEN NI PARA MAL…" at bounding box center [432, 158] width 507 height 251
click at [670, 271] on button "Done" at bounding box center [663, 274] width 47 height 19
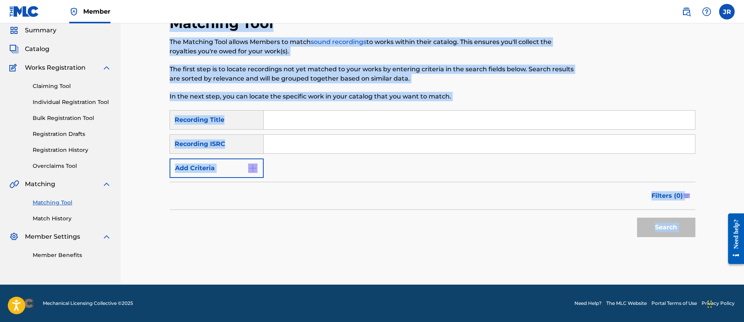
scroll to position [28, 0]
click at [313, 202] on div "Filters ( 0 )" at bounding box center [433, 196] width 526 height 28
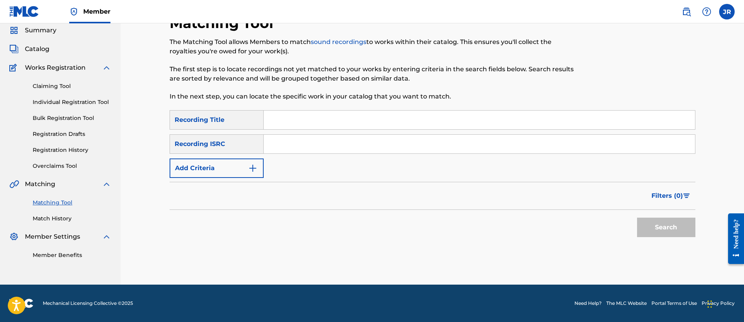
click at [295, 140] on input "Search Form" at bounding box center [479, 144] width 431 height 19
paste input "USDXS2201952"
type input "USDXS2201952"
click at [637, 217] on button "Search" at bounding box center [666, 226] width 58 height 19
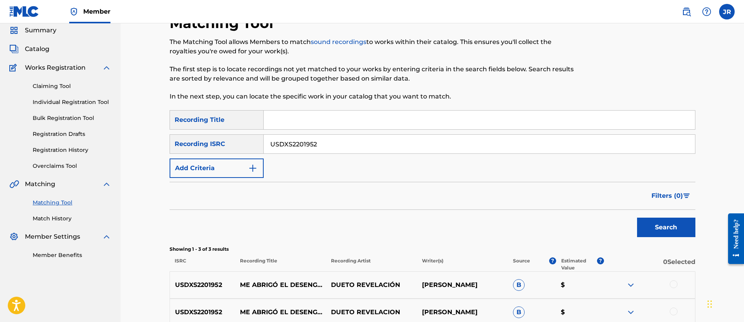
scroll to position [136, 0]
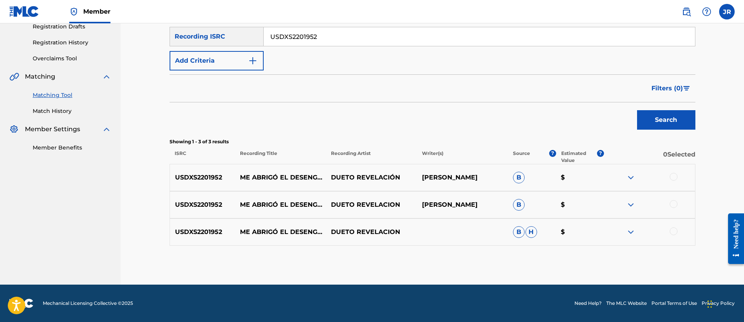
click at [673, 177] on div at bounding box center [674, 177] width 8 height 8
click at [675, 203] on div at bounding box center [674, 204] width 8 height 8
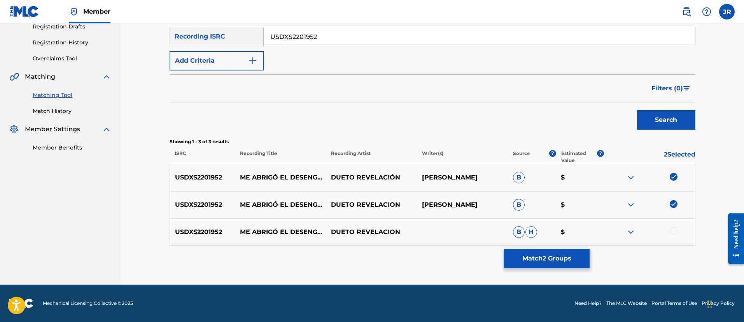
click at [678, 230] on div at bounding box center [649, 231] width 91 height 9
click at [677, 230] on div at bounding box center [674, 231] width 8 height 8
click at [573, 257] on button "Match 3 Groups" at bounding box center [547, 258] width 86 height 19
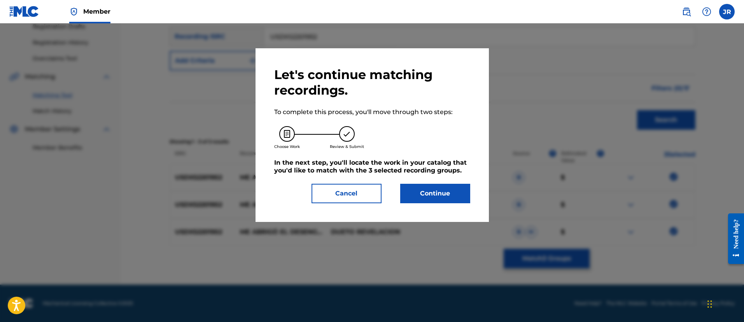
click at [445, 176] on div "Let's continue matching recordings. To complete this process, you'll move throu…" at bounding box center [372, 135] width 196 height 136
click at [436, 187] on button "Continue" at bounding box center [435, 193] width 70 height 19
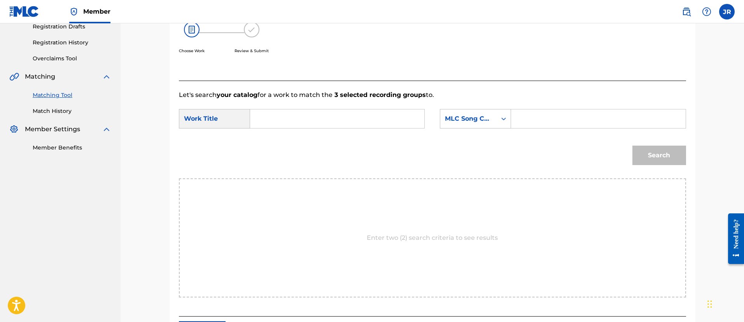
click at [563, 149] on div "Search" at bounding box center [432, 158] width 507 height 40
click at [547, 123] on input "Search Form" at bounding box center [598, 118] width 161 height 19
paste input "MN1TRK"
type input "MN1TRK"
click at [401, 112] on input "Search Form" at bounding box center [337, 118] width 161 height 19
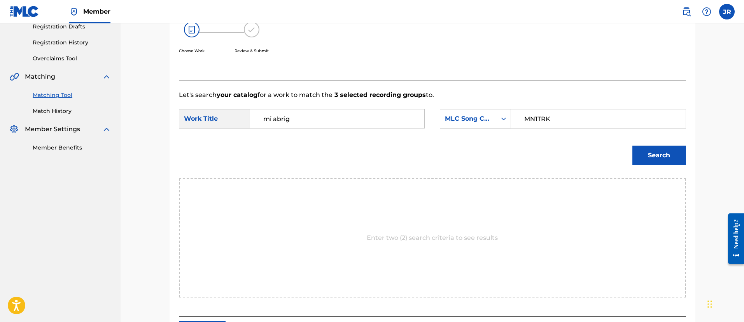
click at [633, 145] on button "Search" at bounding box center [660, 154] width 54 height 19
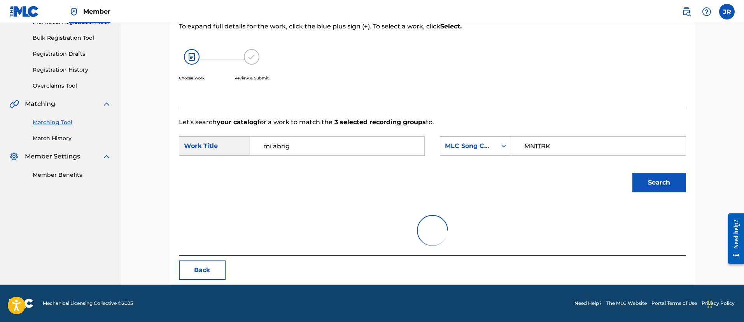
scroll to position [75, 0]
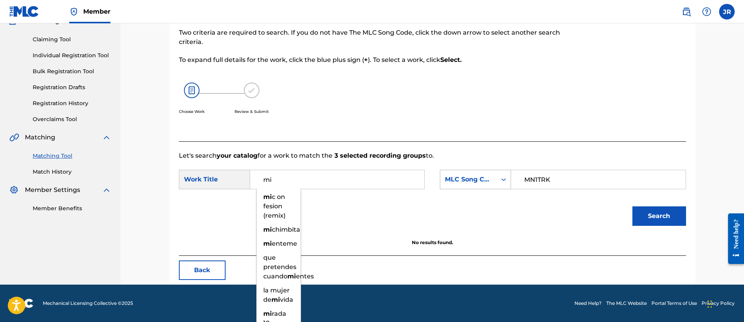
click at [633, 206] on button "Search" at bounding box center [660, 215] width 54 height 19
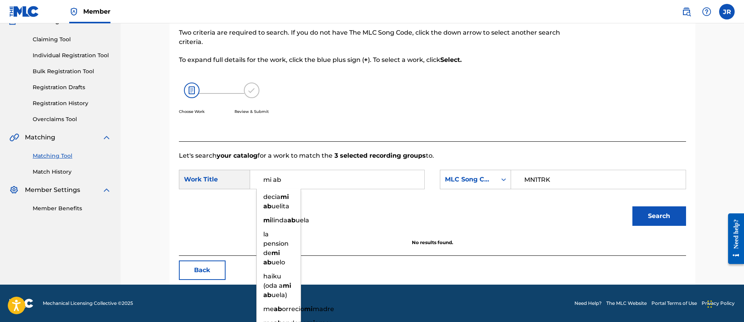
click at [302, 185] on input "mi ab" at bounding box center [337, 179] width 161 height 19
paste input "ME ABRIGO EL DESENGANO"
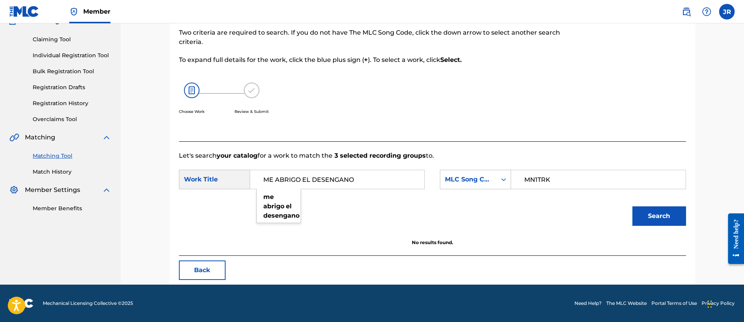
type input "ME ABRIGO EL DESENGANO"
click at [633, 206] on button "Search" at bounding box center [660, 215] width 54 height 19
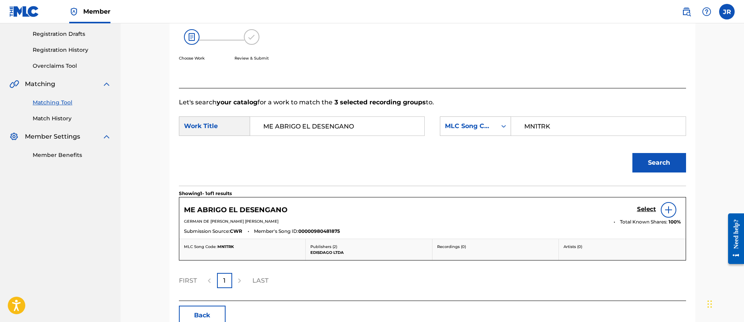
scroll to position [140, 0]
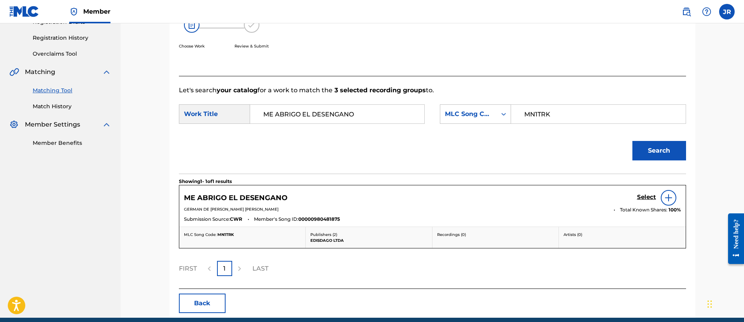
click at [638, 195] on h5 "Select" at bounding box center [646, 196] width 19 height 7
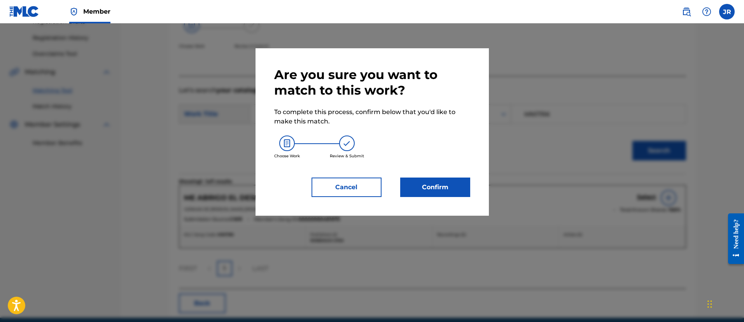
click at [429, 184] on button "Confirm" at bounding box center [435, 186] width 70 height 19
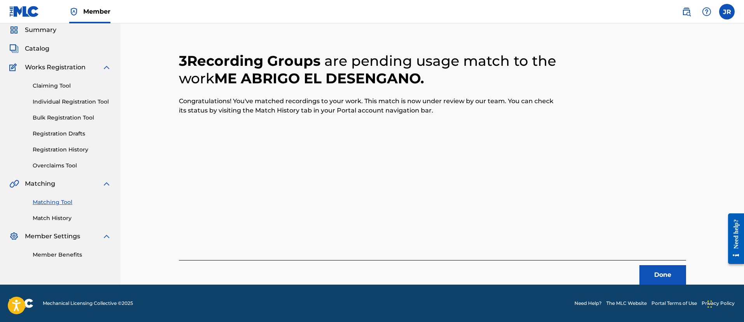
scroll to position [29, 0]
click at [492, 191] on div "3 Recording Groups are pending usage match to the work ME ABRIGO EL DESENGANO .…" at bounding box center [432, 158] width 507 height 251
click at [662, 272] on button "Done" at bounding box center [663, 274] width 47 height 19
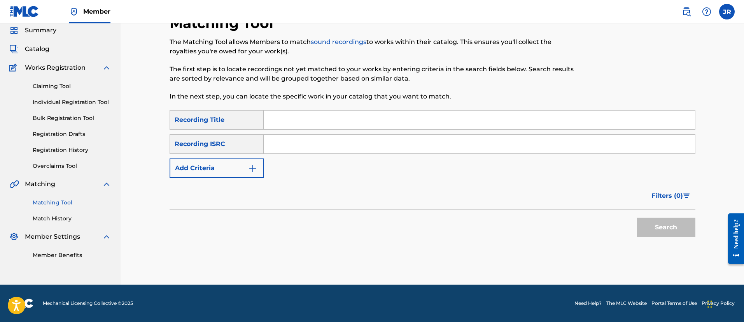
click at [289, 148] on input "Search Form" at bounding box center [479, 144] width 431 height 19
paste input "USDXS2203102"
type input "USDXS2203102"
click at [637, 217] on button "Search" at bounding box center [666, 226] width 58 height 19
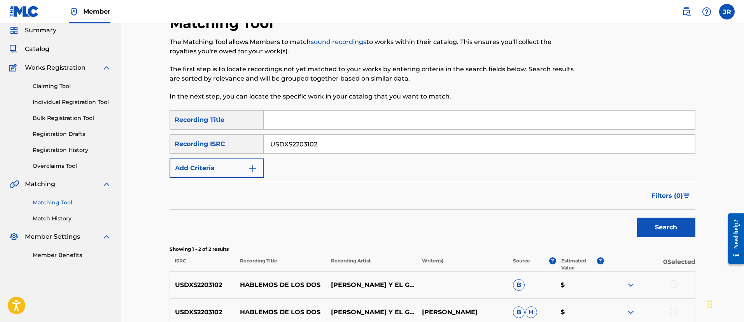
scroll to position [109, 0]
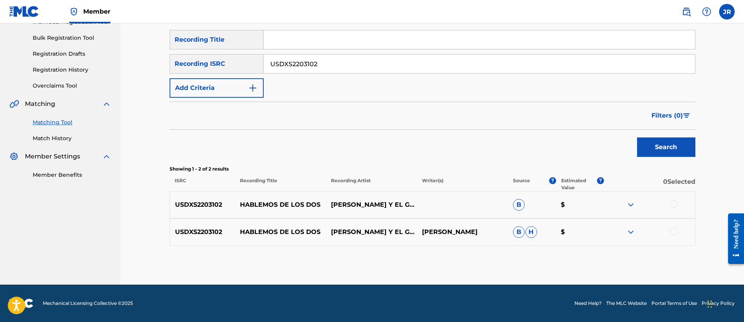
click at [673, 205] on div at bounding box center [674, 204] width 8 height 8
click at [673, 230] on div at bounding box center [674, 231] width 8 height 8
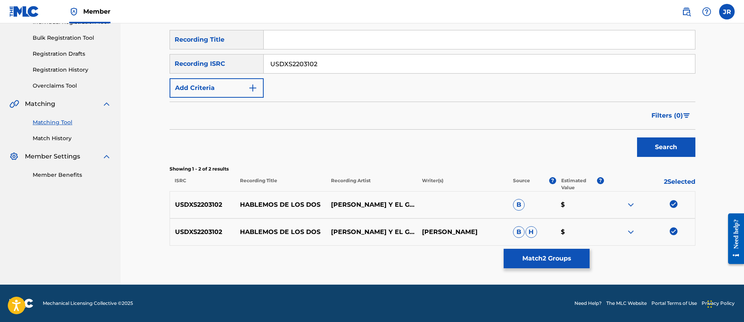
click at [559, 265] on button "Match 2 Groups" at bounding box center [547, 258] width 86 height 19
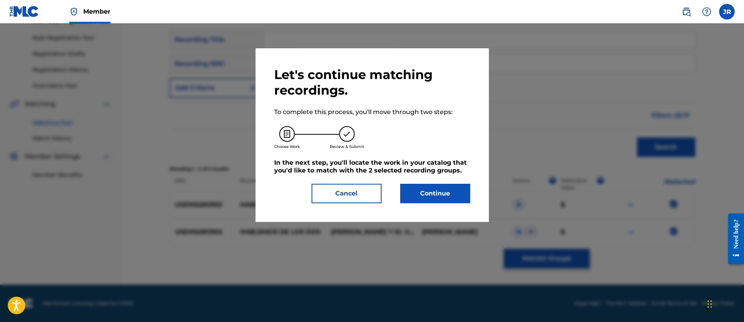
click at [440, 194] on button "Continue" at bounding box center [435, 193] width 70 height 19
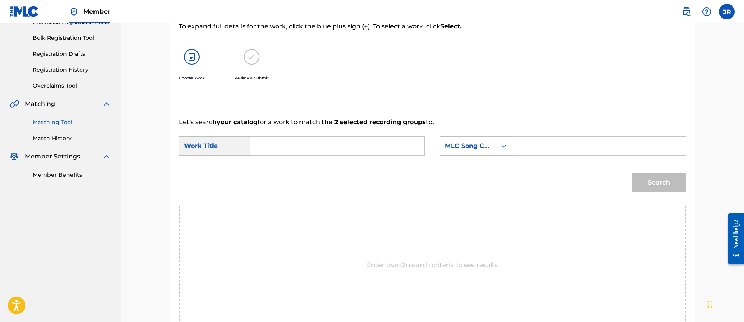
click at [577, 160] on form "SearchWithCriteria94c04818-8c88-440a-b888-7ecd76060d2b Work Title SearchWithCri…" at bounding box center [432, 166] width 507 height 79
click at [559, 153] on input "Search Form" at bounding box center [598, 146] width 161 height 19
paste input "HQ4CRI"
type input "HQ4CRI"
click at [429, 145] on div "SearchWithCriteria94c04818-8c88-440a-b888-7ecd76060d2b Work Title SearchWithCri…" at bounding box center [432, 148] width 507 height 24
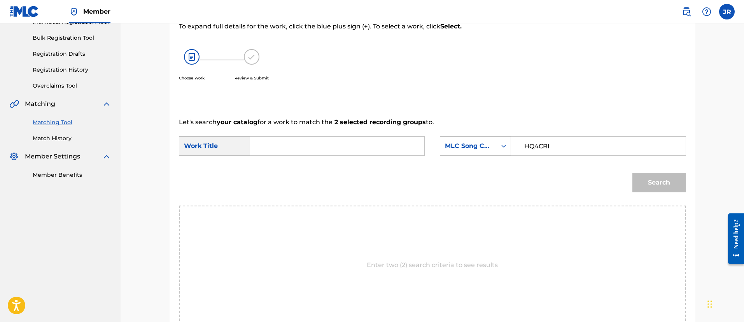
click at [397, 144] on input "Search Form" at bounding box center [337, 146] width 161 height 19
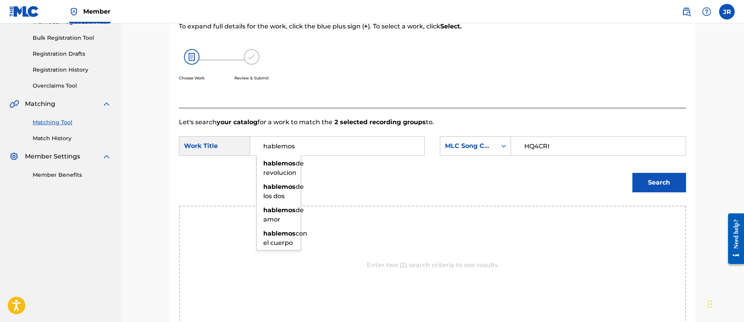
type input "hablemos"
click at [633, 173] on button "Search" at bounding box center [660, 182] width 54 height 19
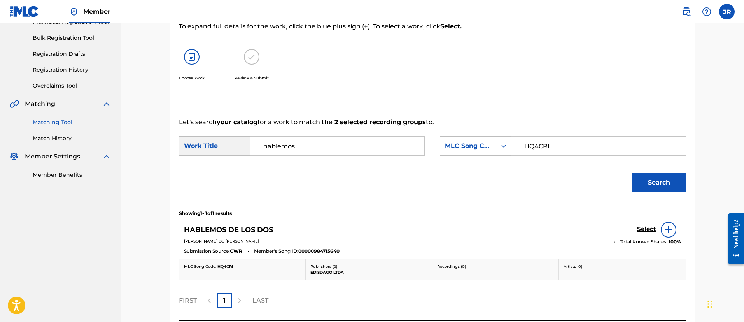
scroll to position [174, 0]
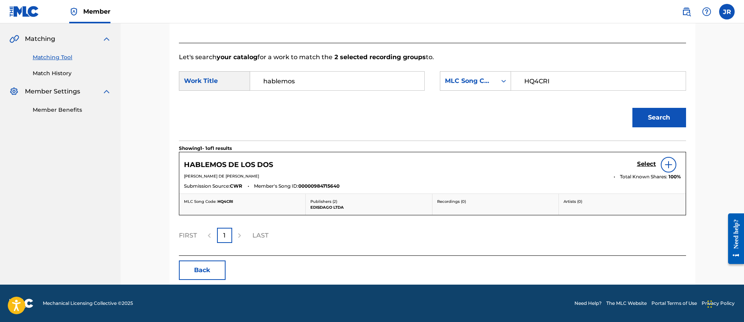
click at [654, 167] on h5 "Select" at bounding box center [646, 163] width 19 height 7
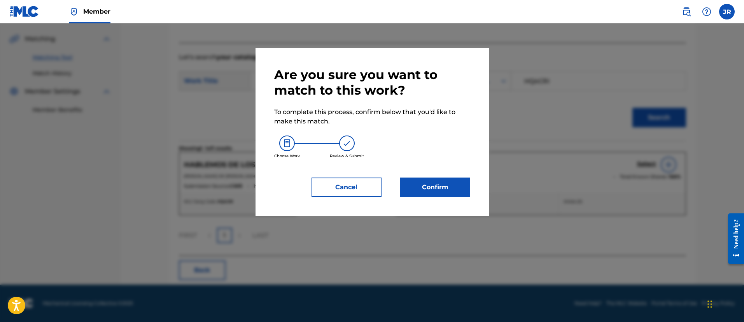
click at [461, 192] on button "Confirm" at bounding box center [435, 186] width 70 height 19
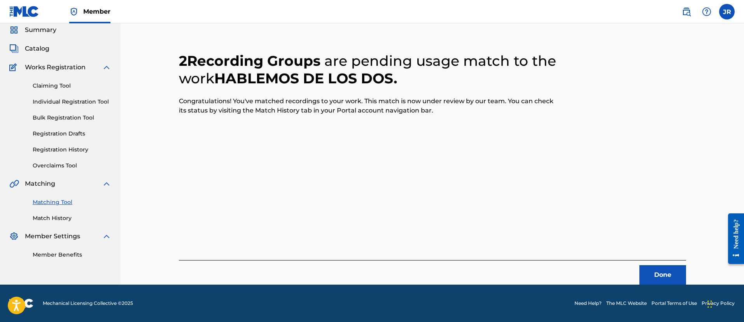
scroll to position [29, 0]
click at [514, 195] on div "2 Recording Groups are pending usage match to the work HABLEMOS DE LOS DOS . Co…" at bounding box center [432, 158] width 507 height 251
click at [659, 276] on button "Done" at bounding box center [663, 274] width 47 height 19
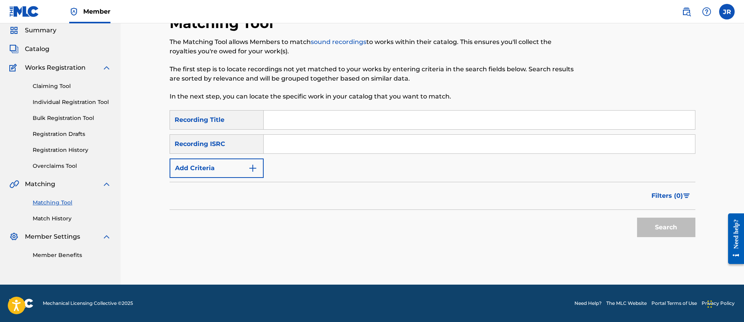
scroll to position [28, 0]
click at [291, 131] on div "SearchWithCriteria64b996a4-8be0-45e5-9b0a-e5a45270480a Recording Title SearchWi…" at bounding box center [433, 144] width 526 height 68
click at [280, 139] on input "Search Form" at bounding box center [479, 144] width 431 height 19
paste input "USV291403448"
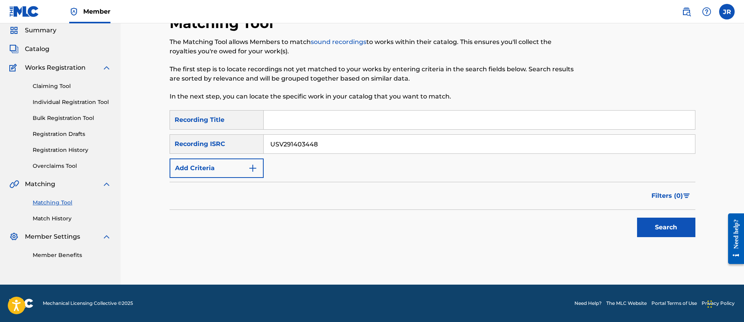
type input "USV291403448"
click at [637, 217] on button "Search" at bounding box center [666, 226] width 58 height 19
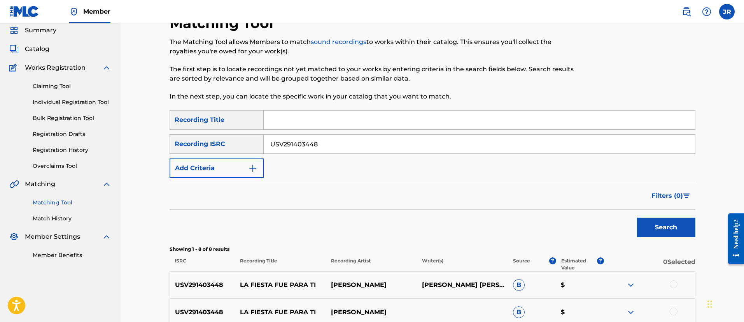
click at [506, 206] on div "Filters ( 0 )" at bounding box center [433, 196] width 526 height 28
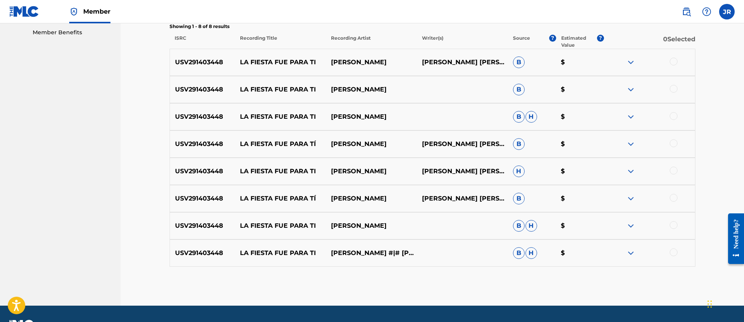
scroll to position [252, 0]
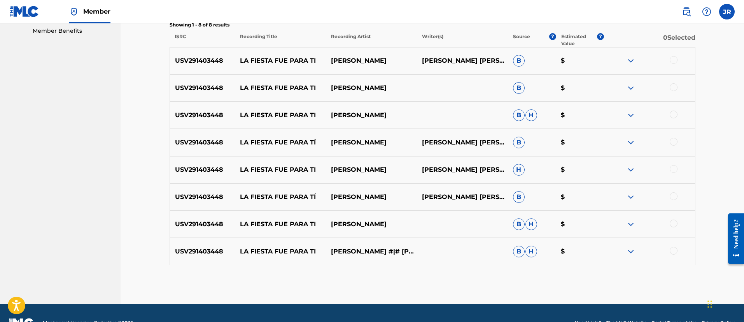
click at [675, 245] on div "USV291403448 LA FIESTA FUE PARA TI DARIO GÓMEZ #|# DARIO GOMEZ B H $" at bounding box center [433, 251] width 526 height 27
click at [676, 250] on div at bounding box center [674, 251] width 8 height 8
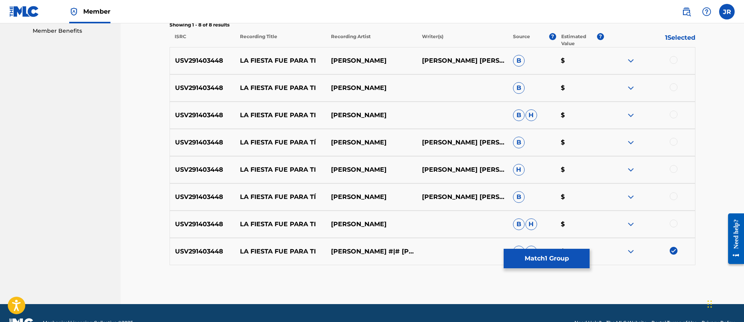
click at [675, 224] on div at bounding box center [674, 223] width 8 height 8
click at [674, 198] on div at bounding box center [674, 196] width 8 height 8
click at [674, 170] on div at bounding box center [674, 169] width 8 height 8
click at [676, 141] on div at bounding box center [674, 142] width 8 height 8
click at [673, 112] on div at bounding box center [674, 114] width 8 height 8
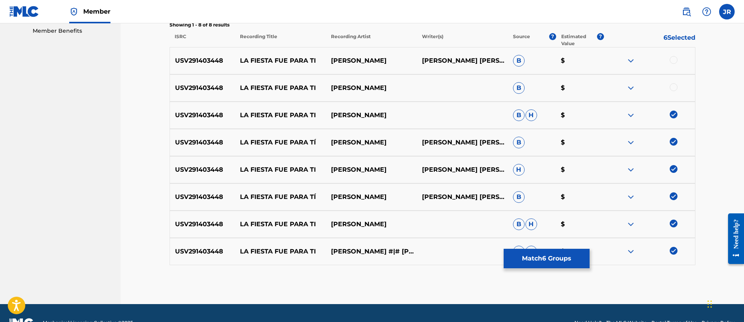
click at [675, 85] on div at bounding box center [674, 87] width 8 height 8
click at [677, 61] on div at bounding box center [674, 60] width 8 height 8
click at [546, 256] on button "Match 8 Groups" at bounding box center [547, 258] width 86 height 19
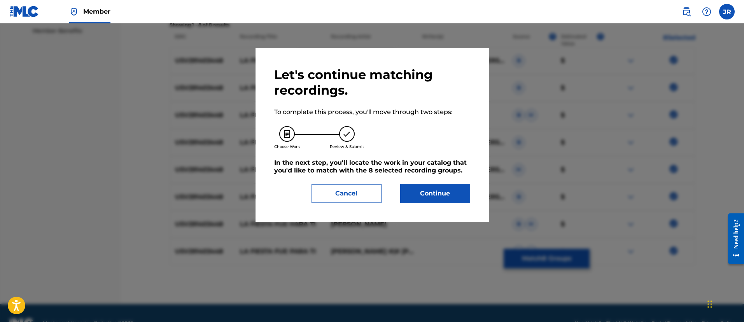
click at [431, 192] on button "Continue" at bounding box center [435, 193] width 70 height 19
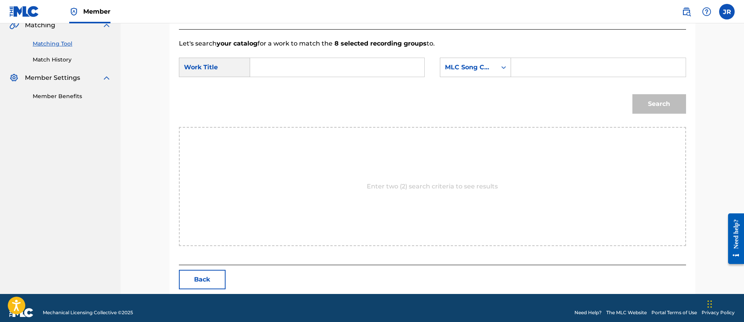
scroll to position [196, 0]
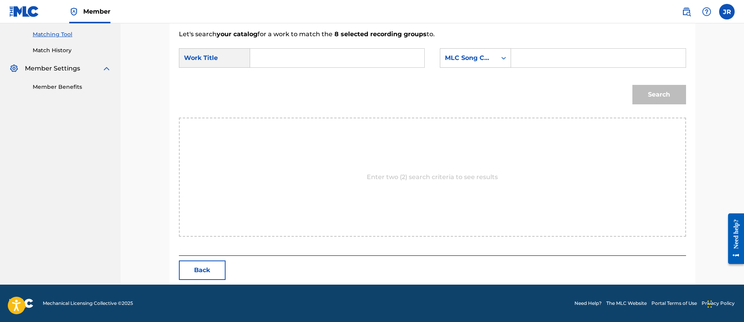
click at [535, 72] on div "SearchWithCriteria94c04818-8c88-440a-b888-7ecd76060d2b Work Title SearchWithCri…" at bounding box center [432, 60] width 507 height 24
click at [549, 61] on input "Search Form" at bounding box center [598, 58] width 161 height 19
paste input "LS6KRH"
type input "LS6KRH"
click at [400, 63] on input "Search Form" at bounding box center [337, 58] width 161 height 19
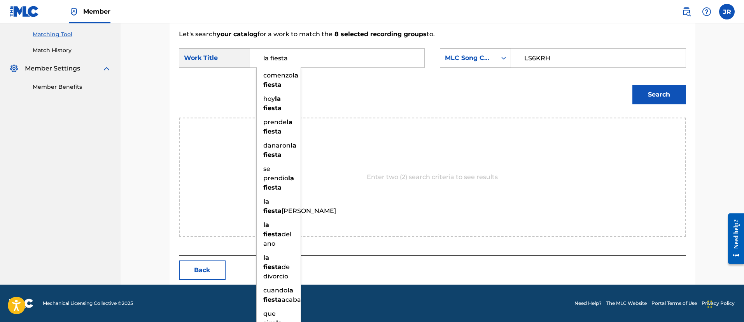
type input "la fiesta"
click at [633, 85] on button "Search" at bounding box center [660, 94] width 54 height 19
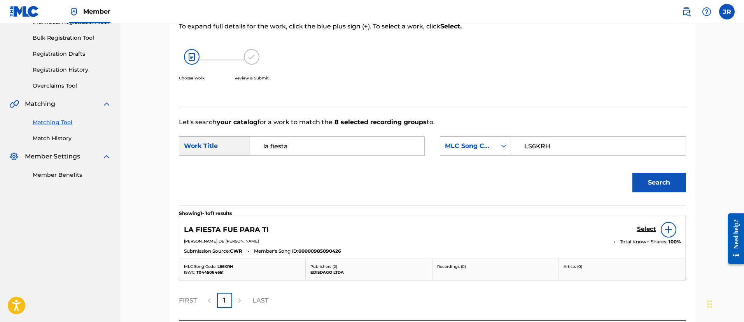
scroll to position [174, 0]
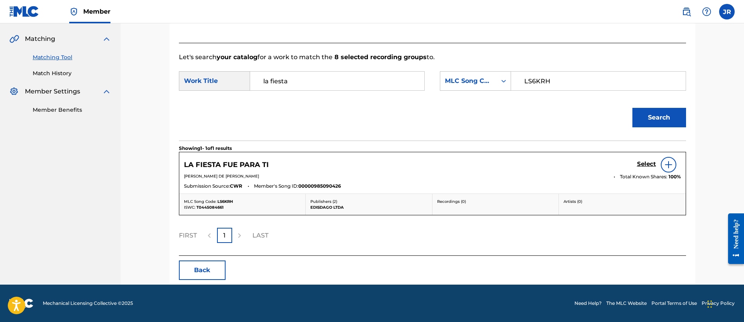
click at [650, 162] on h5 "Select" at bounding box center [646, 163] width 19 height 7
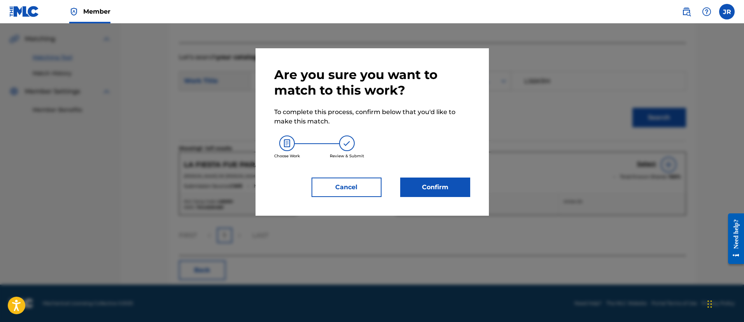
click at [413, 179] on button "Confirm" at bounding box center [435, 186] width 70 height 19
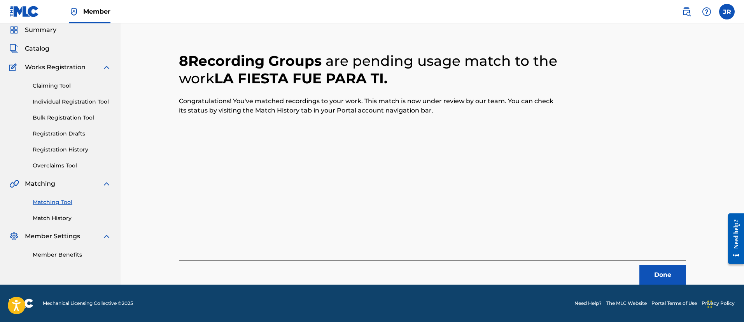
scroll to position [29, 0]
click at [661, 281] on button "Done" at bounding box center [663, 274] width 47 height 19
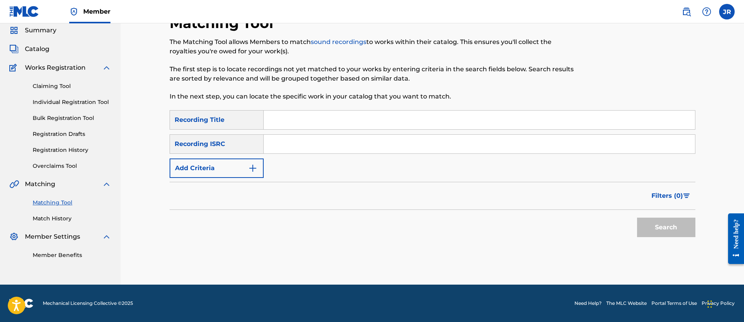
scroll to position [28, 0]
click at [277, 139] on input "Search Form" at bounding box center [479, 144] width 431 height 19
paste input "QM4TW1565497"
type input "QM4TW1565497"
click at [637, 217] on button "Search" at bounding box center [666, 226] width 58 height 19
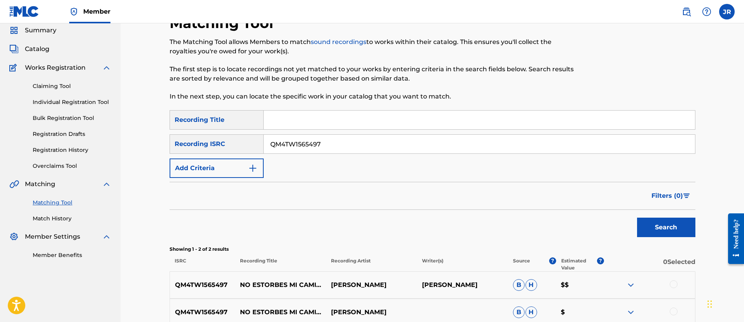
scroll to position [109, 0]
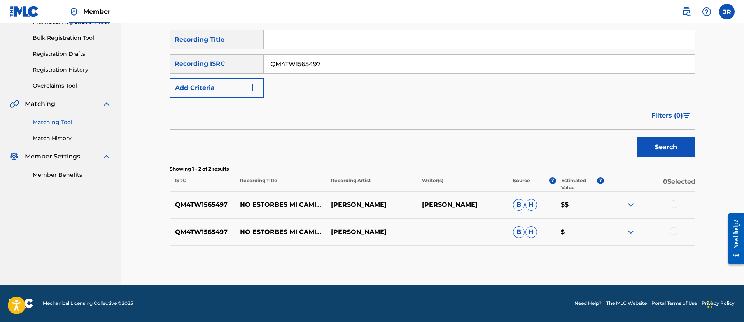
click at [678, 209] on div "QM4TW1565497 NO ESTORBES MI CAMINO LUIS ALBERTO POSADA GABRIEL ECHEVERRY B H $$" at bounding box center [433, 204] width 526 height 27
click at [675, 203] on div at bounding box center [674, 204] width 8 height 8
click at [673, 229] on div at bounding box center [674, 231] width 8 height 8
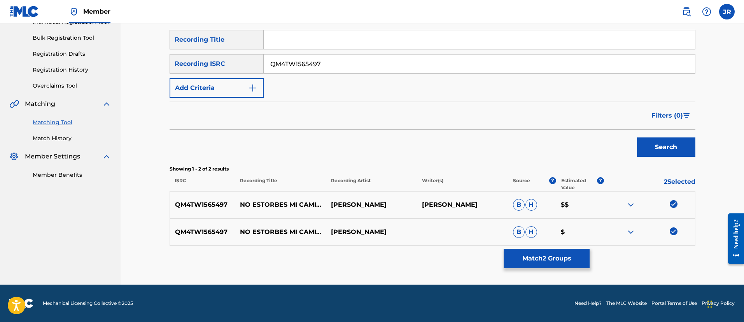
click at [577, 260] on button "Match 2 Groups" at bounding box center [547, 258] width 86 height 19
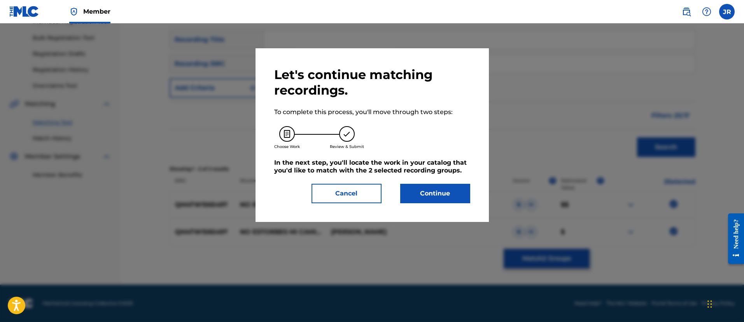
click at [460, 199] on button "Continue" at bounding box center [435, 193] width 70 height 19
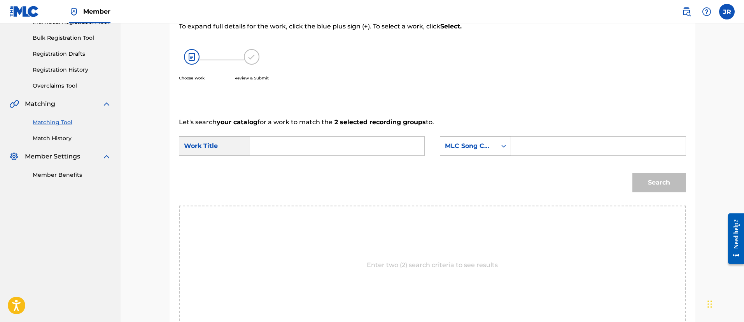
click at [541, 140] on input "Search Form" at bounding box center [598, 146] width 161 height 19
paste input "N947P2"
type input "N947P2"
click at [352, 149] on input "Search Form" at bounding box center [337, 146] width 161 height 19
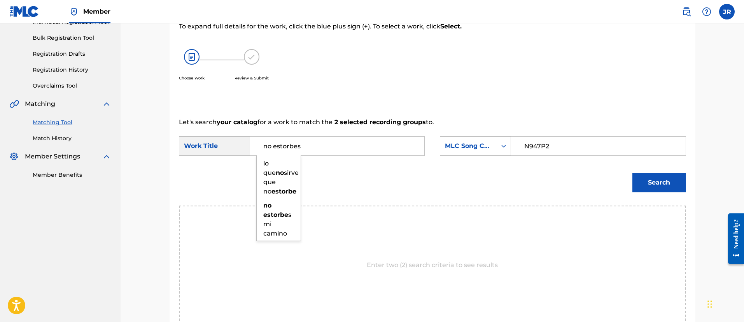
type input "no estorbes"
click at [633, 173] on button "Search" at bounding box center [660, 182] width 54 height 19
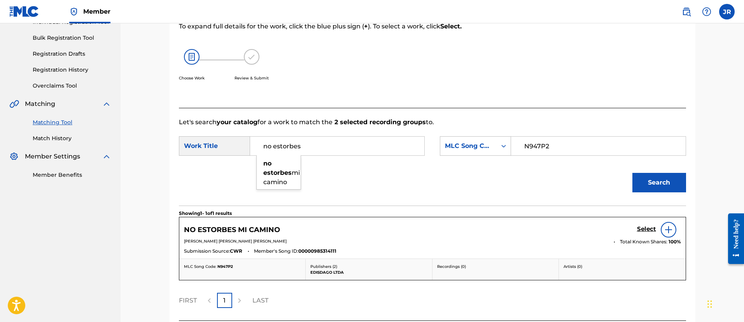
scroll to position [174, 0]
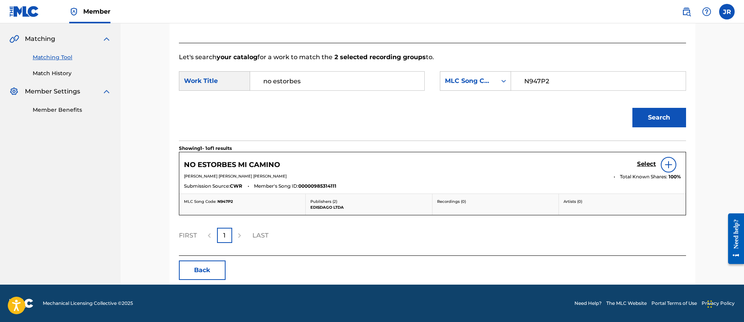
click at [654, 162] on h5 "Select" at bounding box center [646, 163] width 19 height 7
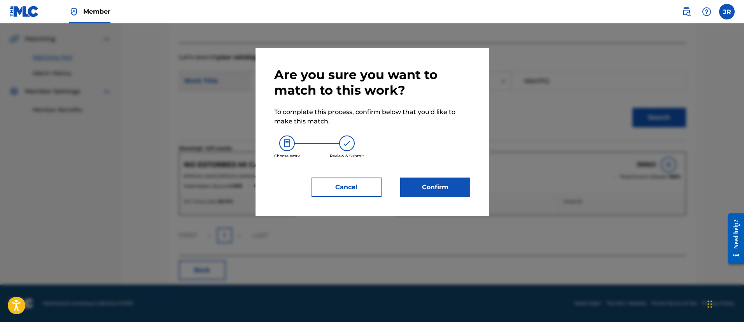
click at [424, 188] on button "Confirm" at bounding box center [435, 186] width 70 height 19
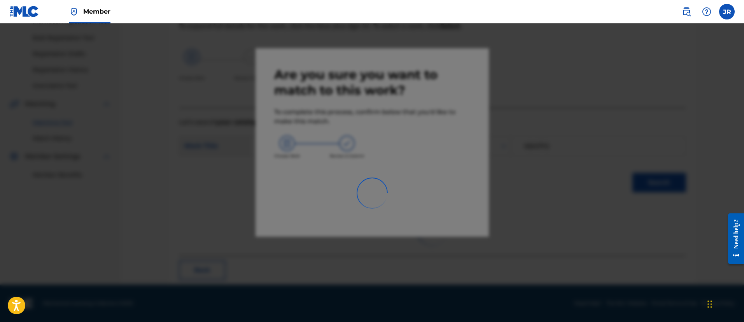
scroll to position [29, 0]
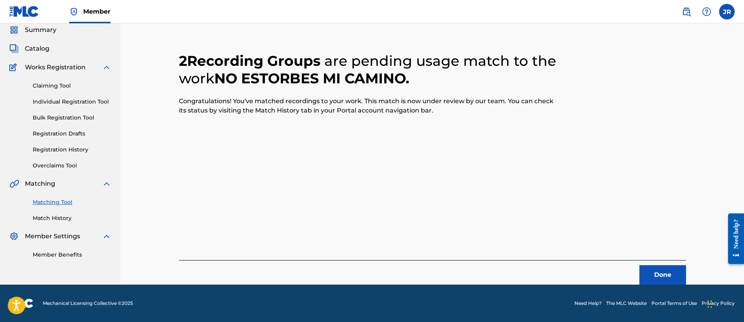
click at [549, 245] on div "2 Recording Groups are pending usage match to the work NO ESTORBES MI CAMINO . …" at bounding box center [432, 158] width 507 height 251
click at [666, 273] on button "Done" at bounding box center [663, 274] width 47 height 19
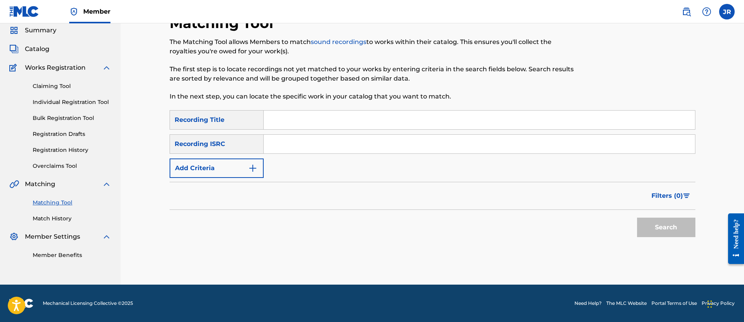
scroll to position [28, 0]
click at [270, 135] on input "Search Form" at bounding box center [479, 144] width 431 height 19
paste input "US6R21487013"
type input "US6R21487013"
click at [637, 217] on button "Search" at bounding box center [666, 226] width 58 height 19
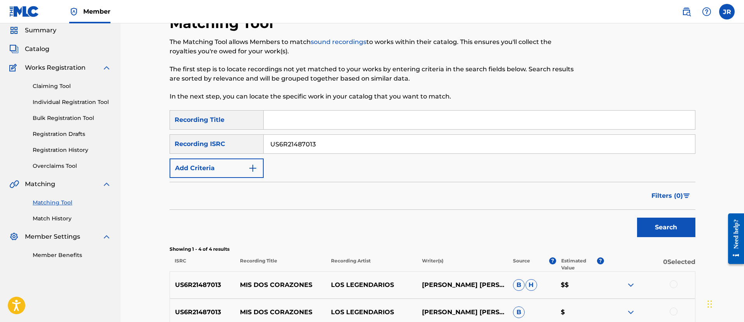
scroll to position [163, 0]
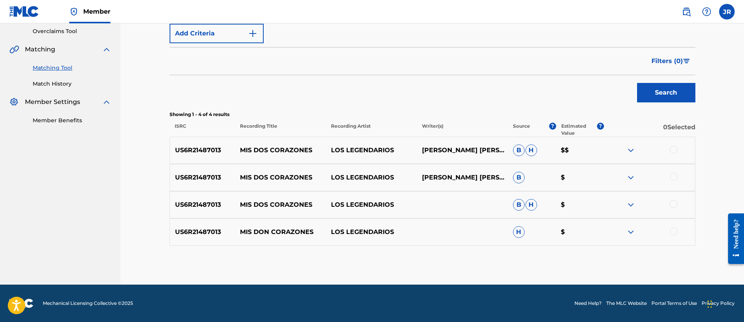
click at [674, 146] on div at bounding box center [674, 149] width 8 height 8
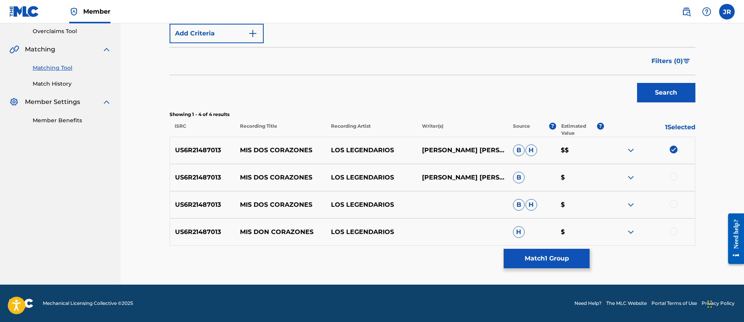
click at [671, 174] on div at bounding box center [674, 177] width 8 height 8
click at [673, 208] on div at bounding box center [649, 204] width 91 height 9
click at [674, 204] on div at bounding box center [674, 204] width 8 height 8
click at [675, 231] on div at bounding box center [674, 231] width 8 height 8
click at [546, 270] on div "Matching Tool The Matching Tool allows Members to match sound recordings to wor…" at bounding box center [433, 82] width 526 height 405
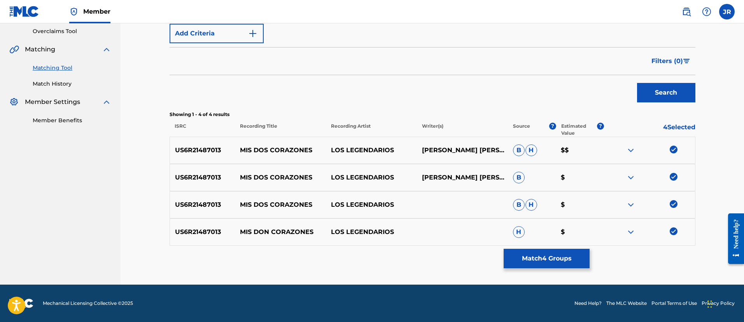
click at [529, 260] on button "Match 4 Groups" at bounding box center [547, 258] width 86 height 19
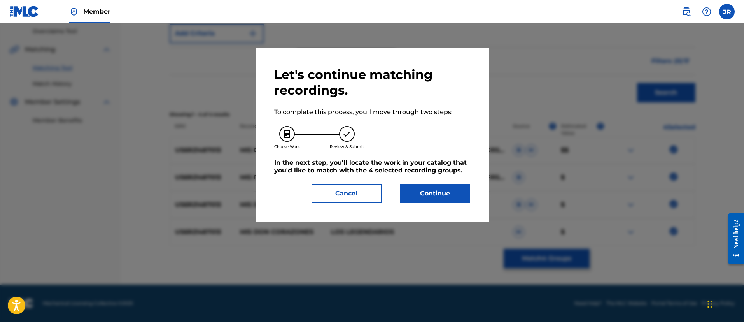
click at [446, 194] on button "Continue" at bounding box center [435, 193] width 70 height 19
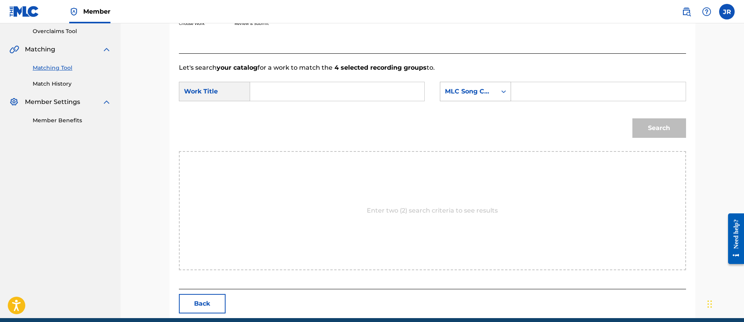
click at [510, 83] on div "Search Form" at bounding box center [504, 91] width 14 height 19
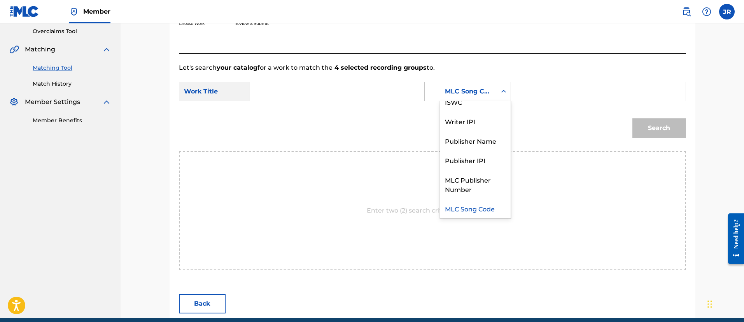
click at [538, 86] on input "Search Form" at bounding box center [598, 91] width 161 height 19
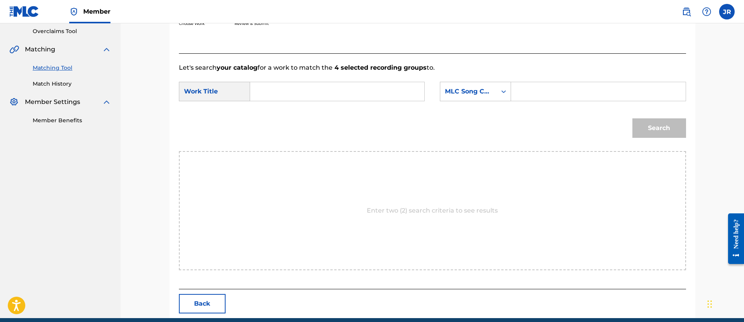
paste input "MV2KQ3"
type input "MV2KQ3"
click at [410, 104] on div "SearchWithCriteria94c04818-8c88-440a-b888-7ecd76060d2b Work Title SearchWithCri…" at bounding box center [432, 94] width 507 height 24
click at [337, 96] on input "Search Form" at bounding box center [337, 91] width 161 height 19
type input "mis"
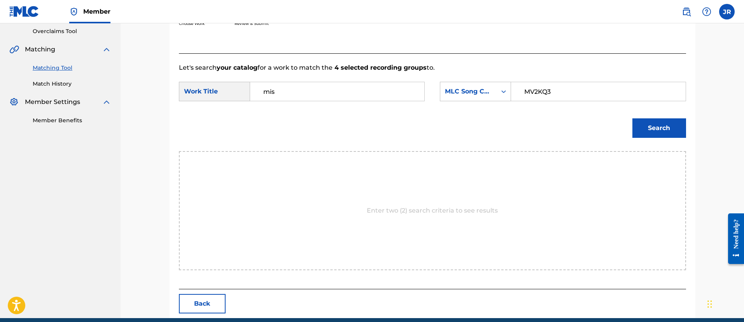
click at [633, 118] on button "Search" at bounding box center [660, 127] width 54 height 19
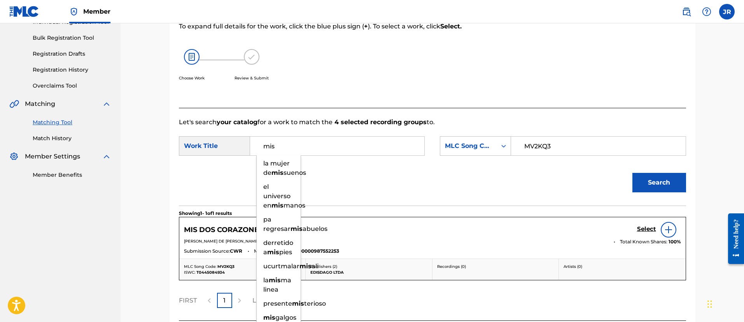
click at [551, 192] on div "Search" at bounding box center [432, 185] width 507 height 40
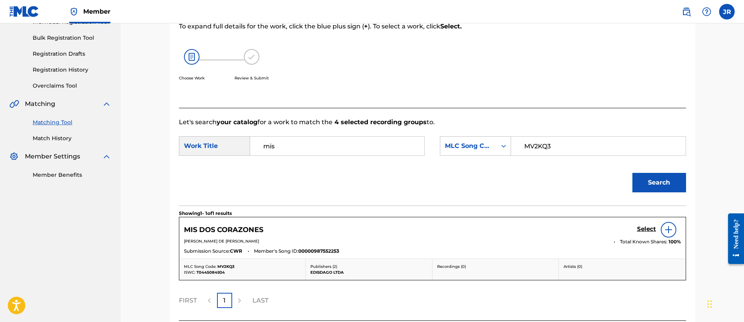
click at [649, 231] on h5 "Select" at bounding box center [646, 228] width 19 height 7
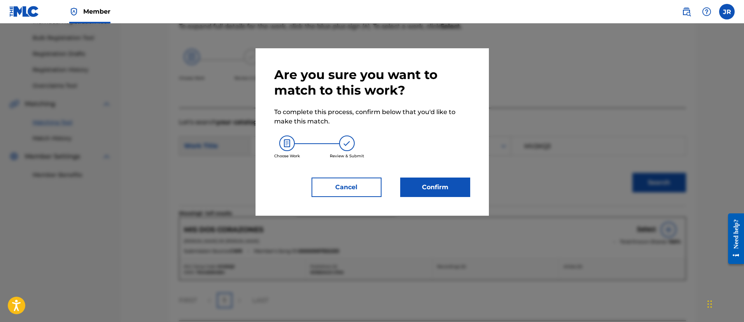
click at [444, 196] on button "Confirm" at bounding box center [435, 186] width 70 height 19
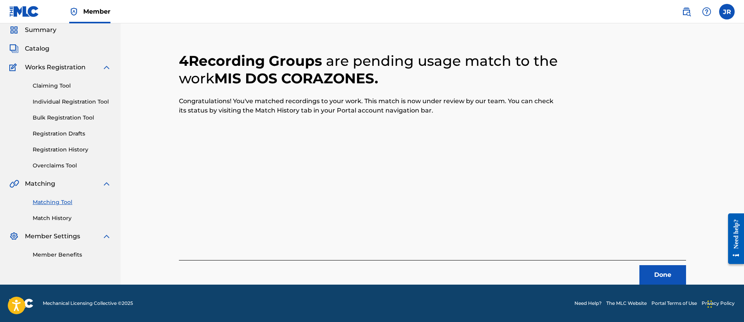
scroll to position [29, 0]
click at [549, 278] on div "Done" at bounding box center [432, 272] width 507 height 25
click at [668, 274] on button "Done" at bounding box center [663, 274] width 47 height 19
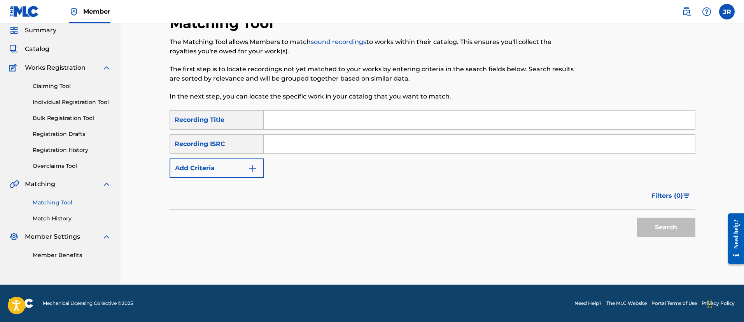
scroll to position [28, 0]
click at [289, 147] on input "Search Form" at bounding box center [479, 144] width 431 height 19
paste input "USDXS2201385"
type input "USDXS2201385"
click at [637, 217] on button "Search" at bounding box center [666, 226] width 58 height 19
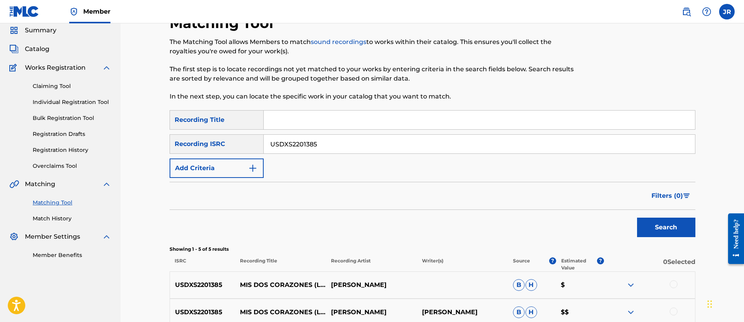
scroll to position [163, 0]
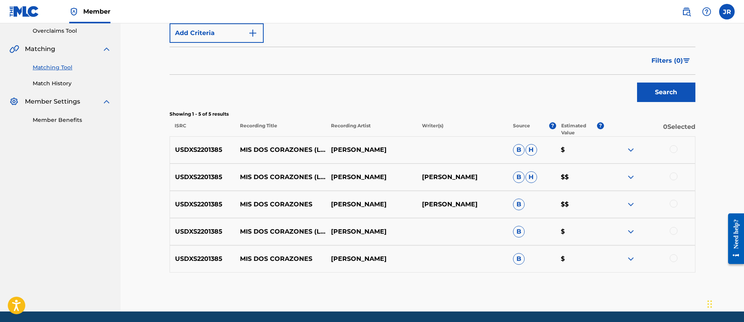
click at [671, 258] on div at bounding box center [674, 258] width 8 height 8
click at [672, 237] on div "USDXS2201385 MIS DOS CORAZONES (LIVE) DARIO GOMEZ B $" at bounding box center [433, 231] width 526 height 27
click at [673, 233] on div at bounding box center [674, 231] width 8 height 8
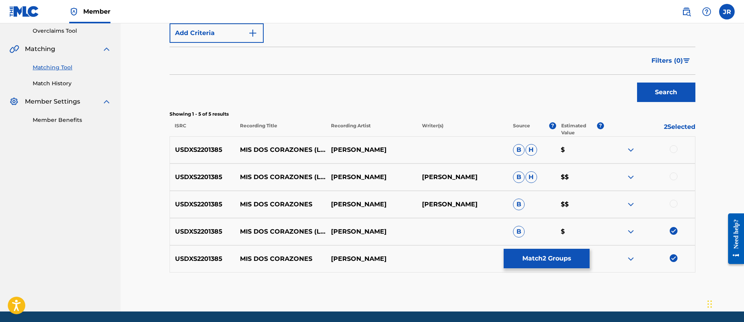
click at [673, 203] on div at bounding box center [674, 204] width 8 height 8
click at [676, 176] on div at bounding box center [674, 176] width 8 height 8
click at [672, 149] on div at bounding box center [674, 149] width 8 height 8
click at [571, 263] on button "Match 5 Groups" at bounding box center [547, 258] width 86 height 19
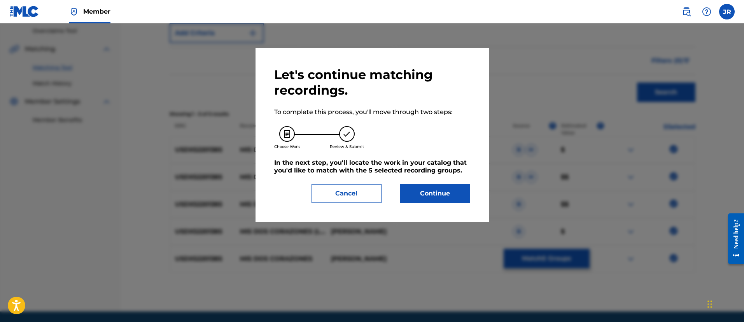
click at [449, 205] on div "Let's continue matching recordings. To complete this process, you'll move throu…" at bounding box center [372, 135] width 233 height 174
click at [438, 200] on button "Continue" at bounding box center [435, 193] width 70 height 19
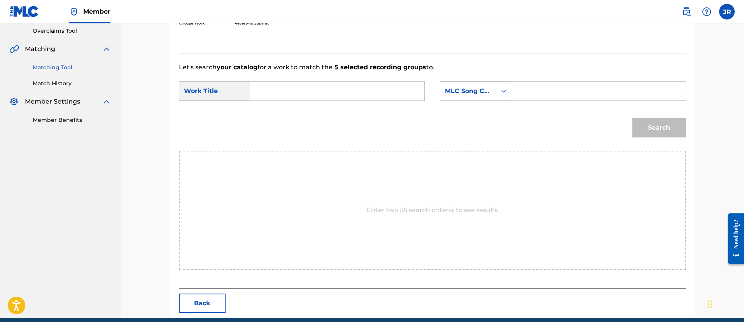
click at [565, 85] on input "Search Form" at bounding box center [598, 91] width 161 height 19
paste input "MV2KQ3"
type input "MV2KQ3"
click at [364, 91] on input "Search Form" at bounding box center [337, 91] width 161 height 19
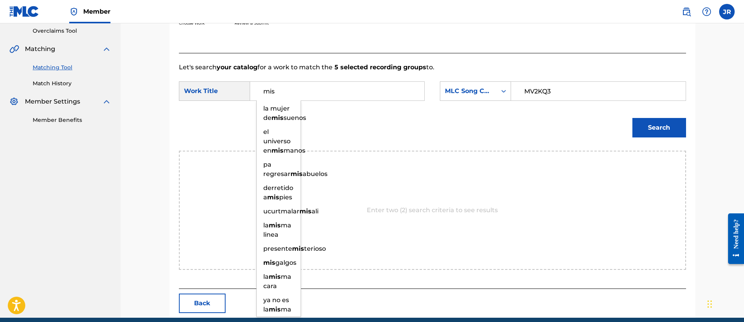
type input "mis"
click at [633, 118] on button "Search" at bounding box center [660, 127] width 54 height 19
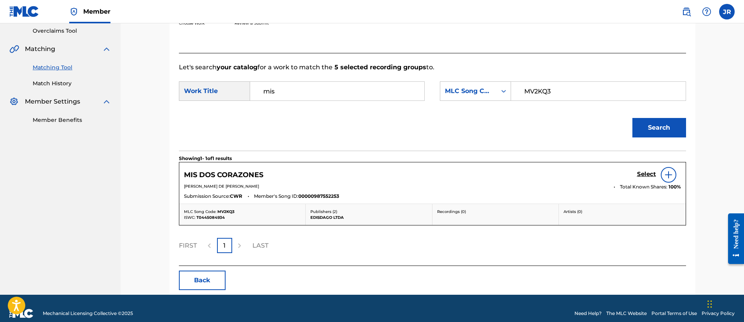
click at [652, 177] on h5 "Select" at bounding box center [646, 173] width 19 height 7
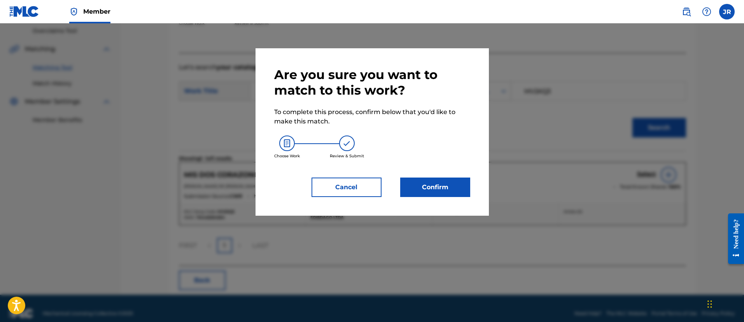
click at [445, 195] on button "Confirm" at bounding box center [435, 186] width 70 height 19
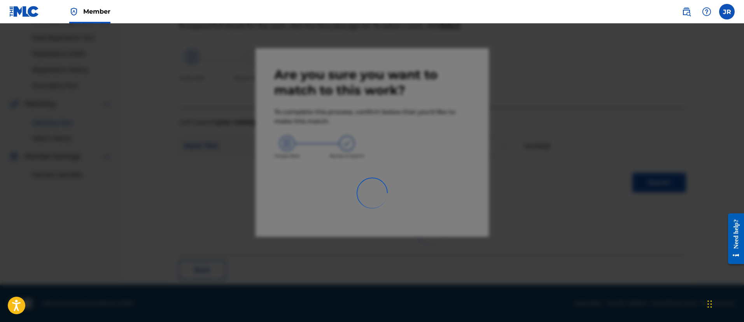
scroll to position [29, 0]
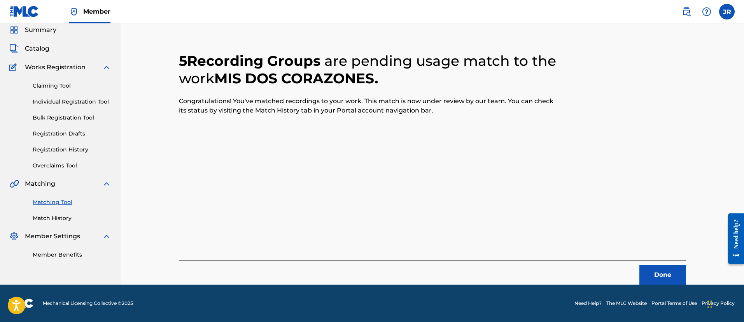
click at [585, 217] on div "5 Recording Groups are pending usage match to the work MIS DOS CORAZONES . Cong…" at bounding box center [432, 158] width 507 height 251
click at [652, 270] on button "Done" at bounding box center [663, 274] width 47 height 19
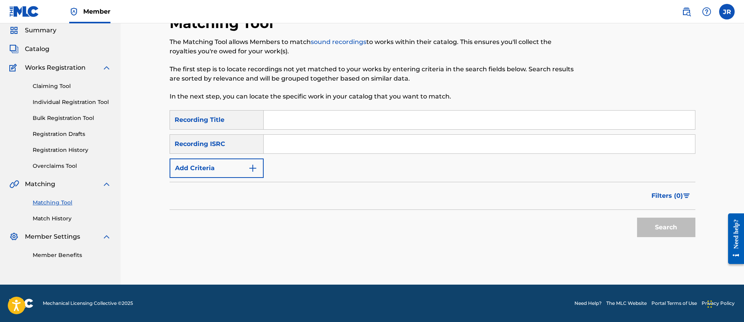
scroll to position [28, 0]
click at [276, 142] on input "Search Form" at bounding box center [479, 144] width 431 height 19
paste input "USV291405787"
type input "USV291405787"
click at [637, 217] on button "Search" at bounding box center [666, 226] width 58 height 19
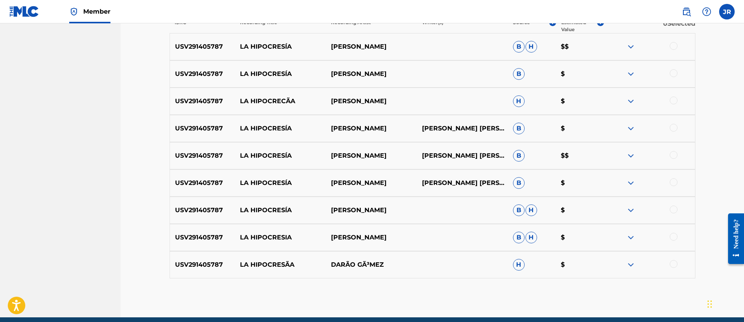
scroll to position [269, 0]
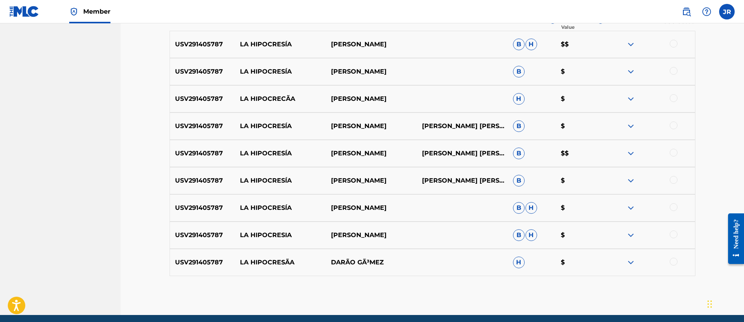
click at [677, 264] on div at bounding box center [649, 262] width 91 height 9
click at [675, 260] on div at bounding box center [674, 262] width 8 height 8
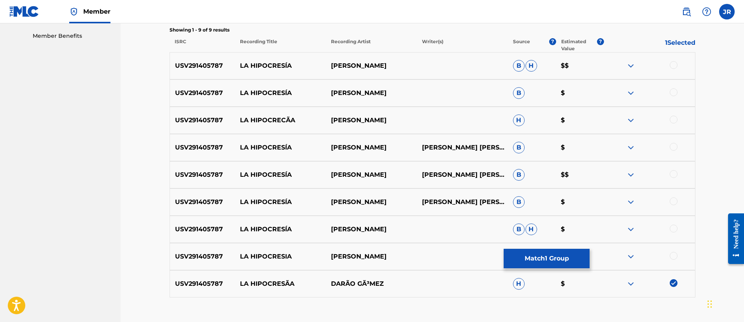
scroll to position [249, 0]
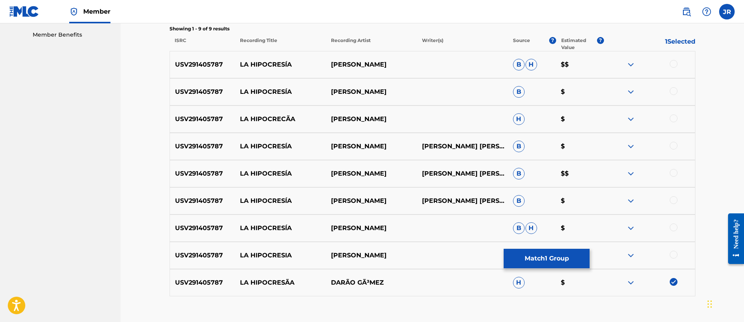
click at [673, 256] on div at bounding box center [674, 255] width 8 height 8
click at [675, 230] on div at bounding box center [674, 227] width 8 height 8
click at [673, 198] on div at bounding box center [674, 200] width 8 height 8
click at [674, 179] on div "USV291405787 LA HIPOCRESÍA DARÍO GÓMEZ DARIO GÓMEZ ZAPATA B $$" at bounding box center [433, 173] width 526 height 27
click at [674, 175] on div at bounding box center [674, 173] width 8 height 8
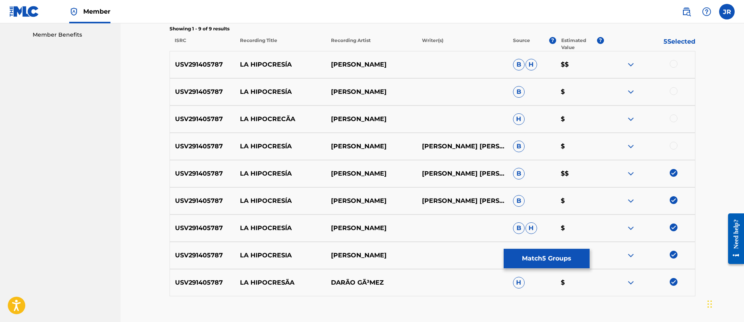
click at [675, 144] on div at bounding box center [674, 146] width 8 height 8
click at [673, 119] on div at bounding box center [674, 118] width 8 height 8
click at [673, 87] on div at bounding box center [674, 91] width 8 height 8
click at [675, 72] on div "USV291405787 LA HIPOCRESÍA DARÍO GÓMEZ B H $$" at bounding box center [433, 64] width 526 height 27
click at [675, 70] on div "USV291405787 LA HIPOCRESÍA DARÍO GÓMEZ B H $$" at bounding box center [433, 64] width 526 height 27
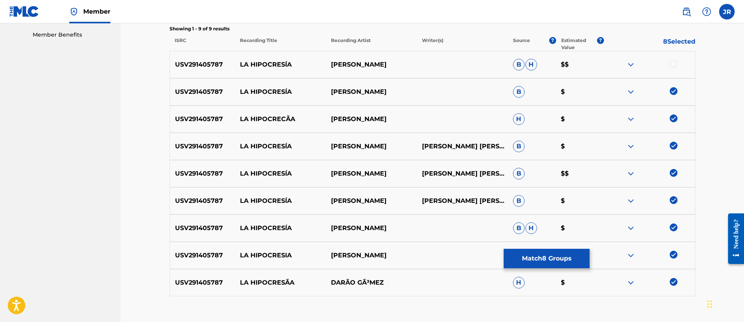
click at [674, 52] on div "USV291405787 LA HIPOCRESÍA DARÍO GÓMEZ B H $$" at bounding box center [433, 64] width 526 height 27
click at [674, 62] on div at bounding box center [674, 64] width 8 height 8
click at [539, 262] on button "Match 9 Groups" at bounding box center [547, 258] width 86 height 19
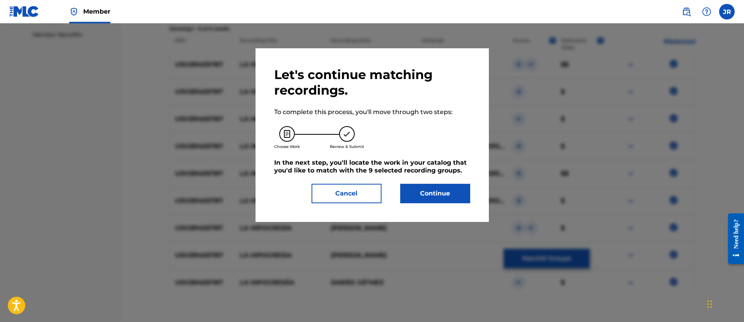
click at [419, 189] on button "Continue" at bounding box center [435, 193] width 70 height 19
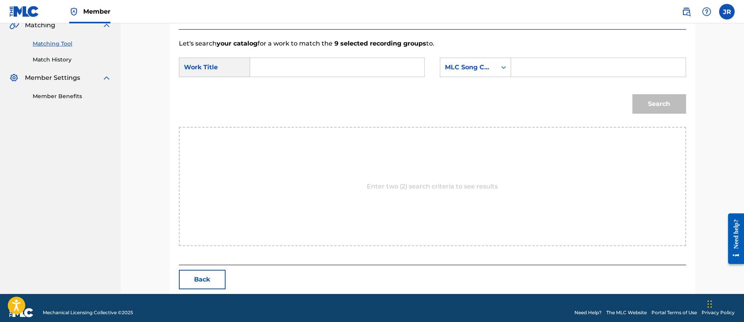
scroll to position [196, 0]
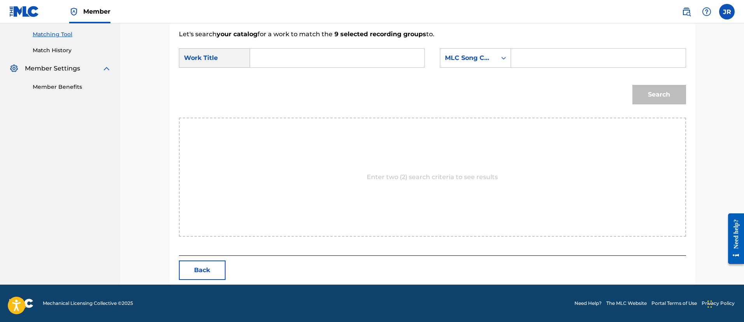
click at [566, 61] on input "Search Form" at bounding box center [598, 58] width 161 height 19
paste input "LS6KWU"
type input "LS6KWU"
click at [391, 65] on input "Search Form" at bounding box center [337, 58] width 161 height 19
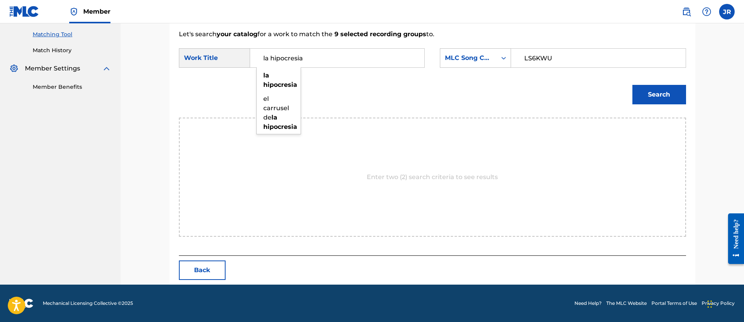
type input "la hipocresia"
click at [633, 85] on button "Search" at bounding box center [660, 94] width 54 height 19
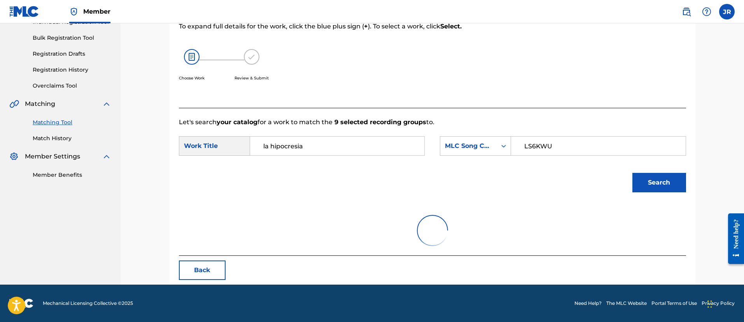
scroll to position [174, 0]
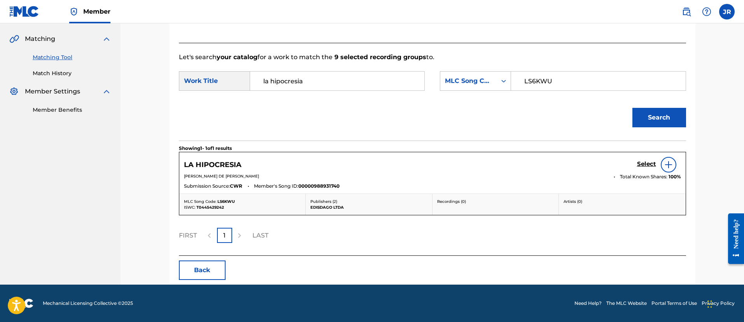
click at [644, 165] on h5 "Select" at bounding box center [646, 163] width 19 height 7
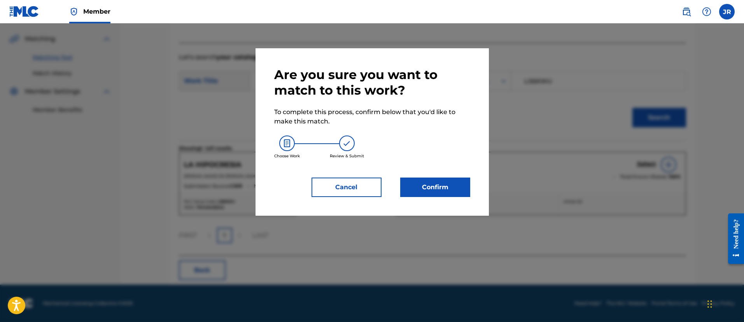
click at [451, 182] on button "Confirm" at bounding box center [435, 186] width 70 height 19
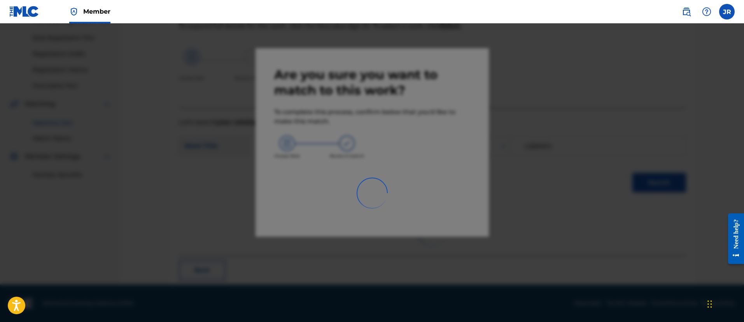
click at [588, 189] on div at bounding box center [372, 184] width 744 height 322
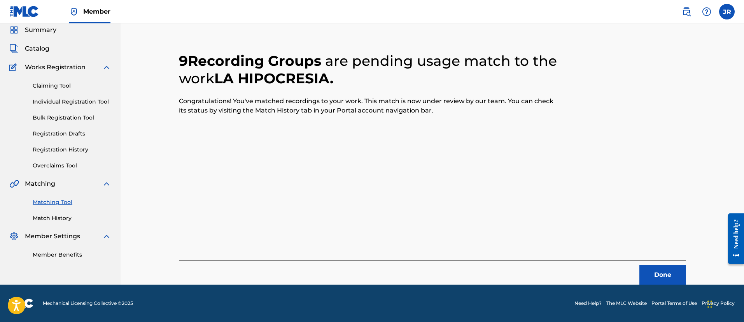
scroll to position [29, 0]
click at [653, 273] on button "Done" at bounding box center [663, 274] width 47 height 19
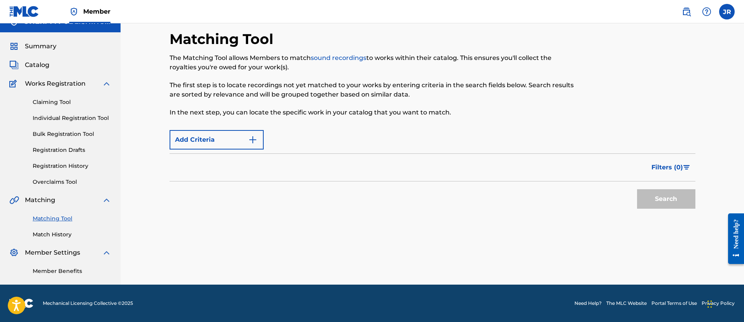
scroll to position [28, 0]
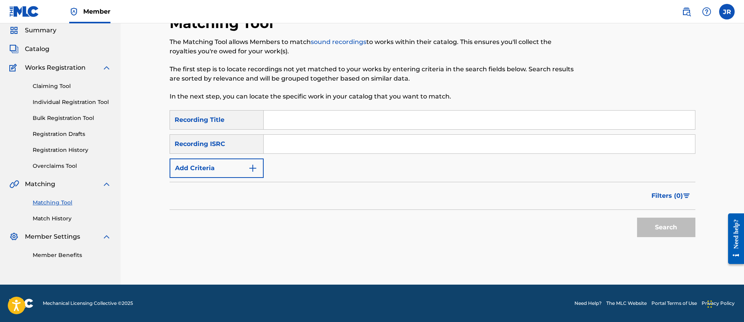
click at [296, 141] on input "Search Form" at bounding box center [479, 144] width 431 height 19
paste input "USV291405622"
type input "USV291405622"
click at [637, 217] on button "Search" at bounding box center [666, 226] width 58 height 19
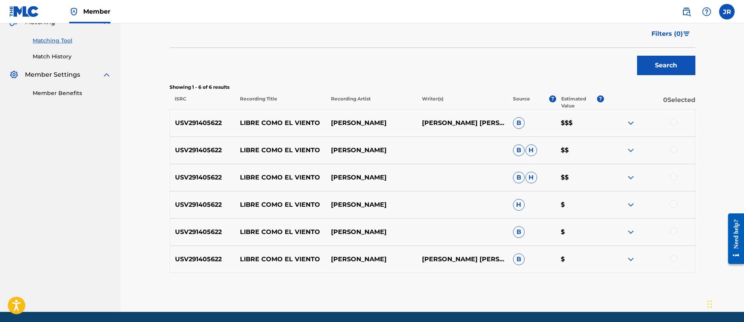
scroll to position [191, 0]
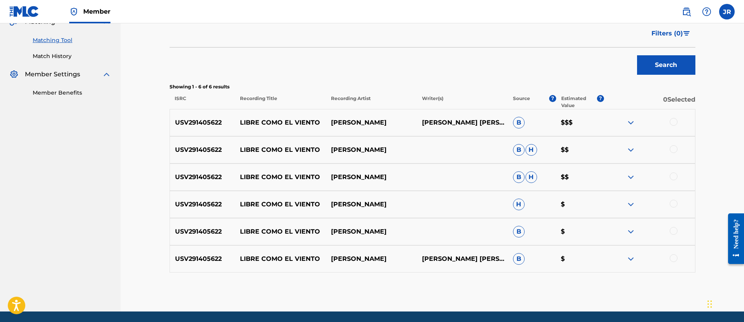
click at [674, 121] on div at bounding box center [674, 122] width 8 height 8
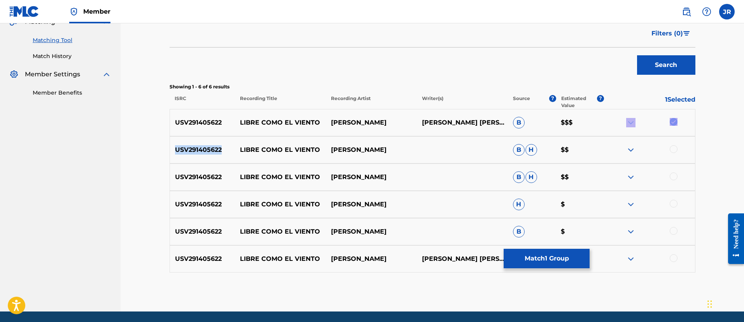
click at [674, 121] on div at bounding box center [649, 122] width 91 height 9
click at [675, 150] on div at bounding box center [674, 149] width 8 height 8
click at [675, 180] on div at bounding box center [649, 176] width 91 height 9
click at [675, 179] on div at bounding box center [674, 176] width 8 height 8
click at [673, 204] on div at bounding box center [674, 204] width 8 height 8
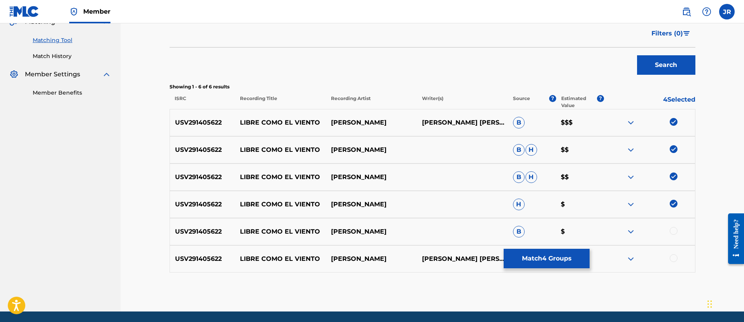
click at [676, 231] on div at bounding box center [674, 231] width 8 height 8
click at [674, 261] on div at bounding box center [674, 258] width 8 height 8
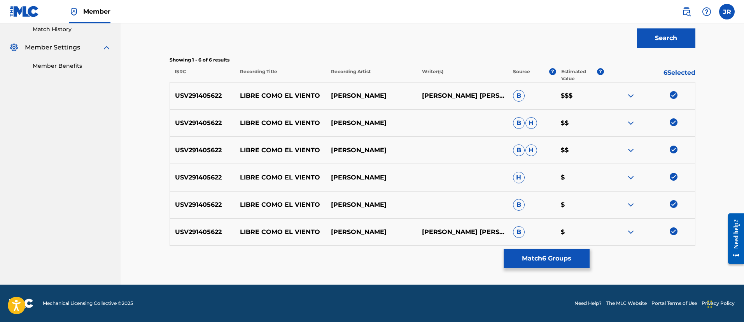
click at [562, 254] on button "Match 6 Groups" at bounding box center [547, 258] width 86 height 19
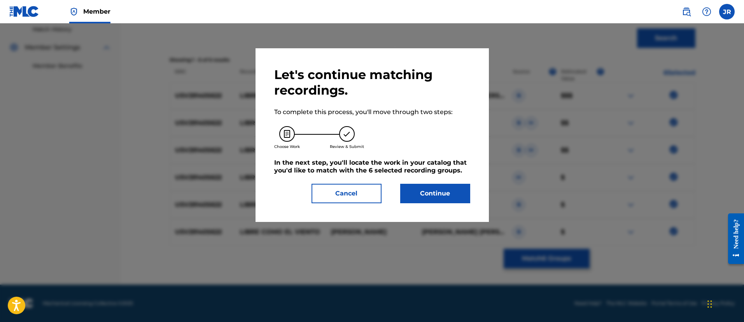
click at [439, 189] on button "Continue" at bounding box center [435, 193] width 70 height 19
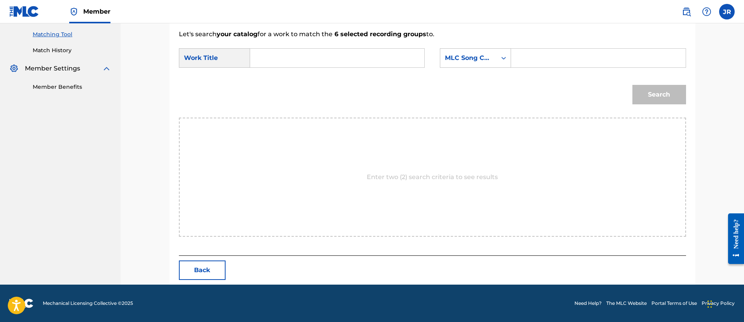
click at [537, 66] on input "Search Form" at bounding box center [598, 58] width 161 height 19
paste input "LS6KU0"
type input "LS6KU0"
click at [415, 67] on input "Search Form" at bounding box center [337, 58] width 161 height 19
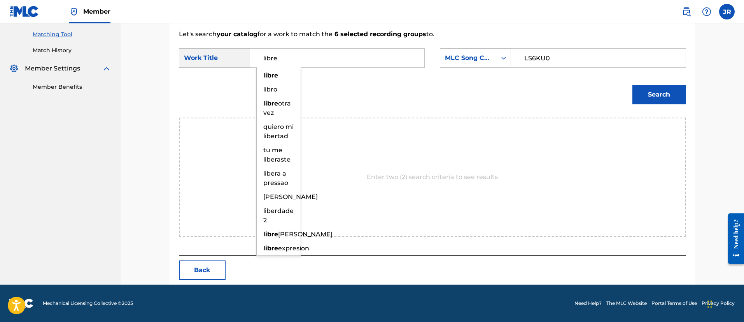
type input "libre"
click at [633, 85] on button "Search" at bounding box center [660, 94] width 54 height 19
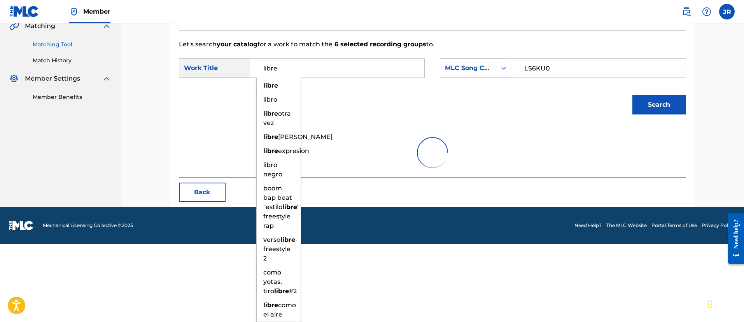
scroll to position [109, 0]
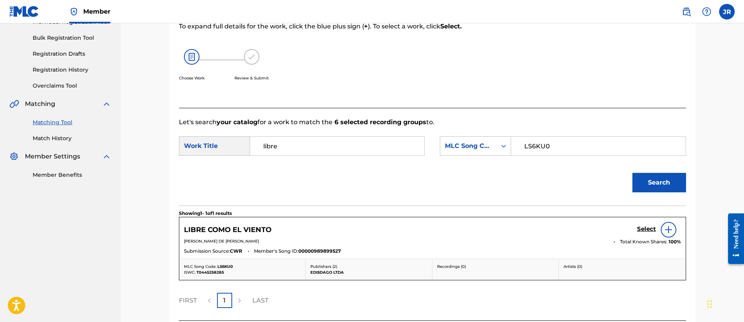
click at [559, 254] on div "Submission Source: CWR Member's Song ID: 00000989899527" at bounding box center [432, 251] width 497 height 9
click at [643, 232] on h5 "Select" at bounding box center [646, 228] width 19 height 7
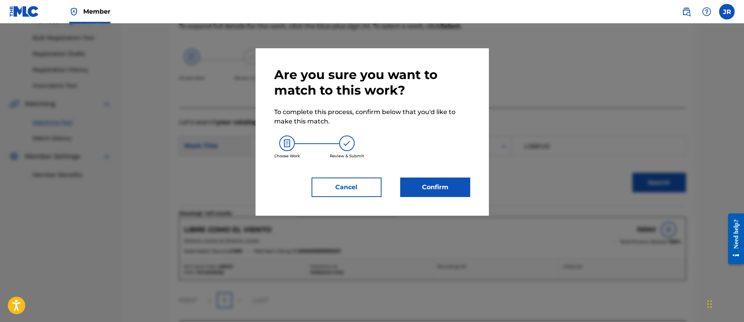
click at [456, 172] on div "Are you sure you want to match to this work? To complete this process, confirm …" at bounding box center [372, 132] width 196 height 130
click at [453, 175] on div "Are you sure you want to match to this work? To complete this process, confirm …" at bounding box center [372, 132] width 196 height 130
click at [449, 180] on button "Confirm" at bounding box center [435, 186] width 70 height 19
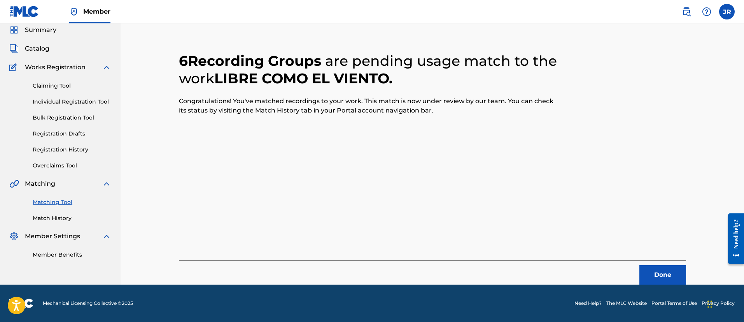
scroll to position [29, 0]
click at [510, 209] on div "6 Recording Groups are pending usage match to the work LIBRE COMO EL VIENTO . C…" at bounding box center [432, 158] width 507 height 251
click at [651, 270] on button "Done" at bounding box center [663, 274] width 47 height 19
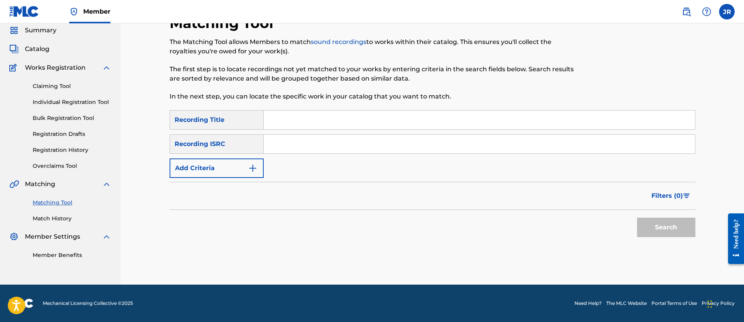
scroll to position [28, 0]
click at [280, 144] on input "Search Form" at bounding box center [479, 144] width 431 height 19
paste input "QZGLM2593678"
type input "QZGLM2593678"
click at [637, 217] on button "Search" at bounding box center [666, 226] width 58 height 19
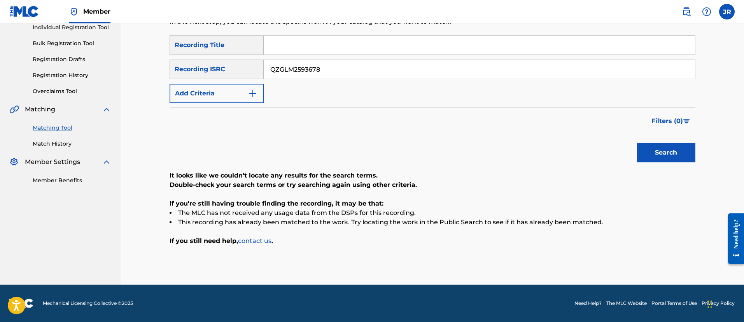
scroll to position [103, 0]
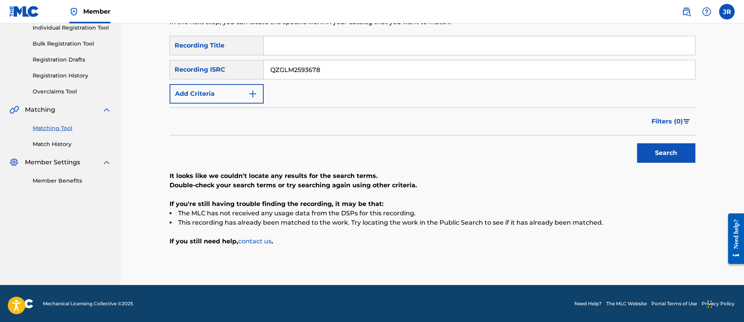
click at [312, 52] on input "Search Form" at bounding box center [479, 45] width 431 height 19
paste input "AL FINAL DE LA JORNADA"
type input "AL FINAL DE LA JORNADA"
click at [655, 151] on button "Search" at bounding box center [666, 152] width 58 height 19
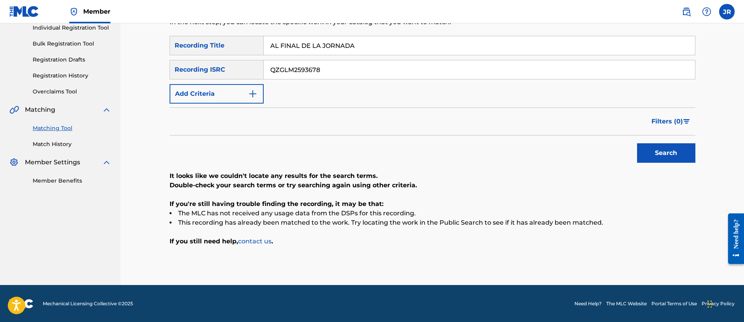
click at [318, 69] on input "QZGLM2593678" at bounding box center [479, 69] width 431 height 19
paste input "USDXS2200999"
type input "USDXS2200999"
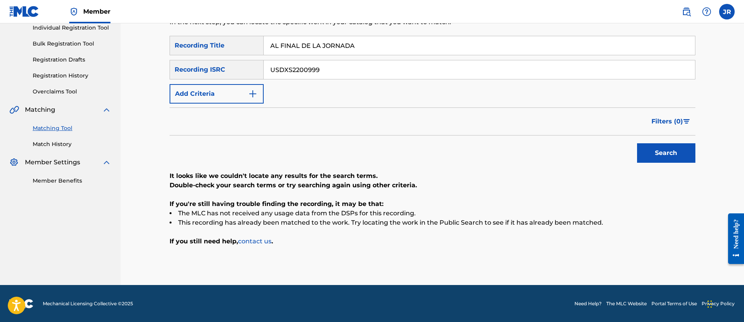
click at [362, 52] on input "AL FINAL DE LA JORNADA" at bounding box center [479, 45] width 431 height 19
click at [637, 143] on button "Search" at bounding box center [666, 152] width 58 height 19
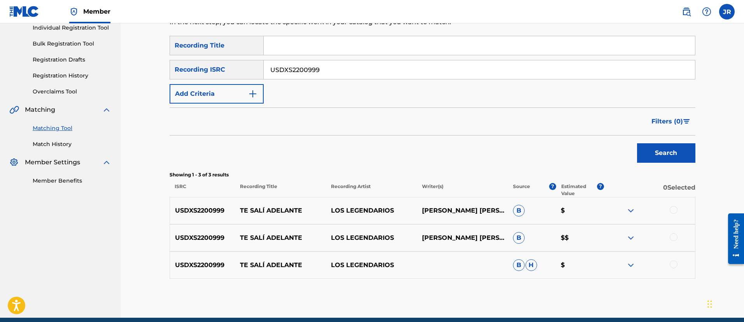
scroll to position [136, 0]
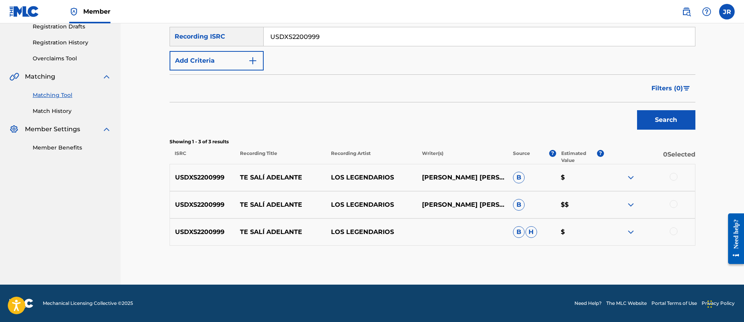
click at [668, 172] on div "USDXS2200999 TE SALÍ ADELANTE LOS LEGENDARIOS DARIO GOMEZ ZAPATA B $" at bounding box center [433, 177] width 526 height 27
click at [672, 175] on div at bounding box center [674, 177] width 8 height 8
click at [672, 200] on div at bounding box center [674, 204] width 8 height 8
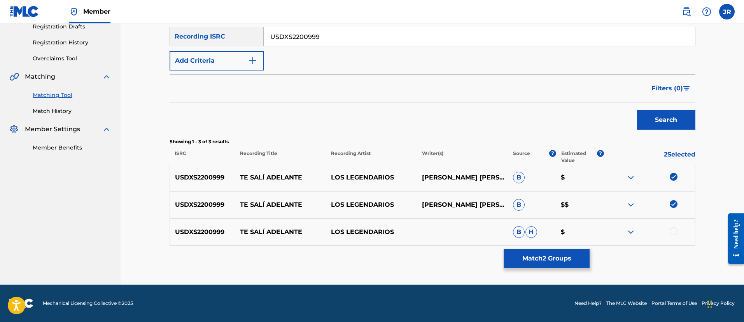
click at [672, 230] on div at bounding box center [674, 231] width 8 height 8
click at [574, 256] on button "Match 3 Groups" at bounding box center [547, 258] width 86 height 19
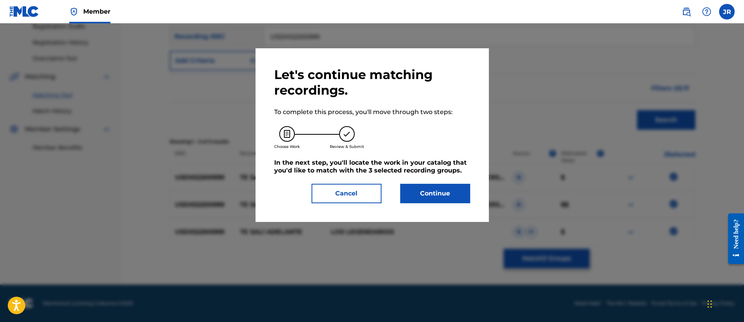
click at [434, 195] on button "Continue" at bounding box center [435, 193] width 70 height 19
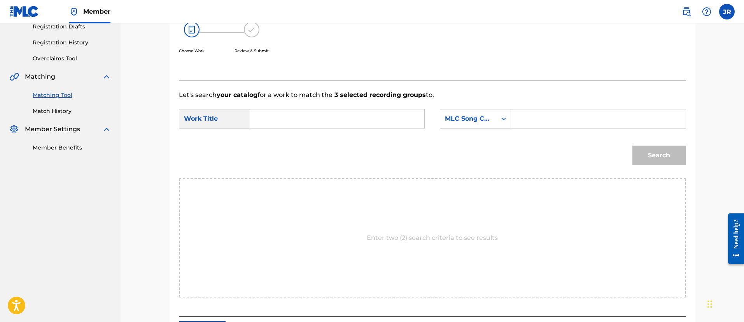
click at [536, 128] on div "SearchWithCriteria94c04818-8c88-440a-b888-7ecd76060d2b Work Title SearchWithCri…" at bounding box center [432, 121] width 507 height 24
click at [541, 119] on input "Search Form" at bounding box center [598, 118] width 161 height 19
paste input "TX1VL9"
type input "TX1VL9"
click at [405, 135] on form "SearchWithCriteria94c04818-8c88-440a-b888-7ecd76060d2b Work Title SearchWithCri…" at bounding box center [432, 139] width 507 height 79
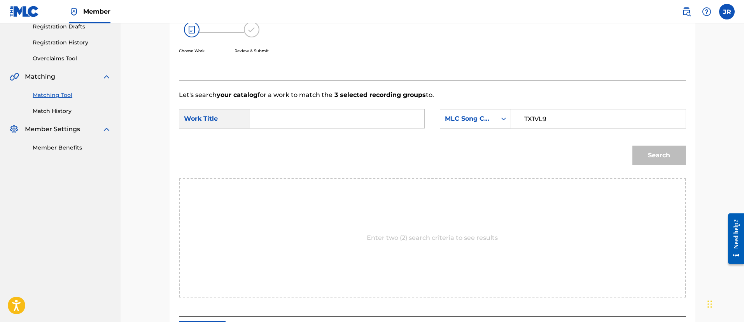
click at [354, 124] on input "Search Form" at bounding box center [337, 118] width 161 height 19
type input "te"
click at [633, 145] on button "Search" at bounding box center [660, 154] width 54 height 19
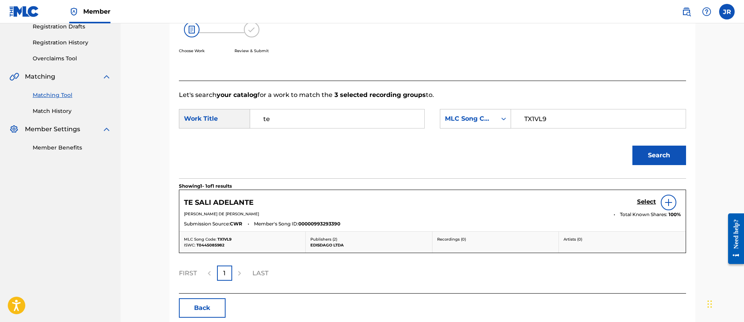
scroll to position [174, 0]
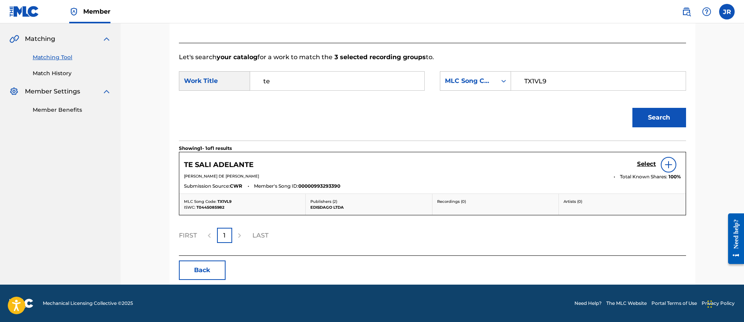
click at [645, 169] on div "Select" at bounding box center [659, 165] width 44 height 16
click at [647, 165] on h5 "Select" at bounding box center [646, 163] width 19 height 7
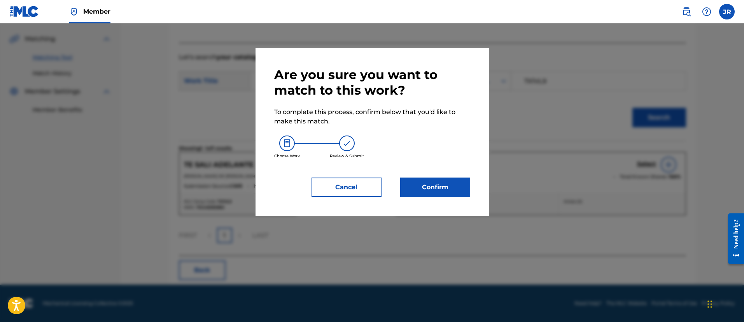
click at [437, 195] on button "Confirm" at bounding box center [435, 186] width 70 height 19
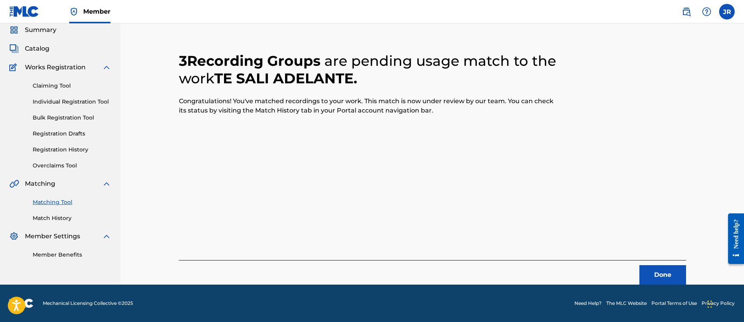
scroll to position [29, 0]
click at [643, 268] on button "Done" at bounding box center [663, 274] width 47 height 19
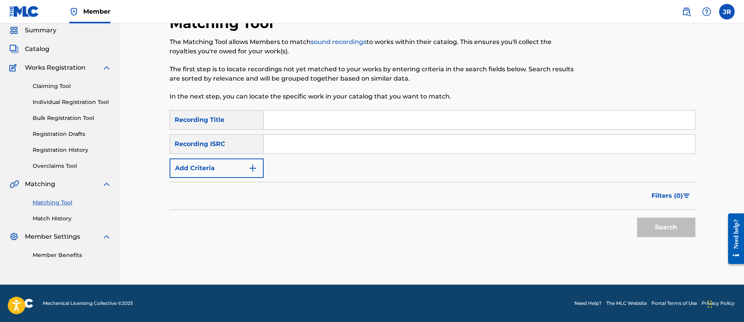
scroll to position [28, 0]
click at [297, 138] on input "Search Form" at bounding box center [479, 144] width 431 height 19
paste input "USDXS2304027"
type input "USDXS2304027"
click at [637, 217] on button "Search" at bounding box center [666, 226] width 58 height 19
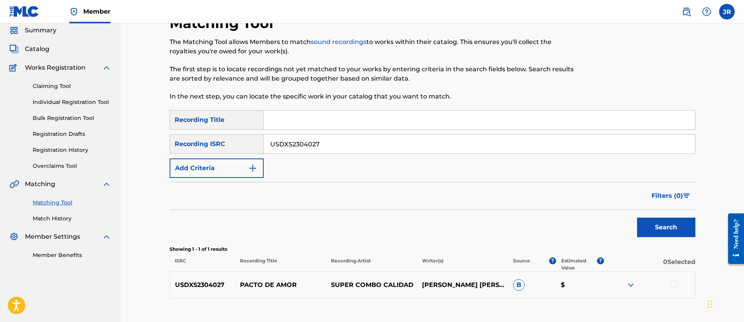
click at [675, 289] on div "USDXS2304027 PACTO DE AMOR SUPER COMBO CALIDAD HOOVER ORTIZ OLARTE B $" at bounding box center [433, 284] width 526 height 27
click at [674, 287] on div at bounding box center [674, 284] width 8 height 8
click at [539, 257] on button "Match 1 Group" at bounding box center [547, 258] width 86 height 19
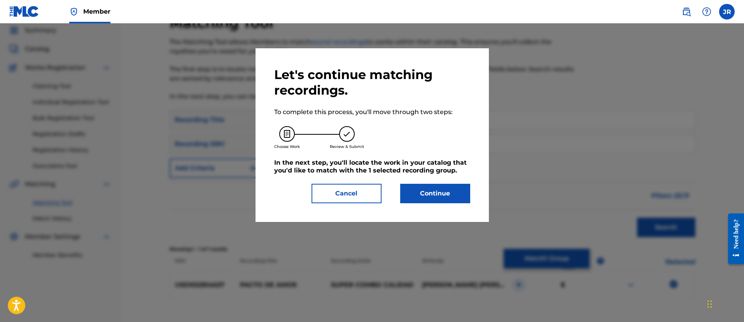
click at [410, 186] on button "Continue" at bounding box center [435, 193] width 70 height 19
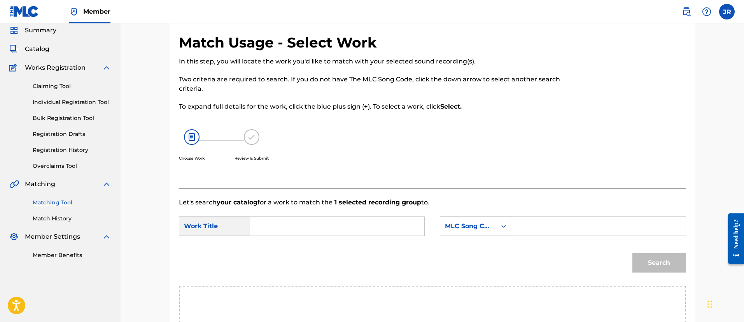
click at [540, 230] on input "Search Form" at bounding box center [598, 226] width 161 height 19
paste input "PP0PPX"
type input "PP0PPX"
click at [382, 211] on form "SearchWithCriteria94c04818-8c88-440a-b888-7ecd76060d2b Work Title SearchWithCri…" at bounding box center [432, 246] width 507 height 79
click at [363, 219] on input "Search Form" at bounding box center [337, 226] width 161 height 19
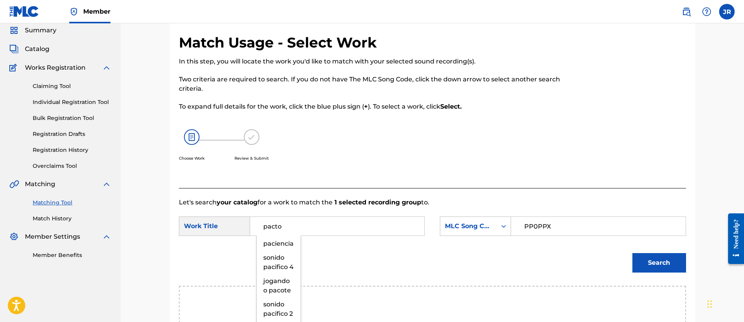
type input "pacto"
click at [633, 253] on button "Search" at bounding box center [660, 262] width 54 height 19
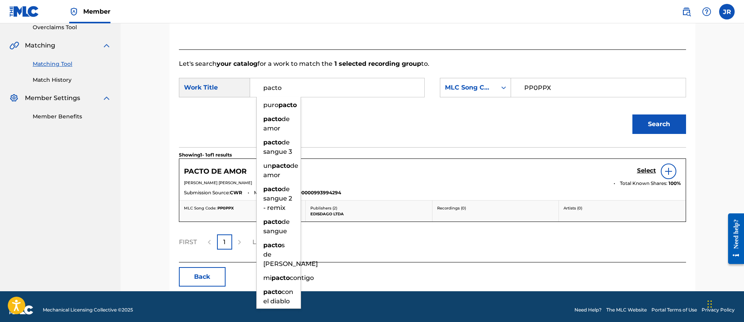
scroll to position [167, 0]
click at [500, 207] on p "Recordings ( 0 )" at bounding box center [495, 208] width 117 height 6
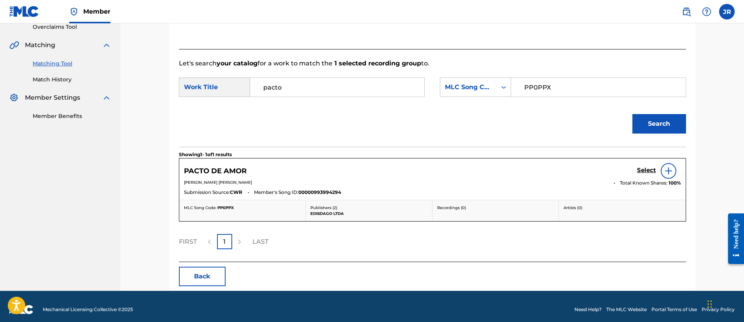
click at [634, 170] on div "PACTO DE AMOR Select" at bounding box center [432, 171] width 497 height 16
click at [648, 169] on h5 "Select" at bounding box center [646, 169] width 19 height 7
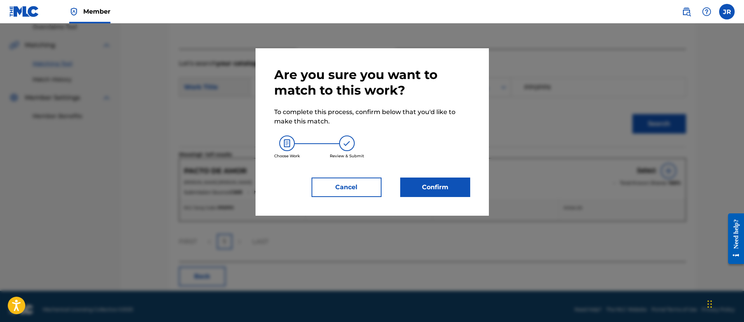
click at [445, 195] on button "Confirm" at bounding box center [435, 186] width 70 height 19
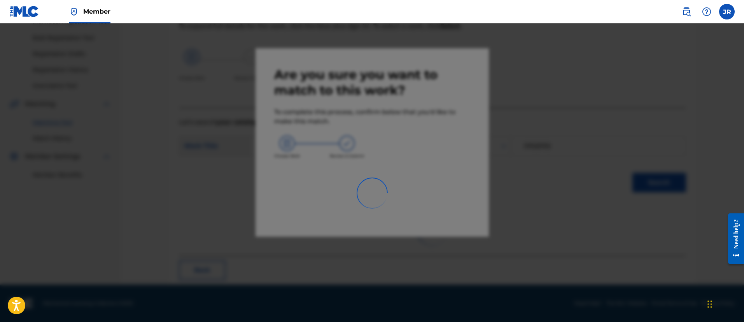
click at [571, 208] on div at bounding box center [372, 184] width 744 height 322
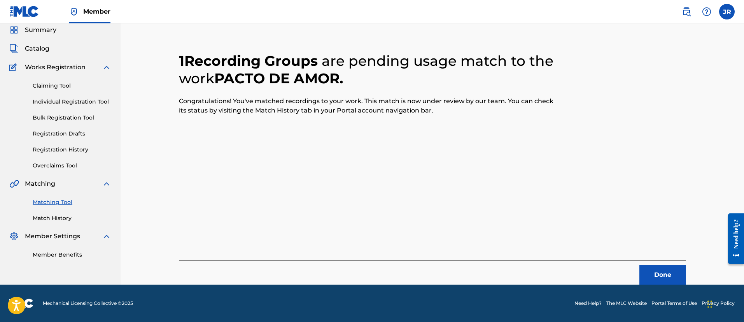
click at [682, 270] on button "Done" at bounding box center [663, 274] width 47 height 19
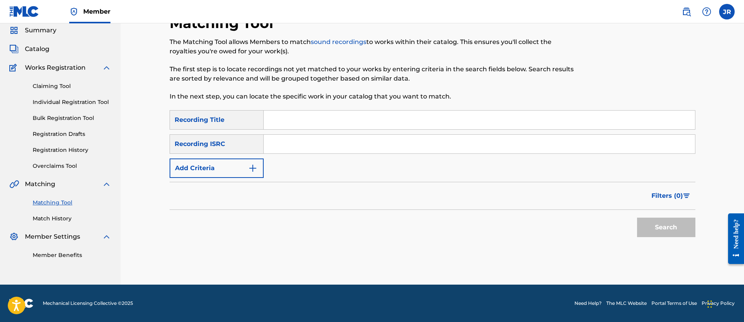
click at [271, 140] on input "Search Form" at bounding box center [479, 144] width 431 height 19
paste input "USDXS2303972"
type input "USDXS2303972"
click at [637, 217] on button "Search" at bounding box center [666, 226] width 58 height 19
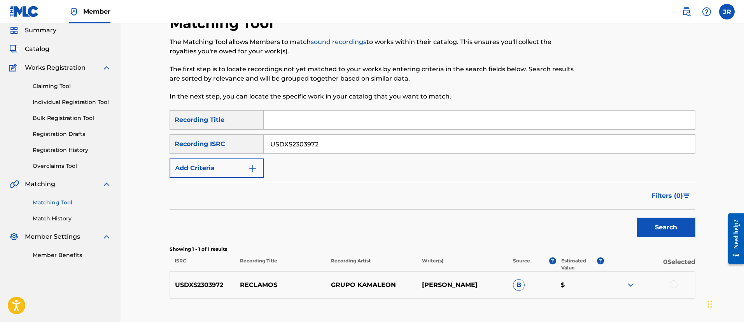
scroll to position [81, 0]
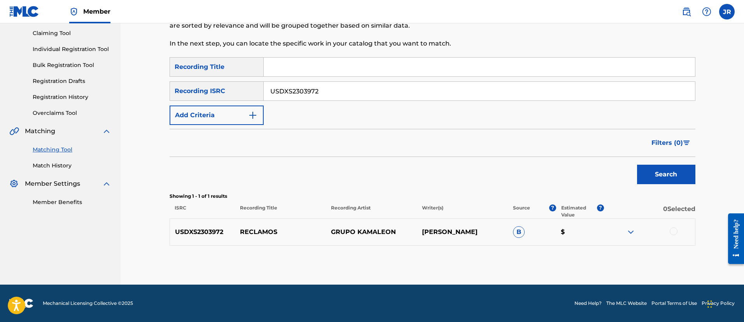
click at [675, 233] on div at bounding box center [674, 231] width 8 height 8
click at [577, 259] on button "Match 1 Group" at bounding box center [547, 258] width 86 height 19
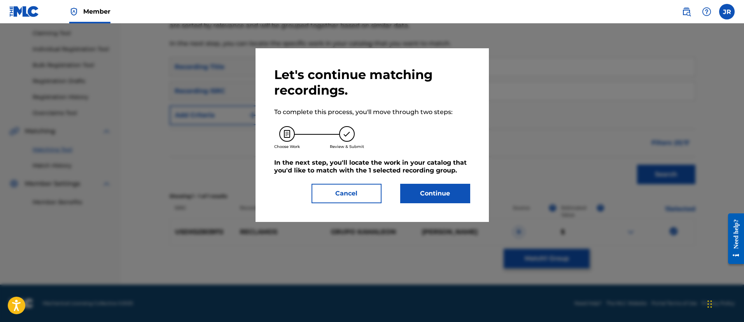
click at [411, 196] on button "Continue" at bounding box center [435, 193] width 70 height 19
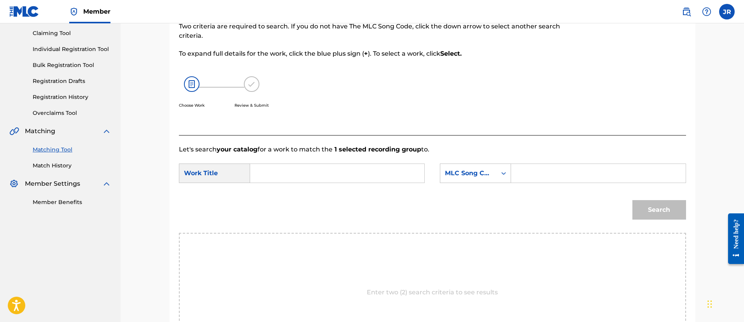
click at [507, 162] on form "SearchWithCriteria94c04818-8c88-440a-b888-7ecd76060d2b Work Title SearchWithCri…" at bounding box center [432, 193] width 507 height 79
click at [535, 174] on input "Search Form" at bounding box center [598, 173] width 161 height 19
paste input "RO6XQR"
type input "RO6XQR"
click at [401, 174] on input "Search Form" at bounding box center [337, 173] width 161 height 19
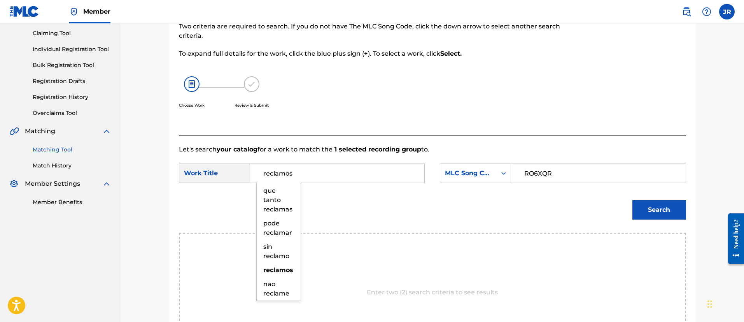
type input "reclamos"
click at [633, 200] on button "Search" at bounding box center [660, 209] width 54 height 19
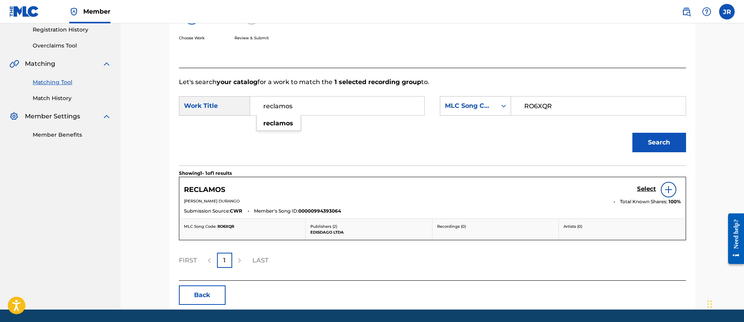
scroll to position [174, 0]
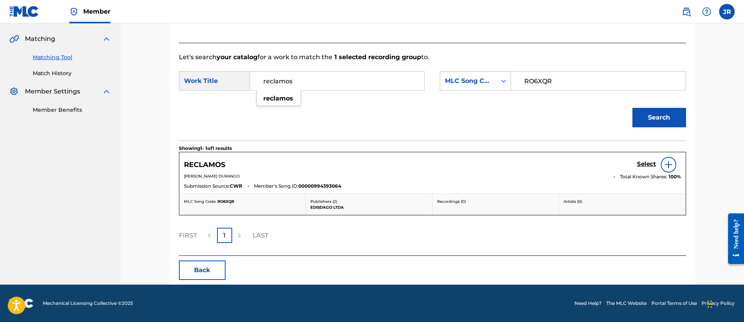
click at [643, 161] on h5 "Select" at bounding box center [646, 163] width 19 height 7
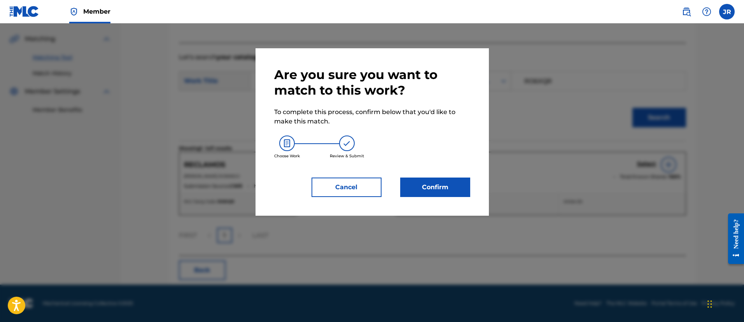
click at [443, 182] on button "Confirm" at bounding box center [435, 186] width 70 height 19
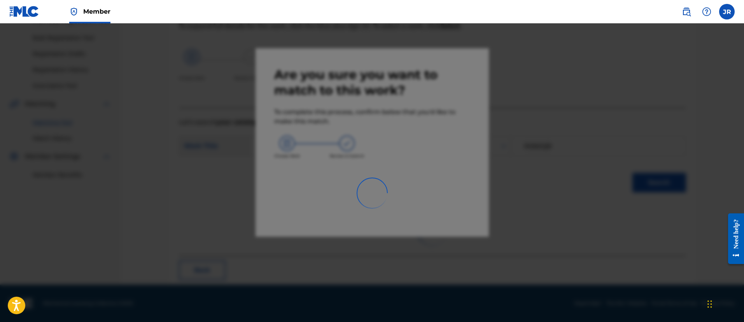
click at [518, 167] on div at bounding box center [372, 184] width 744 height 322
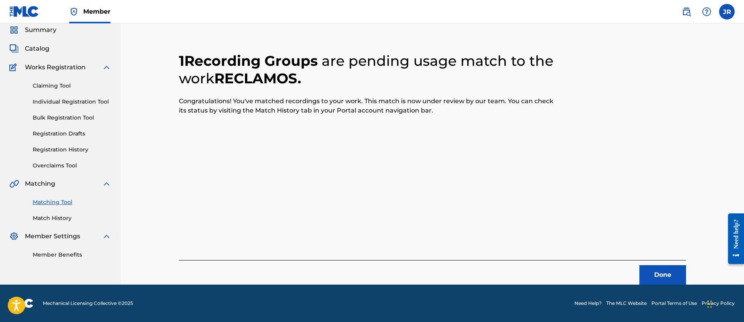
click at [651, 271] on button "Done" at bounding box center [663, 274] width 47 height 19
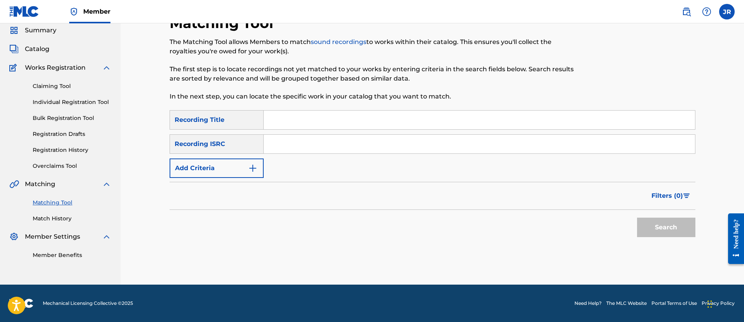
click at [292, 142] on input "Search Form" at bounding box center [479, 144] width 431 height 19
type input "v"
paste input "FRX451550994"
type input "FRX451550994"
click at [637, 217] on button "Search" at bounding box center [666, 226] width 58 height 19
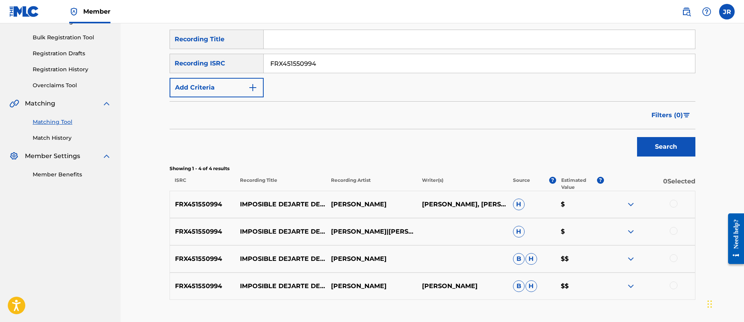
scroll to position [114, 0]
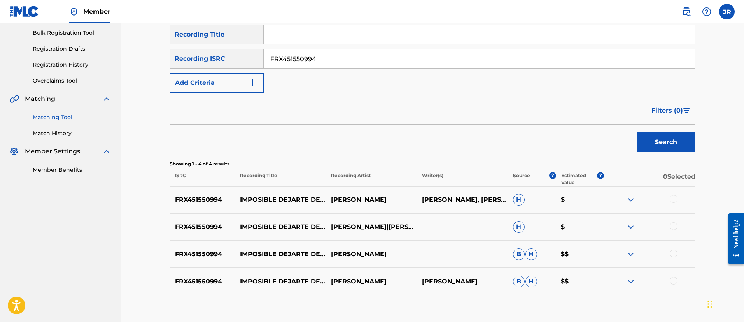
click at [677, 283] on div at bounding box center [649, 281] width 91 height 9
click at [676, 282] on div at bounding box center [674, 281] width 8 height 8
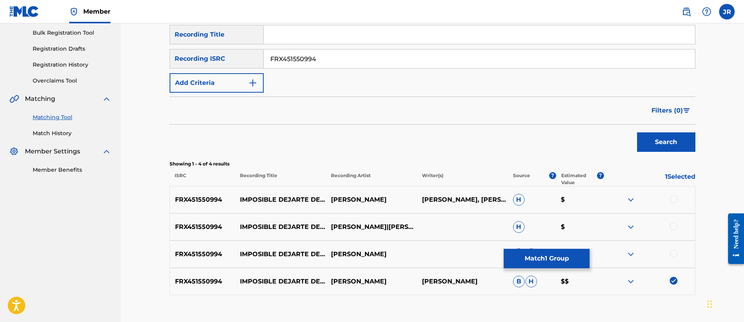
click at [676, 250] on div at bounding box center [674, 253] width 8 height 8
click at [674, 228] on div at bounding box center [674, 226] width 8 height 8
click at [671, 196] on div at bounding box center [674, 199] width 8 height 8
click at [560, 250] on button "Match 4 Groups" at bounding box center [547, 258] width 86 height 19
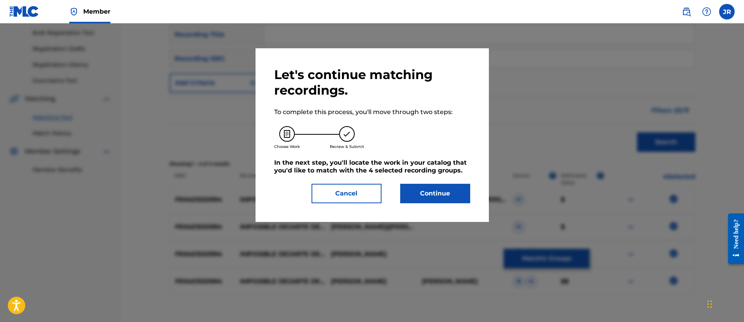
click at [434, 191] on button "Continue" at bounding box center [435, 193] width 70 height 19
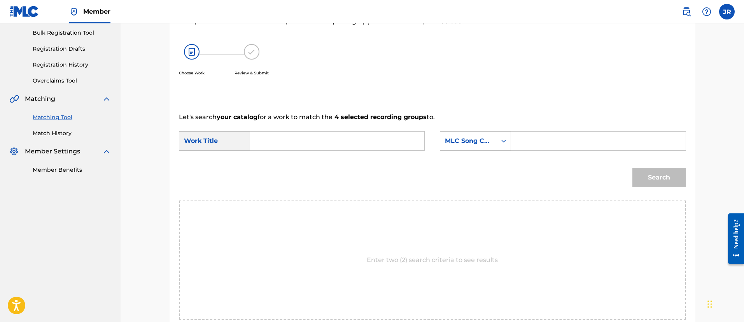
click at [519, 136] on input "Search Form" at bounding box center [598, 140] width 161 height 19
paste input "IZ3YT3"
type input "IZ3YT3"
click at [332, 138] on input "Search Form" at bounding box center [337, 140] width 161 height 19
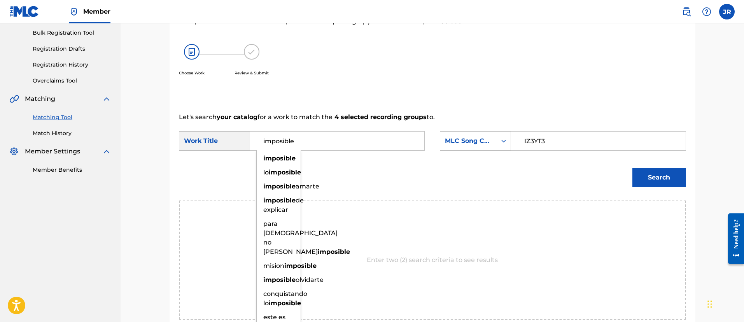
type input "imposible"
click at [633, 168] on button "Search" at bounding box center [660, 177] width 54 height 19
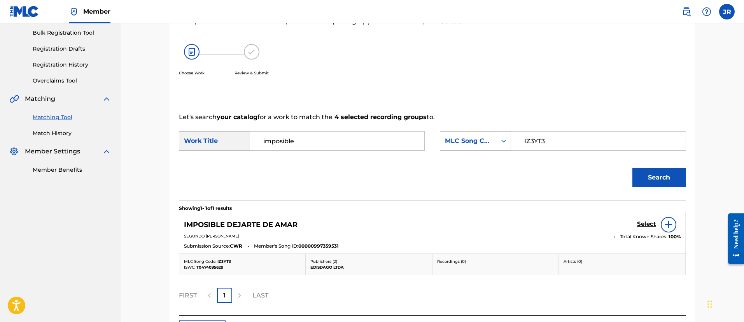
scroll to position [174, 0]
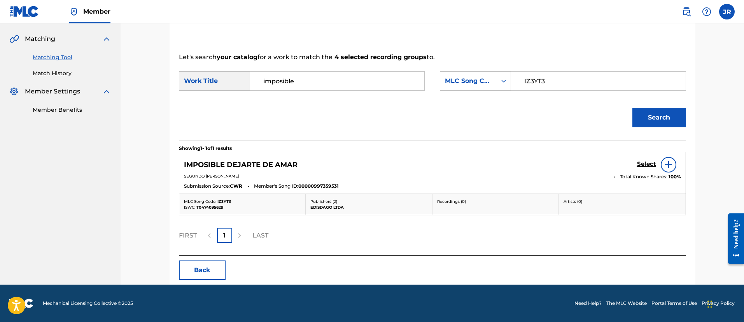
click at [656, 159] on div "Select" at bounding box center [659, 165] width 44 height 16
click at [642, 168] on link "Select" at bounding box center [646, 164] width 19 height 9
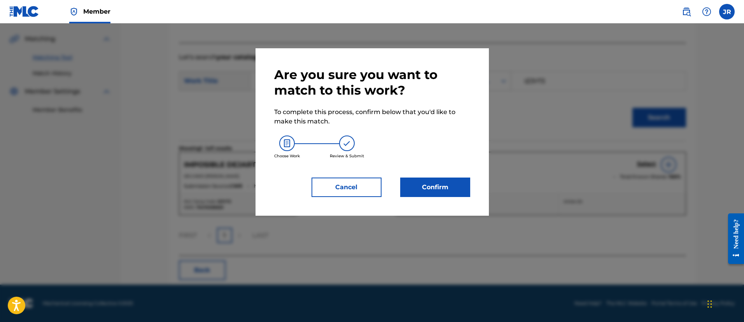
click at [475, 190] on div "Are you sure you want to match to this work? To complete this process, confirm …" at bounding box center [372, 131] width 233 height 167
click at [428, 193] on button "Confirm" at bounding box center [435, 186] width 70 height 19
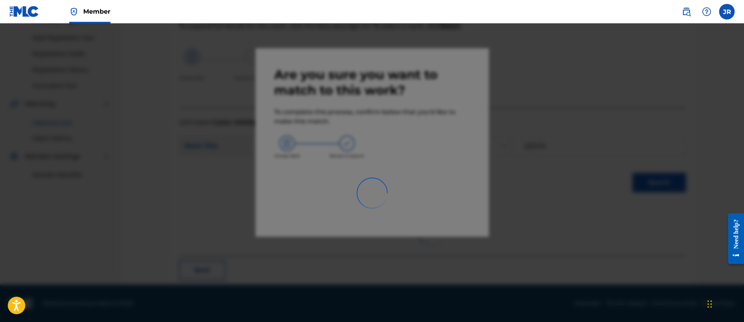
click at [610, 195] on div at bounding box center [372, 184] width 744 height 322
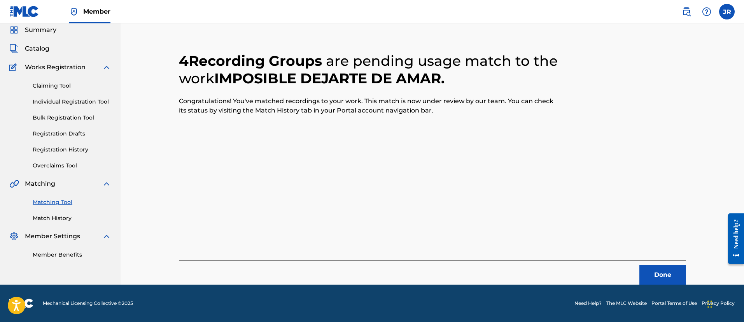
scroll to position [29, 0]
click at [676, 279] on button "Done" at bounding box center [663, 274] width 47 height 19
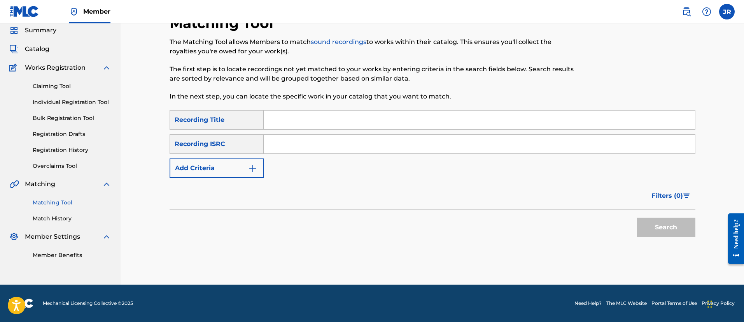
click at [273, 135] on input "Search Form" at bounding box center [479, 144] width 431 height 19
paste
type input "USDXS2203857"
click at [637, 217] on button "Search" at bounding box center [666, 226] width 58 height 19
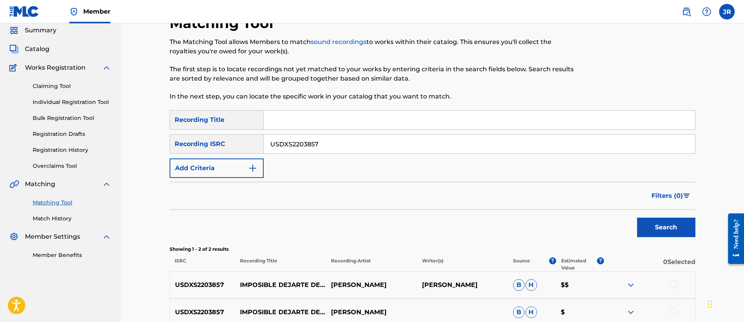
scroll to position [109, 0]
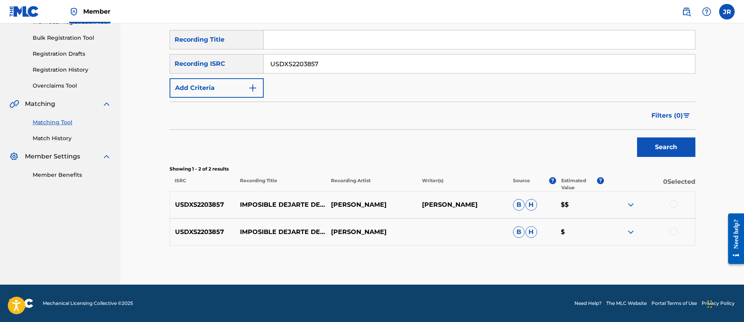
click at [673, 204] on div at bounding box center [674, 204] width 8 height 8
click at [673, 228] on div at bounding box center [674, 231] width 8 height 8
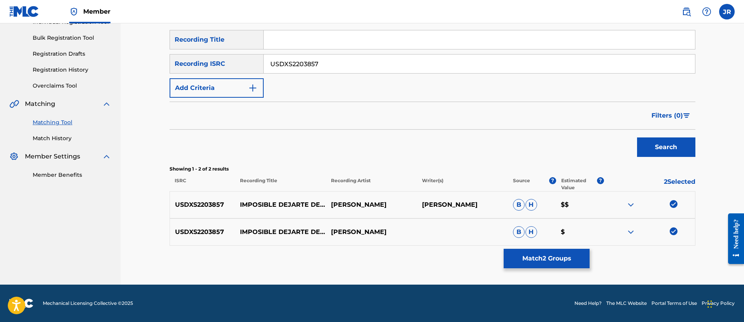
click at [563, 250] on button "Match 2 Groups" at bounding box center [547, 258] width 86 height 19
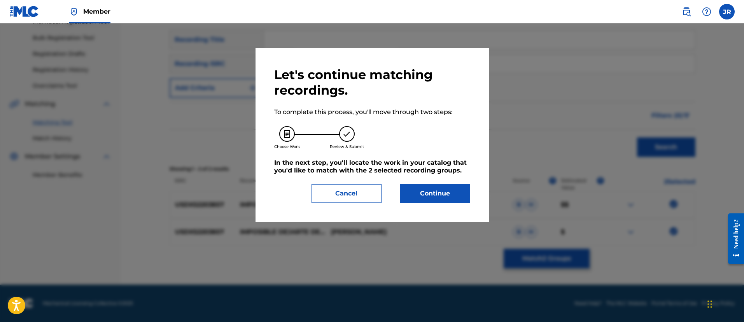
click at [458, 194] on button "Continue" at bounding box center [435, 193] width 70 height 19
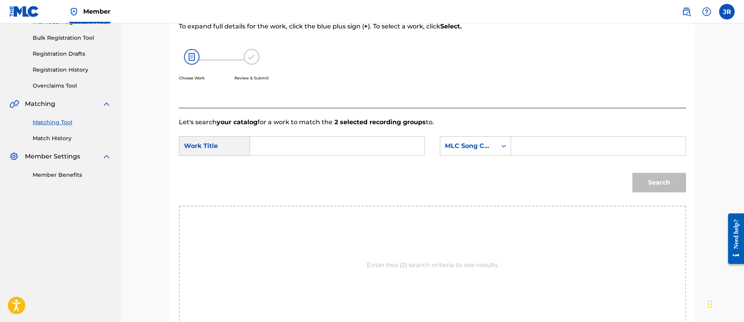
click at [523, 136] on div "Search Form" at bounding box center [598, 145] width 175 height 19
click at [524, 139] on input "Search Form" at bounding box center [598, 146] width 161 height 19
type input "IZ3YT3"
click at [354, 159] on div "SearchWithCriteria94c04818-8c88-440a-b888-7ecd76060d2b Work Title SearchWithCri…" at bounding box center [432, 148] width 507 height 24
click at [315, 140] on input "Search Form" at bounding box center [337, 146] width 161 height 19
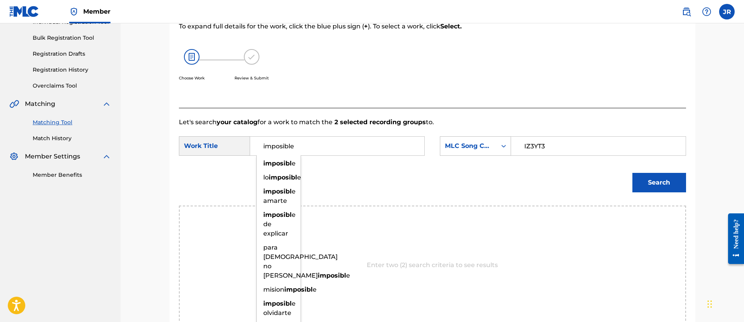
type input "imposible"
click at [633, 173] on button "Search" at bounding box center [660, 182] width 54 height 19
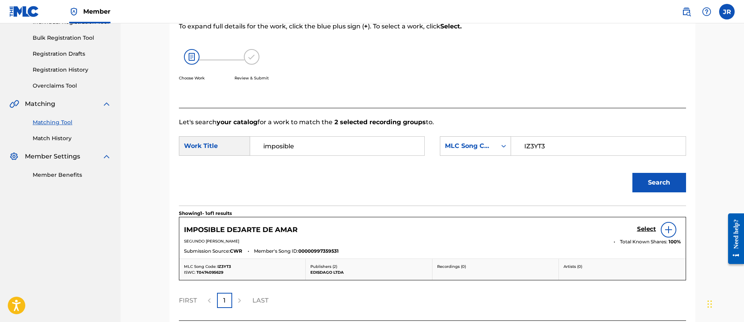
click at [652, 222] on div "Select" at bounding box center [659, 230] width 44 height 16
click at [644, 225] on h5 "Select" at bounding box center [646, 228] width 19 height 7
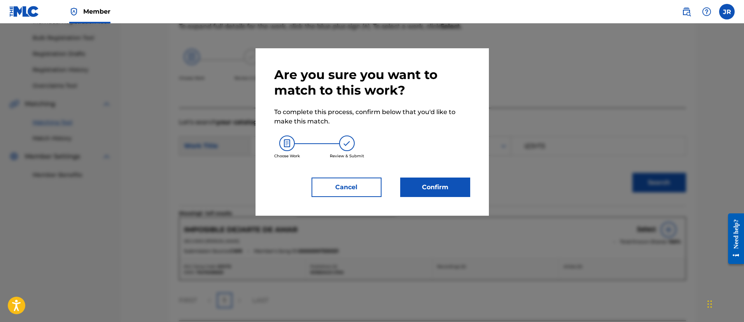
click at [416, 181] on button "Confirm" at bounding box center [435, 186] width 70 height 19
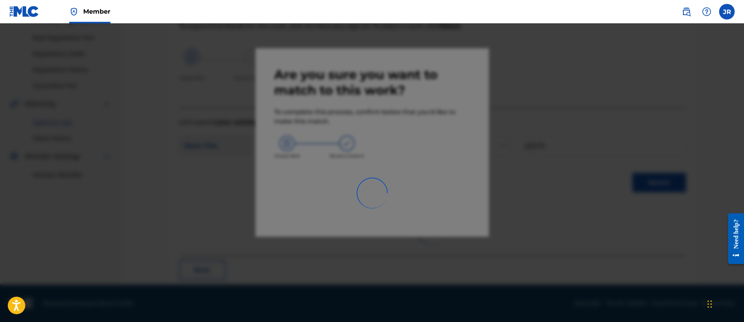
click at [503, 169] on div at bounding box center [372, 184] width 744 height 322
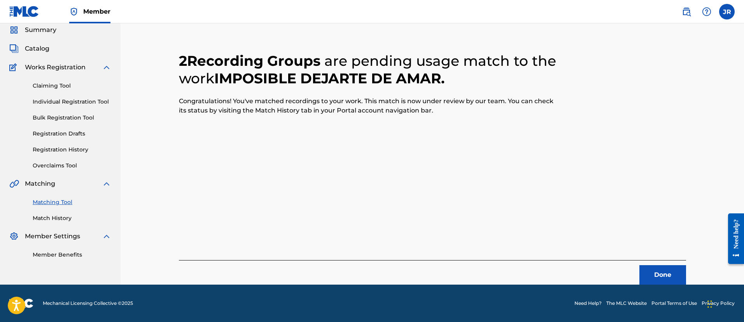
scroll to position [29, 0]
click at [503, 169] on div "2 Recording Groups are pending usage match to the work IMPOSIBLE DEJARTE DE AMA…" at bounding box center [432, 158] width 507 height 251
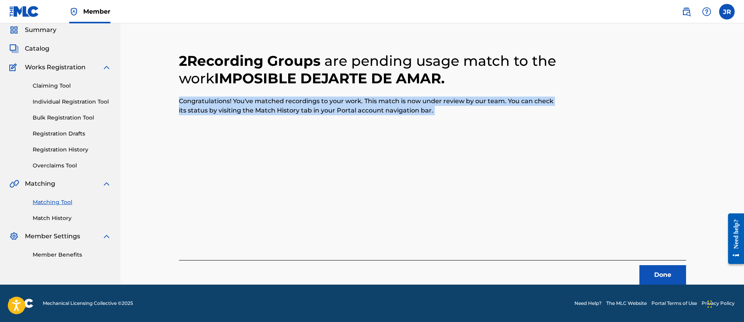
click at [652, 271] on button "Done" at bounding box center [663, 274] width 47 height 19
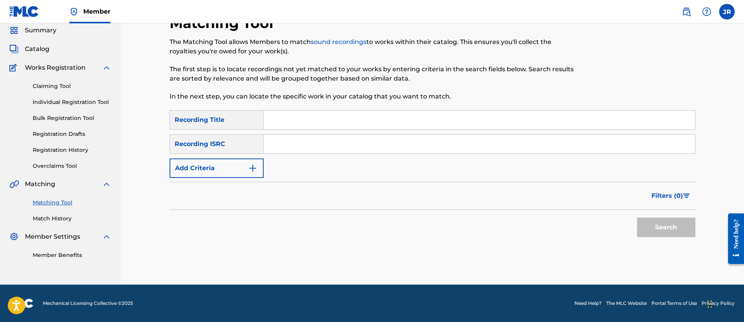
scroll to position [28, 0]
click at [297, 146] on input "Search Form" at bounding box center [479, 144] width 431 height 19
type input "v"
click at [637, 217] on button "Search" at bounding box center [666, 226] width 58 height 19
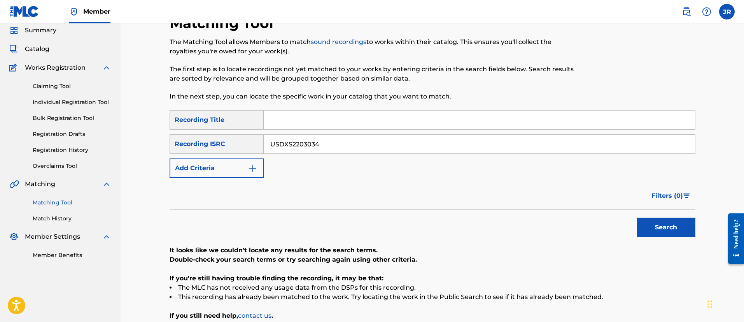
type input "USDXS2203034"
click at [637, 217] on button "Search" at bounding box center [666, 226] width 58 height 19
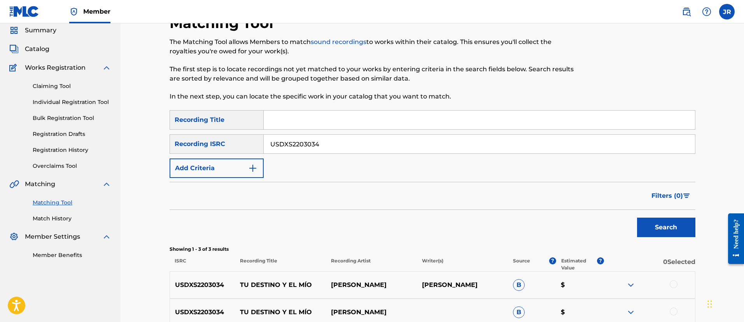
scroll to position [136, 0]
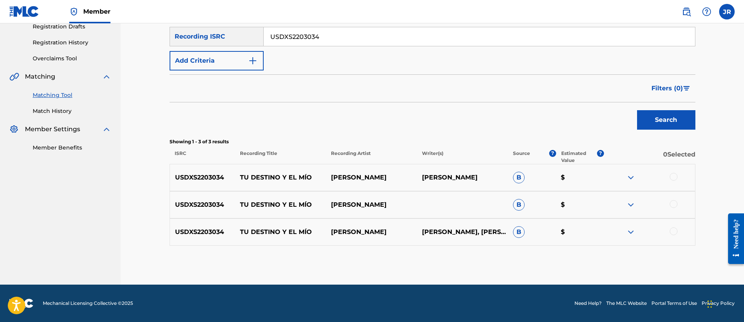
click at [673, 231] on div at bounding box center [674, 231] width 8 height 8
click at [678, 205] on div at bounding box center [649, 204] width 91 height 9
click at [674, 204] on div at bounding box center [674, 204] width 8 height 8
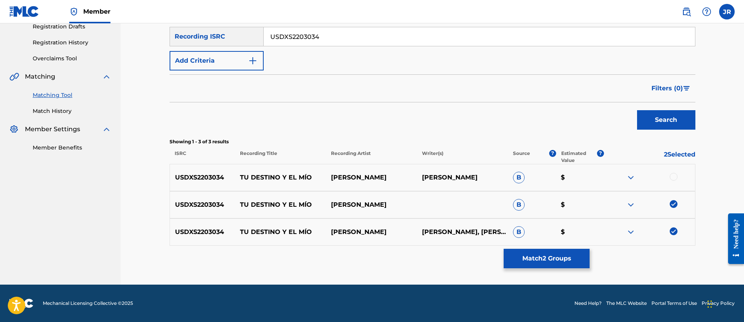
click at [675, 174] on div at bounding box center [674, 177] width 8 height 8
click at [560, 259] on button "Match 3 Groups" at bounding box center [547, 258] width 86 height 19
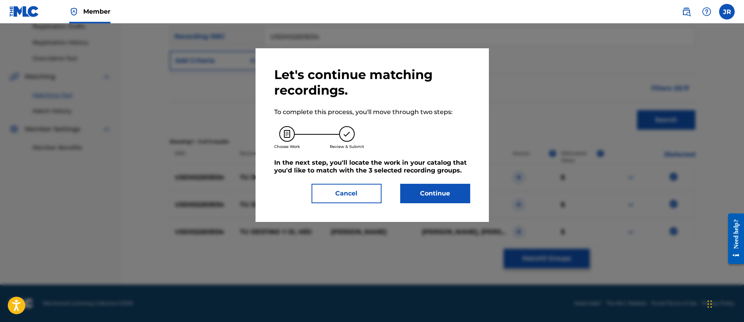
click at [446, 191] on button "Continue" at bounding box center [435, 193] width 70 height 19
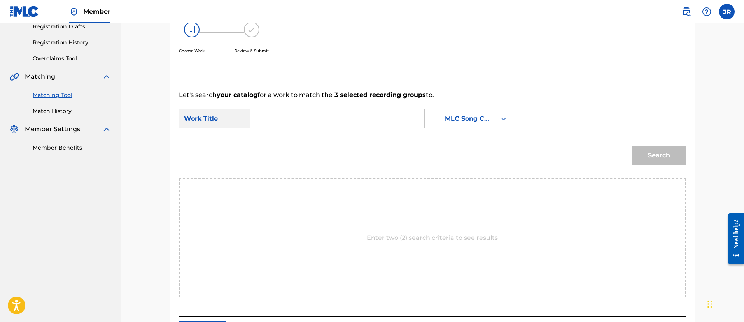
click at [562, 111] on input "Search Form" at bounding box center [598, 118] width 161 height 19
type input "T44KRT"
click at [374, 125] on input "Search Form" at bounding box center [337, 118] width 161 height 19
type input "tu"
click at [633, 145] on button "Search" at bounding box center [660, 154] width 54 height 19
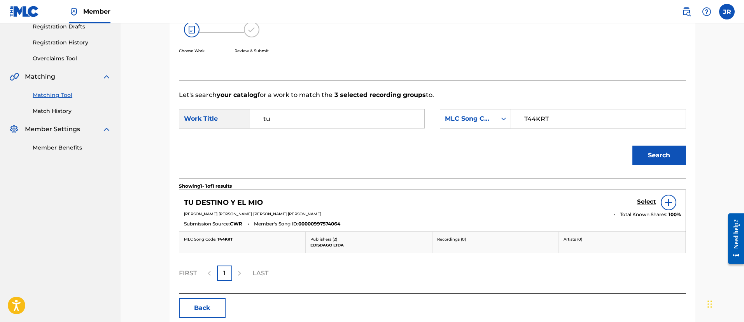
click at [645, 200] on h5 "Select" at bounding box center [646, 201] width 19 height 7
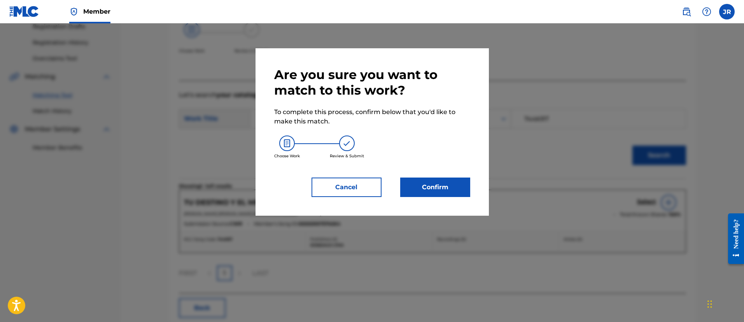
click at [438, 194] on button "Confirm" at bounding box center [435, 186] width 70 height 19
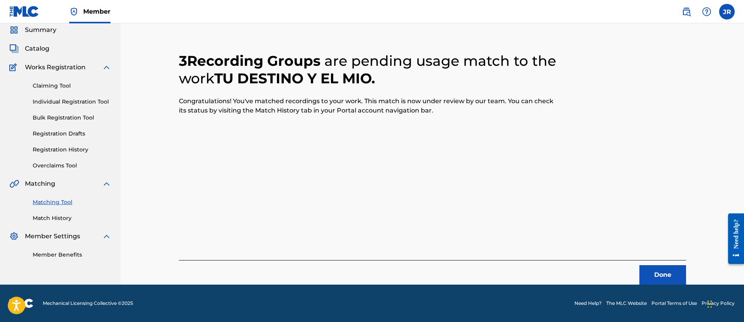
scroll to position [29, 0]
click at [669, 277] on button "Done" at bounding box center [663, 274] width 47 height 19
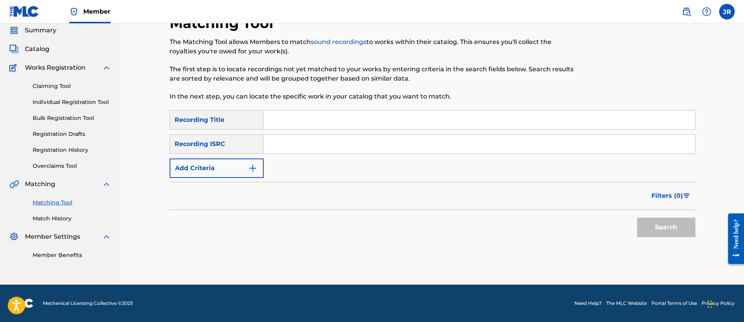
scroll to position [28, 0]
click at [310, 152] on input "Search Form" at bounding box center [479, 144] width 431 height 19
type input "USV291403442"
click at [637, 217] on button "Search" at bounding box center [666, 226] width 58 height 19
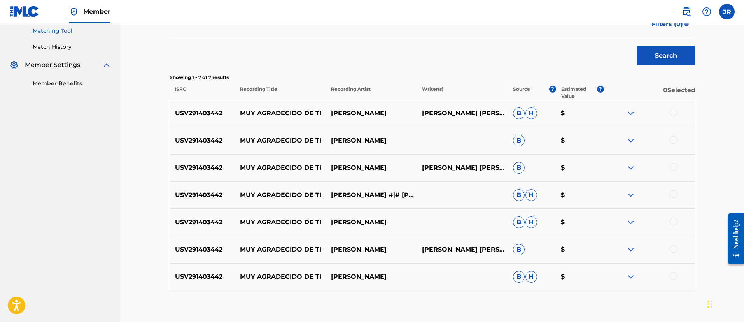
scroll to position [203, 0]
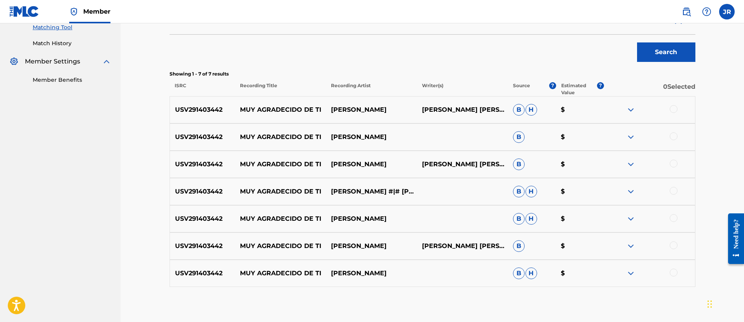
click at [677, 269] on div at bounding box center [649, 272] width 91 height 9
click at [674, 270] on div at bounding box center [674, 272] width 8 height 8
click at [675, 244] on div at bounding box center [674, 245] width 8 height 8
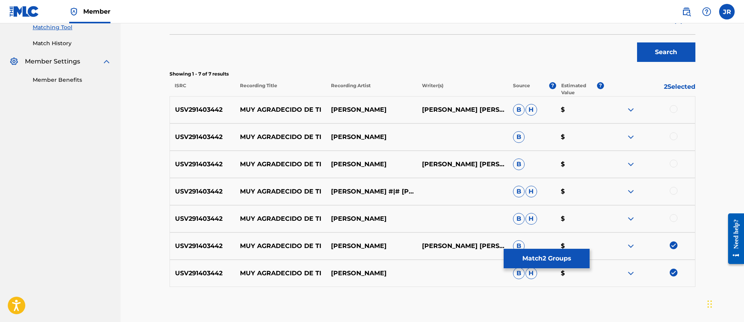
click at [673, 218] on div at bounding box center [674, 218] width 8 height 8
click at [675, 186] on div "USV291403442 MUY AGRADECIDO DE TI DARIO GÓMEZ #|# DARIO GOMEZ B H $" at bounding box center [433, 191] width 526 height 27
click at [675, 191] on div at bounding box center [674, 191] width 8 height 8
click at [673, 163] on div at bounding box center [674, 163] width 8 height 8
click at [675, 135] on div at bounding box center [674, 136] width 8 height 8
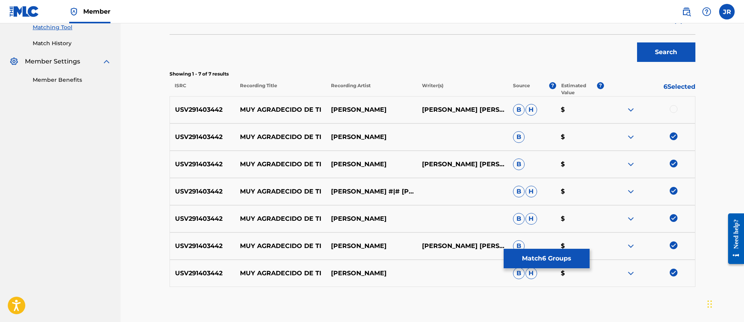
click at [673, 107] on div at bounding box center [674, 109] width 8 height 8
click at [559, 253] on button "Match 7 Groups" at bounding box center [547, 258] width 86 height 19
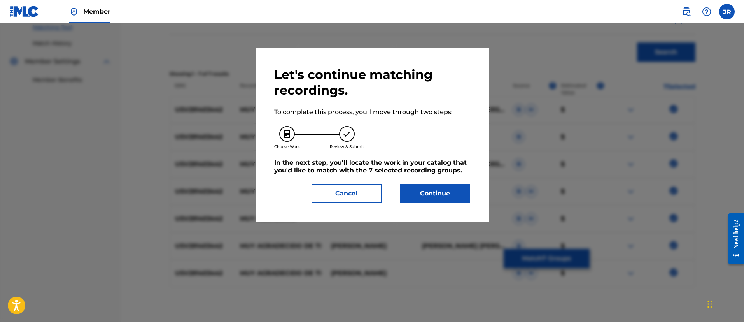
click at [431, 190] on button "Continue" at bounding box center [435, 193] width 70 height 19
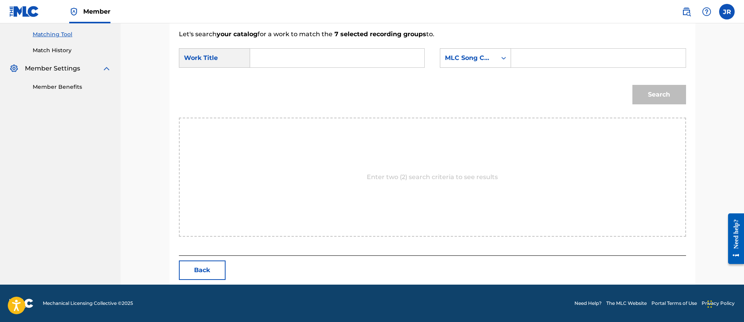
scroll to position [196, 0]
click at [584, 58] on input "Search Form" at bounding box center [598, 58] width 161 height 19
type input "v"
type input "MV2DF0"
click at [380, 57] on input "Search Form" at bounding box center [337, 58] width 161 height 19
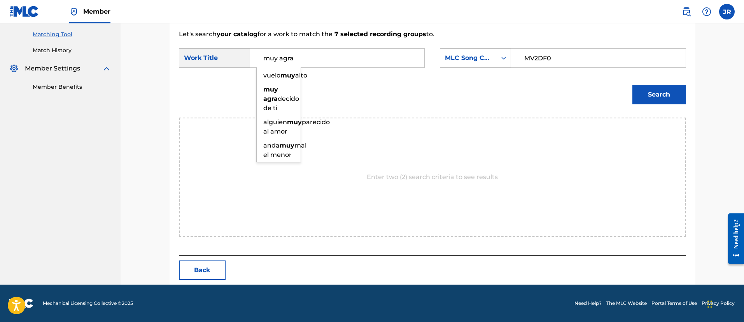
click at [633, 85] on button "Search" at bounding box center [660, 94] width 54 height 19
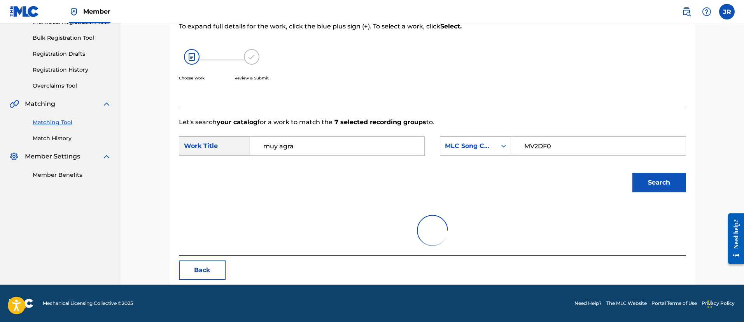
scroll to position [174, 0]
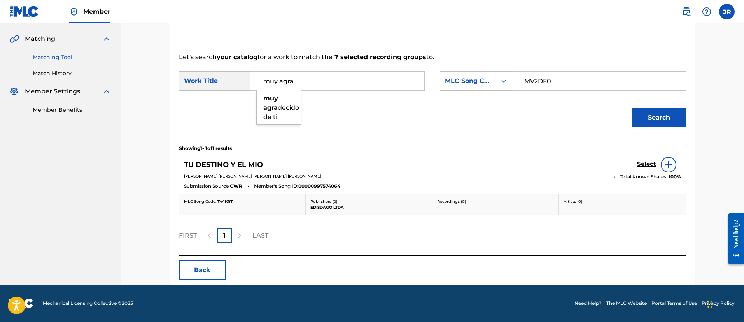
click at [361, 125] on div "Search" at bounding box center [432, 120] width 507 height 40
click at [678, 108] on button "Search" at bounding box center [660, 117] width 54 height 19
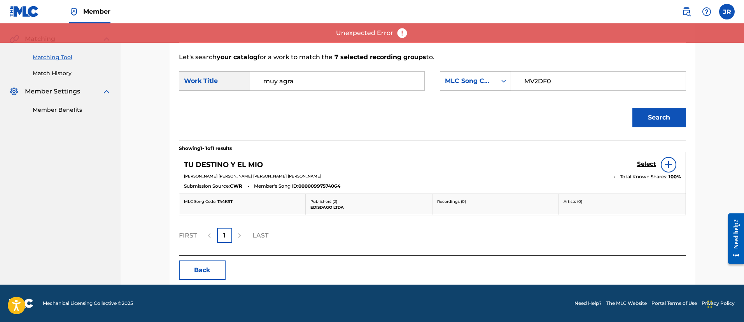
click at [340, 69] on form "SearchWithCriteria94c04818-8c88-440a-b888-7ecd76060d2b Work Title muy agra Sear…" at bounding box center [432, 101] width 507 height 79
click at [333, 76] on input "muy agra" at bounding box center [337, 81] width 161 height 19
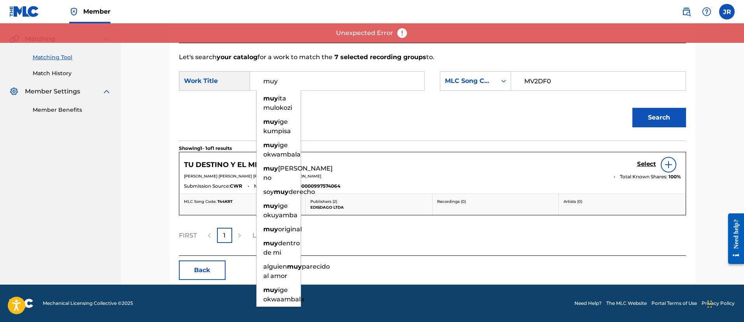
type input "muy"
click at [633, 108] on button "Search" at bounding box center [660, 117] width 54 height 19
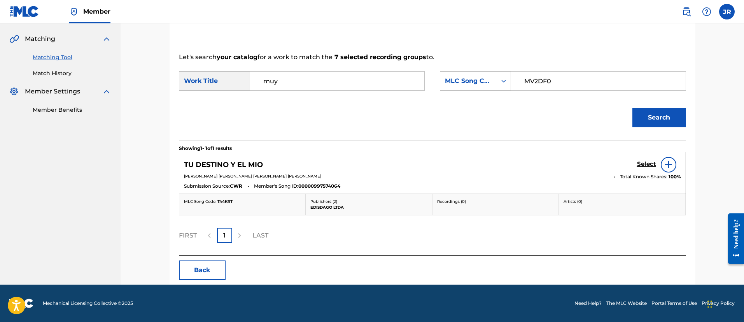
click at [662, 111] on button "Search" at bounding box center [660, 117] width 54 height 19
click at [217, 275] on button "Back" at bounding box center [202, 269] width 47 height 19
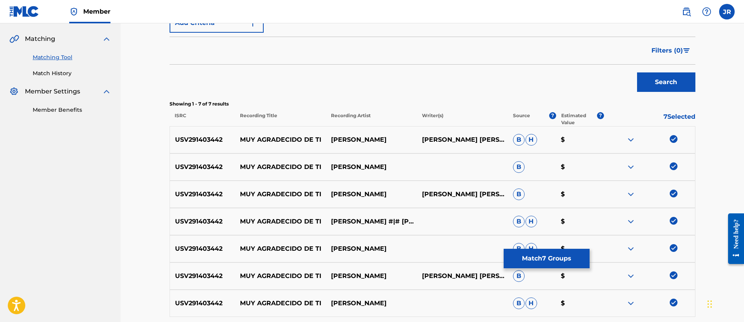
scroll to position [245, 0]
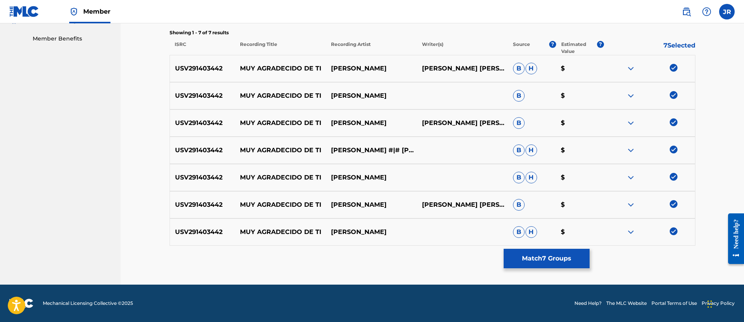
click at [574, 256] on button "Match 7 Groups" at bounding box center [547, 258] width 86 height 19
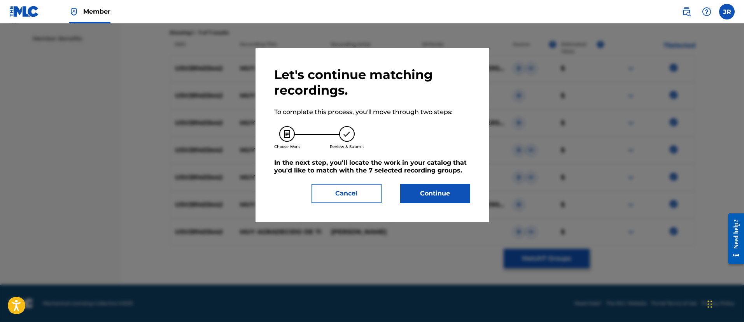
click at [416, 183] on div "Let's continue matching recordings. To complete this process, you'll move throu…" at bounding box center [372, 135] width 196 height 136
click at [418, 191] on button "Continue" at bounding box center [435, 193] width 70 height 19
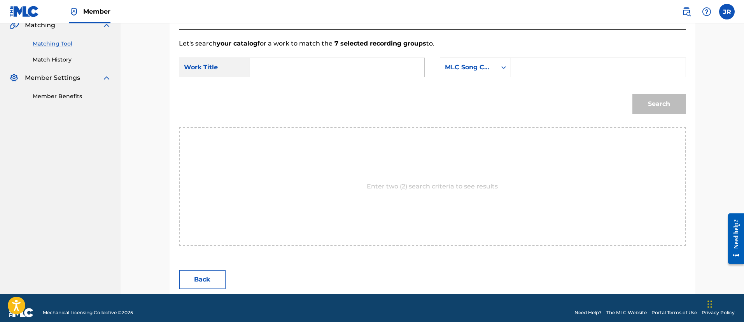
scroll to position [196, 0]
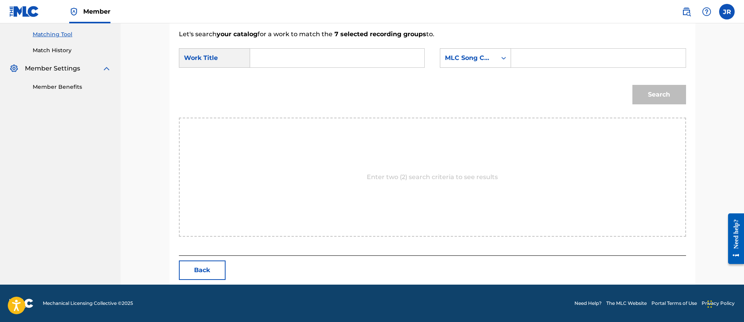
click at [564, 54] on input "Search Form" at bounding box center [598, 58] width 161 height 19
type input "MV2DF0"
click at [358, 58] on input "Search Form" at bounding box center [337, 58] width 161 height 19
type input "muy"
click at [633, 85] on button "Search" at bounding box center [660, 94] width 54 height 19
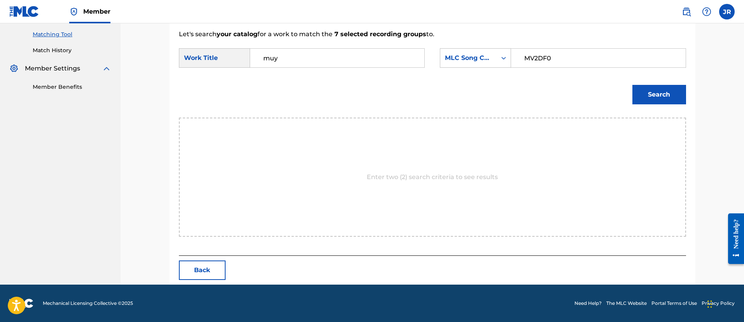
scroll to position [109, 0]
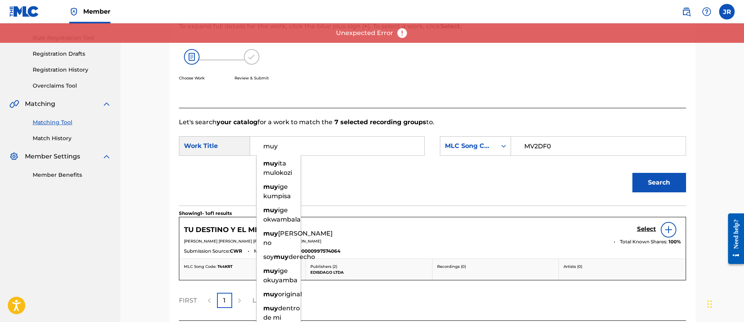
click at [435, 177] on div "Search" at bounding box center [432, 185] width 507 height 40
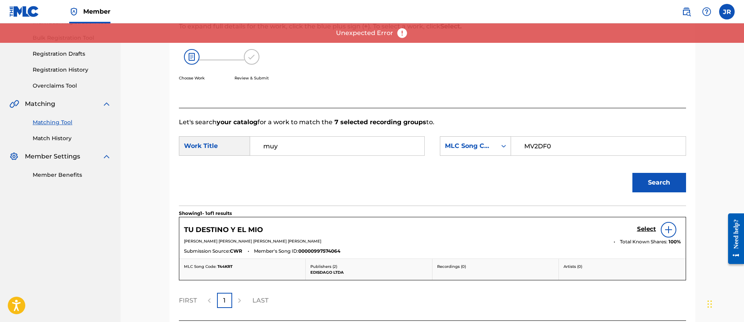
scroll to position [174, 0]
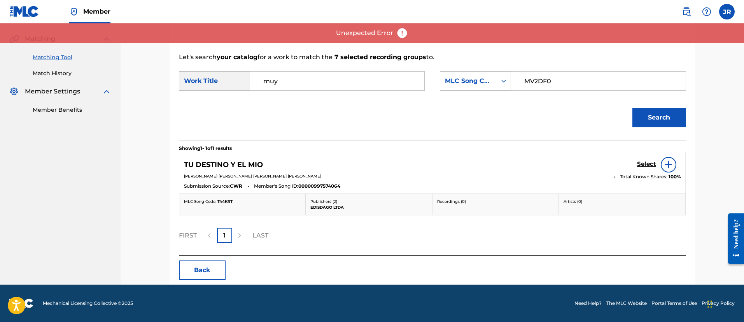
click at [209, 273] on button "Back" at bounding box center [202, 269] width 47 height 19
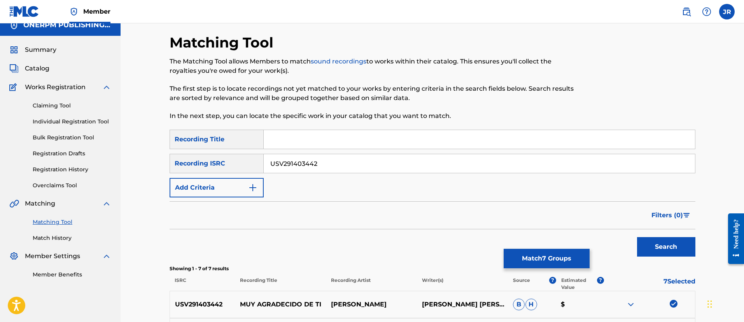
scroll to position [0, 0]
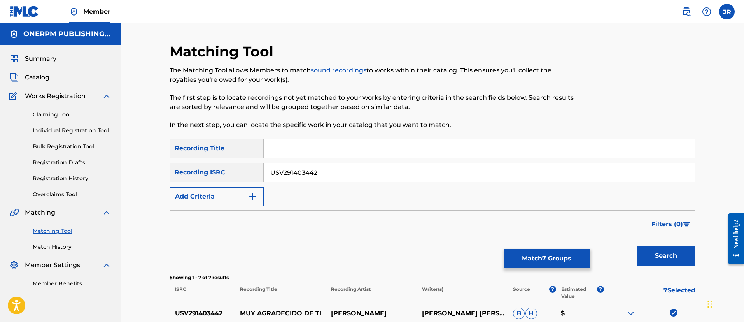
click at [345, 191] on div "SearchWithCriteria64b996a4-8be0-45e5-9b0a-e5a45270480a Recording Title SearchWi…" at bounding box center [433, 172] width 526 height 68
click at [321, 175] on input "USV291403442" at bounding box center [479, 172] width 431 height 19
type input "QM4TW1565433"
click at [637, 246] on button "Search" at bounding box center [666, 255] width 58 height 19
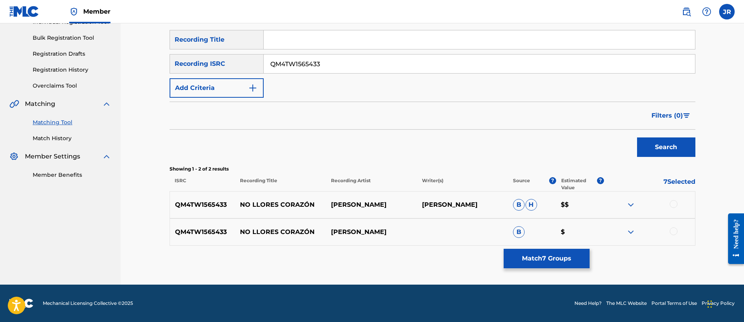
scroll to position [104, 0]
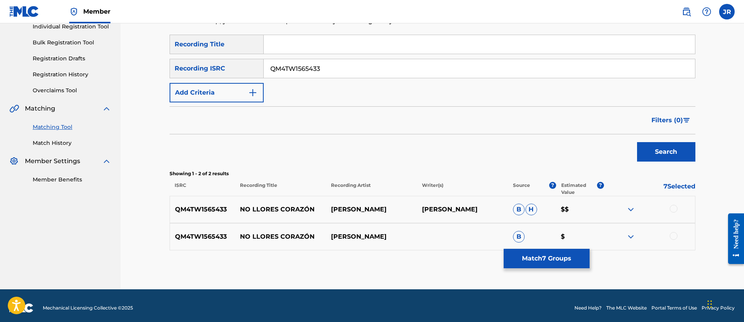
click at [676, 207] on div at bounding box center [674, 209] width 8 height 8
click at [675, 237] on div at bounding box center [674, 236] width 8 height 8
click at [553, 268] on div "Matching Tool The Matching Tool allows Members to match sound recordings to wor…" at bounding box center [433, 114] width 526 height 350
click at [547, 259] on button "Match 9 Groups" at bounding box center [547, 258] width 86 height 19
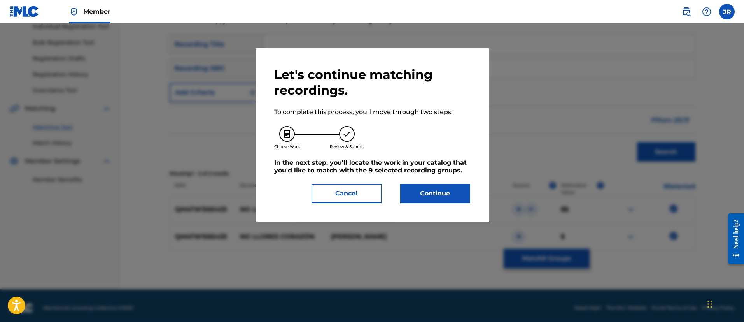
click at [419, 197] on button "Continue" at bounding box center [435, 193] width 70 height 19
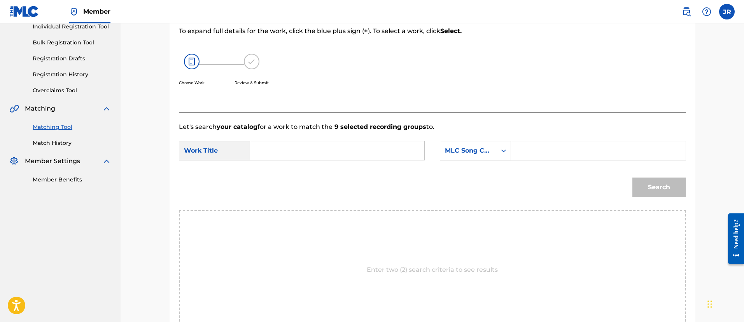
click at [555, 156] on input "Search Form" at bounding box center [598, 150] width 161 height 19
type input "N95E0I"
drag, startPoint x: 389, startPoint y: 149, endPoint x: 400, endPoint y: 154, distance: 11.9
click at [400, 154] on input "Search Form" at bounding box center [337, 150] width 161 height 19
type input "no"
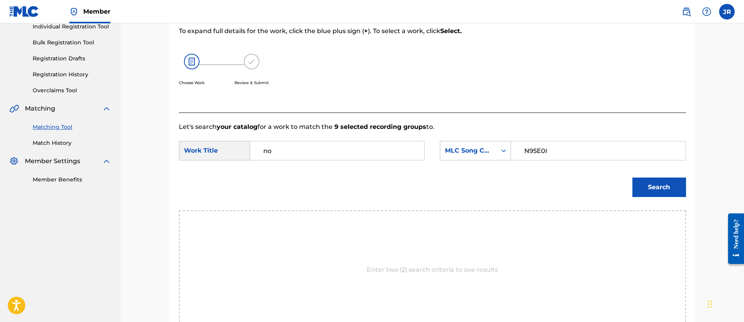
click at [633, 177] on button "Search" at bounding box center [660, 186] width 54 height 19
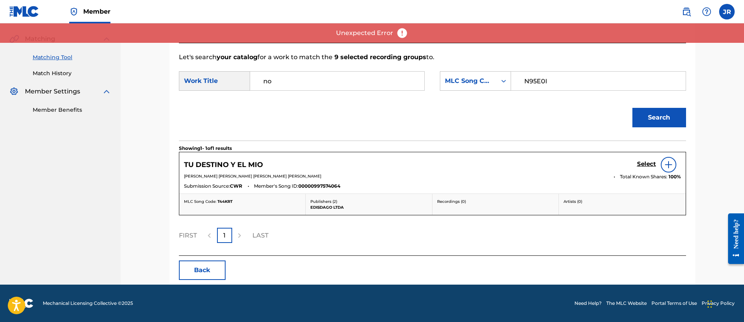
scroll to position [0, 0]
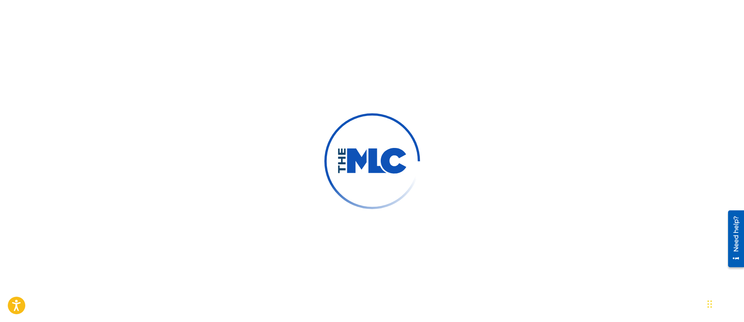
click at [273, 161] on div at bounding box center [372, 161] width 744 height 322
